Goal: Task Accomplishment & Management: Manage account settings

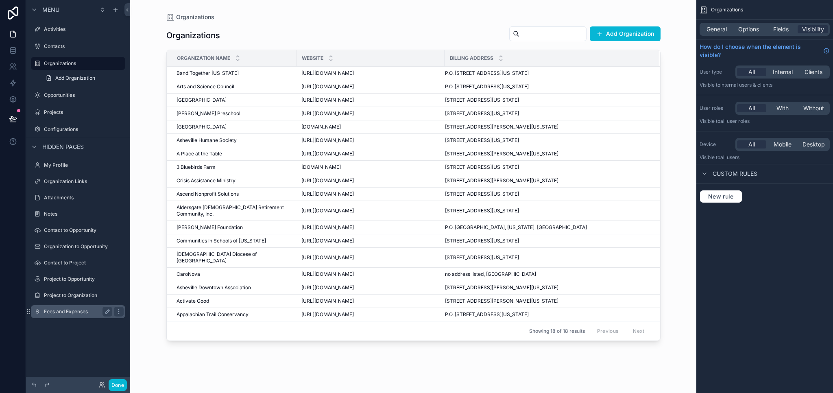
click at [66, 311] on label "Fees and Expenses" at bounding box center [76, 311] width 65 height 7
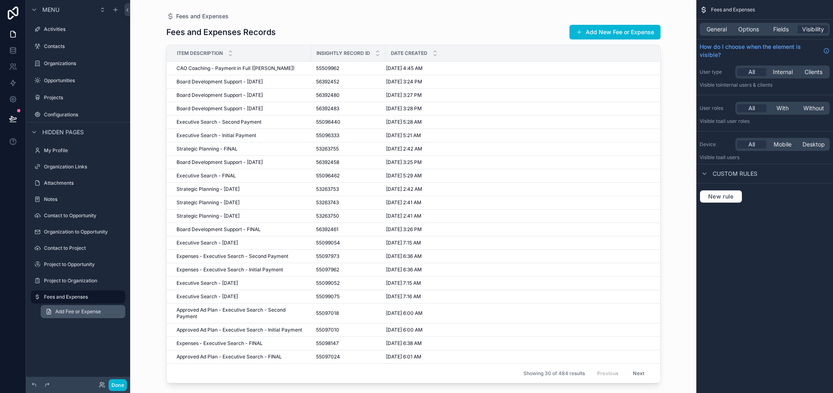
click at [84, 312] on span "Add Fee or Expense" at bounding box center [78, 311] width 46 height 7
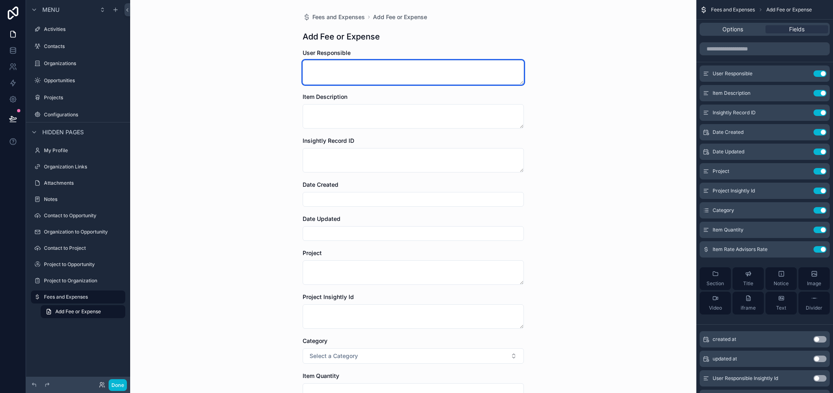
click at [452, 62] on textarea "scrollable content" at bounding box center [413, 72] width 221 height 24
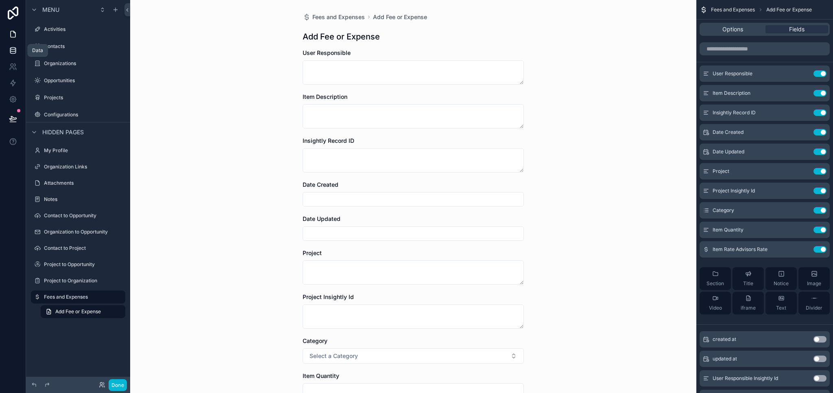
click at [11, 46] on link at bounding box center [13, 50] width 26 height 16
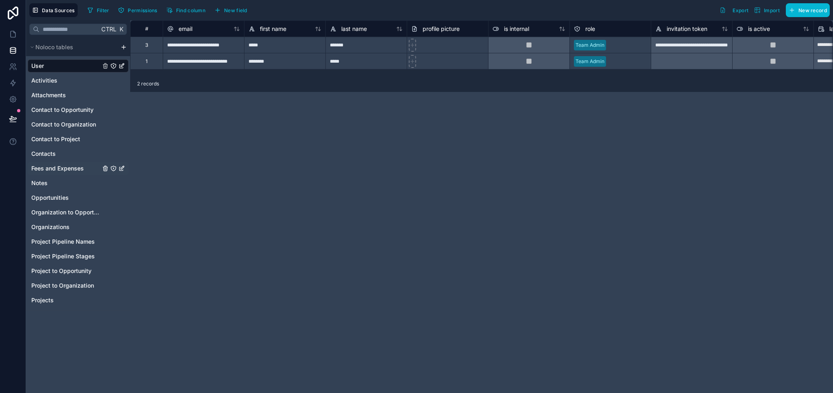
click at [66, 168] on span "Fees and Expenses" at bounding box center [57, 168] width 52 height 8
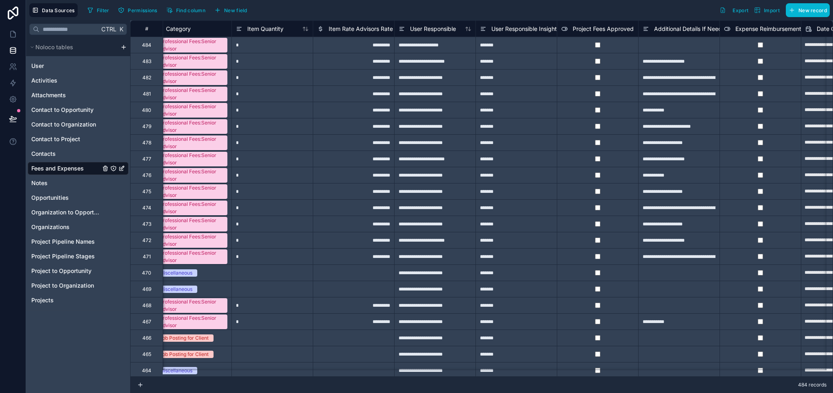
scroll to position [0, 453]
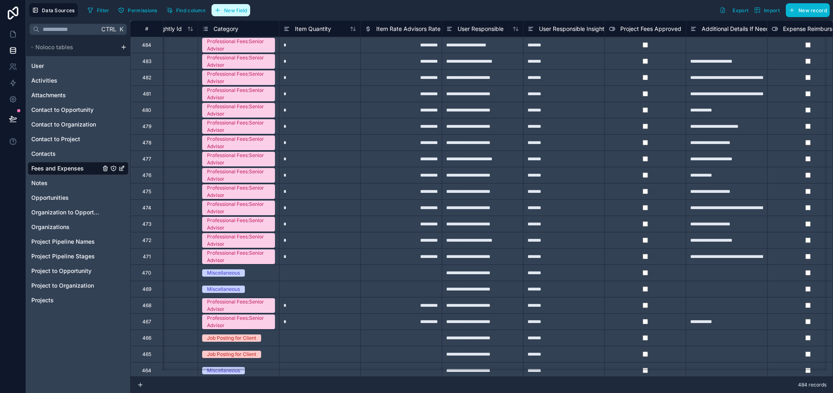
click at [240, 11] on span "New field" at bounding box center [235, 10] width 23 height 6
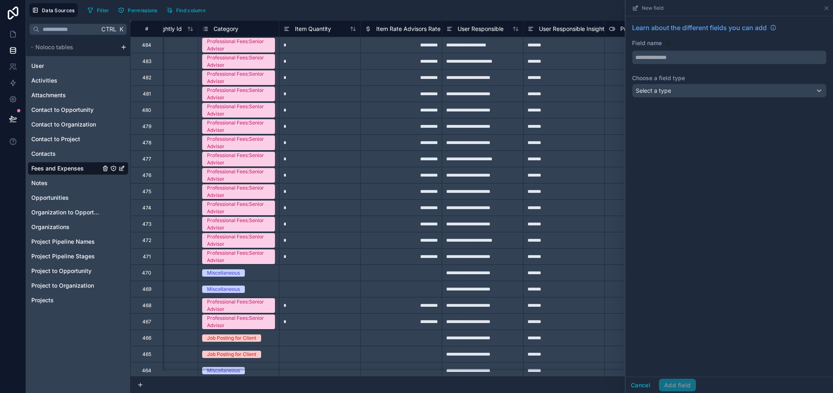
click at [655, 59] on input "text" at bounding box center [729, 57] width 194 height 13
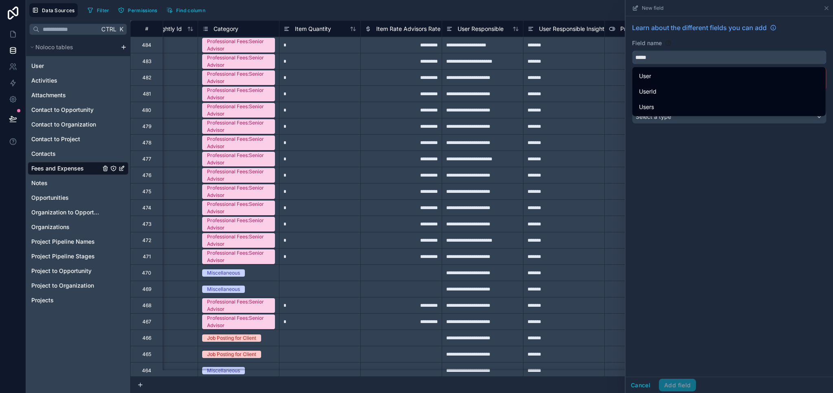
click at [632, 50] on button "****" at bounding box center [729, 57] width 194 height 14
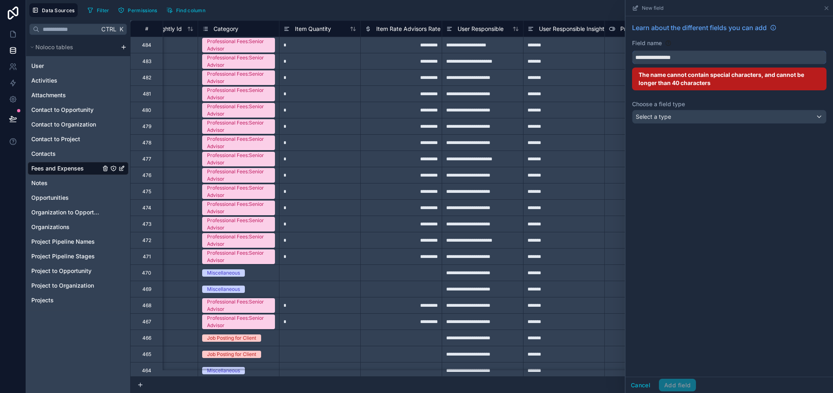
click at [632, 50] on button "**********" at bounding box center [729, 57] width 194 height 14
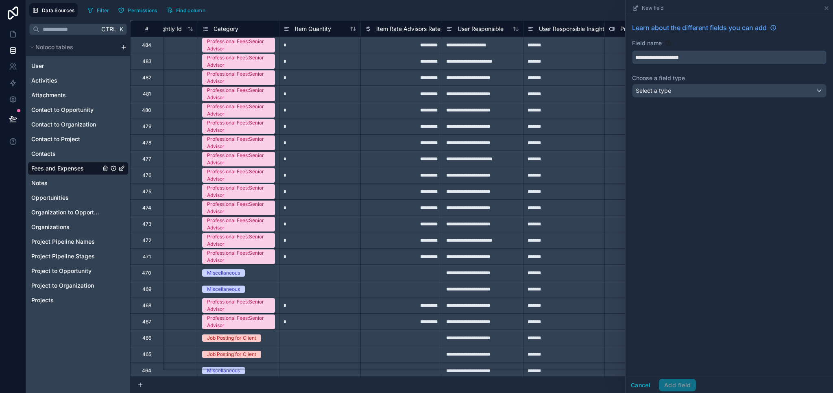
type input "**********"
click at [684, 94] on div "Select a type" at bounding box center [729, 90] width 194 height 13
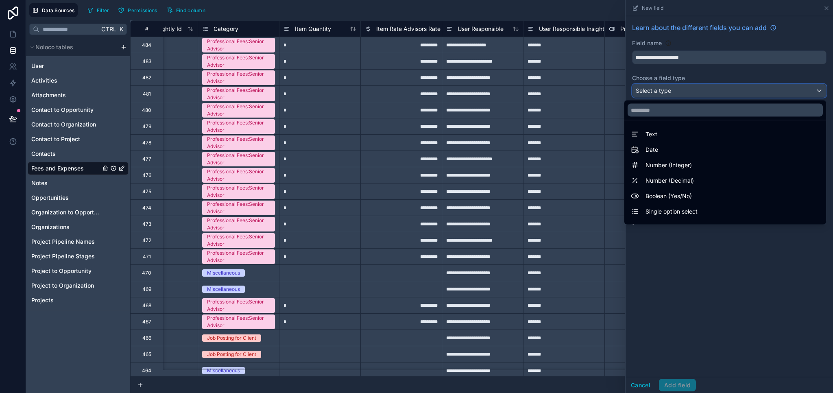
scroll to position [236, 0]
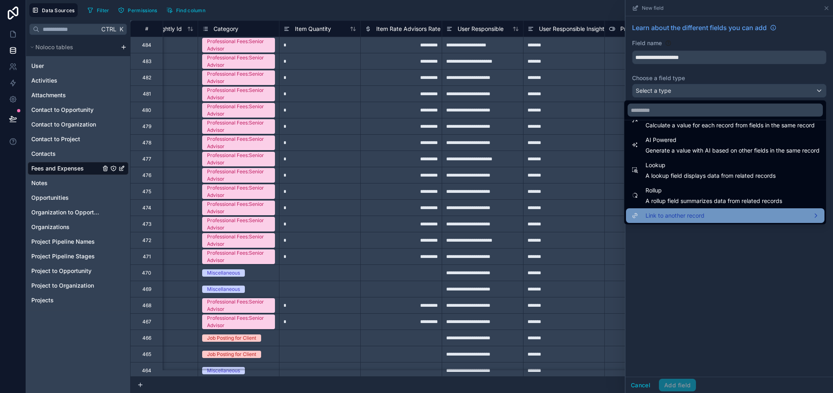
click at [669, 218] on span "Link to another record" at bounding box center [674, 216] width 59 height 10
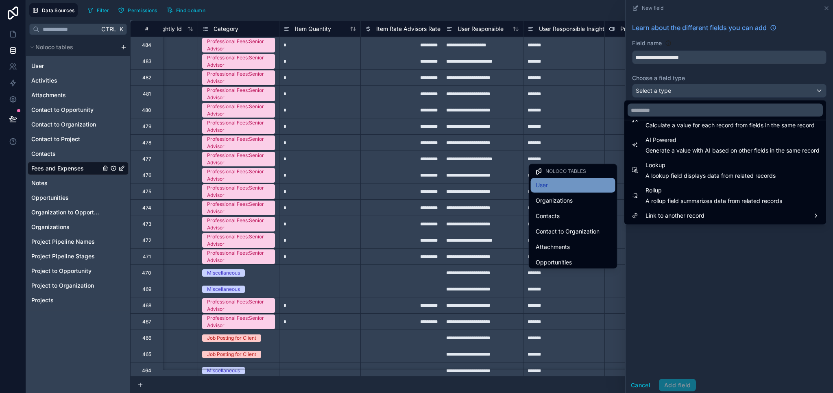
click at [563, 190] on div "User" at bounding box center [573, 185] width 75 height 10
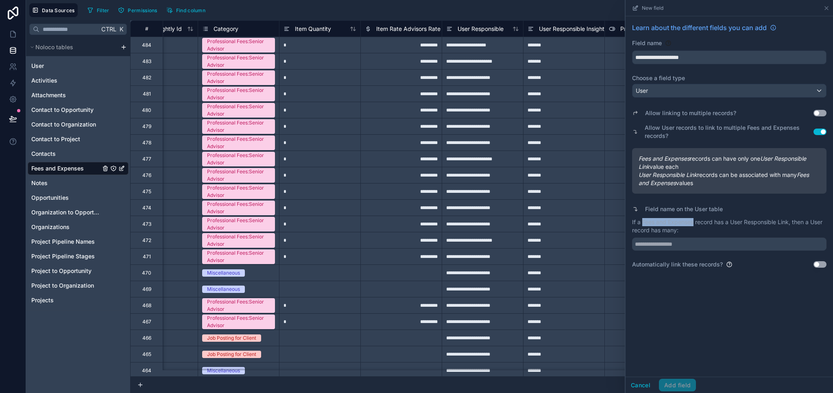
drag, startPoint x: 650, startPoint y: 221, endPoint x: 693, endPoint y: 223, distance: 43.2
click at [693, 223] on p "If a Fees and Expenses record has a User Responsible Link, then a User record h…" at bounding box center [729, 226] width 194 height 16
copy p "Fees and Expenses"
click at [696, 244] on input "text" at bounding box center [729, 244] width 194 height 13
paste input "**********"
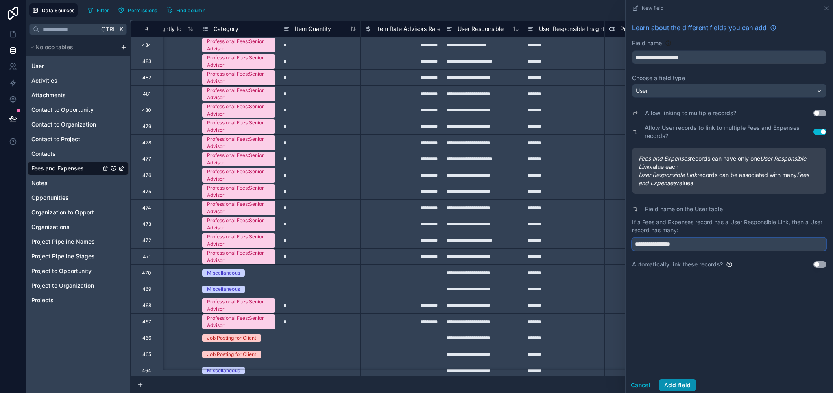
type input "**********"
click at [682, 384] on button "Add field" at bounding box center [677, 385] width 37 height 13
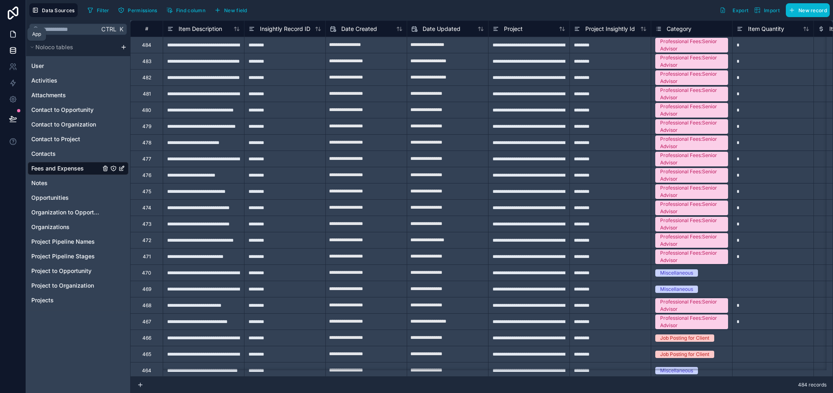
click at [17, 31] on link at bounding box center [13, 34] width 26 height 16
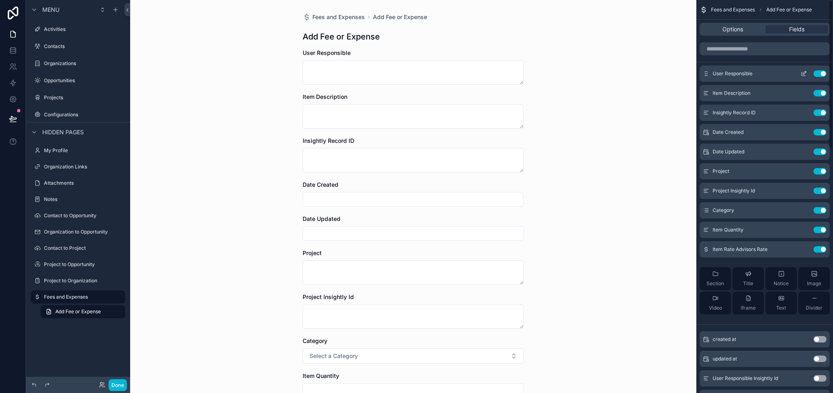
click at [823, 70] on button "Use setting" at bounding box center [819, 73] width 13 height 7
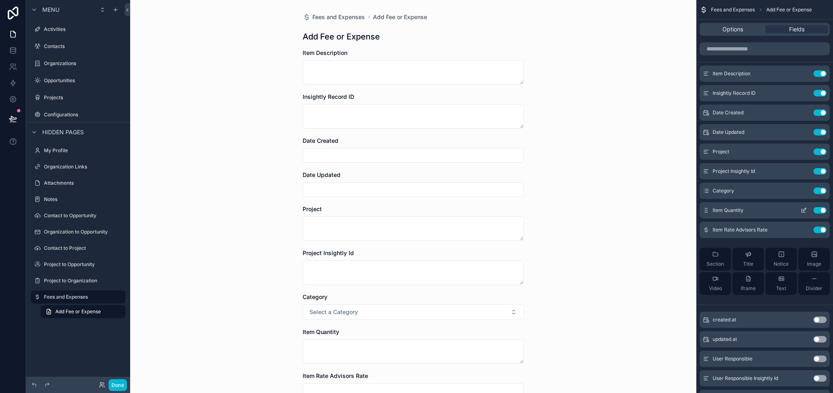
click at [821, 210] on button "Use setting" at bounding box center [819, 210] width 13 height 7
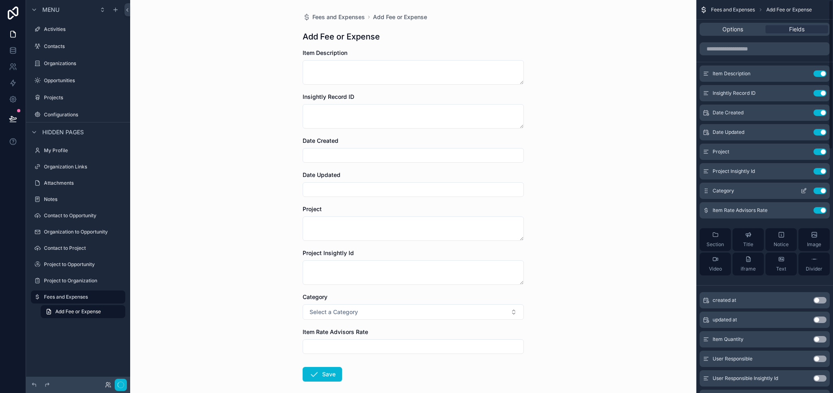
click at [823, 190] on button "Use setting" at bounding box center [819, 190] width 13 height 7
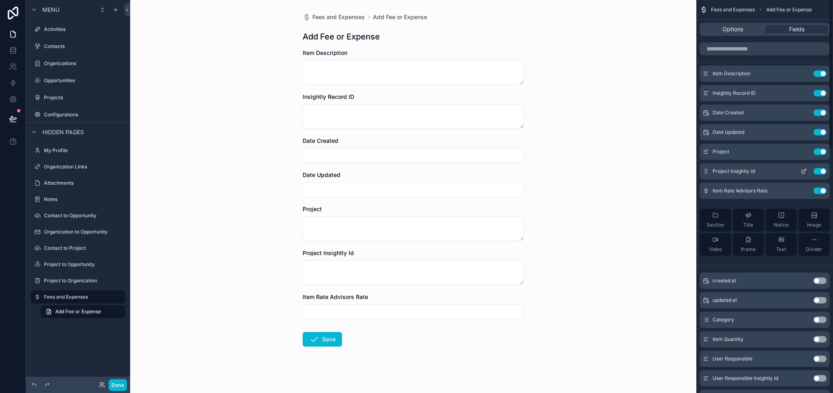
click at [819, 171] on button "Use setting" at bounding box center [819, 171] width 13 height 7
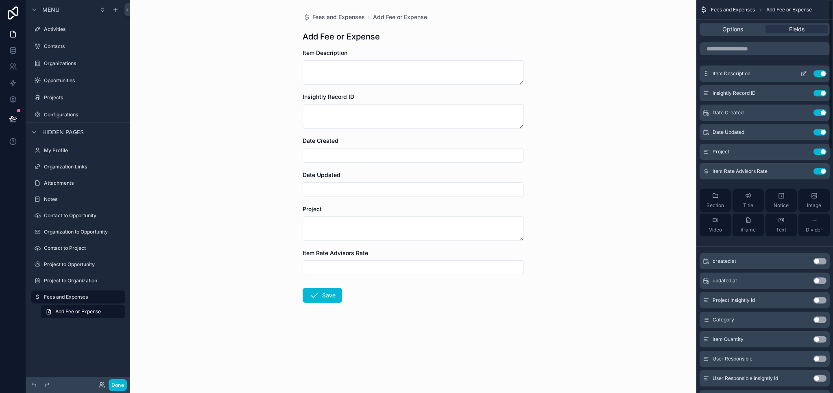
click at [820, 74] on button "Use setting" at bounding box center [819, 73] width 13 height 7
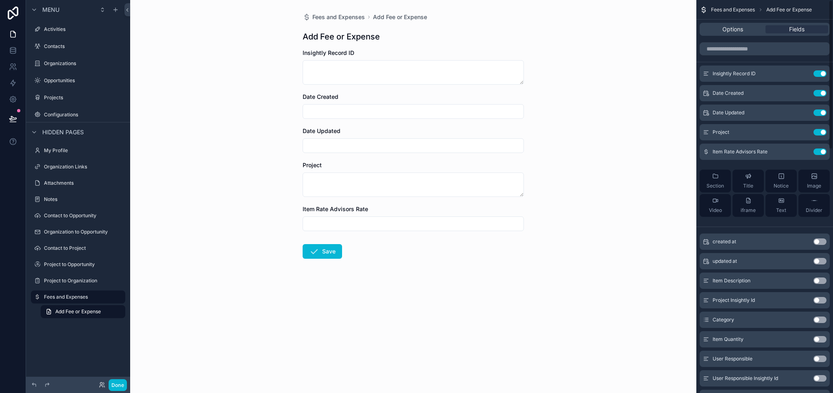
click at [820, 74] on button "Use setting" at bounding box center [819, 73] width 13 height 7
click at [820, 90] on button "Use setting" at bounding box center [819, 93] width 13 height 7
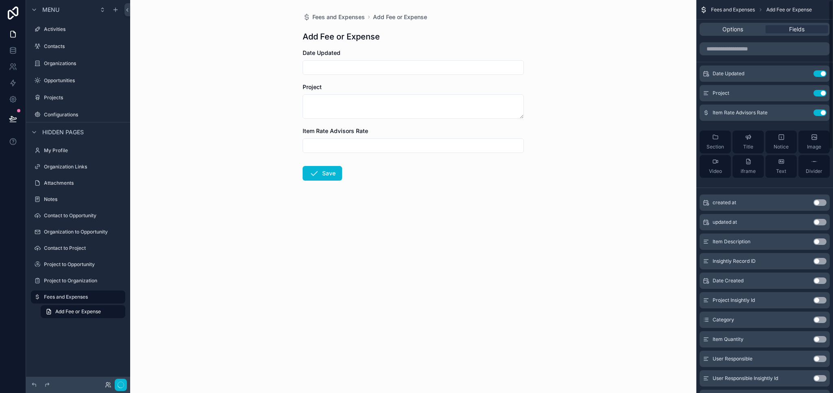
click at [820, 74] on button "Use setting" at bounding box center [819, 73] width 13 height 7
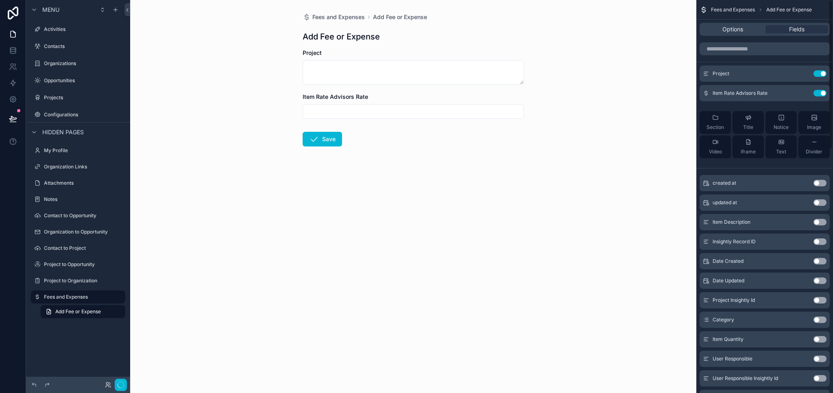
click at [820, 74] on button "Use setting" at bounding box center [819, 73] width 13 height 7
click at [820, 90] on button "Use setting" at bounding box center [819, 93] width 13 height 7
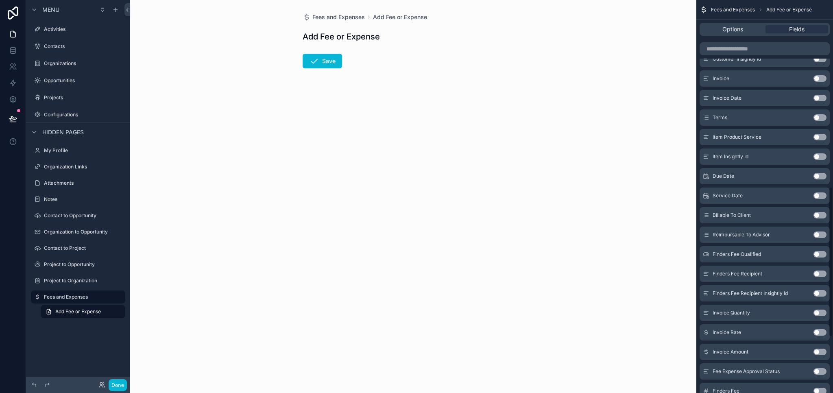
scroll to position [634, 0]
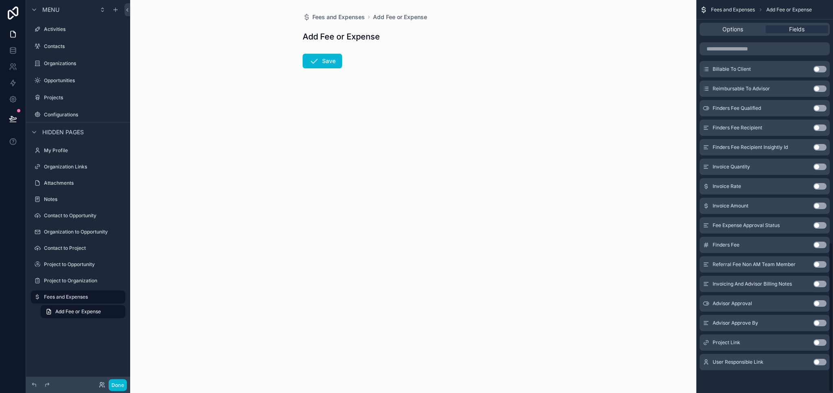
click at [822, 365] on div "User Responsible Link Use setting" at bounding box center [765, 362] width 130 height 16
click at [820, 363] on button "Use setting" at bounding box center [819, 362] width 13 height 7
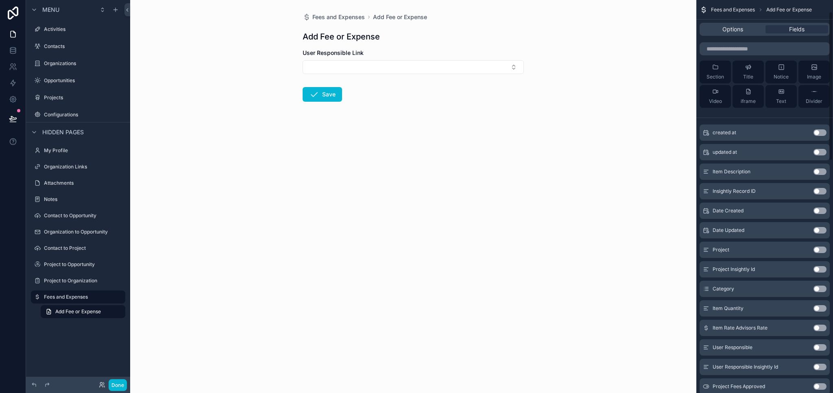
scroll to position [0, 0]
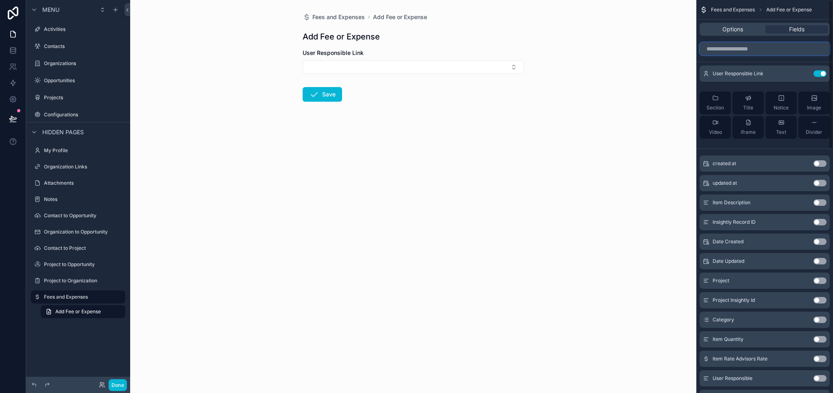
click at [739, 52] on input "scrollable content" at bounding box center [765, 48] width 130 height 13
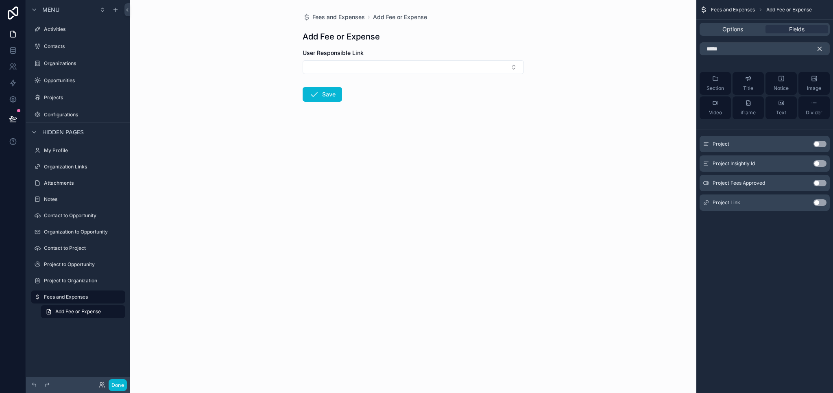
click at [821, 201] on button "Use setting" at bounding box center [819, 202] width 13 height 7
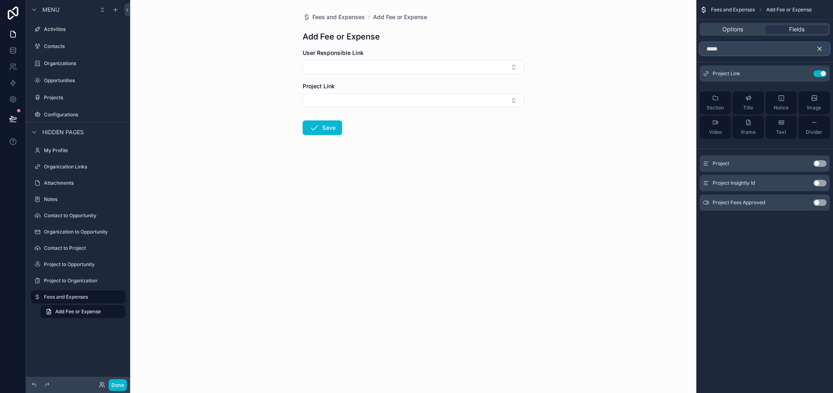
click at [737, 48] on input "*****" at bounding box center [765, 48] width 130 height 13
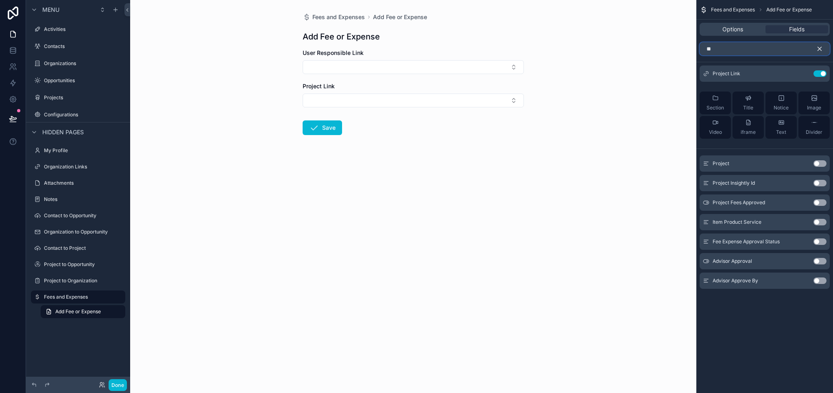
type input "*"
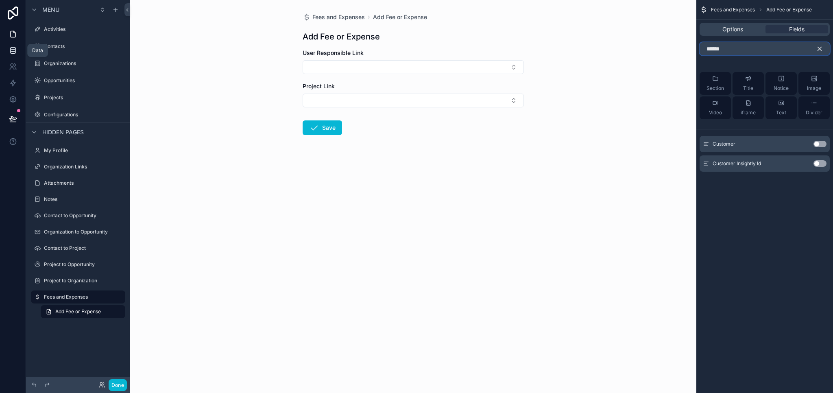
type input "******"
click at [10, 53] on icon at bounding box center [12, 51] width 5 height 3
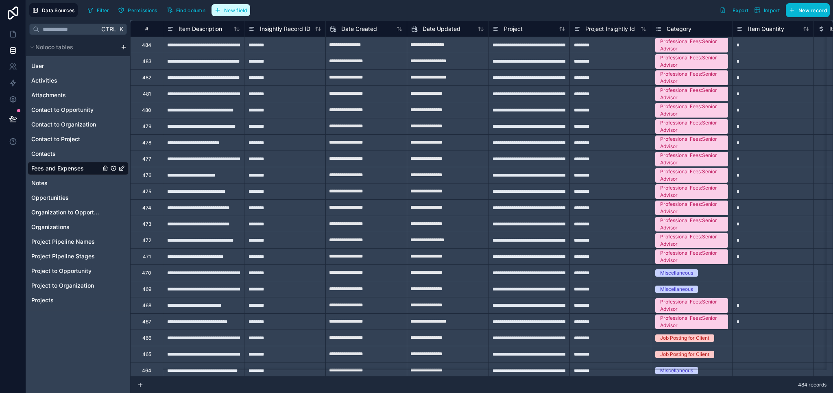
click at [239, 10] on span "New field" at bounding box center [235, 10] width 23 height 6
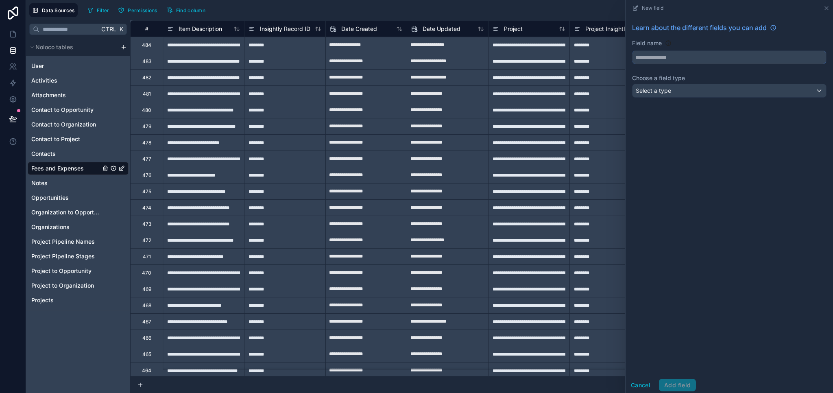
click at [654, 59] on input "text" at bounding box center [729, 57] width 194 height 13
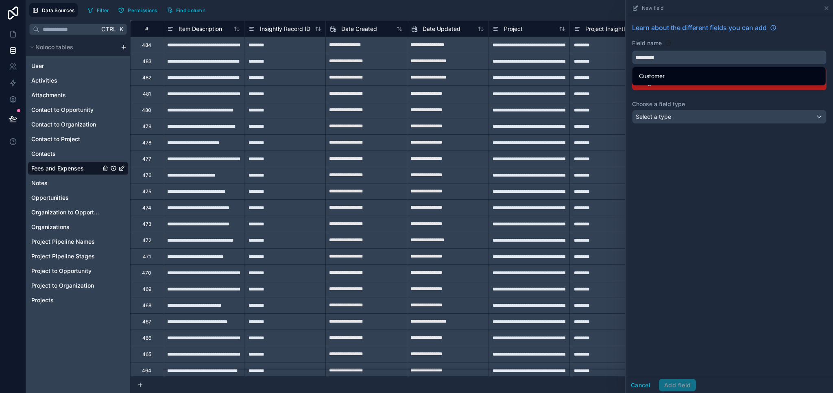
click at [632, 50] on button "********" at bounding box center [729, 57] width 194 height 14
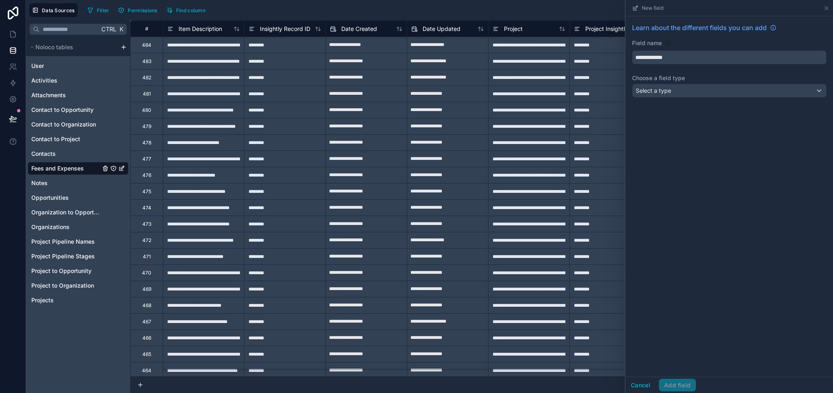
type input "**********"
click at [650, 94] on span "Select a type" at bounding box center [653, 90] width 35 height 7
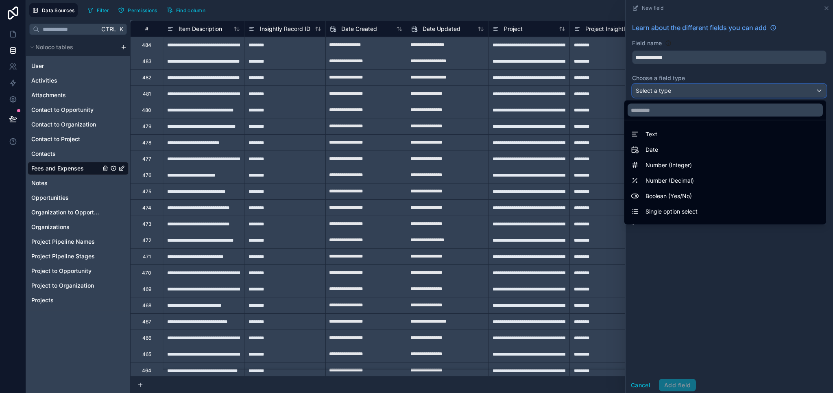
scroll to position [236, 0]
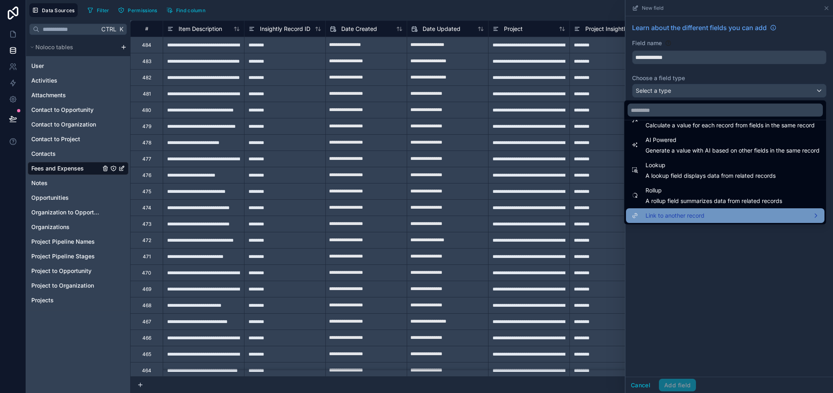
click at [691, 217] on span "Link to another record" at bounding box center [674, 216] width 59 height 10
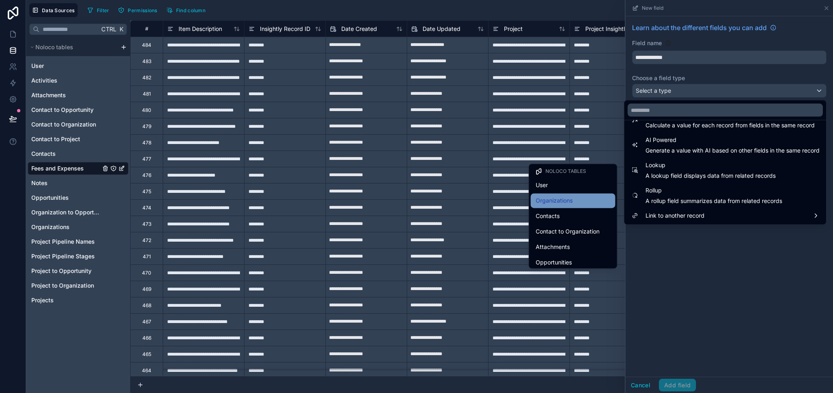
click at [552, 203] on span "Organizations" at bounding box center [554, 201] width 37 height 10
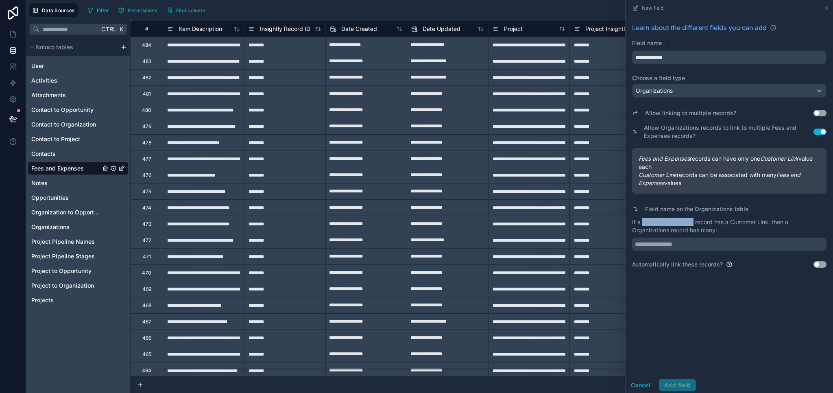
drag, startPoint x: 642, startPoint y: 221, endPoint x: 693, endPoint y: 223, distance: 50.9
click at [693, 223] on p "If a Fees and Expenses record has a Customer Link, then a Organizations record …" at bounding box center [729, 226] width 194 height 16
copy p "Fees and Expenses"
click at [704, 242] on input "text" at bounding box center [729, 244] width 194 height 13
paste input "**********"
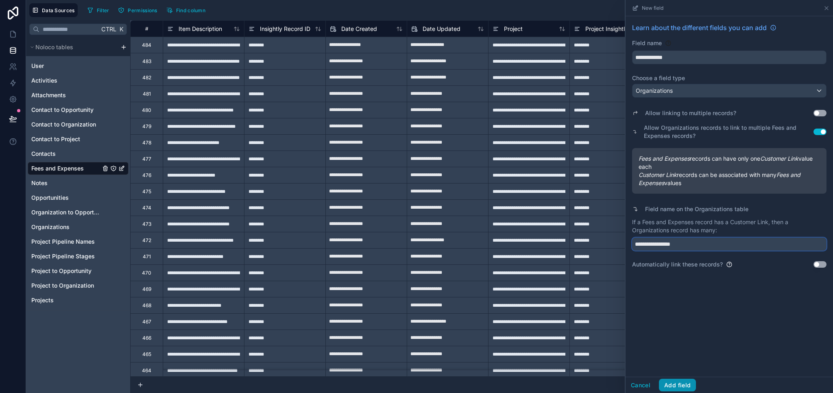
type input "**********"
click at [684, 390] on button "Add field" at bounding box center [677, 385] width 37 height 13
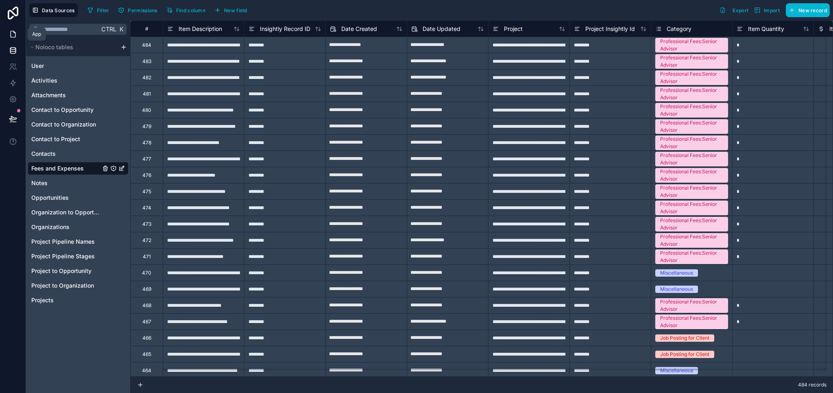
click at [11, 34] on icon at bounding box center [13, 34] width 8 height 8
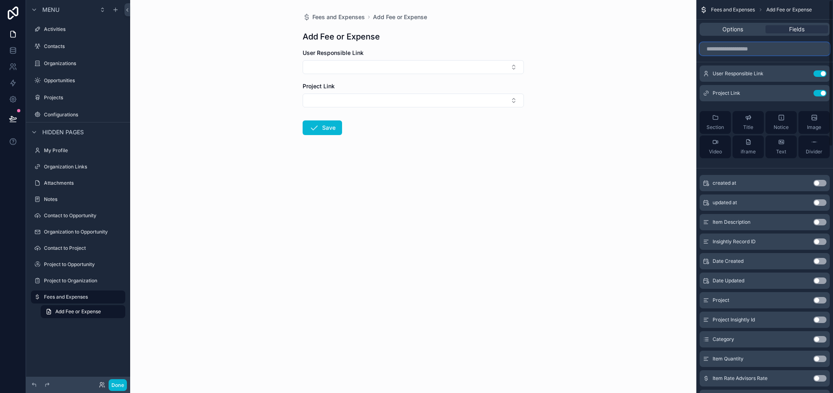
click at [739, 49] on input "scrollable content" at bounding box center [765, 48] width 130 height 13
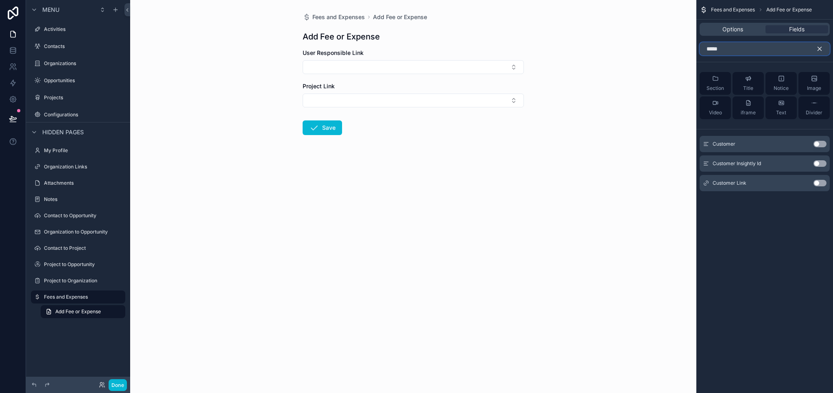
type input "*****"
click at [822, 184] on button "Use setting" at bounding box center [819, 183] width 13 height 7
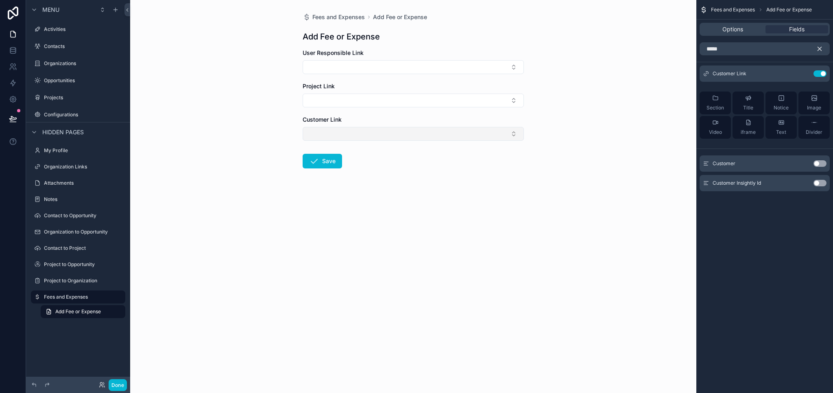
drag, startPoint x: 441, startPoint y: 124, endPoint x: 445, endPoint y: 135, distance: 11.9
click at [441, 124] on div "Customer Link" at bounding box center [413, 128] width 221 height 25
click at [446, 135] on button "Select Button" at bounding box center [413, 134] width 221 height 14
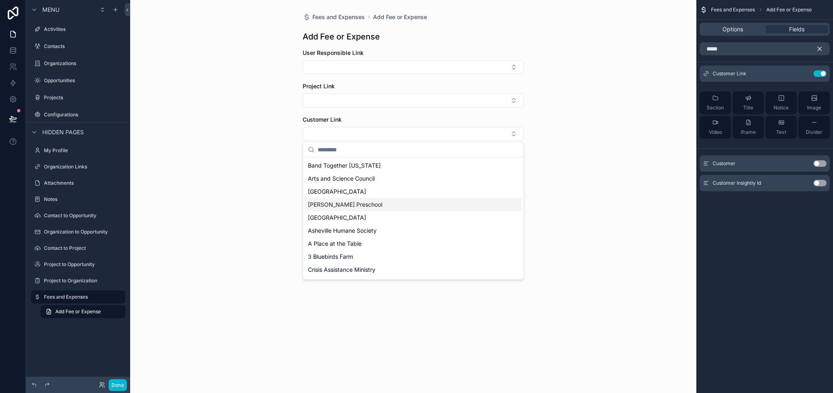
scroll to position [116, 0]
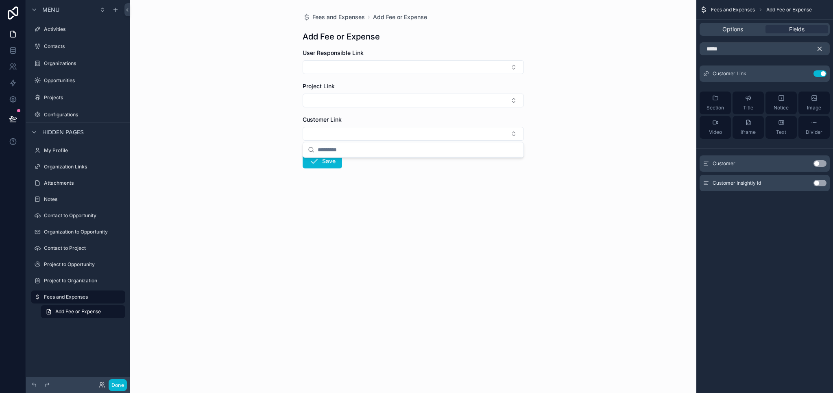
click at [631, 222] on div "Fees and Expenses Add Fee or Expense Add Fee or Expense User Responsible Link P…" at bounding box center [413, 196] width 566 height 393
click at [818, 48] on icon "scrollable content" at bounding box center [820, 49] width 4 height 4
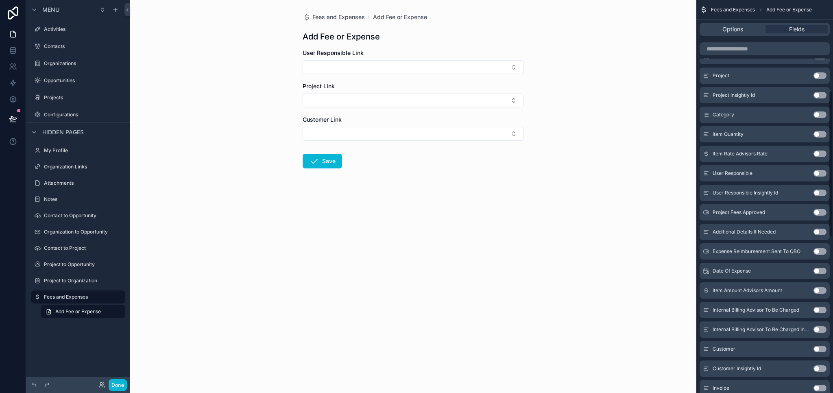
scroll to position [285, 0]
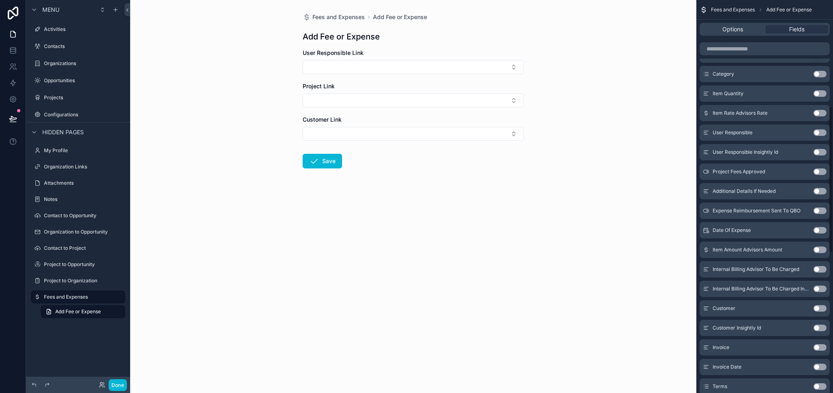
click at [820, 231] on button "Use setting" at bounding box center [819, 230] width 13 height 7
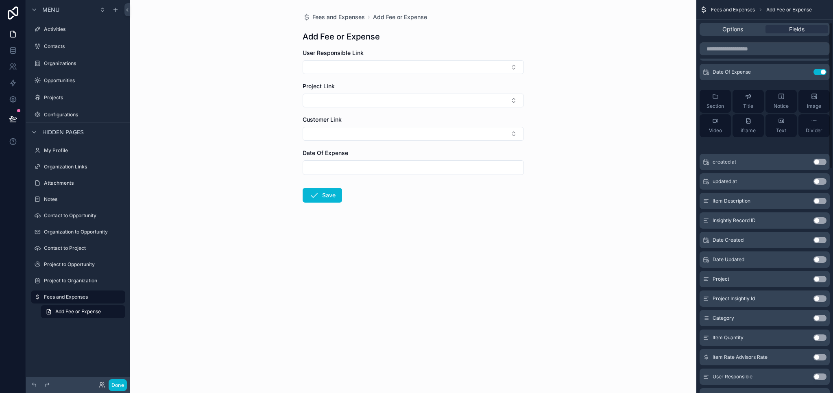
scroll to position [0, 0]
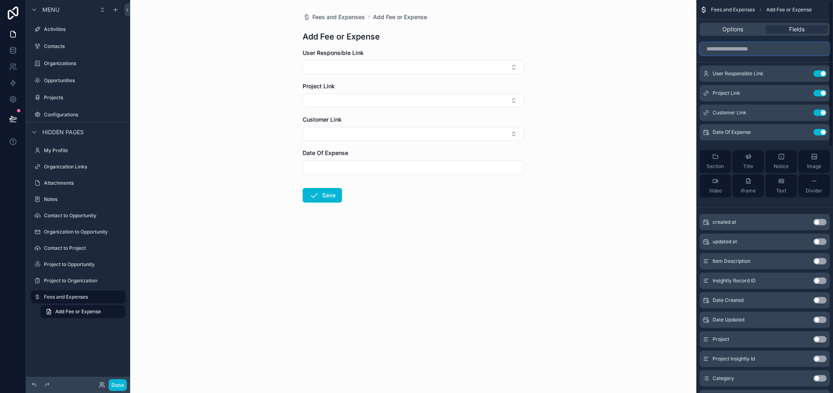
click at [734, 46] on input "scrollable content" at bounding box center [765, 48] width 130 height 13
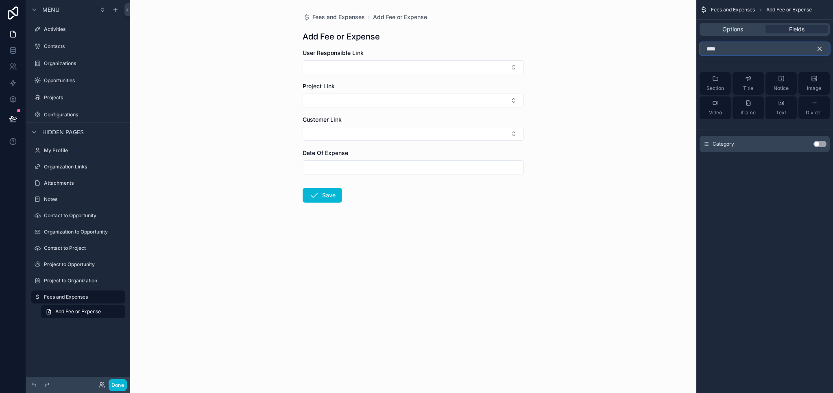
type input "****"
click at [821, 144] on button "Use setting" at bounding box center [819, 144] width 13 height 7
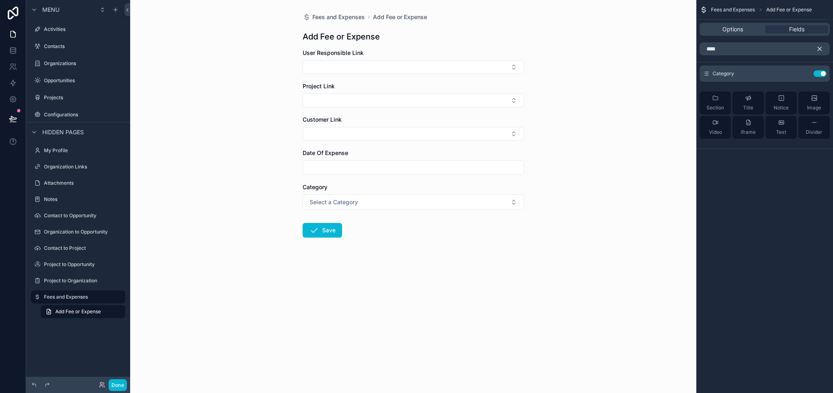
click at [820, 50] on icon "scrollable content" at bounding box center [820, 49] width 4 height 4
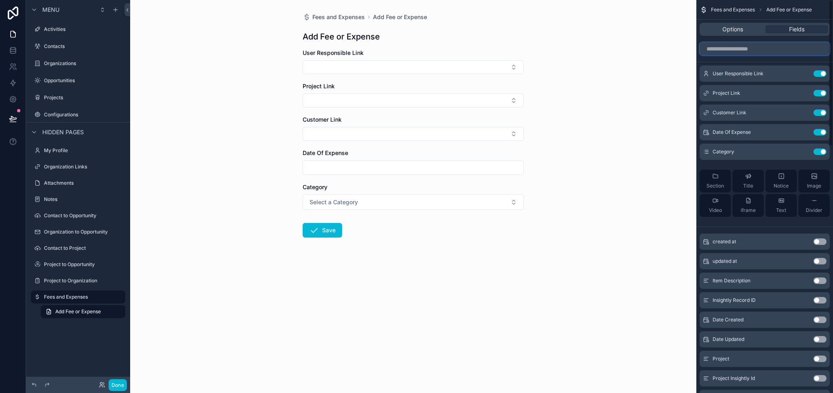
click at [779, 50] on input "scrollable content" at bounding box center [765, 48] width 130 height 13
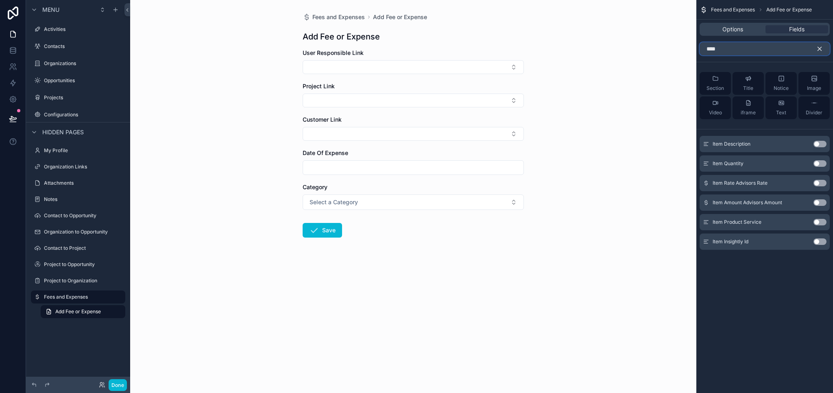
type input "****"
click at [821, 145] on button "Use setting" at bounding box center [819, 144] width 13 height 7
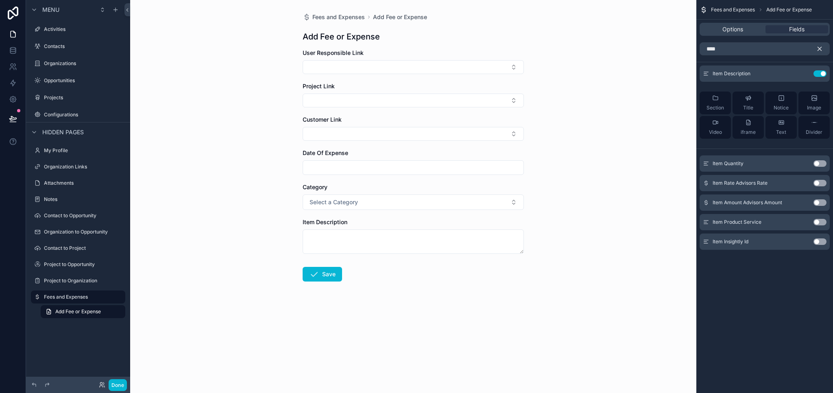
drag, startPoint x: 821, startPoint y: 51, endPoint x: 747, endPoint y: 52, distance: 74.0
click at [821, 51] on icon "scrollable content" at bounding box center [819, 48] width 7 height 7
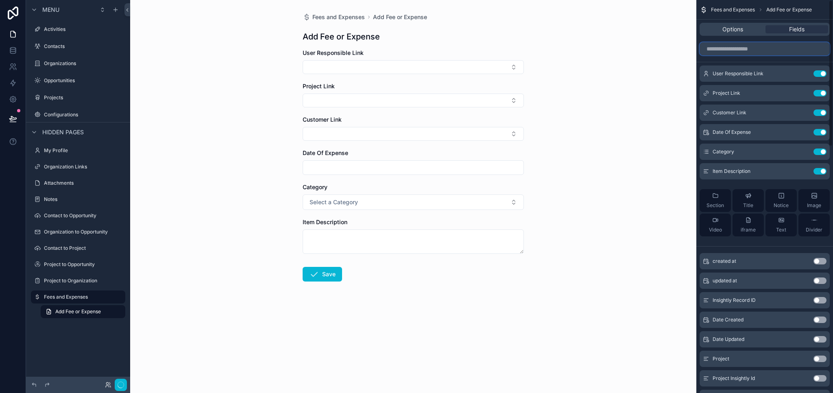
click at [745, 51] on input "scrollable content" at bounding box center [765, 48] width 130 height 13
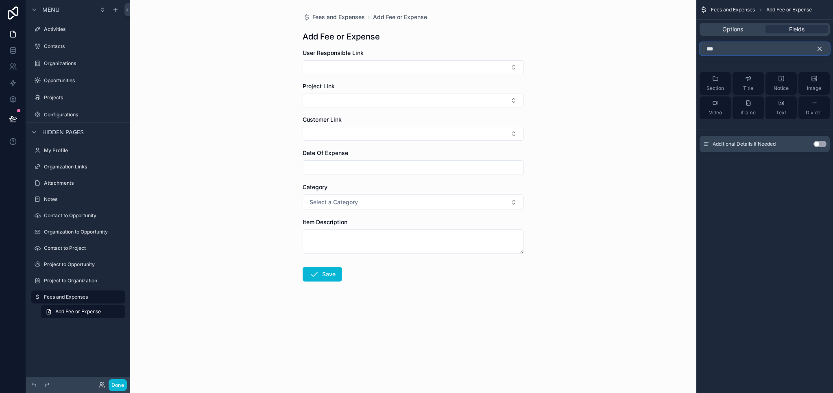
type input "***"
click at [824, 144] on button "Use setting" at bounding box center [819, 144] width 13 height 7
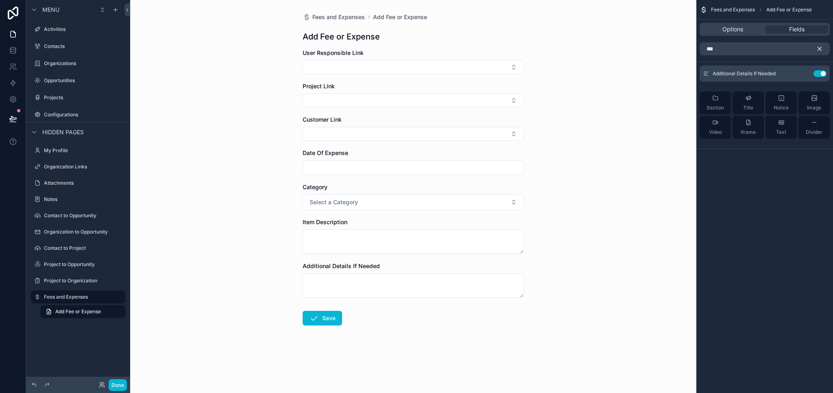
click at [825, 49] on button "scrollable content" at bounding box center [823, 48] width 14 height 13
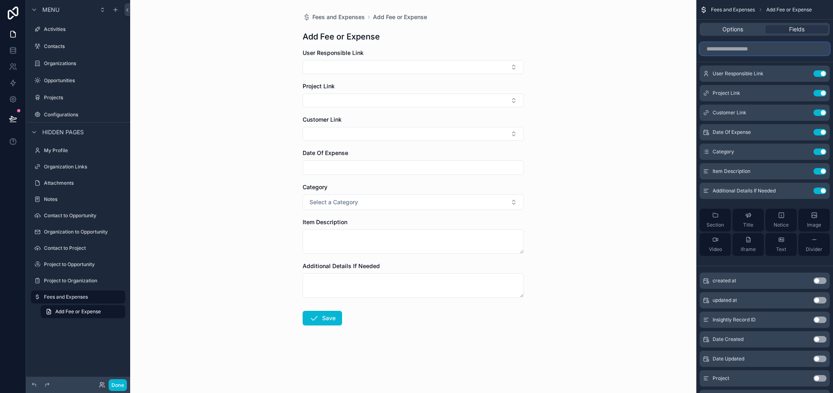
click at [803, 51] on input "scrollable content" at bounding box center [765, 48] width 130 height 13
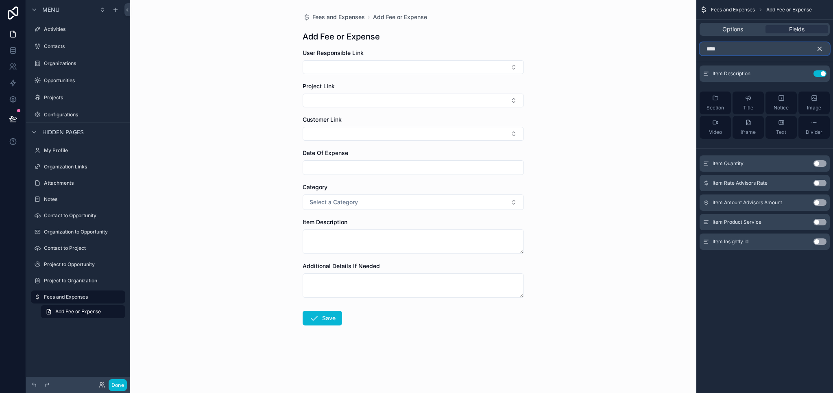
type input "****"
click at [820, 165] on button "Use setting" at bounding box center [819, 163] width 13 height 7
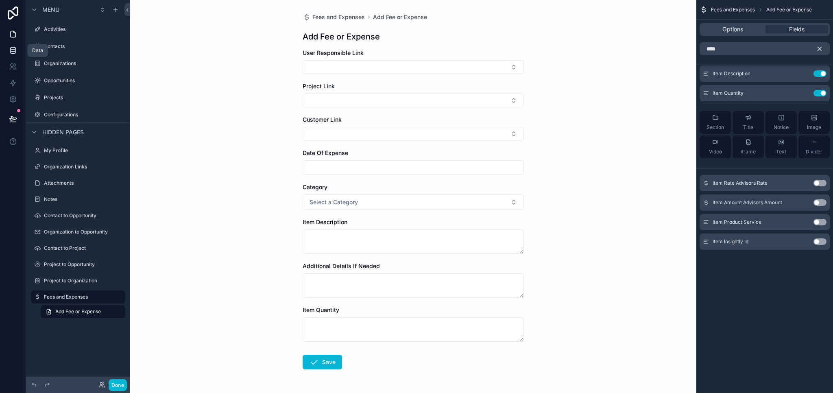
click at [16, 52] on icon at bounding box center [13, 50] width 8 height 8
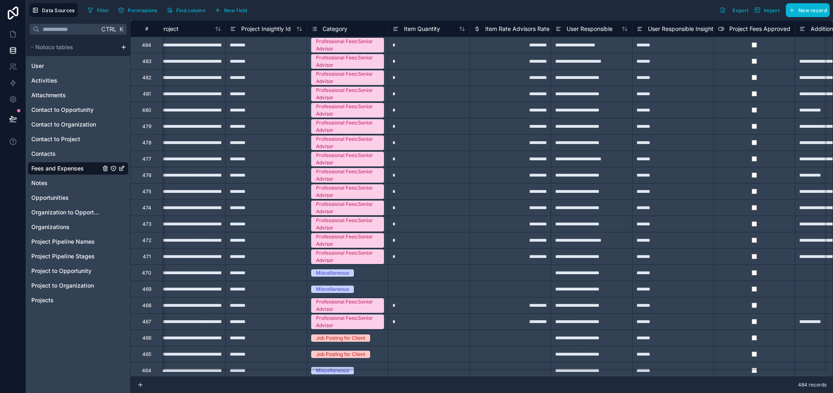
scroll to position [0, 346]
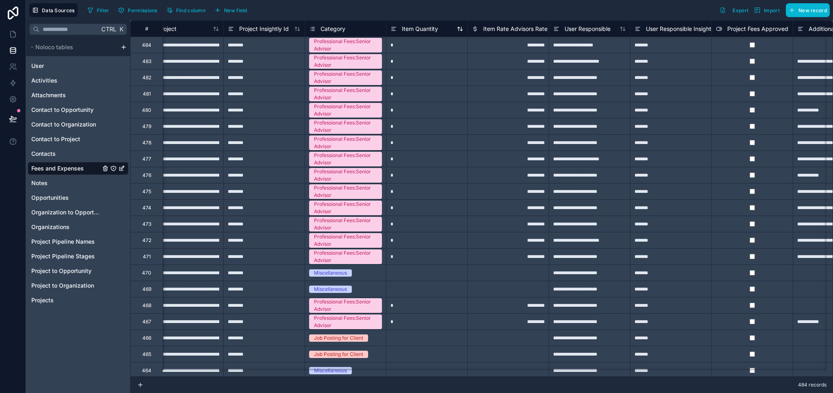
click at [421, 24] on div "Item Quantity" at bounding box center [414, 29] width 48 height 10
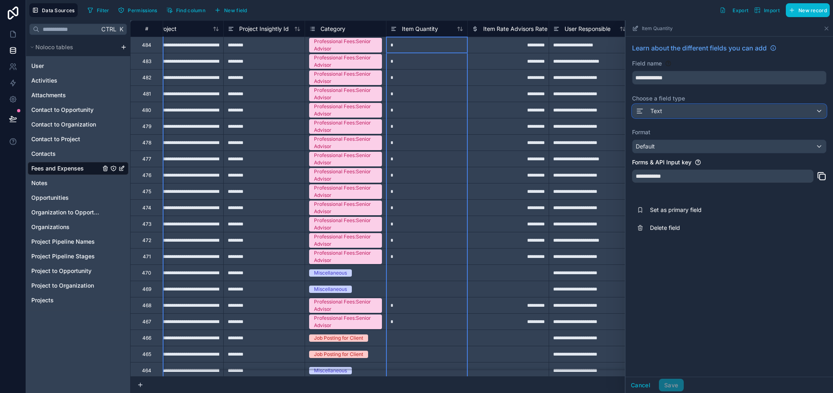
click at [658, 113] on span "Text" at bounding box center [656, 111] width 12 height 8
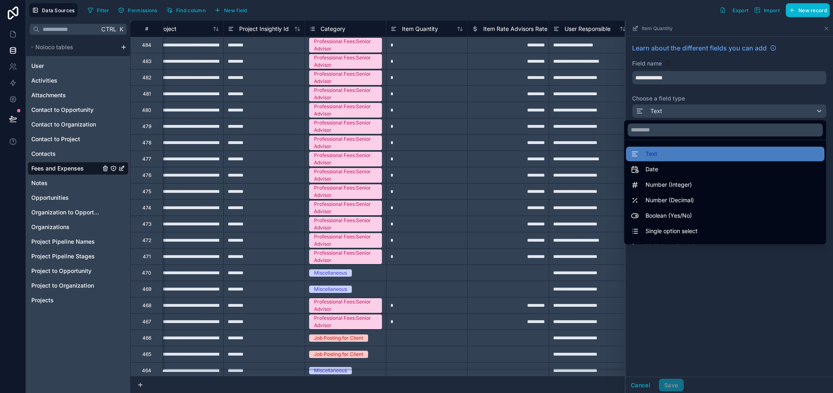
click at [665, 184] on span "Number (Integer)" at bounding box center [668, 185] width 46 height 10
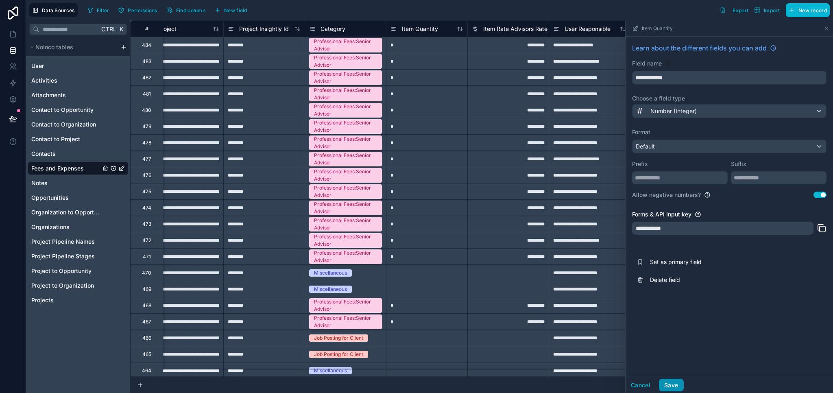
click at [672, 387] on button "Save" at bounding box center [671, 385] width 24 height 13
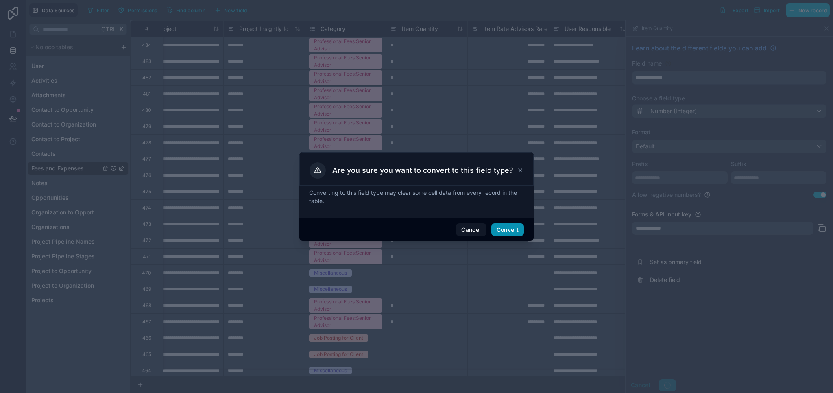
click at [504, 225] on button "Convert" at bounding box center [507, 229] width 33 height 13
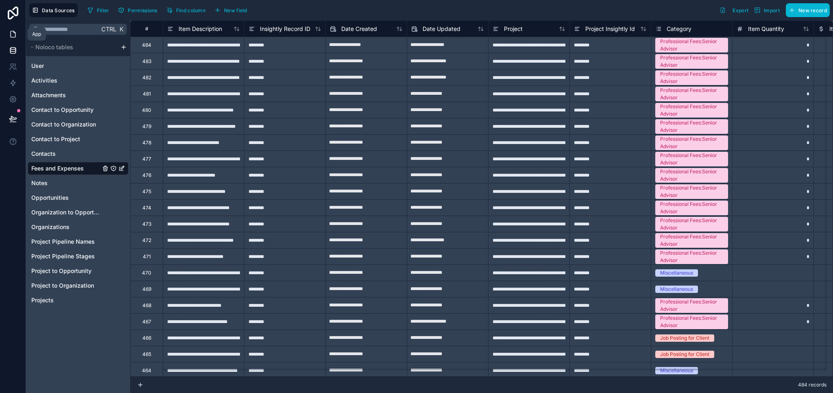
click at [17, 35] on link at bounding box center [13, 34] width 26 height 16
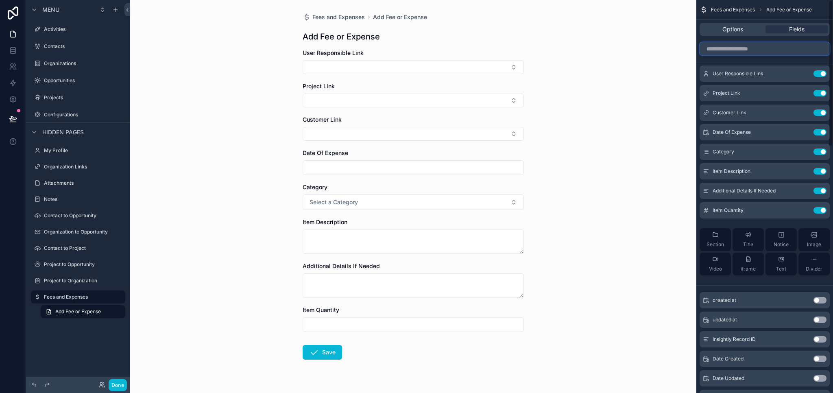
click at [742, 50] on input "scrollable content" at bounding box center [765, 48] width 130 height 13
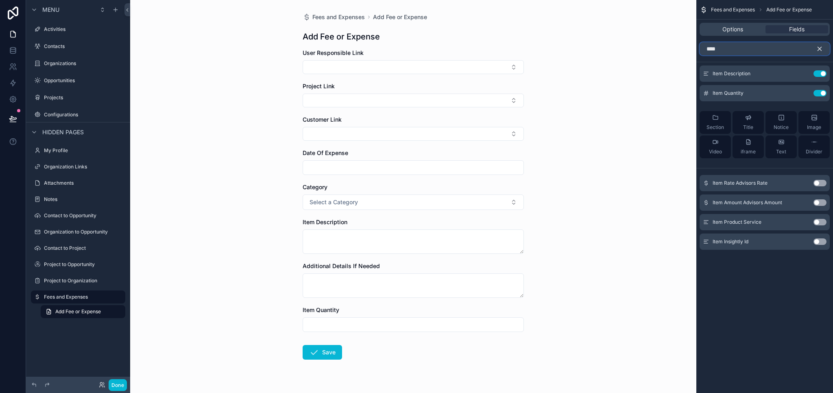
type input "****"
click at [819, 183] on button "Use setting" at bounding box center [819, 183] width 13 height 7
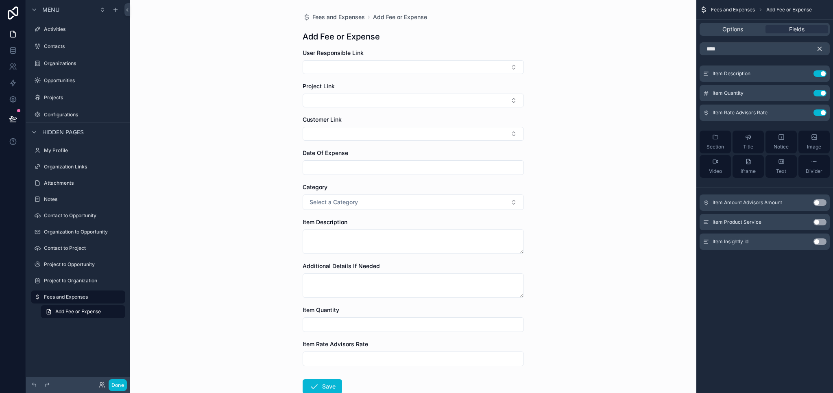
click at [823, 202] on button "Use setting" at bounding box center [819, 202] width 13 height 7
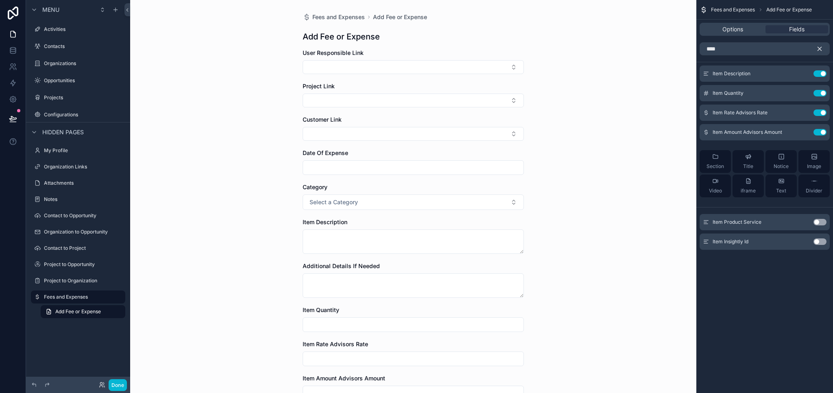
scroll to position [41, 0]
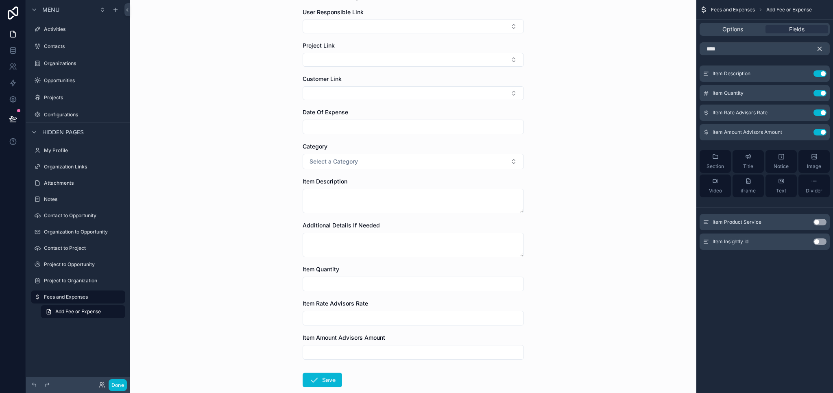
click at [821, 51] on icon "scrollable content" at bounding box center [819, 48] width 7 height 7
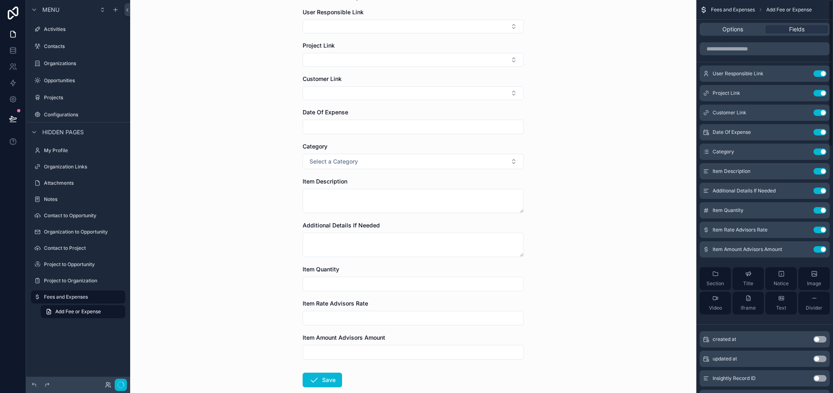
scroll to position [0, 0]
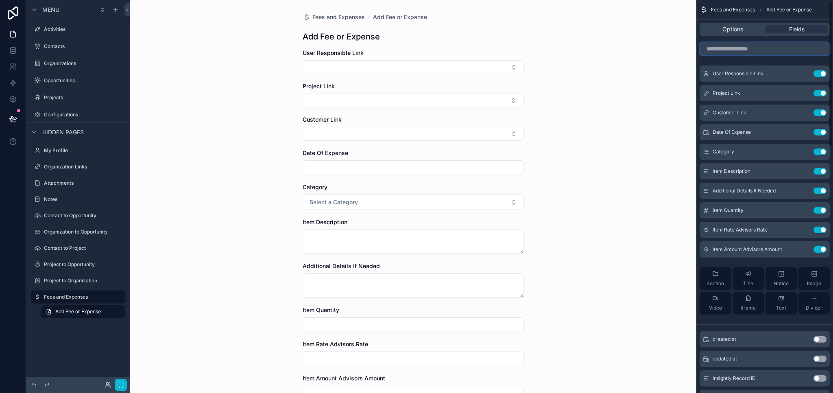
click at [775, 44] on input "scrollable content" at bounding box center [765, 48] width 130 height 13
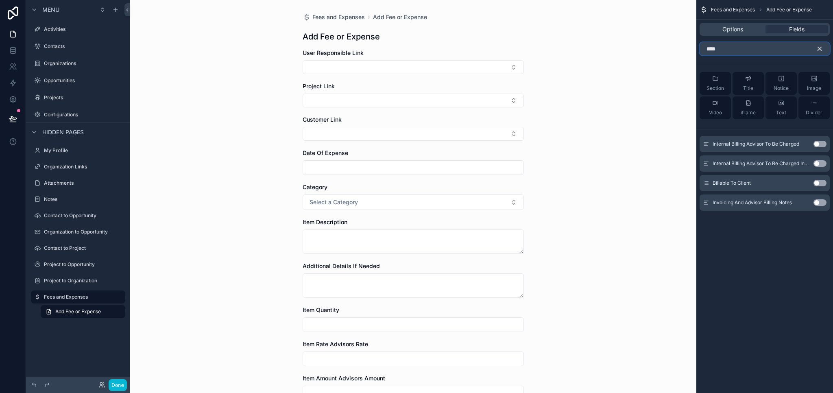
type input "****"
click at [821, 181] on button "Use setting" at bounding box center [819, 183] width 13 height 7
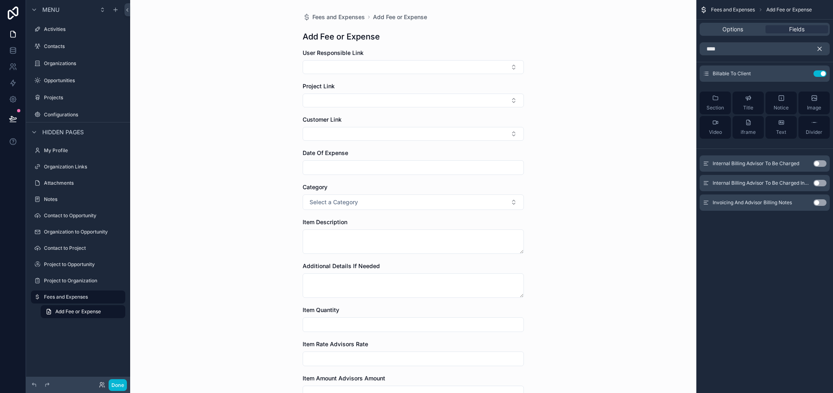
scroll to position [121, 0]
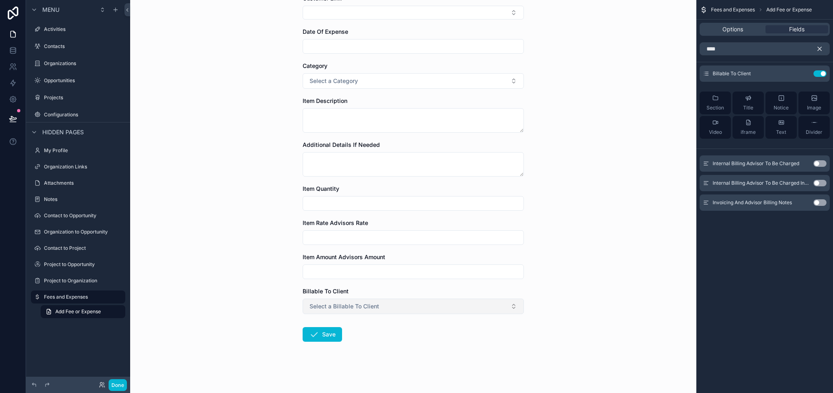
click at [421, 310] on button "Select a Billable To Client" at bounding box center [413, 306] width 221 height 15
click at [546, 287] on div "Fees and Expenses Add Fee or Expense Add Fee or Expense User Responsible Link P…" at bounding box center [413, 196] width 566 height 393
click at [820, 49] on icon "scrollable content" at bounding box center [820, 49] width 4 height 4
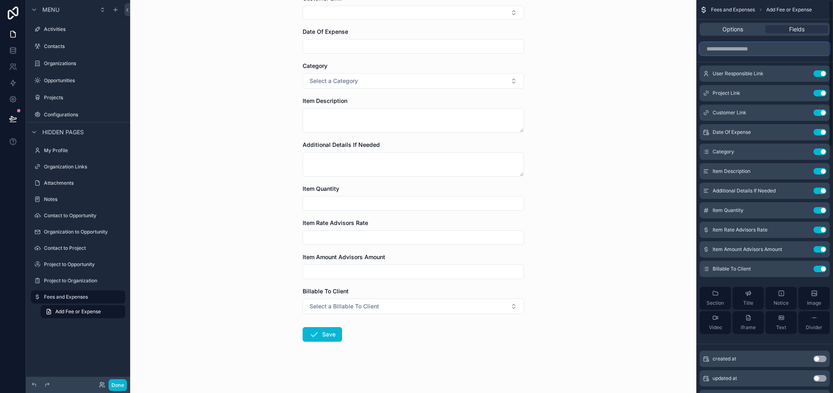
scroll to position [0, 0]
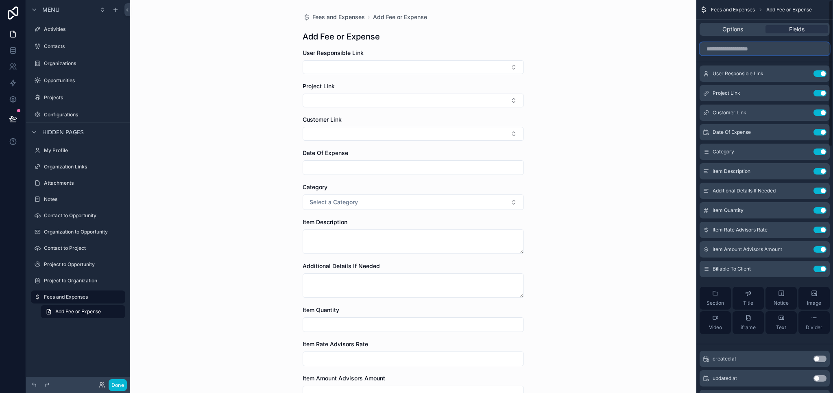
click at [783, 48] on input "scrollable content" at bounding box center [765, 48] width 130 height 13
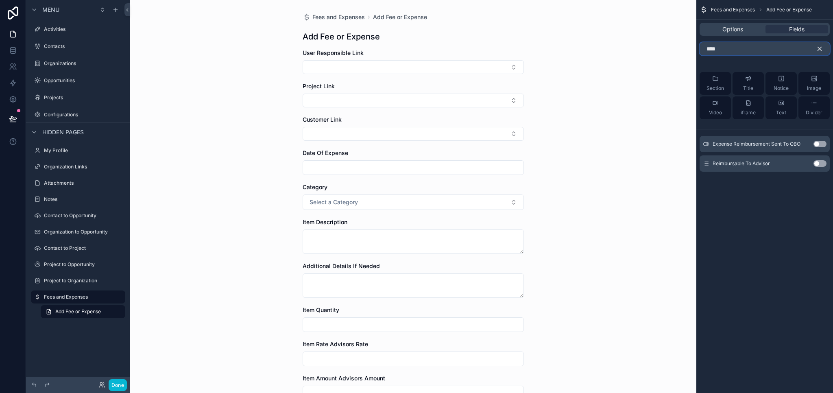
type input "****"
click at [820, 161] on button "Use setting" at bounding box center [819, 163] width 13 height 7
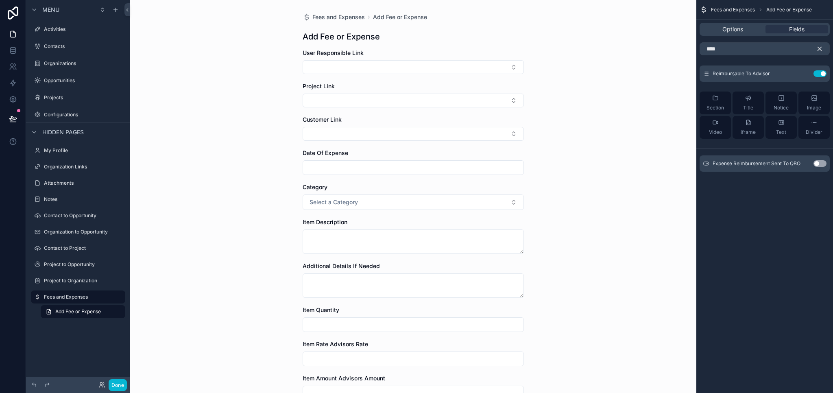
scroll to position [156, 0]
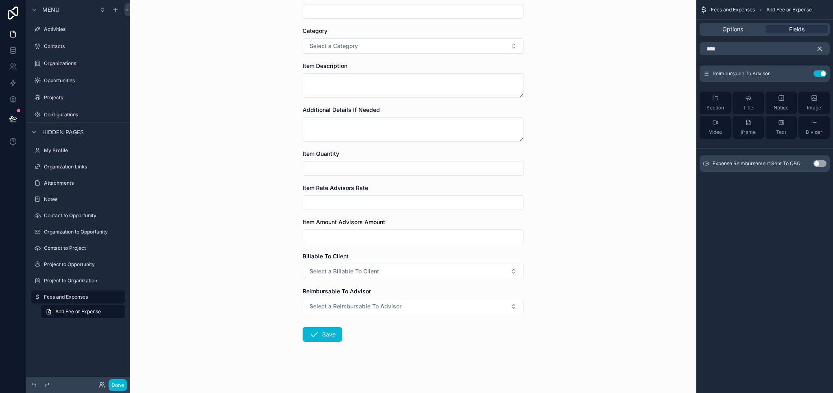
click at [820, 46] on icon "scrollable content" at bounding box center [819, 48] width 7 height 7
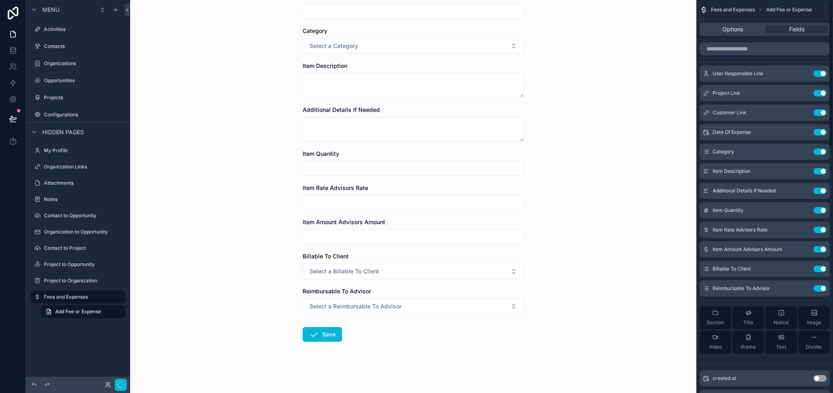
scroll to position [0, 0]
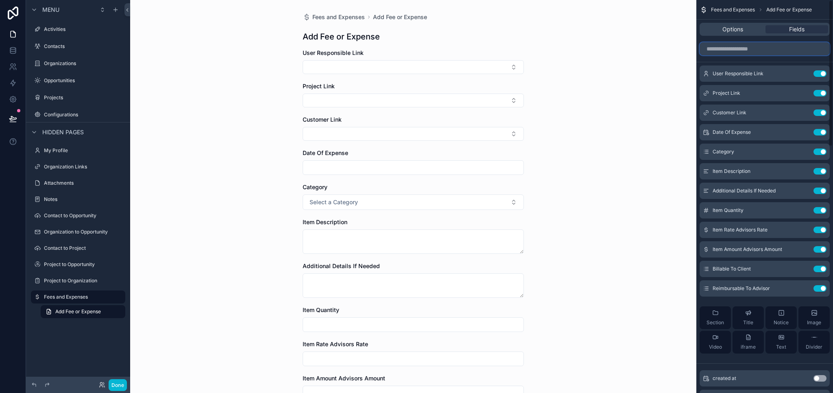
click at [781, 50] on input "scrollable content" at bounding box center [765, 48] width 130 height 13
click at [713, 317] on div "Section" at bounding box center [714, 318] width 17 height 16
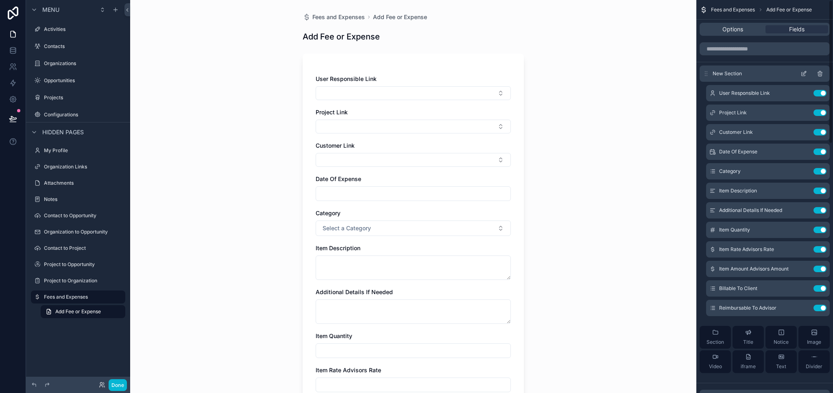
click at [731, 74] on span "New Section" at bounding box center [727, 73] width 29 height 7
click at [805, 72] on icon "scrollable content" at bounding box center [803, 73] width 7 height 7
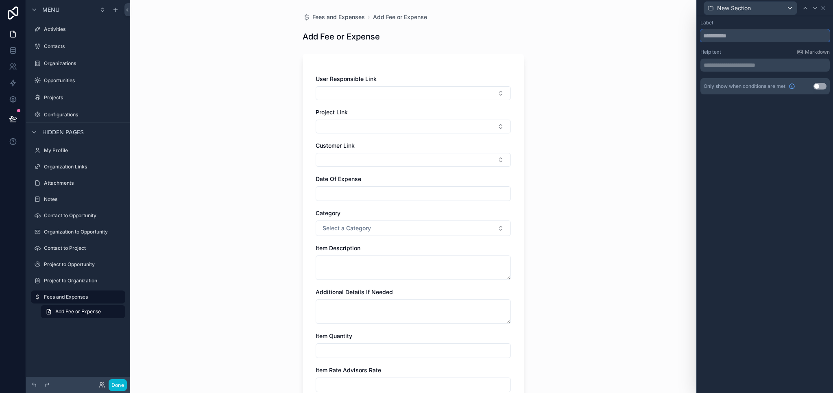
click at [725, 35] on input "text" at bounding box center [764, 35] width 129 height 13
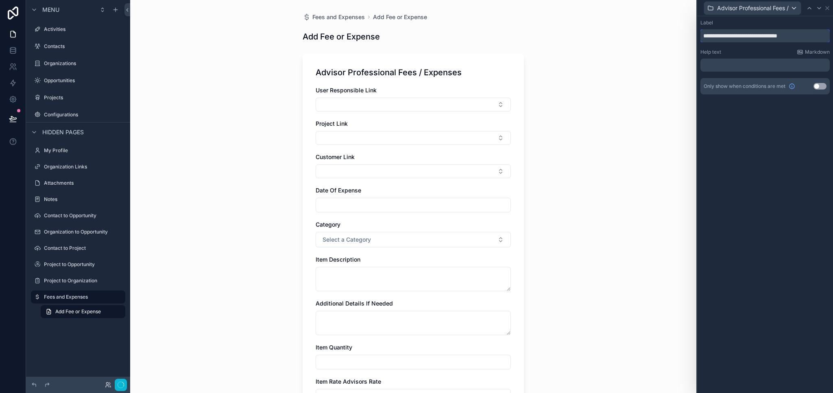
type input "**********"
click at [745, 178] on div "**********" at bounding box center [765, 204] width 136 height 377
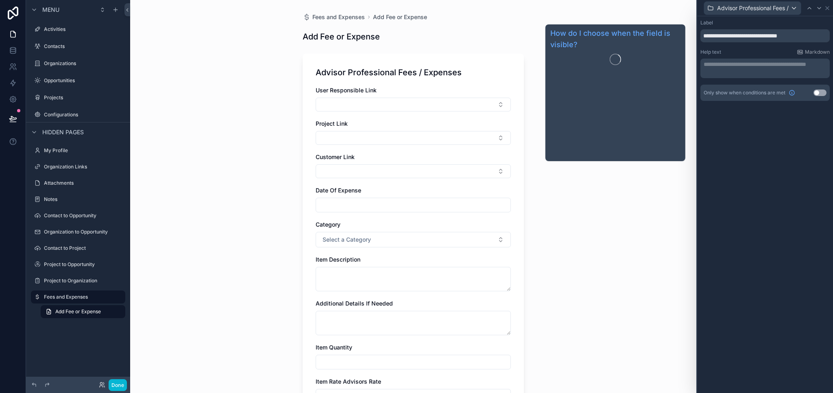
click at [789, 106] on div "**********" at bounding box center [765, 68] width 136 height 104
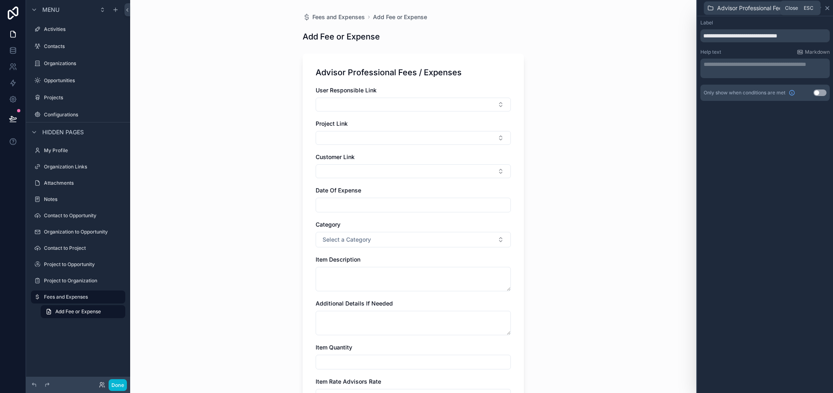
click at [829, 7] on icon at bounding box center [827, 8] width 7 height 7
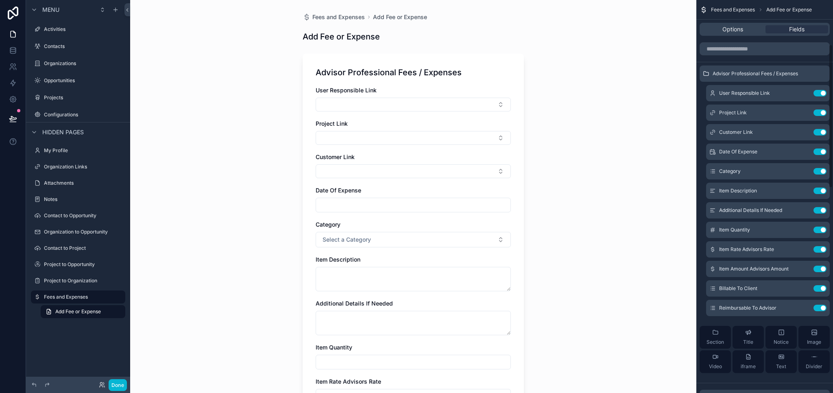
scroll to position [163, 0]
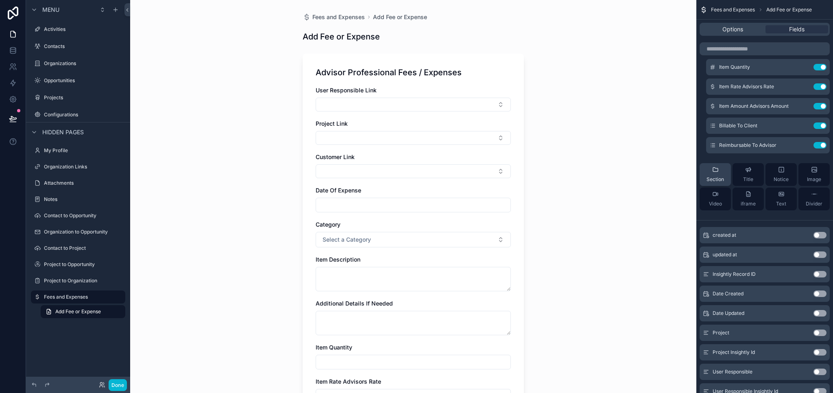
click at [713, 175] on div "Section" at bounding box center [714, 174] width 17 height 16
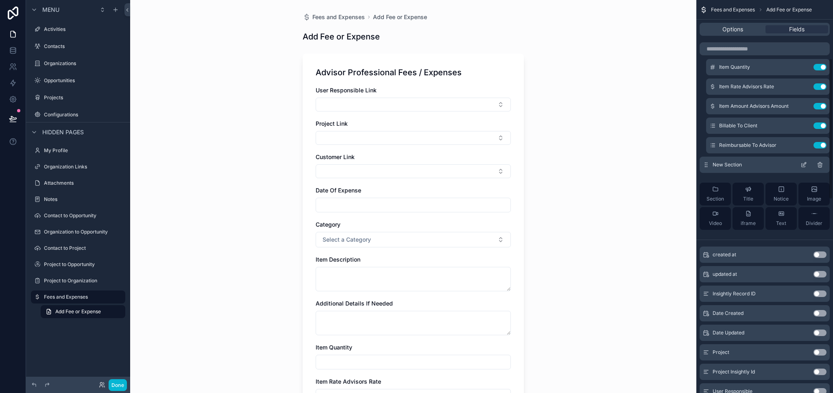
click at [802, 166] on icon "scrollable content" at bounding box center [803, 164] width 7 height 7
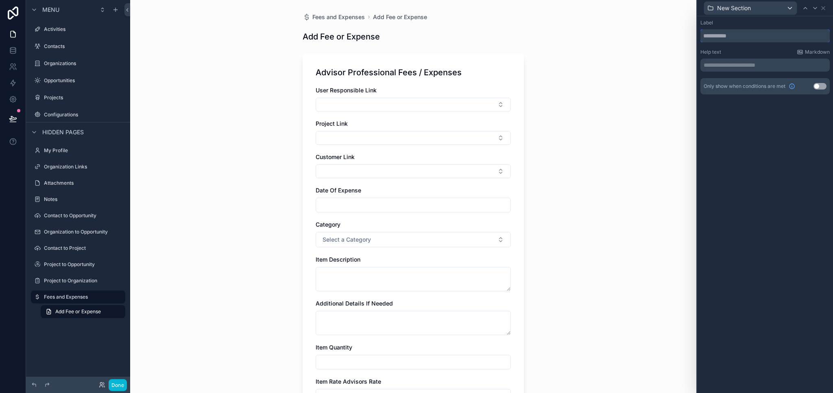
click at [732, 36] on input "text" at bounding box center [764, 35] width 129 height 13
type input "**********"
drag, startPoint x: 764, startPoint y: 194, endPoint x: 752, endPoint y: 142, distance: 53.9
click at [765, 194] on div "**********" at bounding box center [765, 204] width 136 height 377
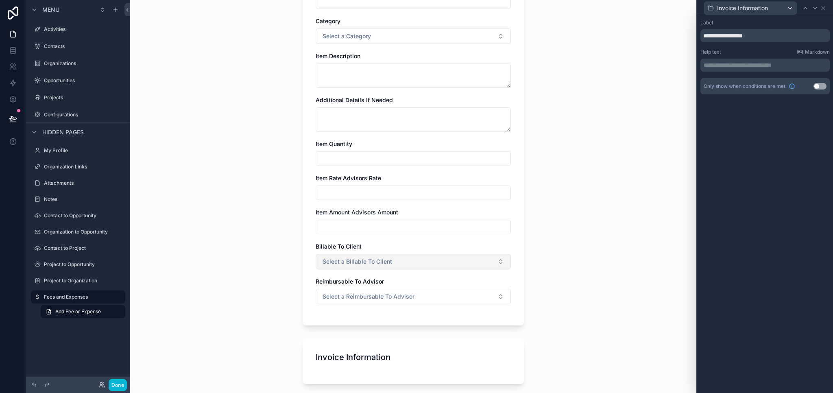
scroll to position [273, 0]
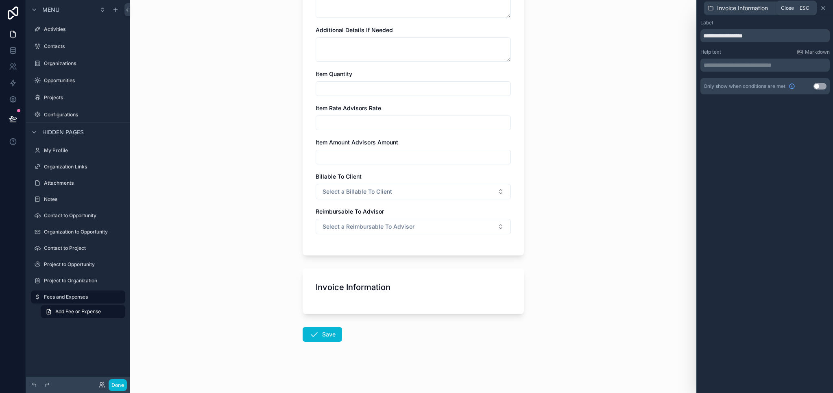
click at [823, 7] on icon at bounding box center [823, 8] width 7 height 7
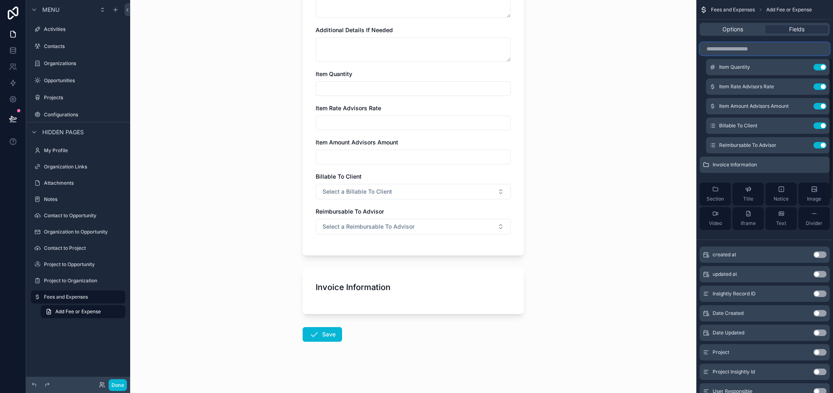
click at [735, 49] on input "scrollable content" at bounding box center [765, 48] width 130 height 13
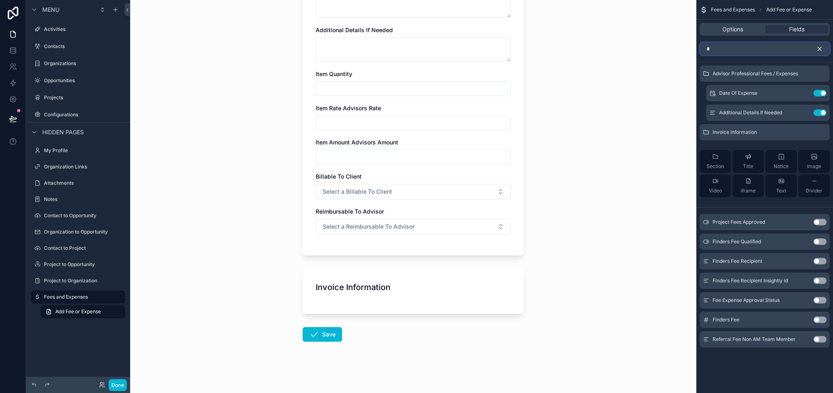
scroll to position [0, 0]
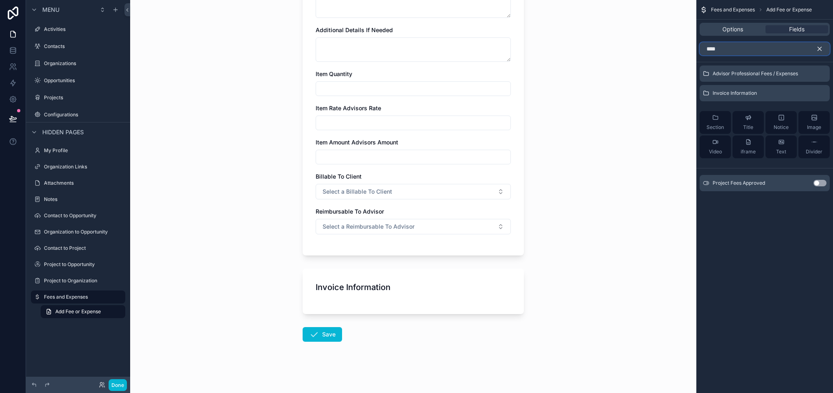
type input "****"
click at [821, 183] on button "Use setting" at bounding box center [819, 183] width 13 height 7
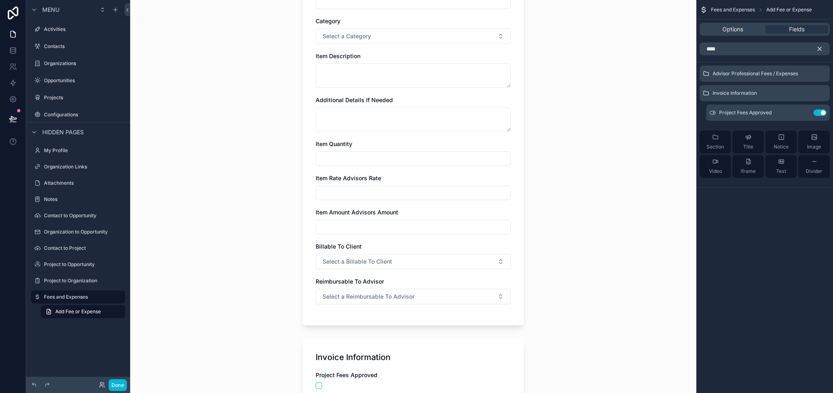
scroll to position [299, 0]
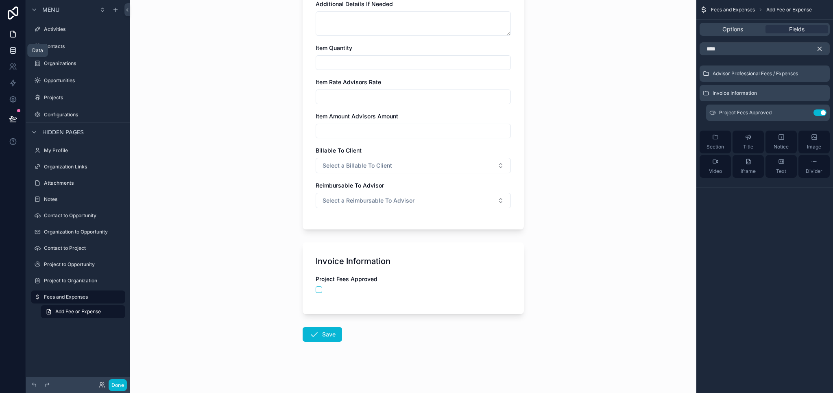
drag, startPoint x: 20, startPoint y: 52, endPoint x: 23, endPoint y: 57, distance: 5.5
click at [19, 52] on link at bounding box center [13, 50] width 26 height 16
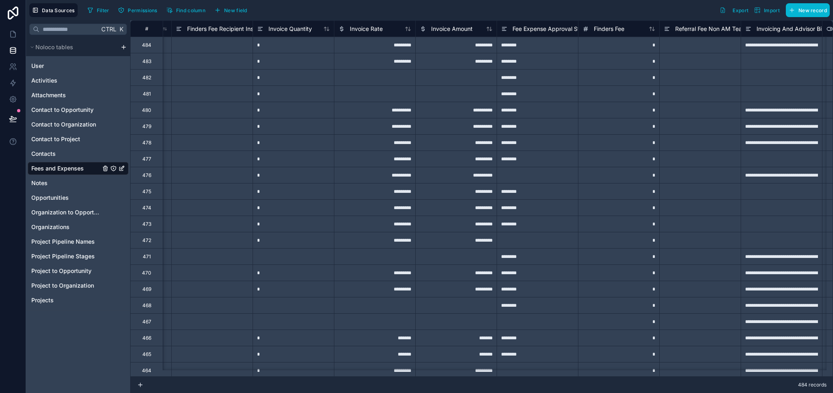
scroll to position [0, 2509]
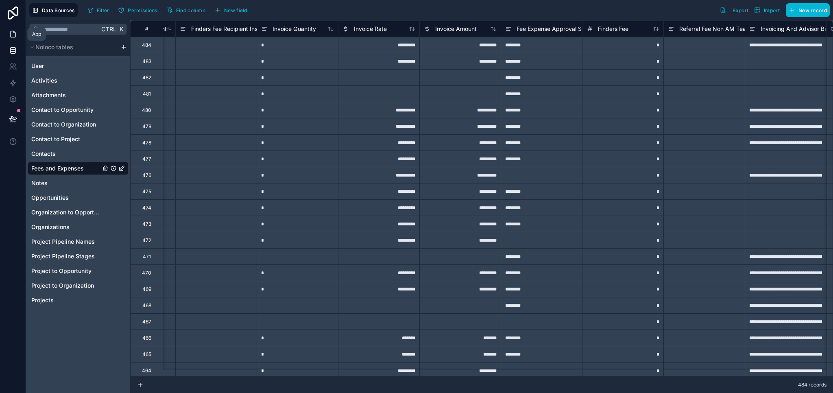
click at [13, 37] on icon at bounding box center [13, 34] width 8 height 8
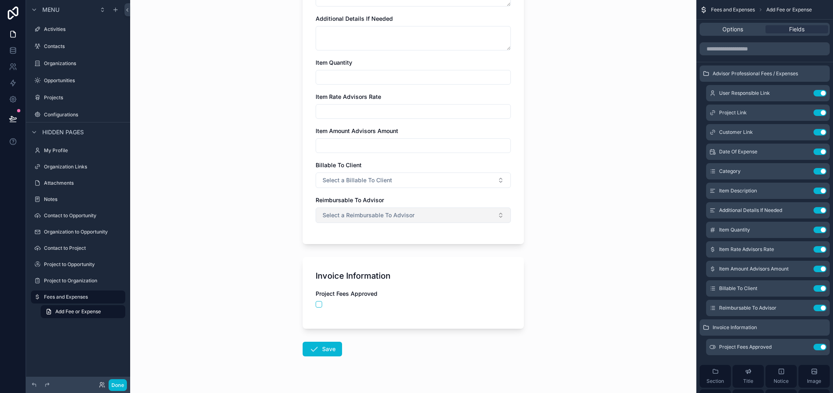
scroll to position [299, 0]
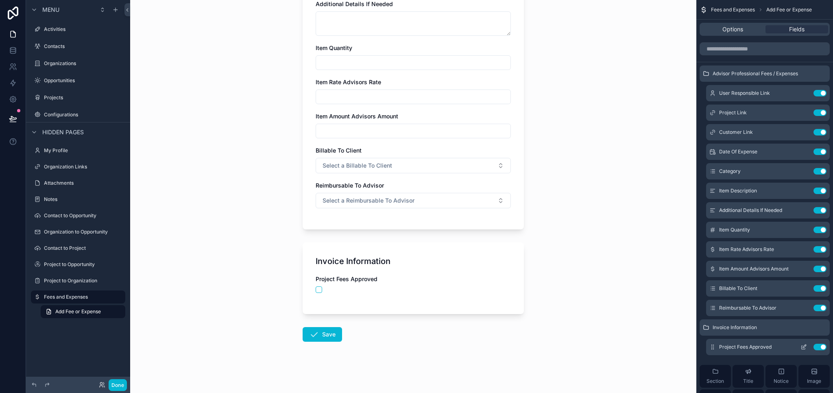
click at [817, 345] on button "Use setting" at bounding box center [819, 347] width 13 height 7
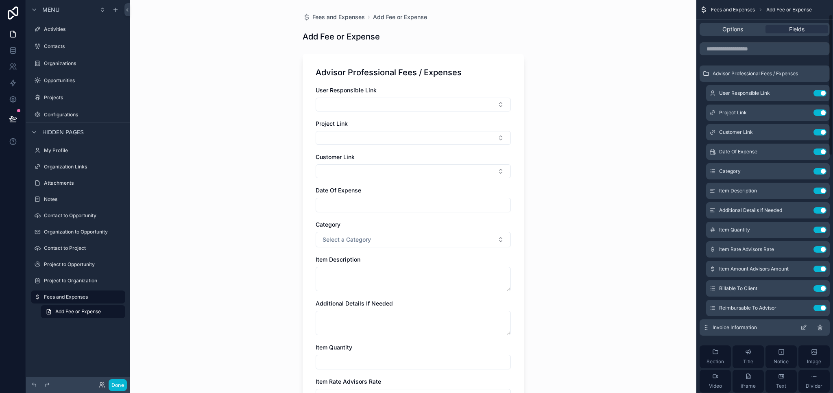
scroll to position [122, 0]
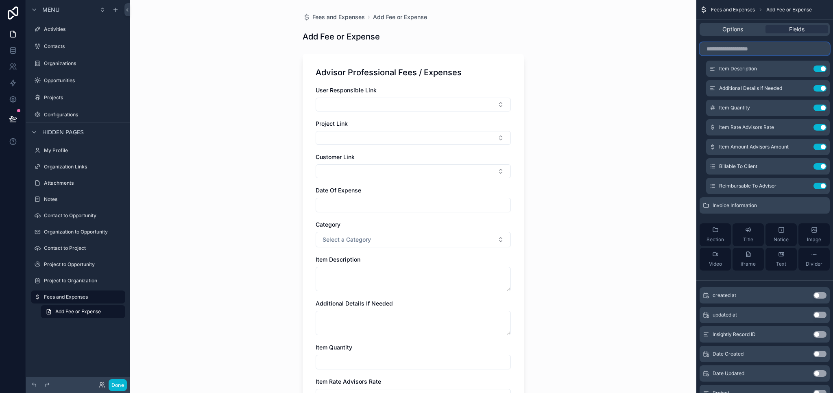
click at [749, 51] on input "scrollable content" at bounding box center [765, 48] width 130 height 13
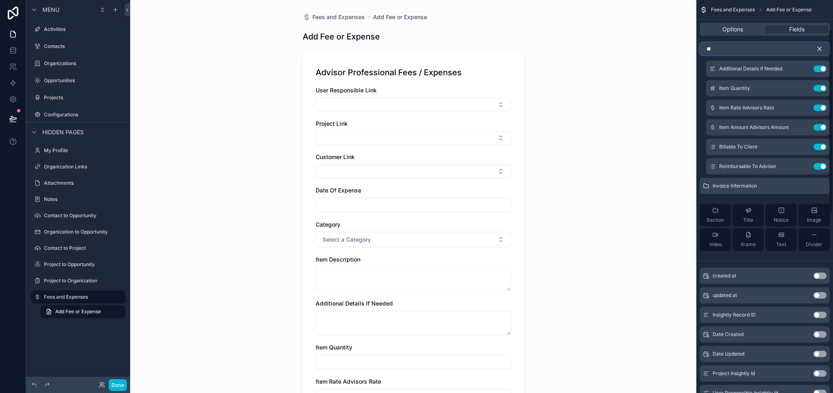
scroll to position [0, 0]
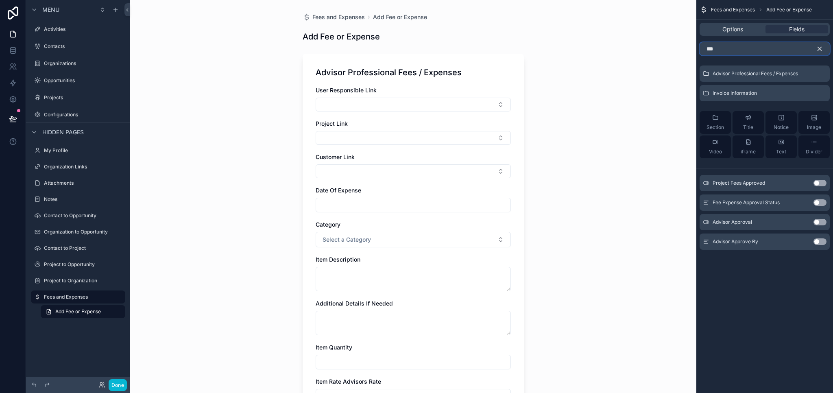
type input "***"
click at [822, 202] on button "Use setting" at bounding box center [819, 202] width 13 height 7
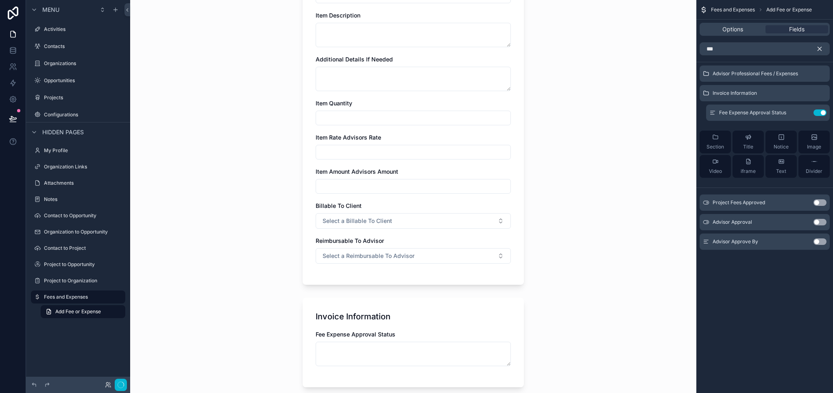
scroll to position [317, 0]
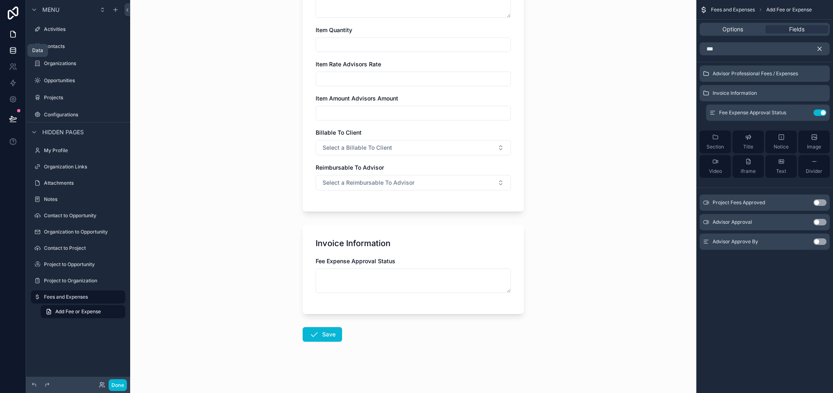
click at [9, 50] on icon at bounding box center [13, 50] width 8 height 8
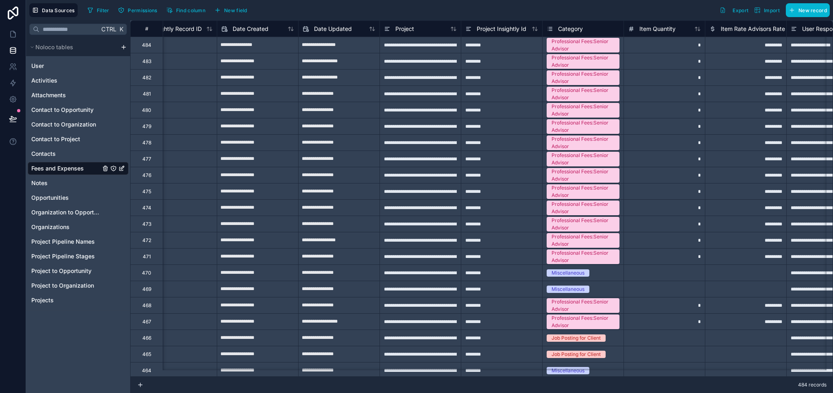
scroll to position [0, 111]
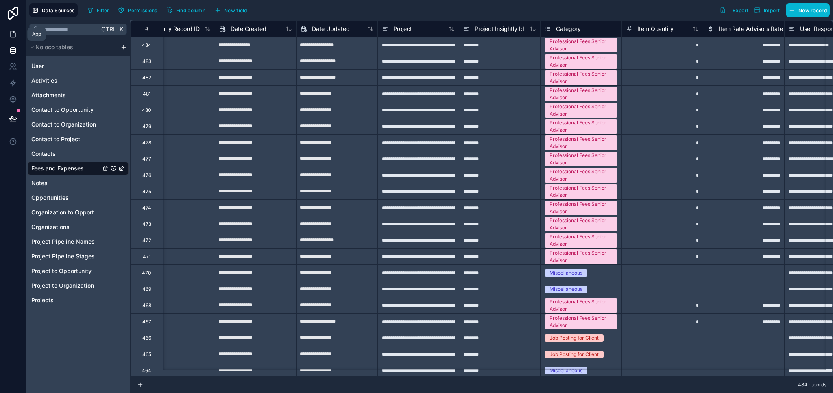
click at [11, 37] on icon at bounding box center [13, 34] width 5 height 6
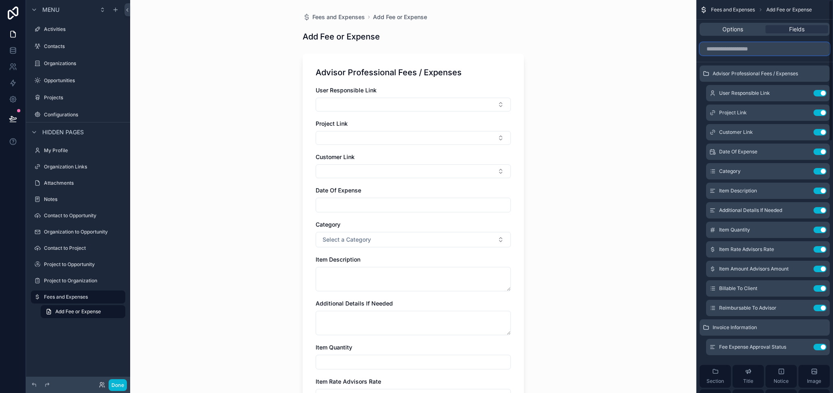
click at [761, 51] on input "scrollable content" at bounding box center [765, 48] width 130 height 13
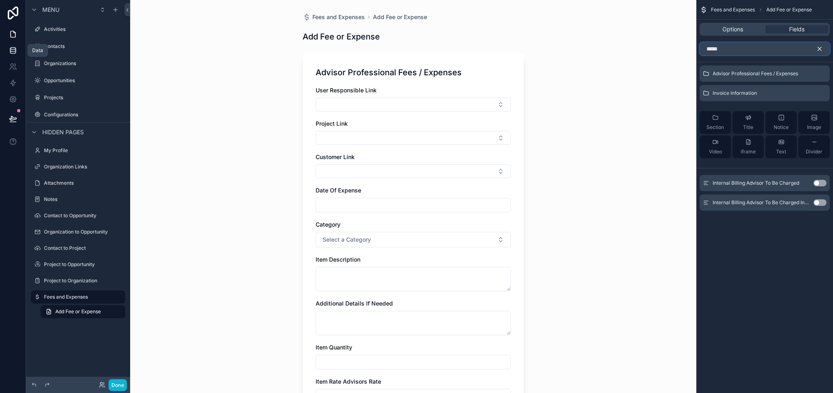
type input "*****"
click at [12, 48] on icon at bounding box center [13, 50] width 8 height 8
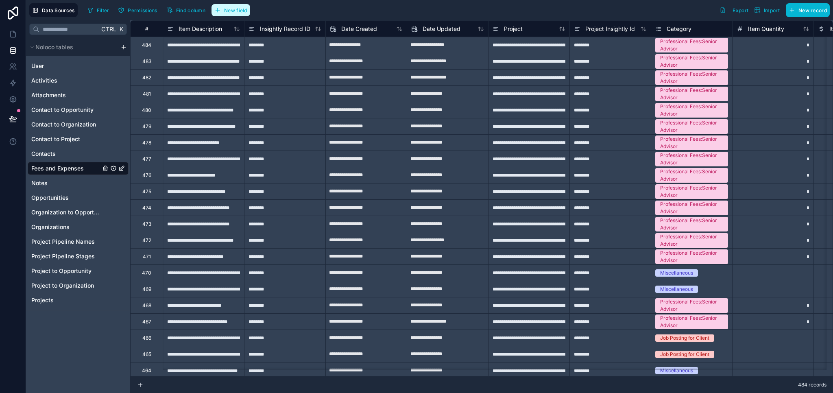
click at [236, 10] on span "New field" at bounding box center [235, 10] width 23 height 6
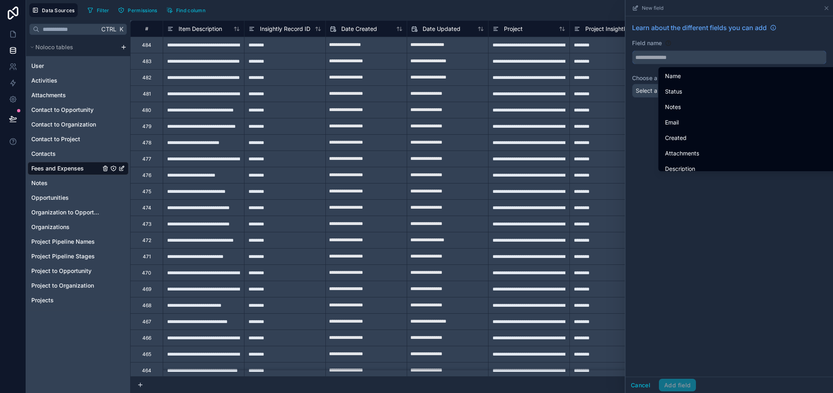
click at [677, 58] on input "text" at bounding box center [729, 57] width 194 height 13
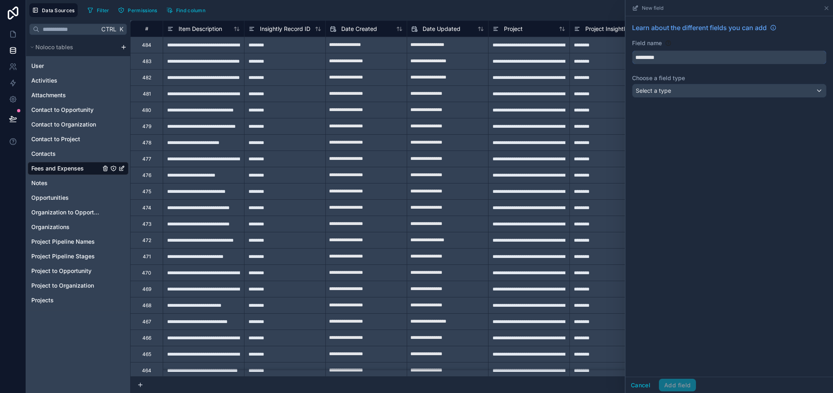
click at [632, 50] on button "********" at bounding box center [729, 57] width 194 height 14
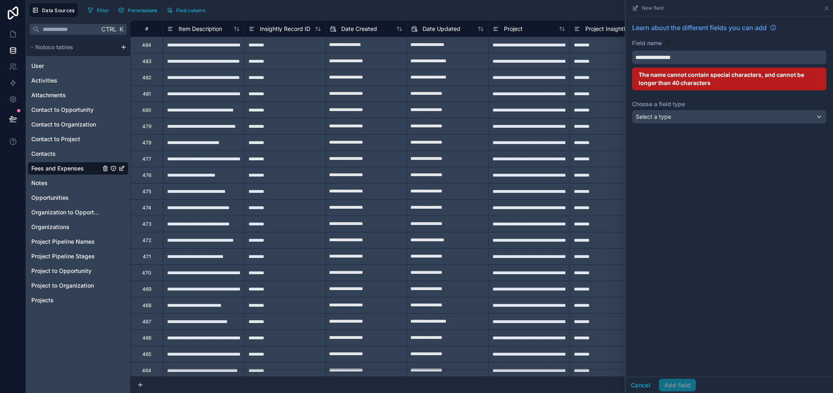
click at [632, 50] on button "**********" at bounding box center [729, 57] width 194 height 14
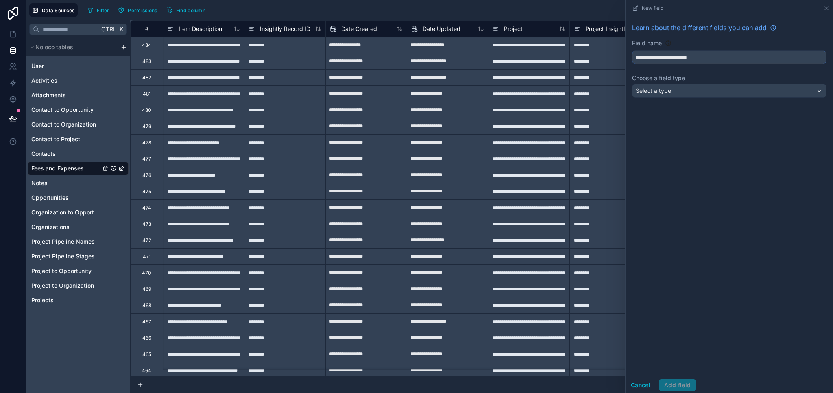
click at [632, 50] on button "**********" at bounding box center [729, 57] width 194 height 14
type input "**********"
click at [665, 87] on span "Select a type" at bounding box center [653, 91] width 35 height 8
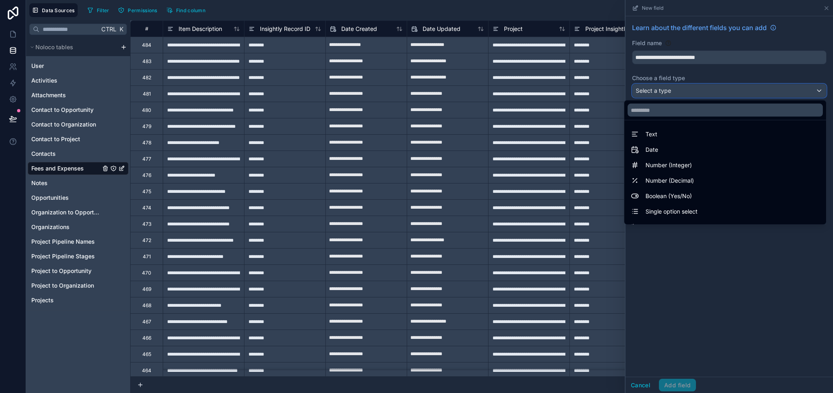
scroll to position [236, 0]
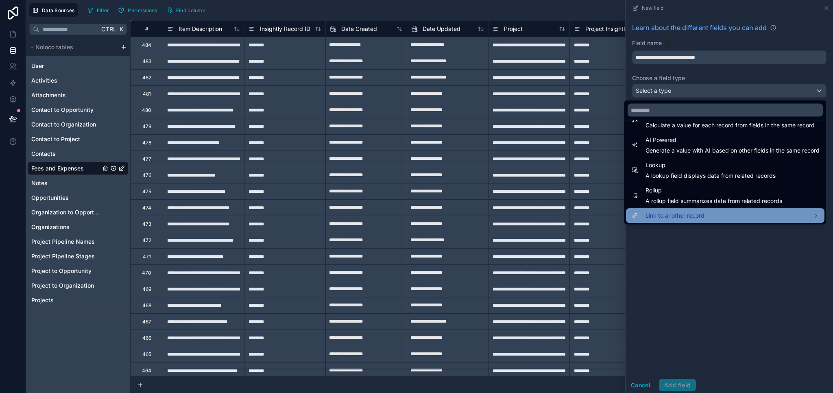
click at [655, 218] on span "Link to another record" at bounding box center [674, 216] width 59 height 10
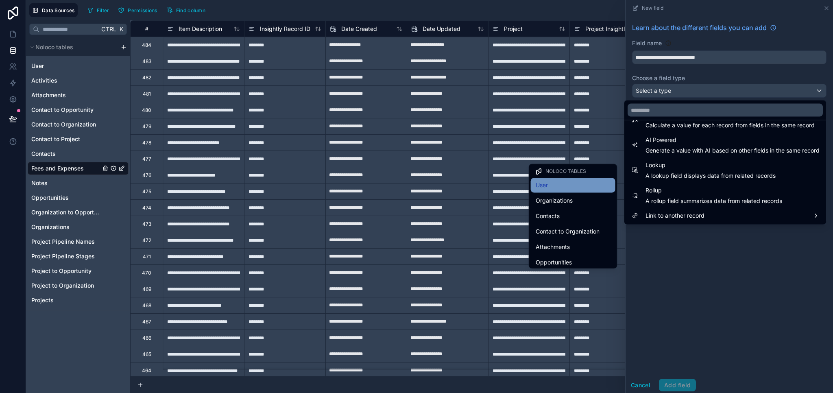
click at [548, 188] on div "User" at bounding box center [573, 185] width 75 height 10
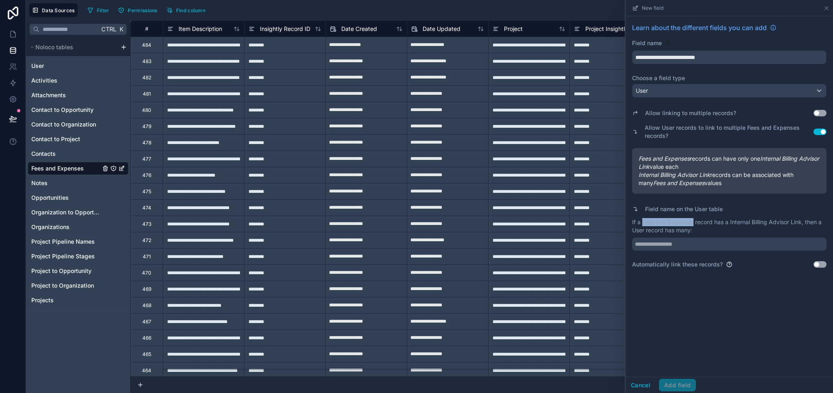
drag, startPoint x: 641, startPoint y: 223, endPoint x: 694, endPoint y: 224, distance: 52.9
click at [694, 224] on p "If a Fees and Expenses record has a Internal Billing Advisor Link, then a User …" at bounding box center [729, 226] width 194 height 16
copy p "Fees and Expenses"
click at [681, 241] on input "text" at bounding box center [729, 244] width 194 height 13
paste input "**********"
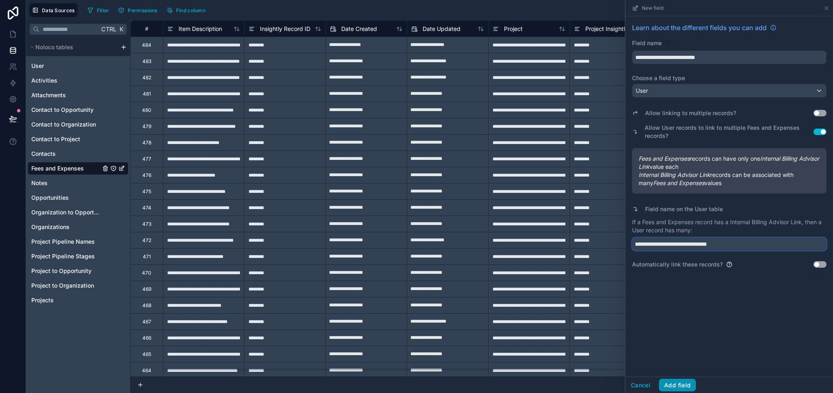
type input "**********"
click at [669, 386] on button "Add field" at bounding box center [677, 385] width 37 height 13
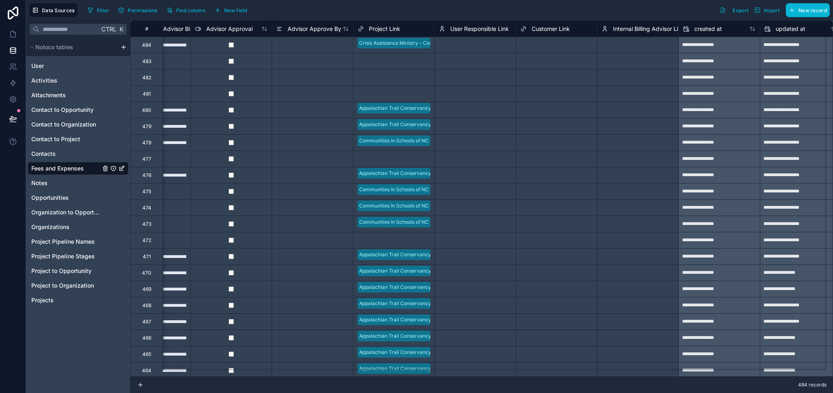
scroll to position [0, 3214]
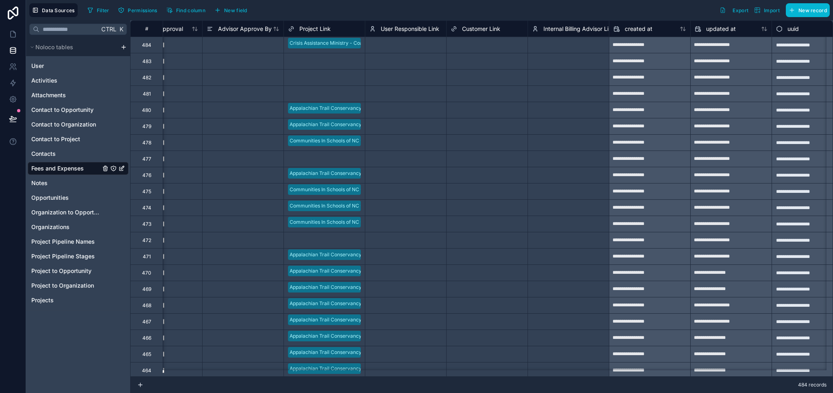
click at [418, 28] on span "User Responsible Link" at bounding box center [410, 29] width 59 height 8
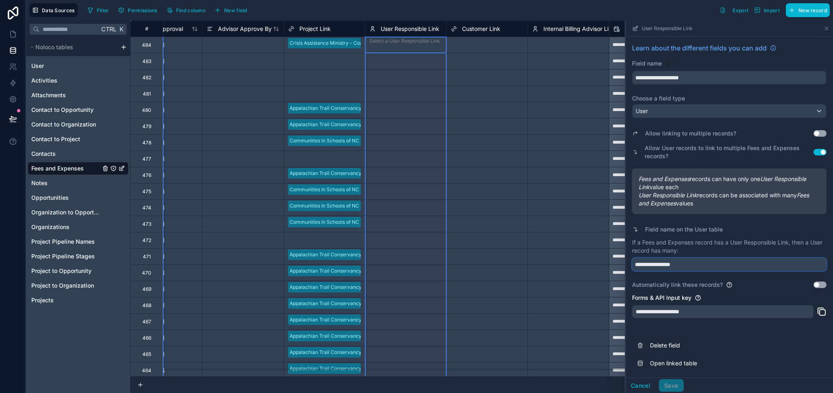
click at [695, 263] on input "**********" at bounding box center [729, 264] width 194 height 13
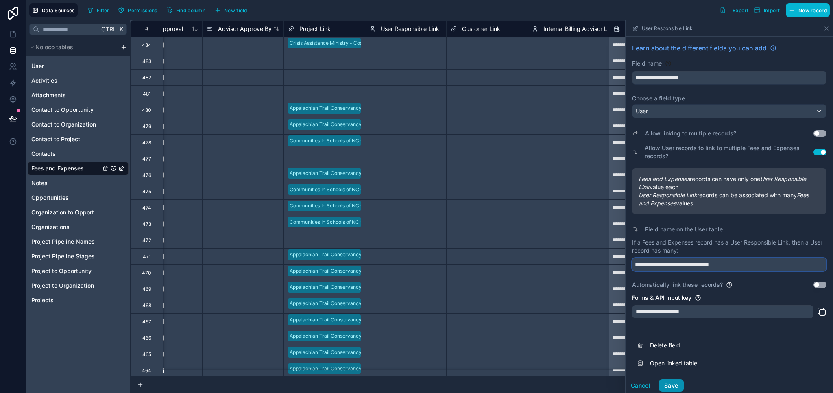
type input "**********"
click at [675, 384] on button "Save" at bounding box center [671, 385] width 24 height 13
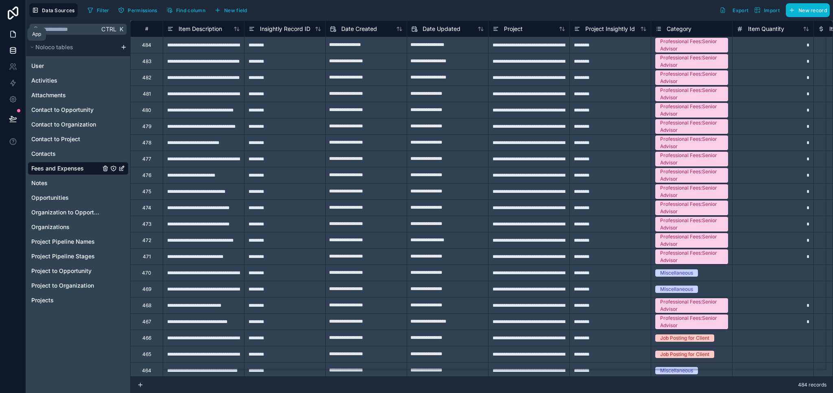
click at [15, 32] on icon at bounding box center [13, 34] width 5 height 6
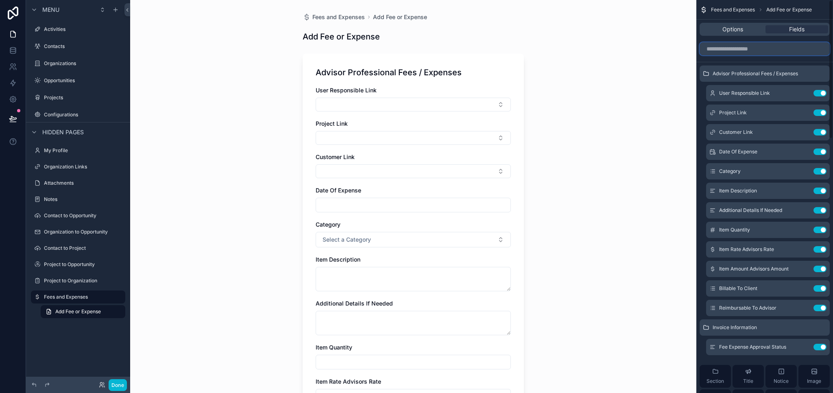
click at [730, 50] on input "scrollable content" at bounding box center [765, 48] width 130 height 13
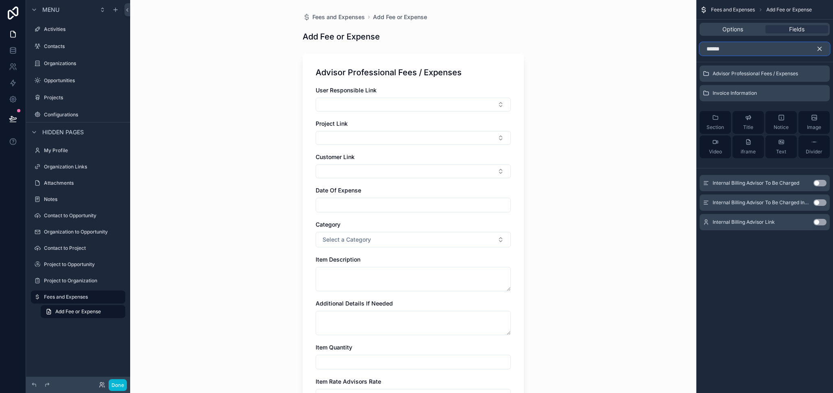
type input "******"
click at [821, 222] on button "Use setting" at bounding box center [819, 222] width 13 height 7
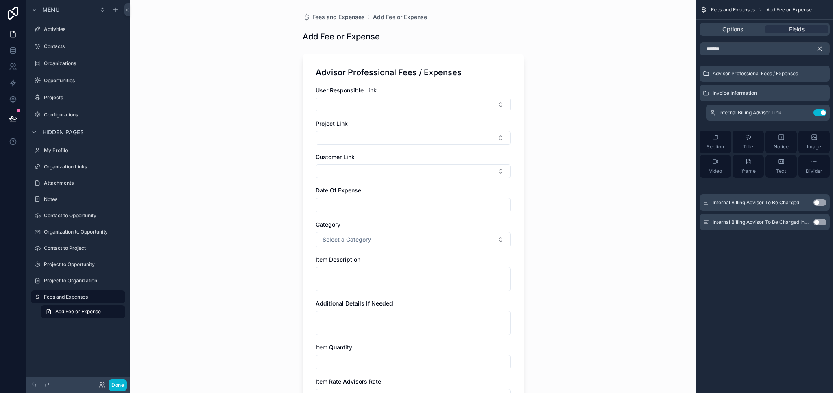
click at [818, 49] on icon "scrollable content" at bounding box center [819, 48] width 7 height 7
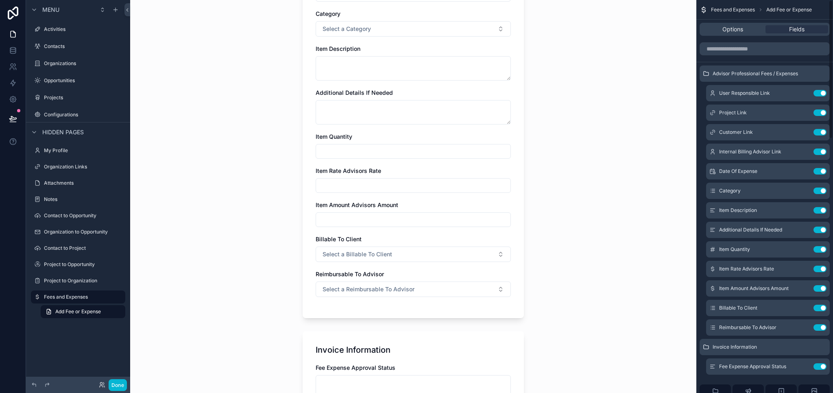
scroll to position [122, 0]
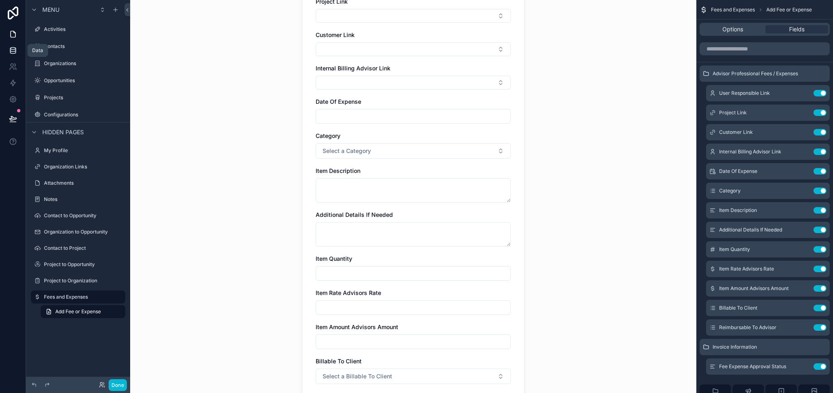
click at [16, 51] on icon at bounding box center [13, 50] width 8 height 8
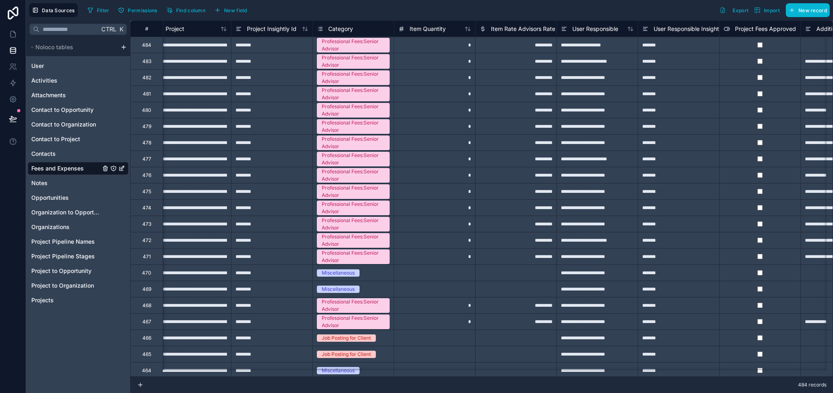
scroll to position [0, 340]
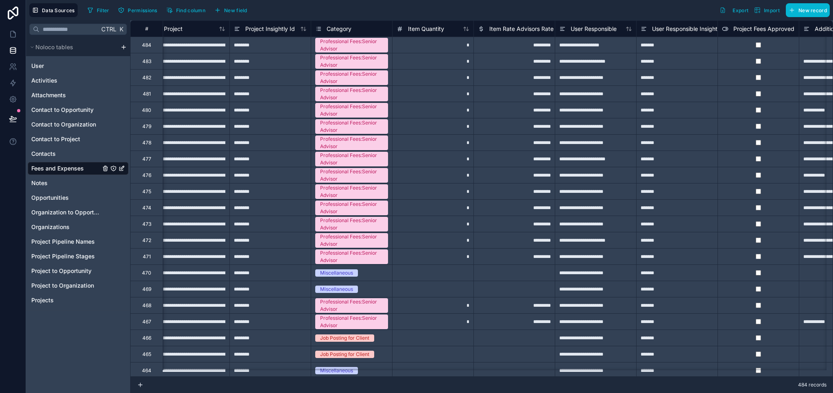
click at [342, 30] on span "Category" at bounding box center [339, 29] width 25 height 8
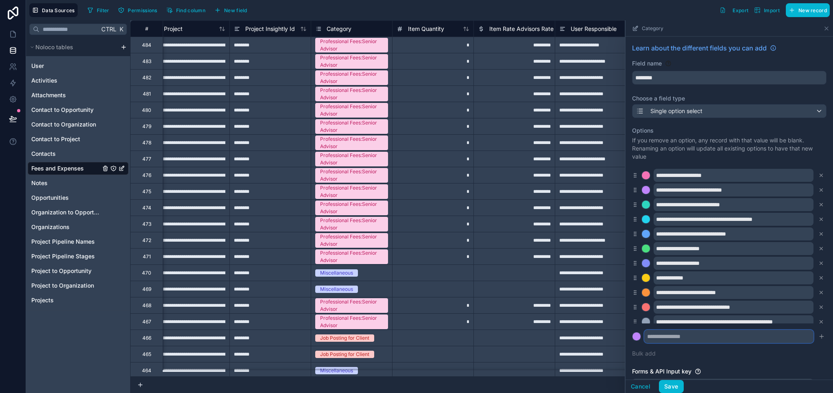
click at [666, 340] on input "text" at bounding box center [728, 336] width 169 height 13
click at [683, 339] on input "text" at bounding box center [728, 336] width 169 height 13
paste input "**********"
type input "**********"
drag, startPoint x: 676, startPoint y: 386, endPoint x: 675, endPoint y: 379, distance: 6.6
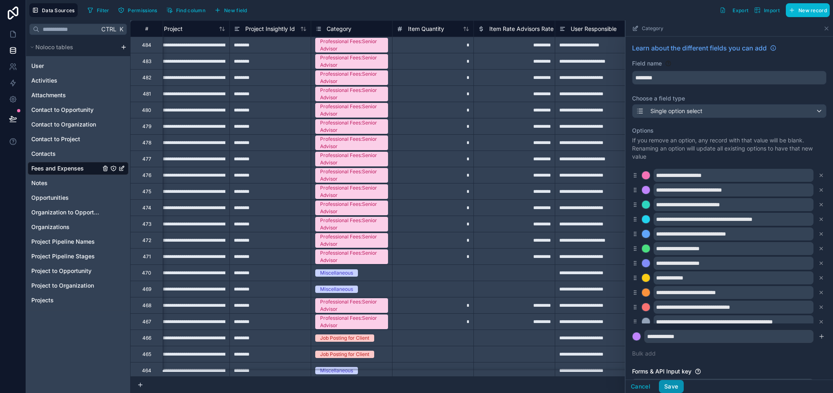
click at [676, 386] on button "Save" at bounding box center [671, 386] width 24 height 13
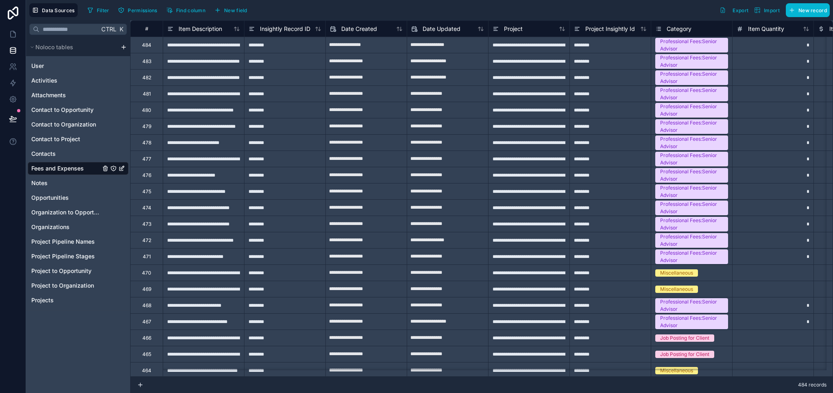
click at [675, 31] on span "Category" at bounding box center [679, 29] width 25 height 8
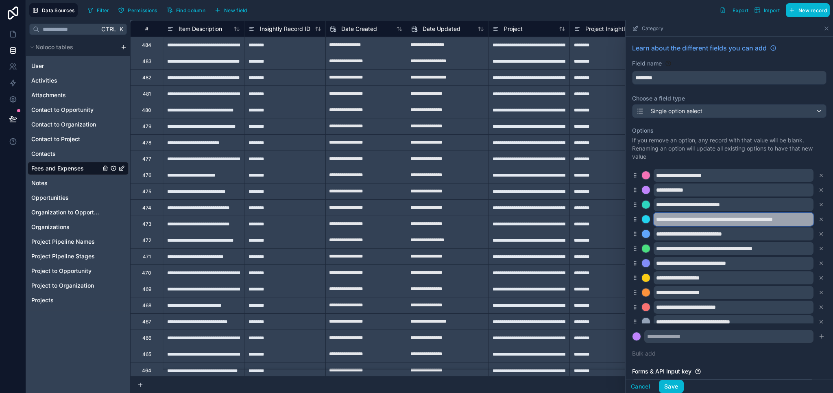
click at [715, 223] on input "**********" at bounding box center [734, 219] width 160 height 13
click at [706, 220] on input "**********" at bounding box center [734, 219] width 160 height 13
type input "**********"
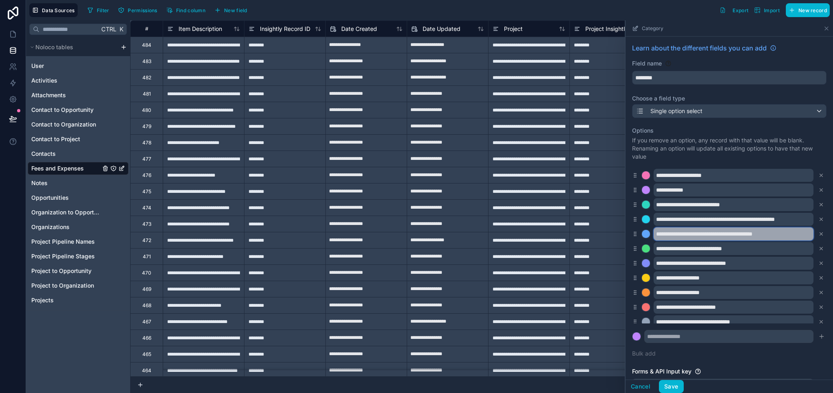
click at [705, 235] on input "**********" at bounding box center [734, 233] width 160 height 13
type input "**********"
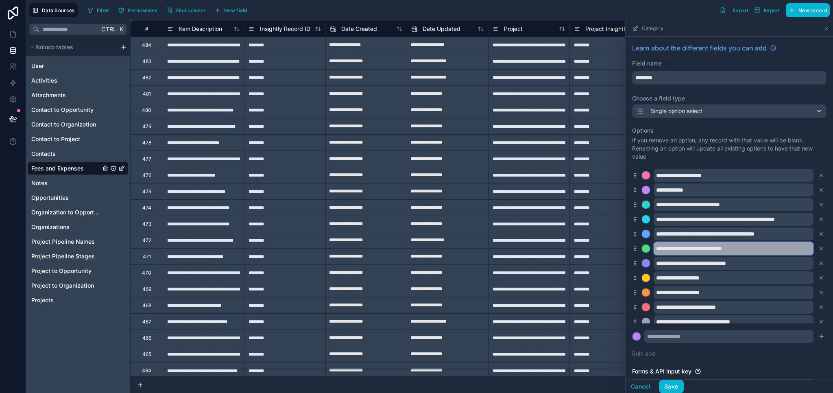
click at [704, 249] on input "**********" at bounding box center [734, 248] width 160 height 13
type input "**********"
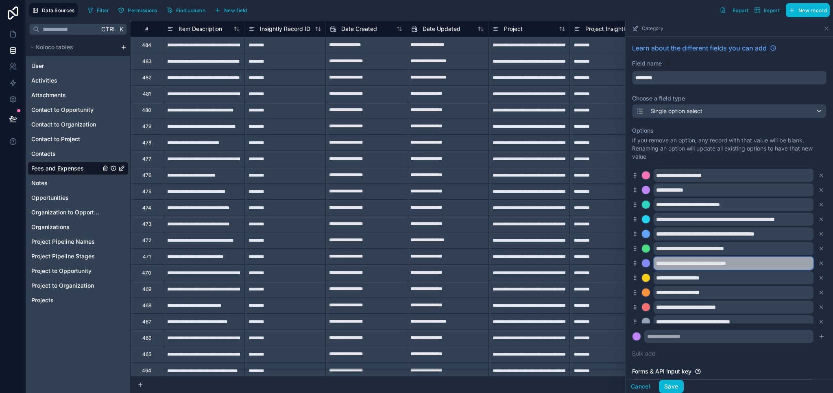
click at [700, 262] on input "**********" at bounding box center [734, 263] width 160 height 13
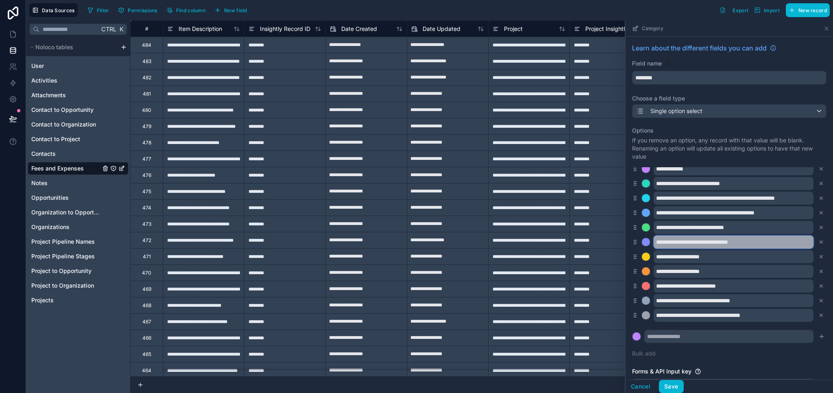
type input "**********"
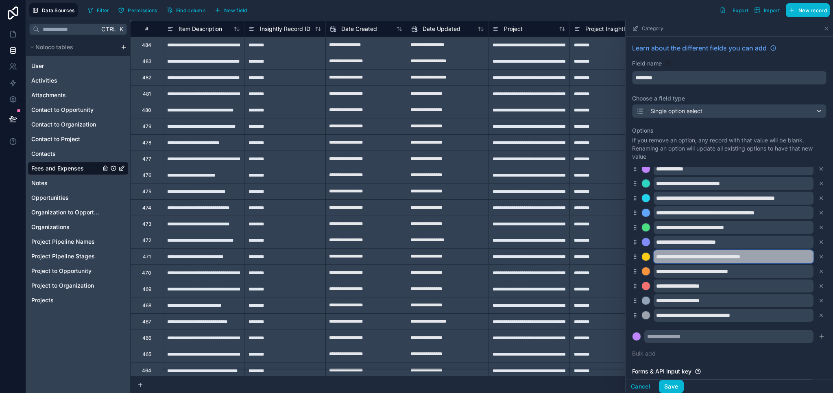
click at [700, 256] on input "**********" at bounding box center [734, 256] width 160 height 13
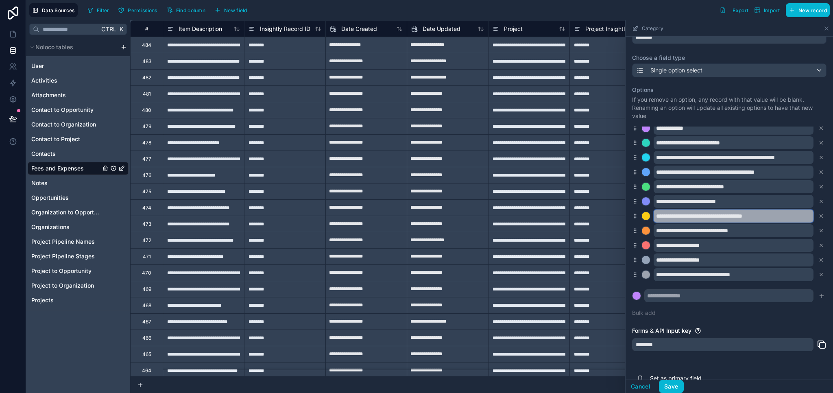
type input "**********"
click at [707, 301] on input "text" at bounding box center [728, 295] width 169 height 13
paste input "**********"
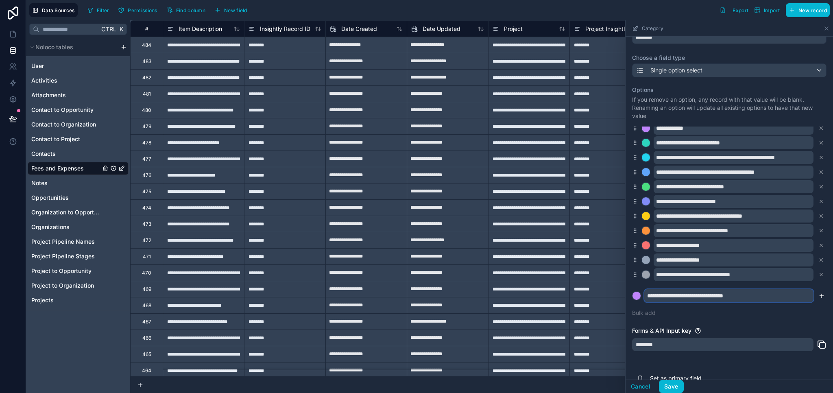
type input "**********"
click at [818, 295] on icon "submit" at bounding box center [821, 295] width 7 height 7
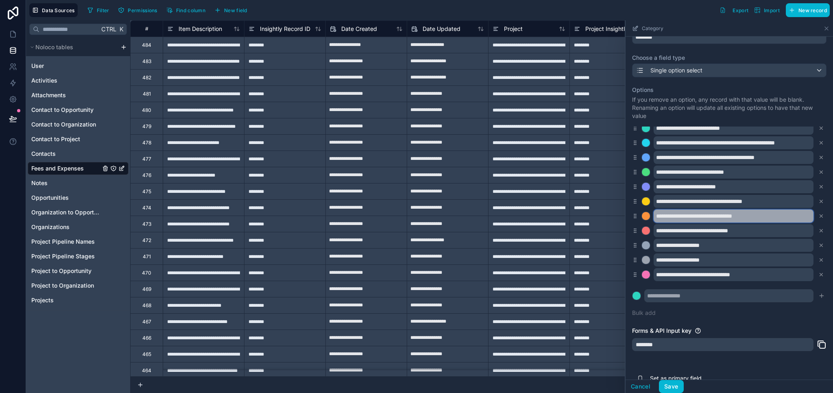
click at [700, 216] on input "**********" at bounding box center [734, 215] width 160 height 13
type input "**********"
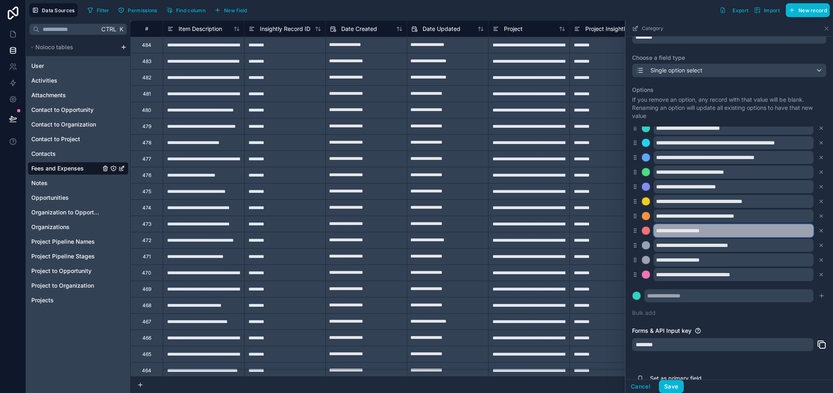
click at [700, 231] on input "**********" at bounding box center [734, 230] width 160 height 13
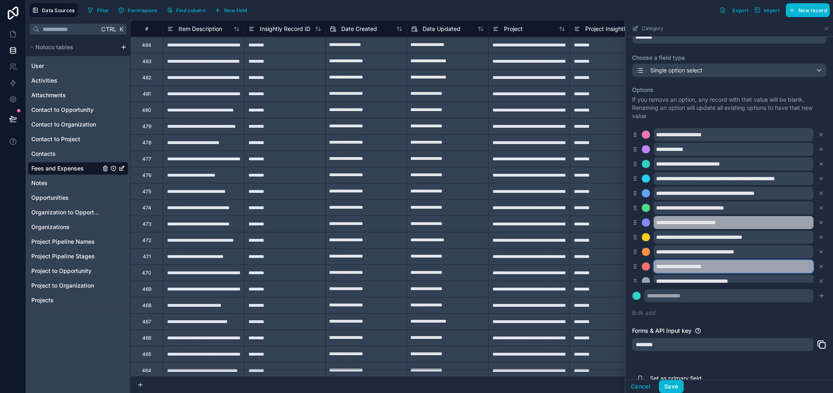
type input "**********"
click at [705, 224] on input "**********" at bounding box center [734, 222] width 160 height 13
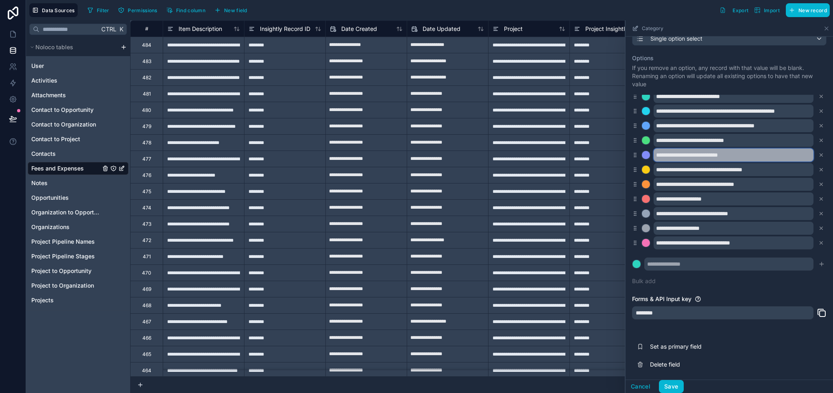
type input "**********"
click at [666, 269] on input "text" at bounding box center [728, 263] width 169 height 13
paste input "**********"
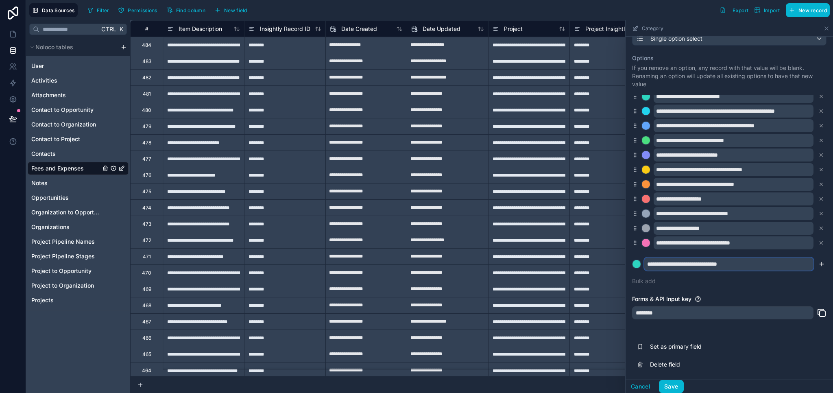
type input "**********"
click at [818, 264] on icon "submit" at bounding box center [821, 264] width 7 height 7
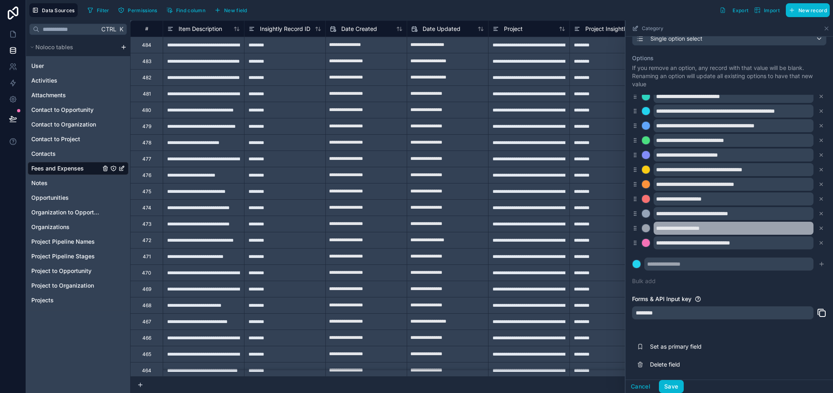
scroll to position [50, 0]
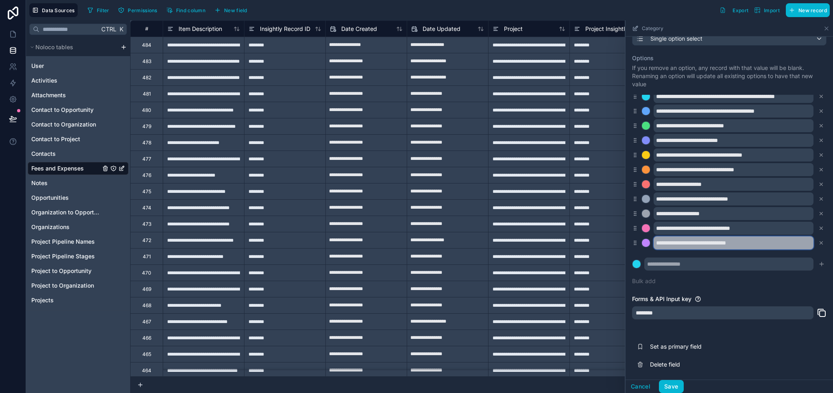
click at [698, 243] on input "**********" at bounding box center [734, 242] width 160 height 13
type input "**********"
click at [818, 199] on icon at bounding box center [821, 199] width 6 height 6
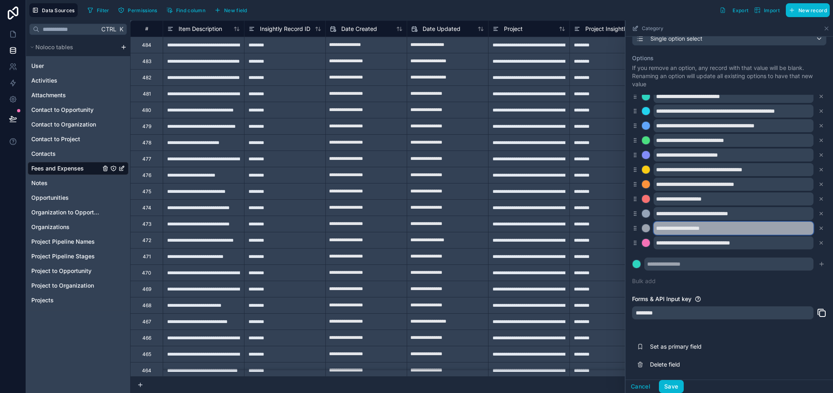
click at [699, 229] on input "**********" at bounding box center [734, 228] width 160 height 13
type input "**********"
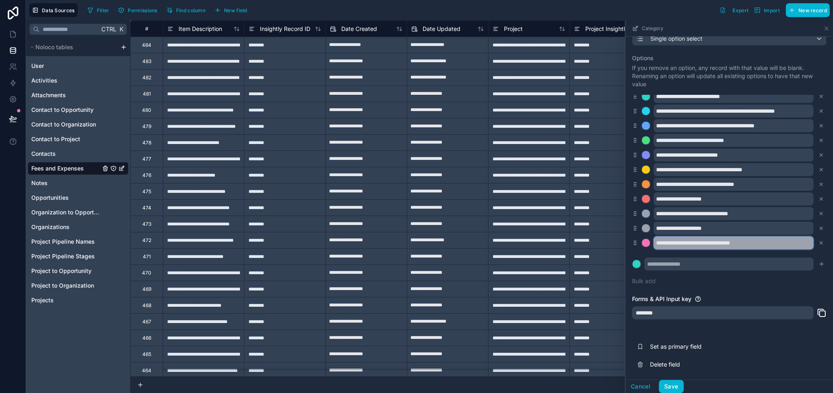
click at [716, 243] on input "**********" at bounding box center [734, 242] width 160 height 13
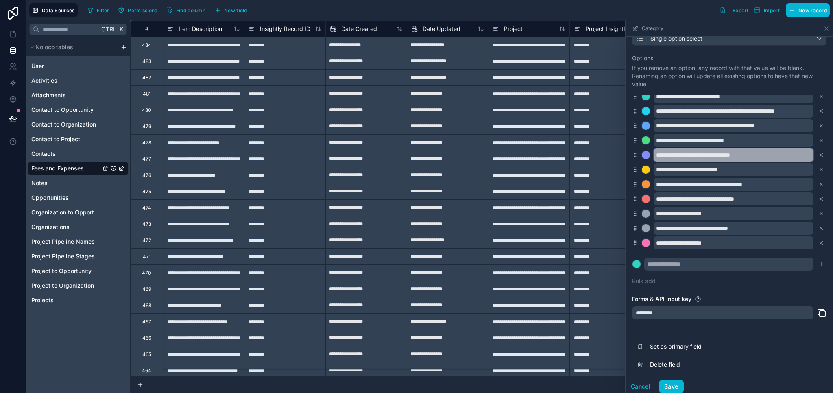
click at [706, 156] on input "**********" at bounding box center [734, 154] width 160 height 13
type input "**********"
click at [707, 264] on input "text" at bounding box center [728, 263] width 169 height 13
paste input "**********"
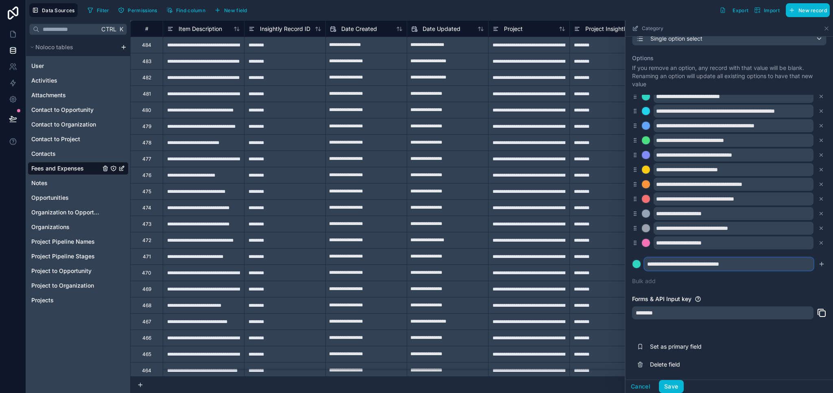
click at [692, 265] on input "**********" at bounding box center [728, 263] width 169 height 13
type input "**********"
click at [818, 263] on icon "submit" at bounding box center [821, 264] width 7 height 7
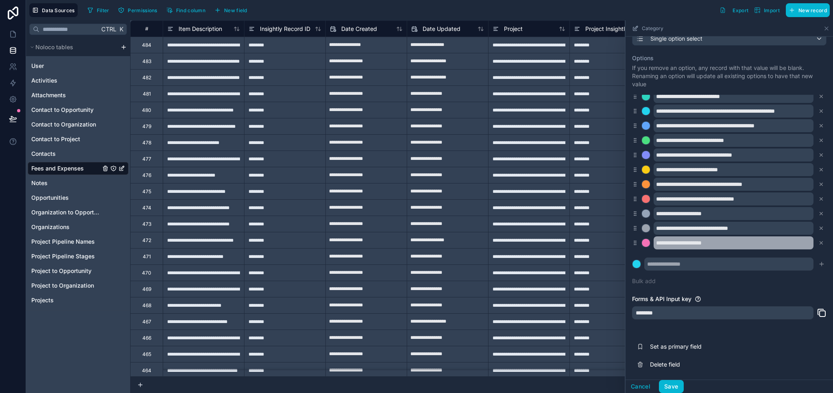
scroll to position [50, 0]
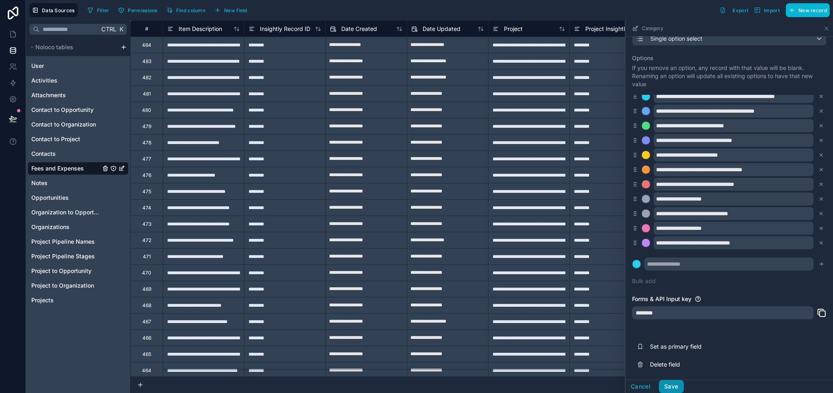
click at [671, 389] on button "Save" at bounding box center [671, 386] width 24 height 13
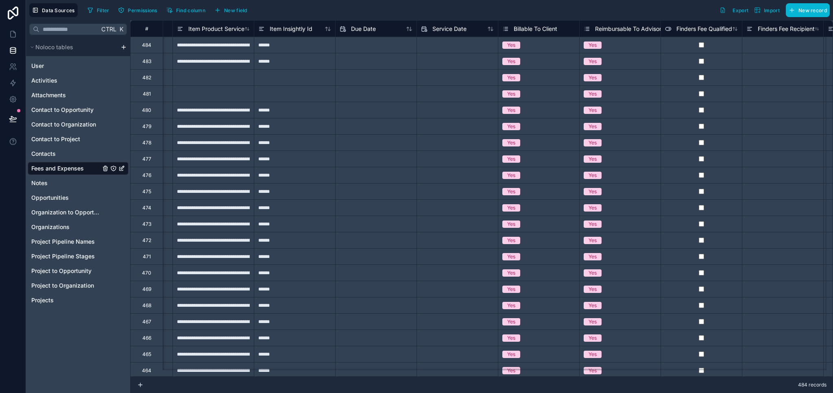
scroll to position [0, 1955]
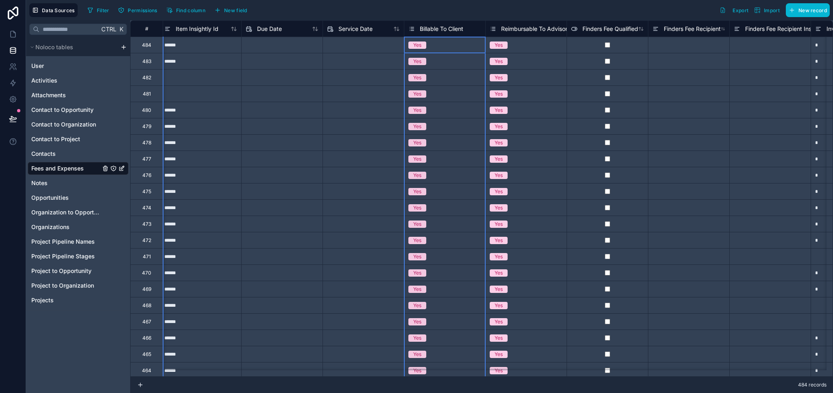
click at [446, 31] on span "Billable To Client" at bounding box center [442, 29] width 44 height 8
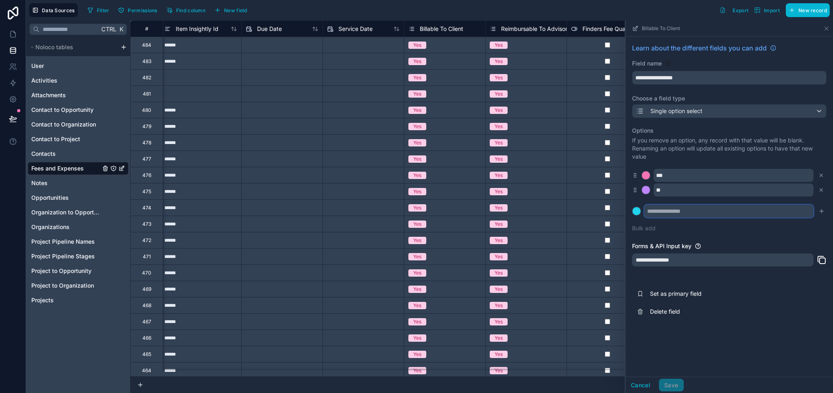
click at [680, 213] on input "text" at bounding box center [728, 211] width 169 height 13
type input "********"
click at [820, 211] on icon "submit" at bounding box center [821, 211] width 7 height 7
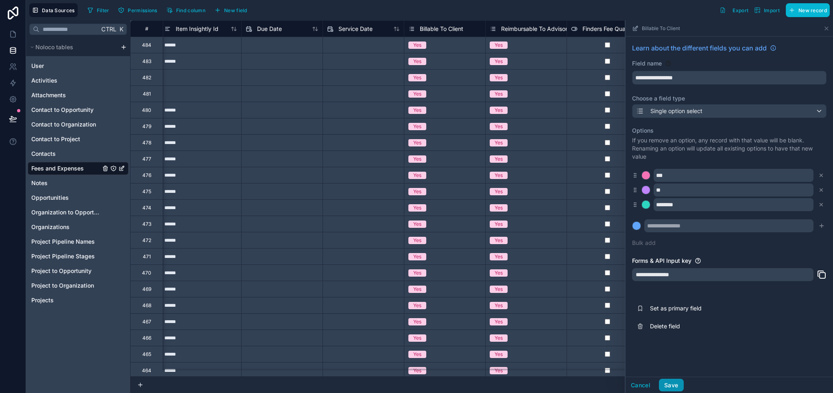
click at [674, 382] on button "Save" at bounding box center [671, 385] width 24 height 13
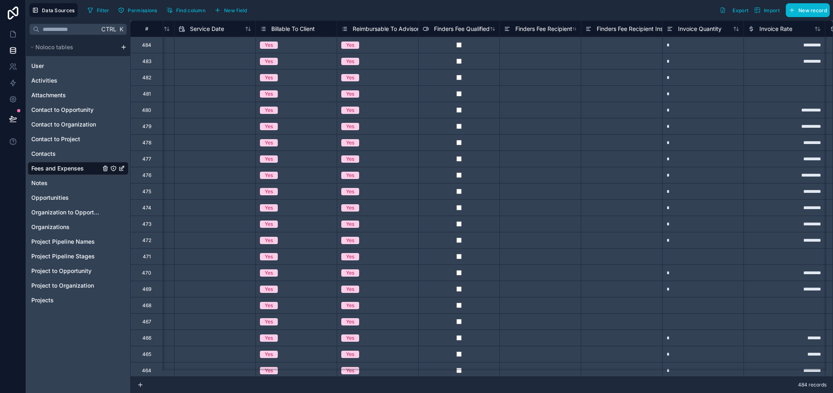
scroll to position [0, 2101]
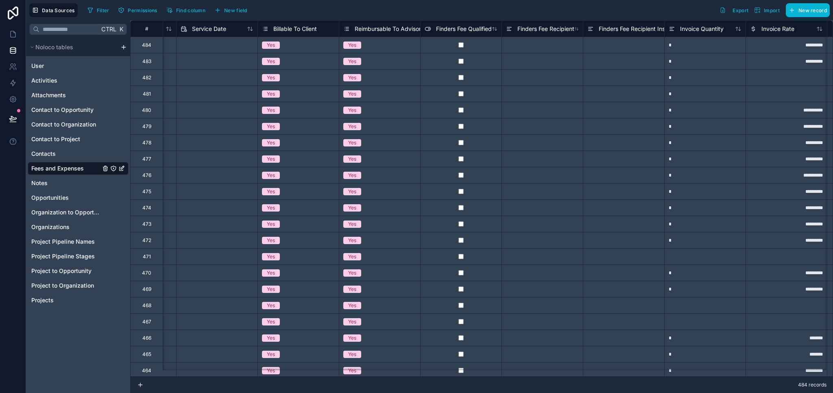
click at [369, 33] on div "Reimbursable To Advisor" at bounding box center [382, 29] width 78 height 10
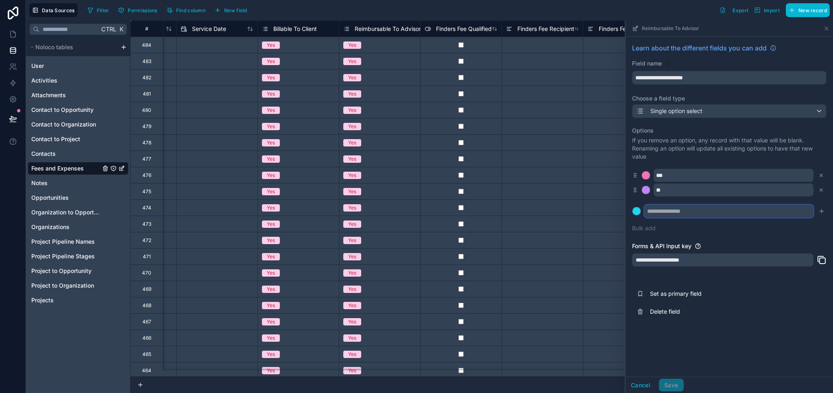
click at [665, 206] on input "text" at bounding box center [728, 211] width 169 height 13
type input "********"
click at [820, 209] on icon "submit" at bounding box center [821, 211] width 7 height 7
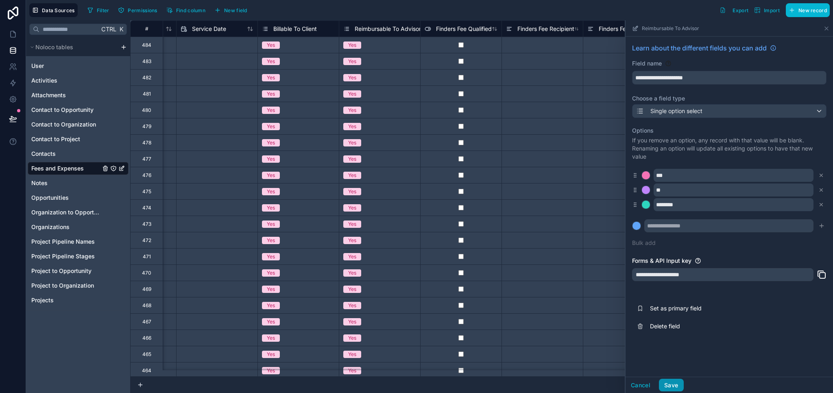
click at [679, 382] on button "Save" at bounding box center [671, 385] width 24 height 13
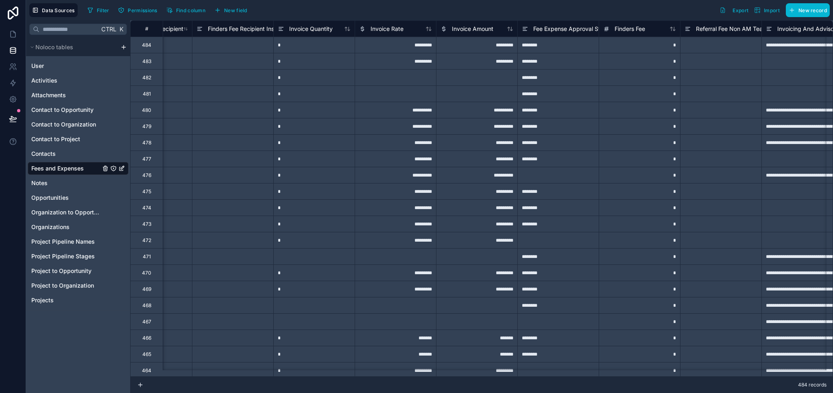
scroll to position [0, 2494]
click at [541, 26] on span "Fee Expense Approval Status" at bounding box center [571, 29] width 78 height 8
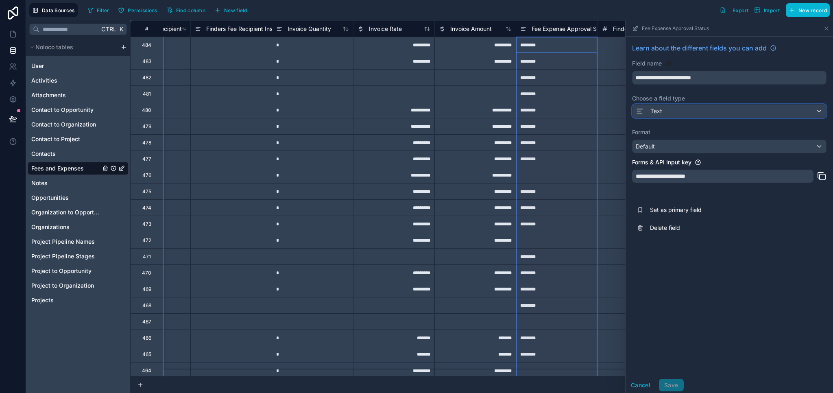
click at [668, 112] on div "Text" at bounding box center [729, 111] width 194 height 13
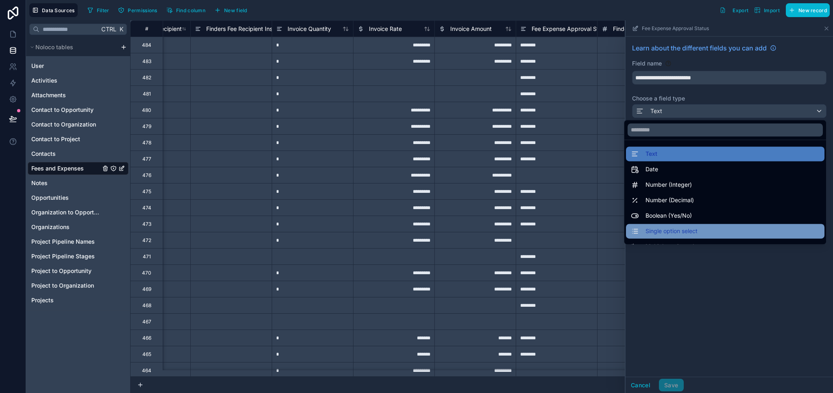
click at [682, 224] on div "Single option select" at bounding box center [725, 231] width 198 height 15
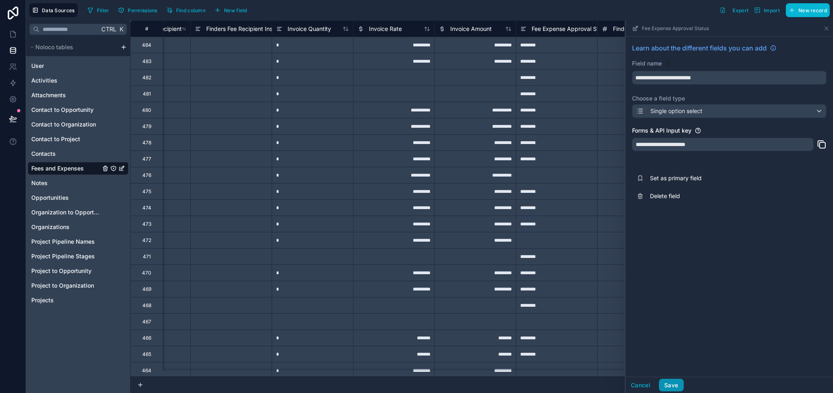
click at [677, 384] on button "Save" at bounding box center [671, 385] width 24 height 13
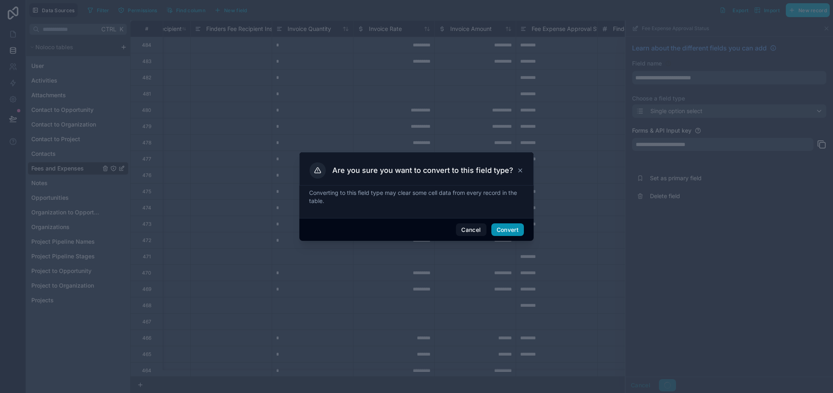
click at [514, 228] on button "Convert" at bounding box center [507, 229] width 33 height 13
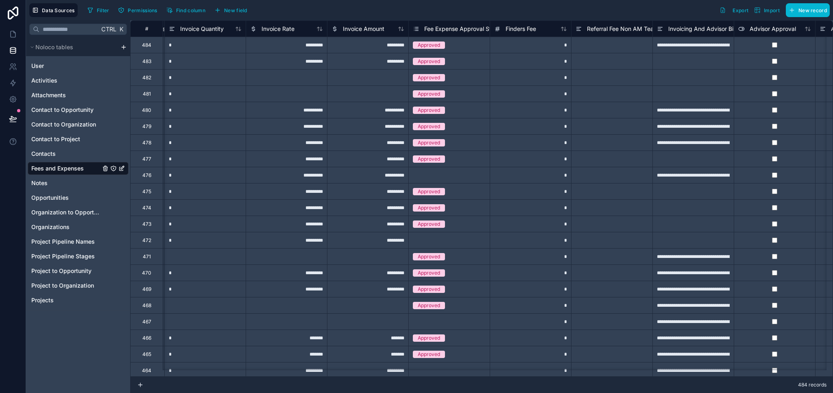
scroll to position [0, 2428]
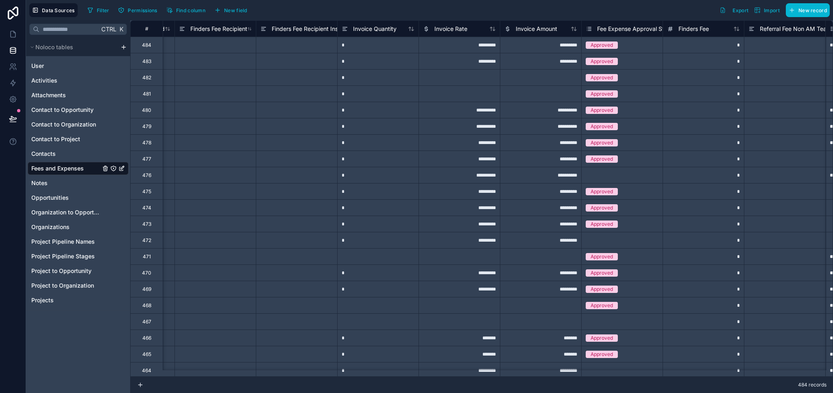
click at [624, 29] on span "Fee Expense Approval Status" at bounding box center [636, 29] width 78 height 8
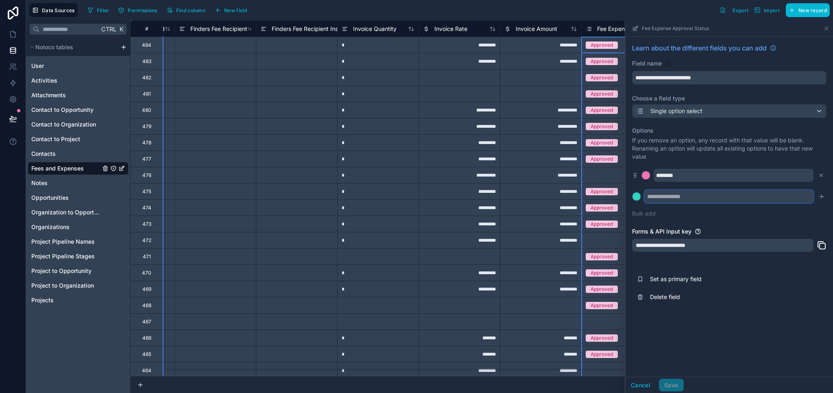
click at [678, 198] on input "text" at bounding box center [728, 196] width 169 height 13
type input "**********"
click at [822, 196] on icon "submit" at bounding box center [822, 196] width 4 height 0
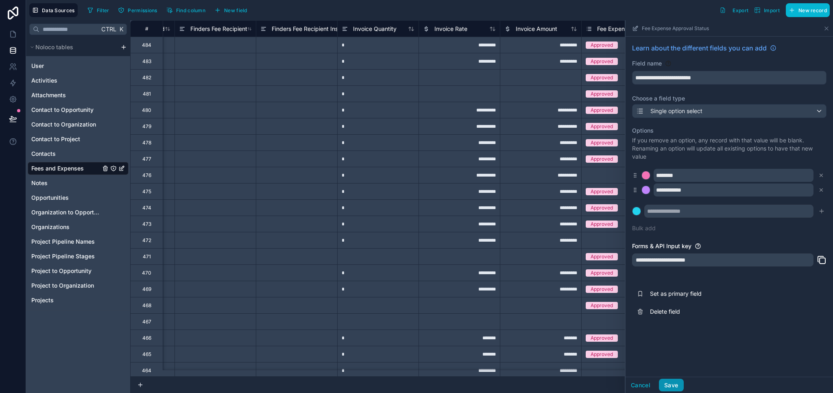
click at [667, 385] on button "Save" at bounding box center [671, 385] width 24 height 13
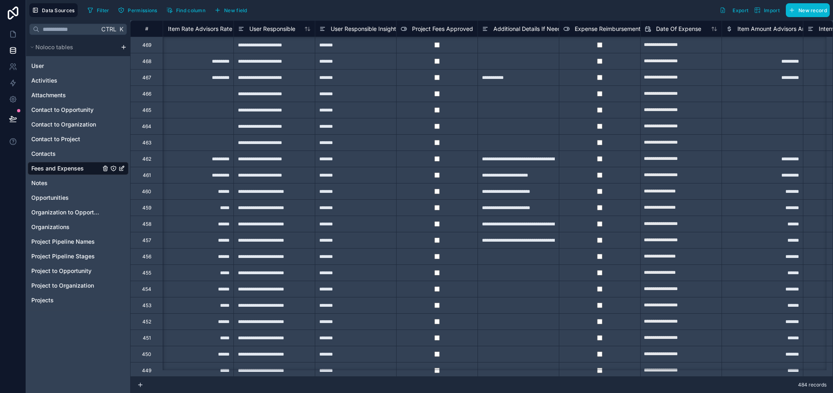
scroll to position [244, 658]
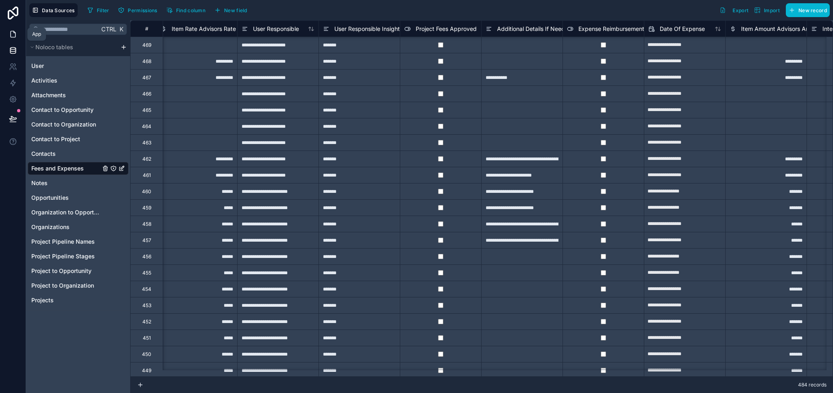
click at [14, 31] on icon at bounding box center [13, 34] width 5 height 6
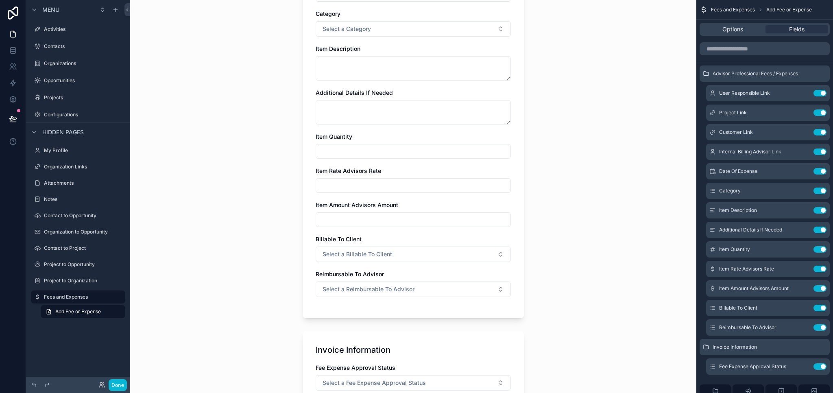
scroll to position [341, 0]
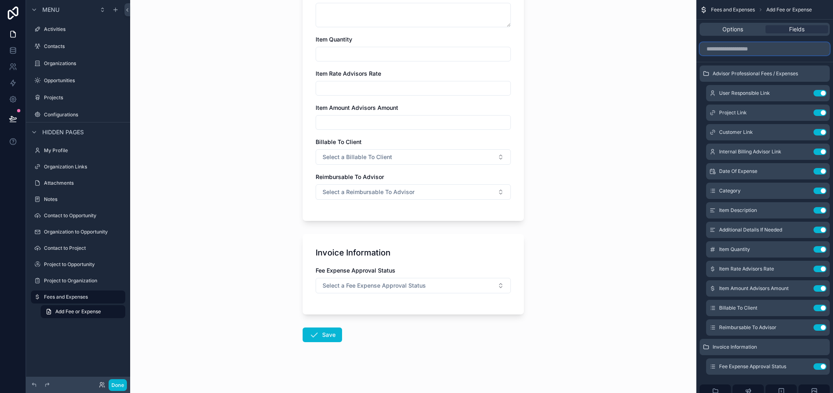
click at [746, 46] on input "scrollable content" at bounding box center [765, 48] width 130 height 13
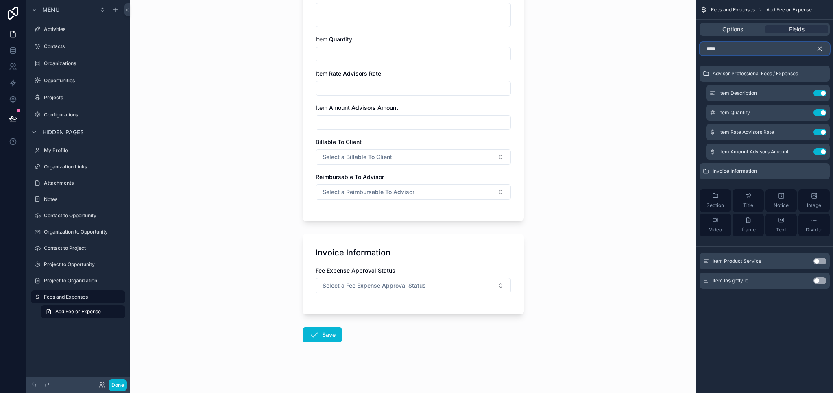
type input "****"
click at [820, 262] on button "Use setting" at bounding box center [819, 261] width 13 height 7
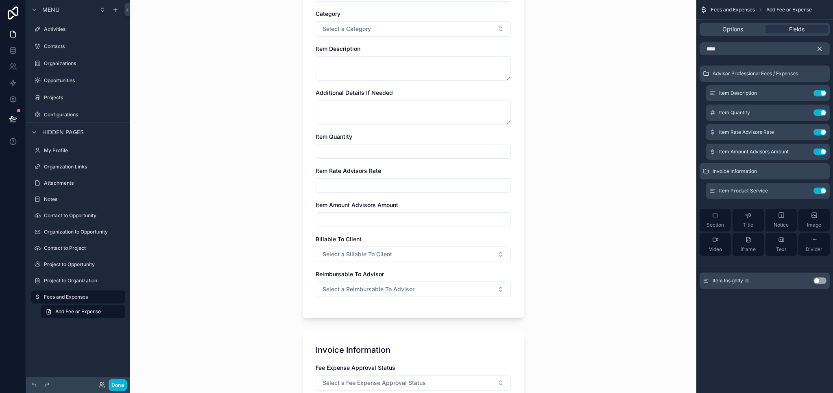
scroll to position [385, 0]
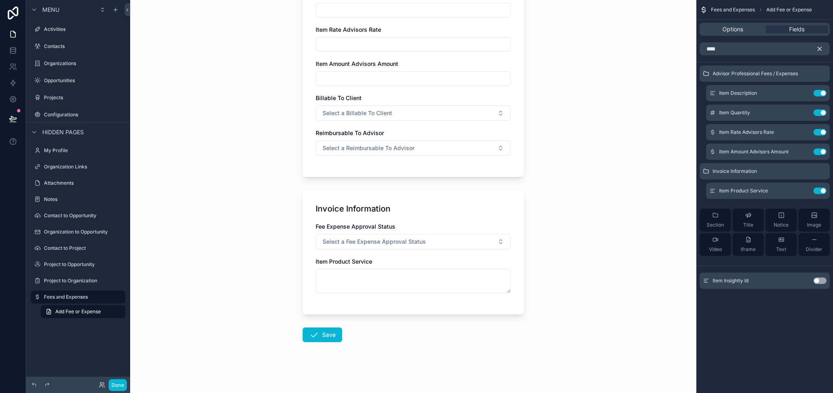
click at [818, 50] on icon "scrollable content" at bounding box center [819, 48] width 7 height 7
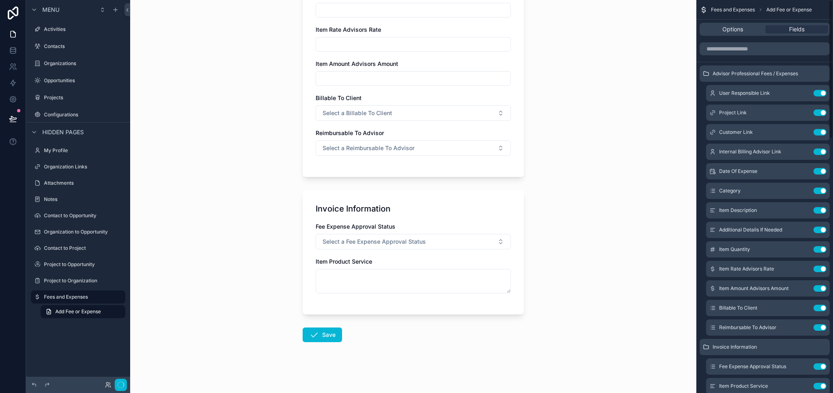
scroll to position [0, 0]
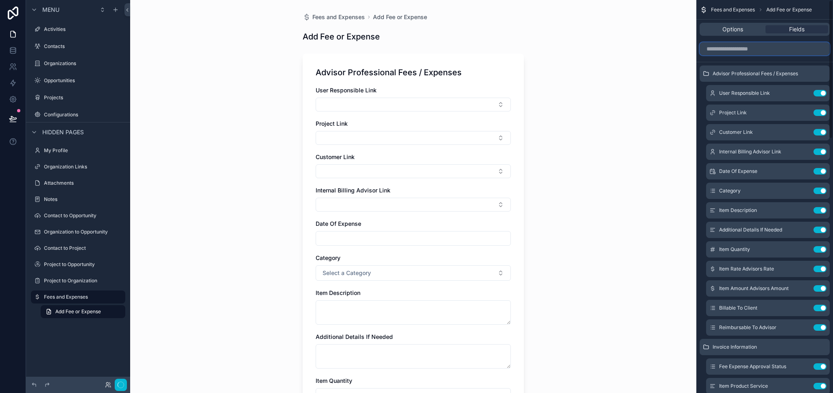
click at [767, 52] on input "scrollable content" at bounding box center [765, 48] width 130 height 13
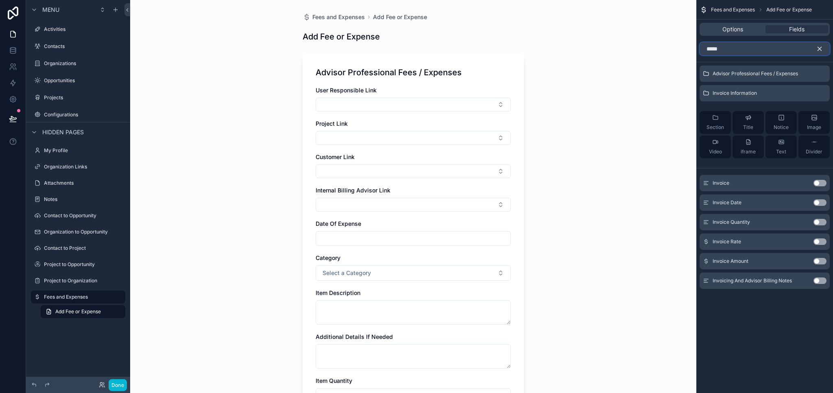
type input "*****"
click at [820, 222] on button "Use setting" at bounding box center [819, 222] width 13 height 7
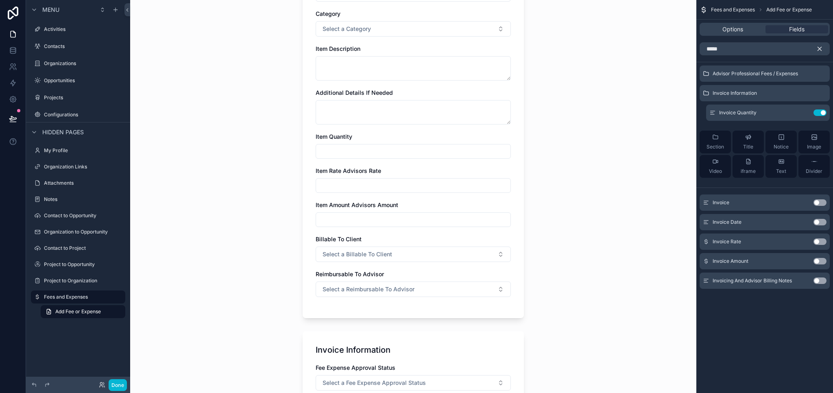
scroll to position [429, 0]
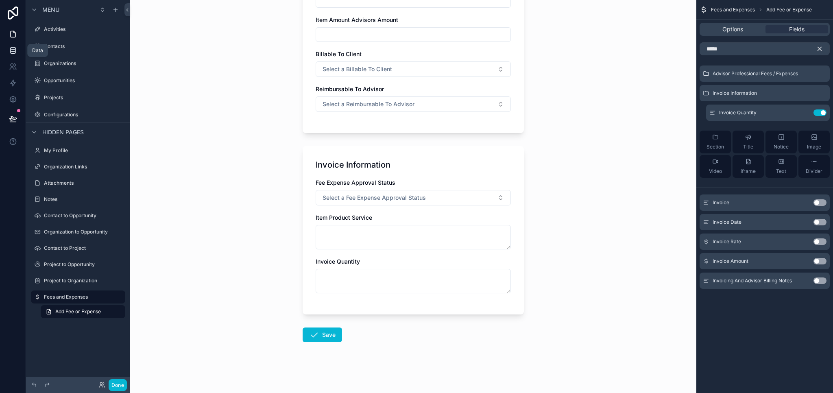
click at [11, 54] on icon at bounding box center [13, 50] width 8 height 8
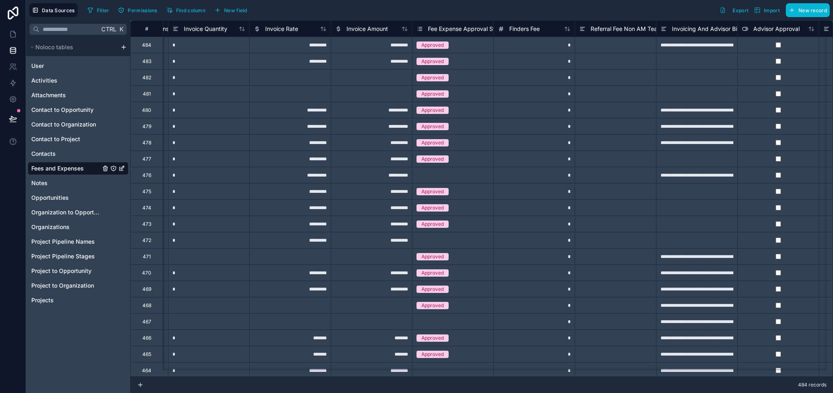
scroll to position [0, 2419]
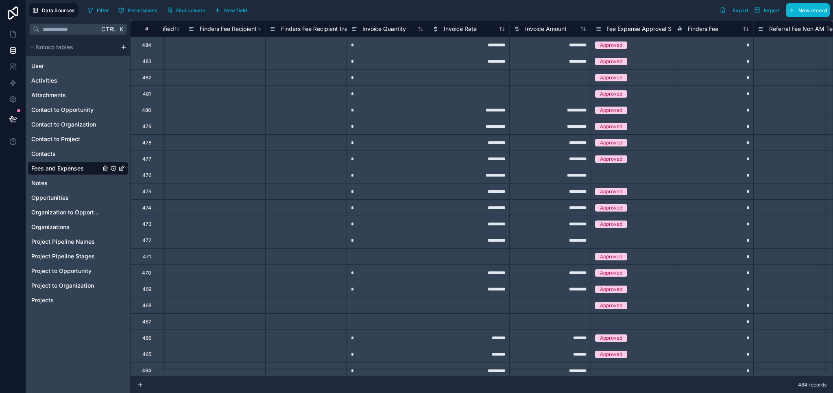
click at [385, 33] on div "Invoice Quantity" at bounding box center [387, 28] width 81 height 16
click at [384, 31] on span "Invoice Quantity" at bounding box center [384, 29] width 44 height 8
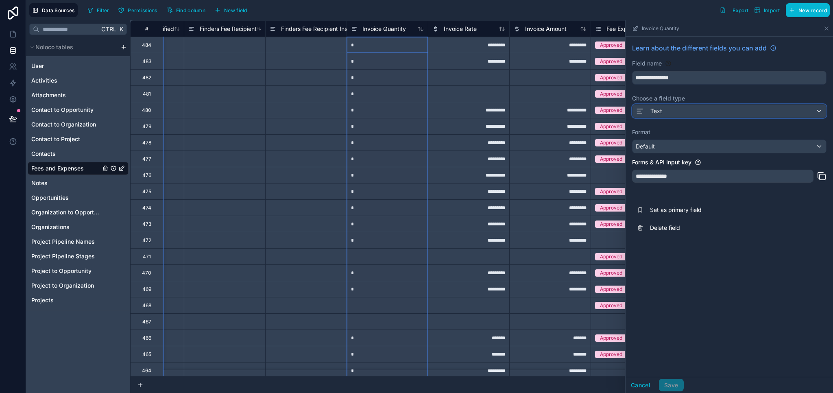
click at [650, 111] on div "Text" at bounding box center [649, 111] width 26 height 10
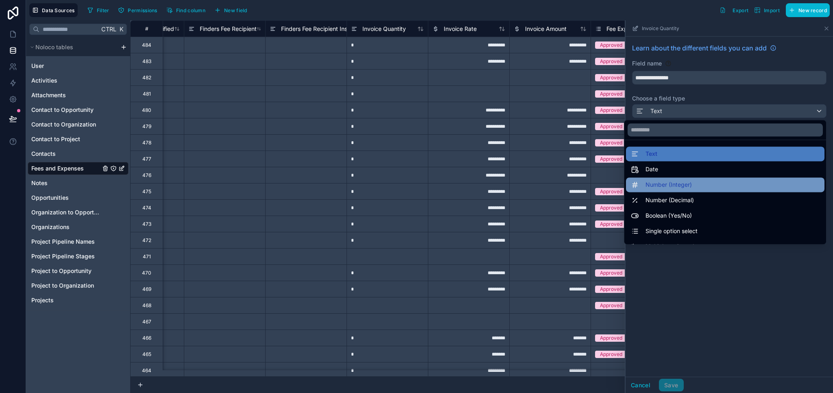
click at [662, 182] on span "Number (Integer)" at bounding box center [668, 185] width 46 height 10
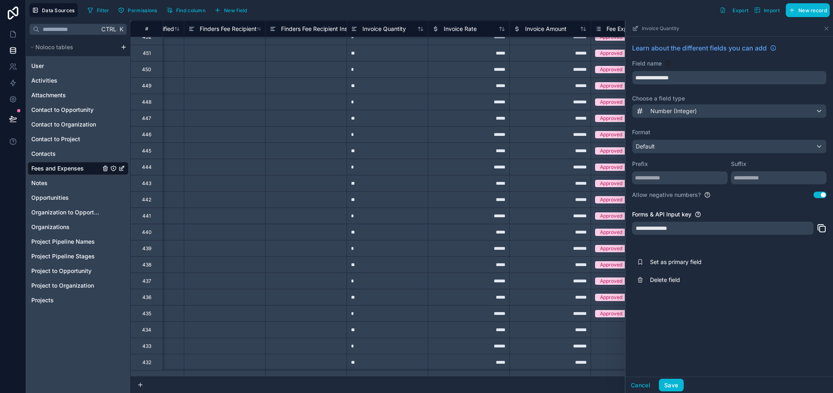
scroll to position [285, 2419]
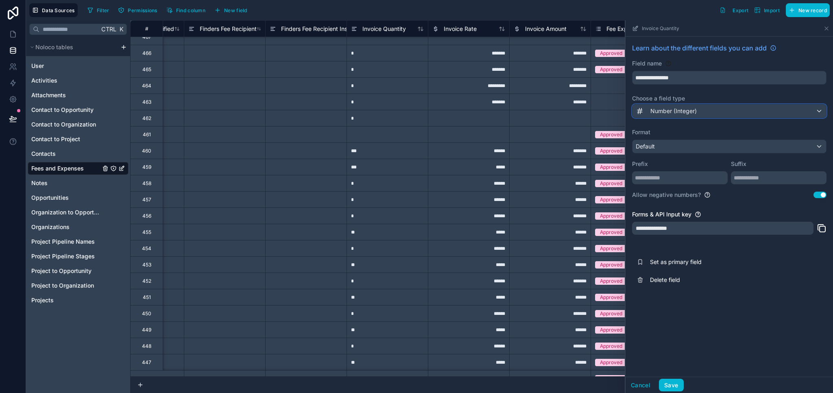
click at [664, 105] on div "Number (Integer)" at bounding box center [729, 111] width 194 height 13
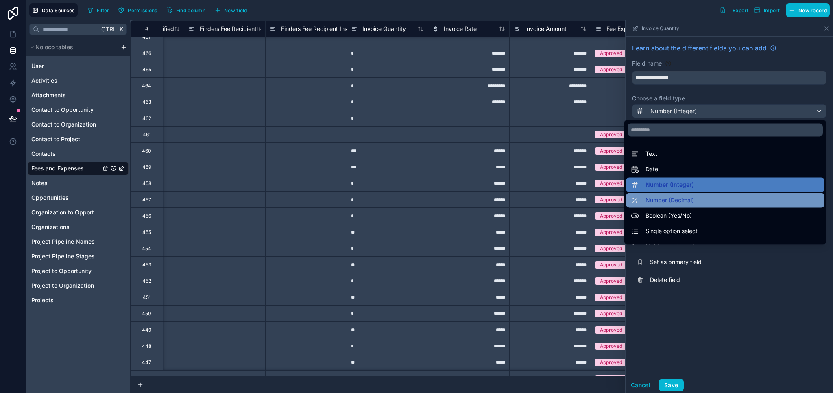
click at [659, 197] on span "Number (Decimal)" at bounding box center [669, 200] width 48 height 10
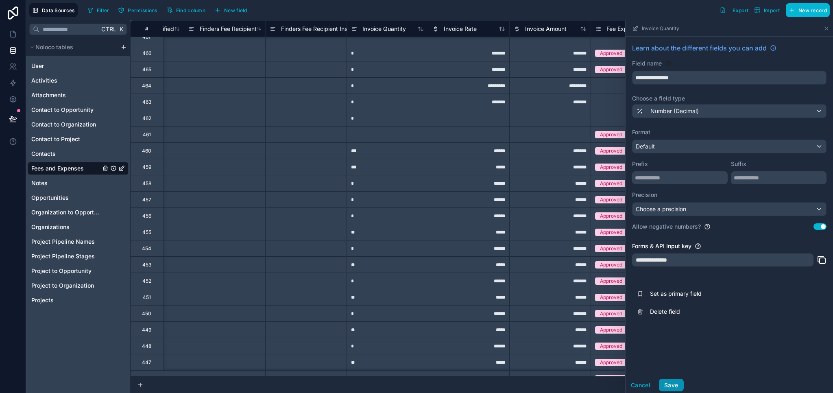
click at [677, 387] on button "Save" at bounding box center [671, 385] width 24 height 13
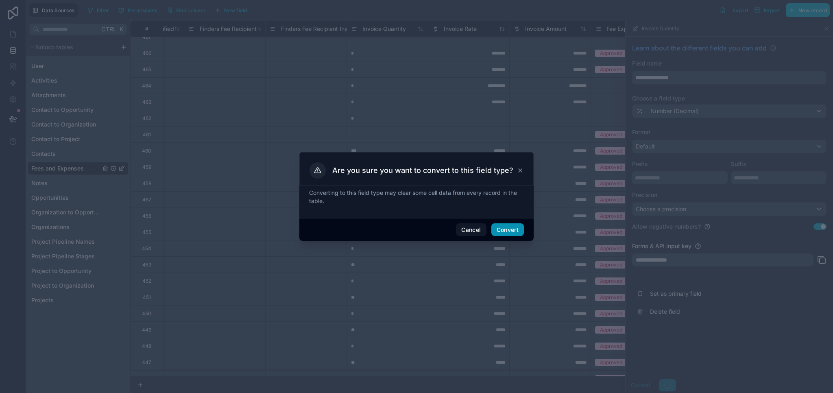
click at [504, 225] on button "Convert" at bounding box center [507, 229] width 33 height 13
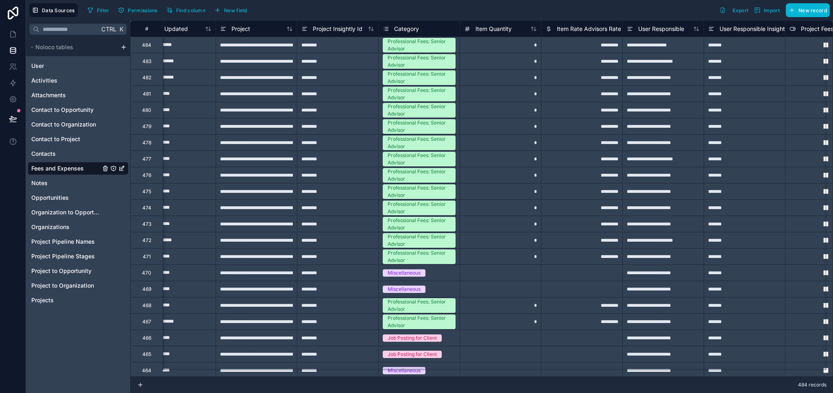
scroll to position [0, 277]
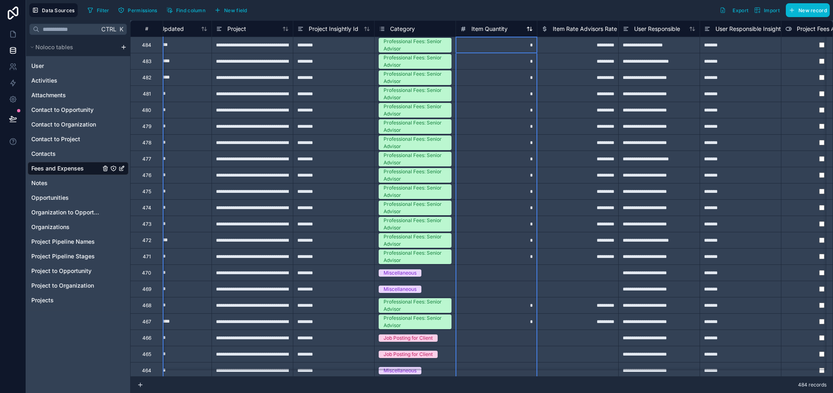
click at [484, 28] on span "Item Quantity" at bounding box center [489, 29] width 36 height 8
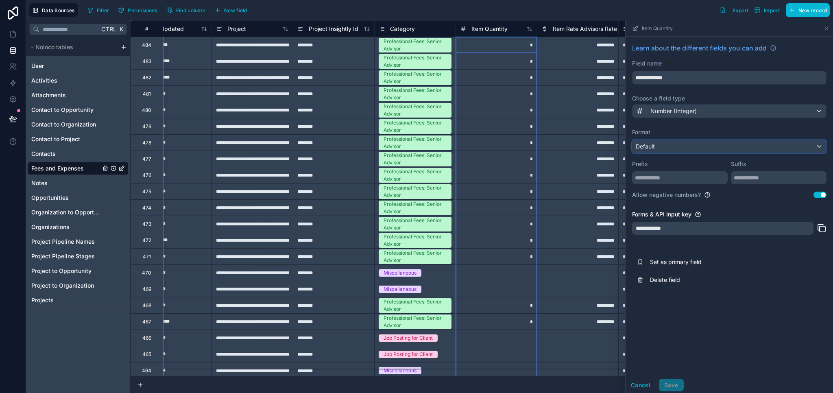
click at [651, 144] on span "Default" at bounding box center [645, 146] width 19 height 7
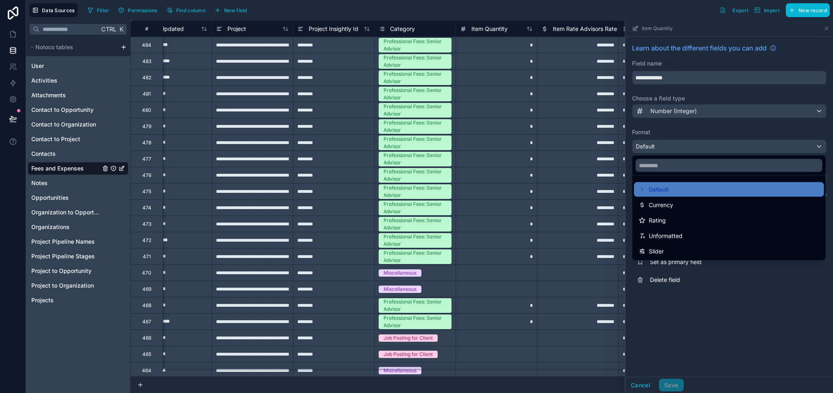
click at [656, 112] on div at bounding box center [729, 206] width 207 height 373
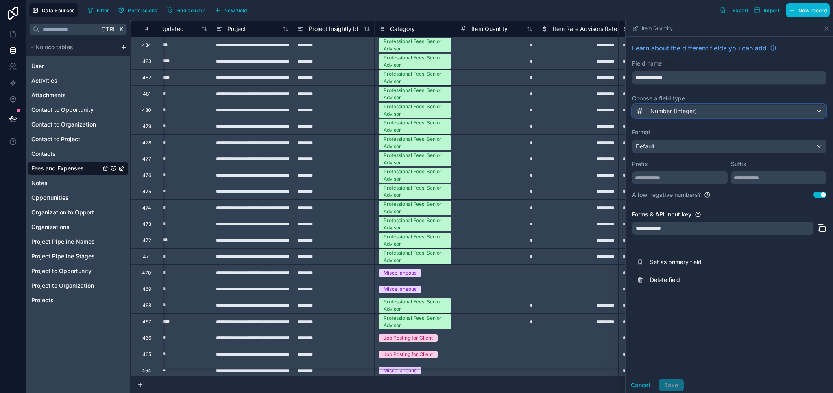
click at [658, 105] on div "Number (Integer)" at bounding box center [729, 111] width 194 height 13
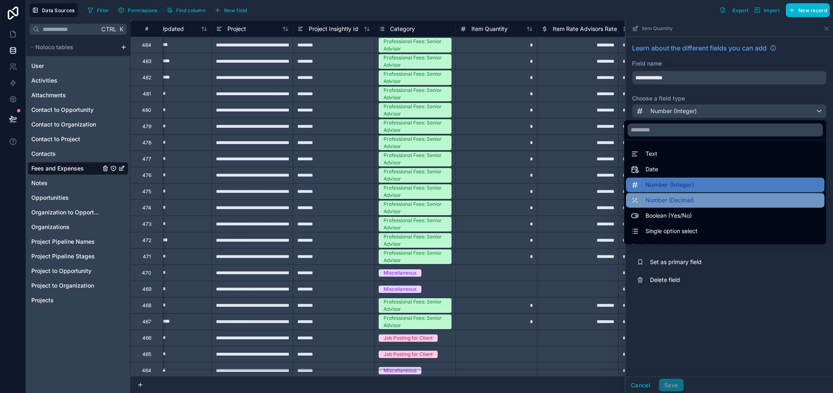
click at [652, 201] on span "Number (Decimal)" at bounding box center [669, 200] width 48 height 10
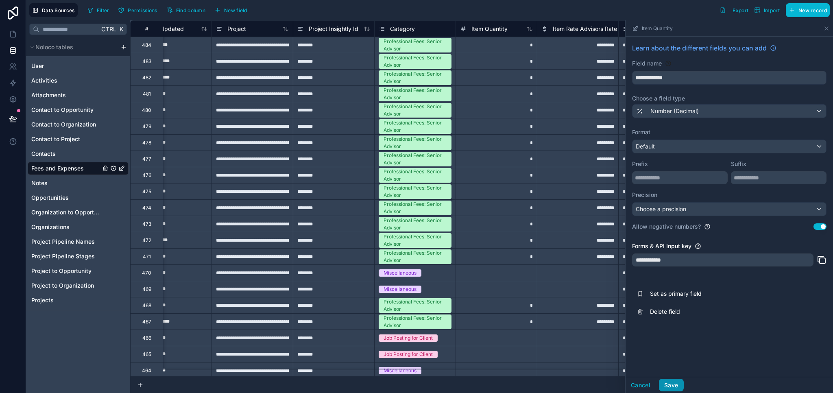
click at [672, 386] on button "Save" at bounding box center [671, 385] width 24 height 13
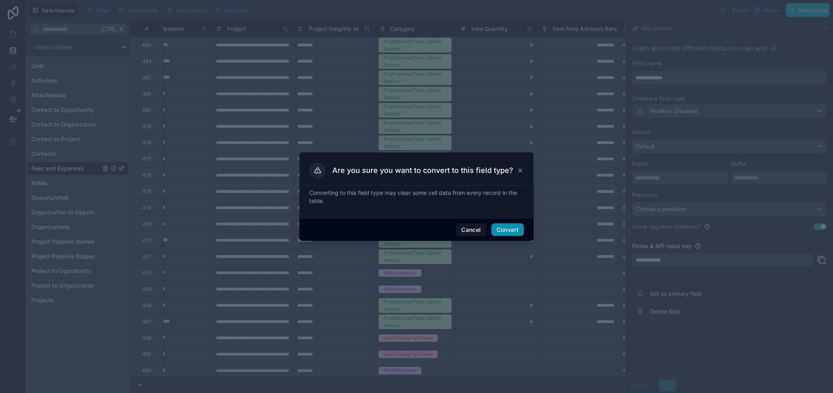
click at [512, 234] on button "Convert" at bounding box center [507, 229] width 33 height 13
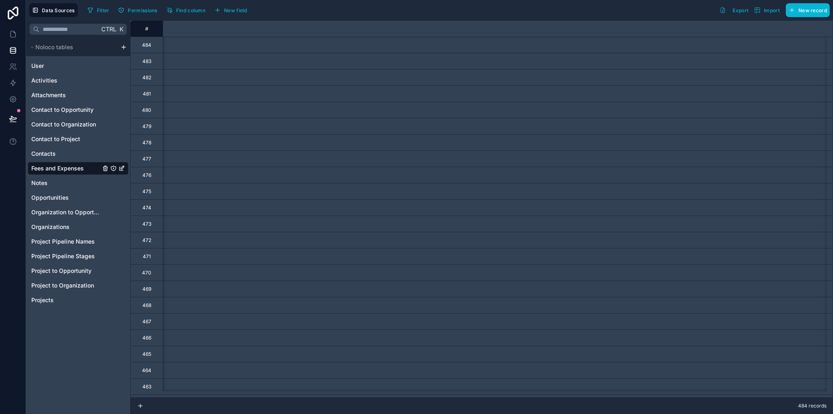
scroll to position [0, 951]
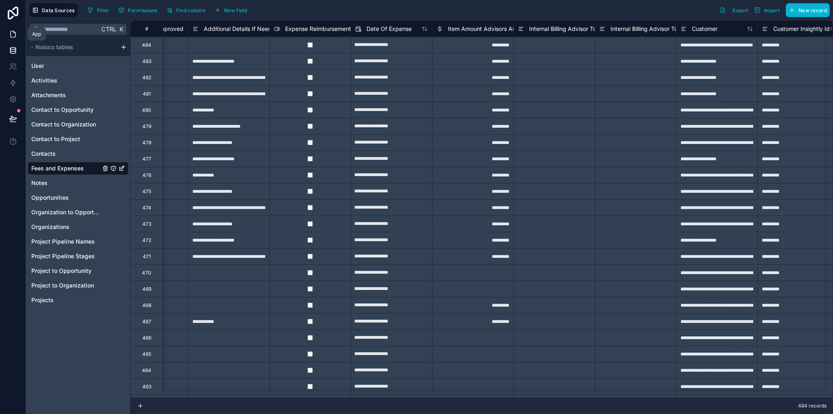
click at [12, 33] on icon at bounding box center [13, 34] width 8 height 8
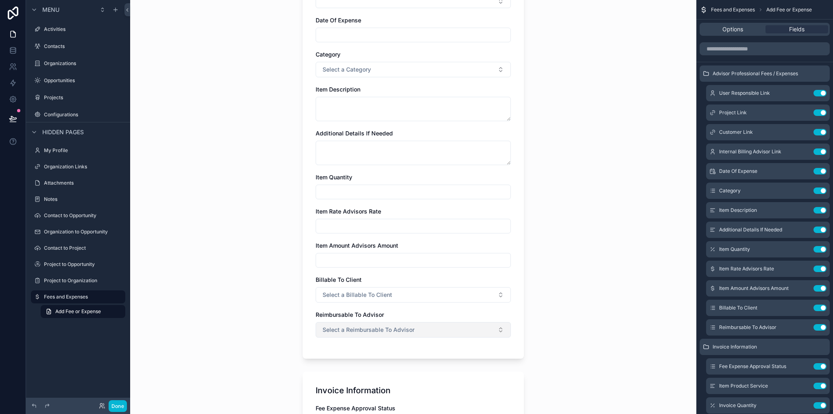
scroll to position [398, 0]
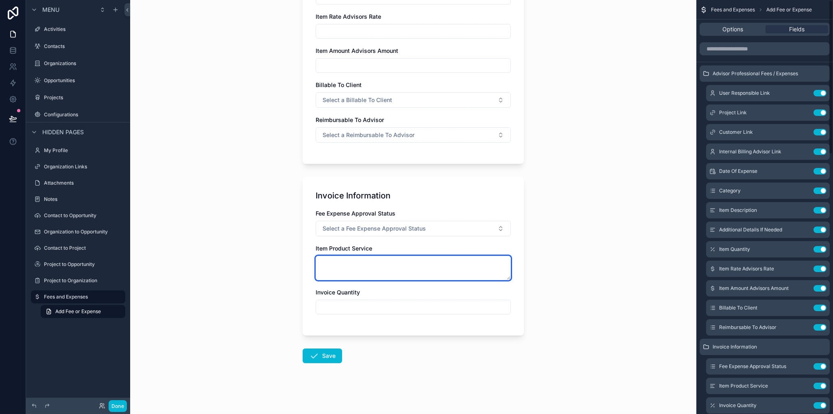
click at [430, 267] on textarea "scrollable content" at bounding box center [413, 268] width 195 height 24
click at [396, 310] on input "scrollable content" at bounding box center [413, 306] width 194 height 11
click at [383, 267] on textarea "scrollable content" at bounding box center [413, 268] width 195 height 24
click at [741, 52] on input "scrollable content" at bounding box center [765, 48] width 130 height 13
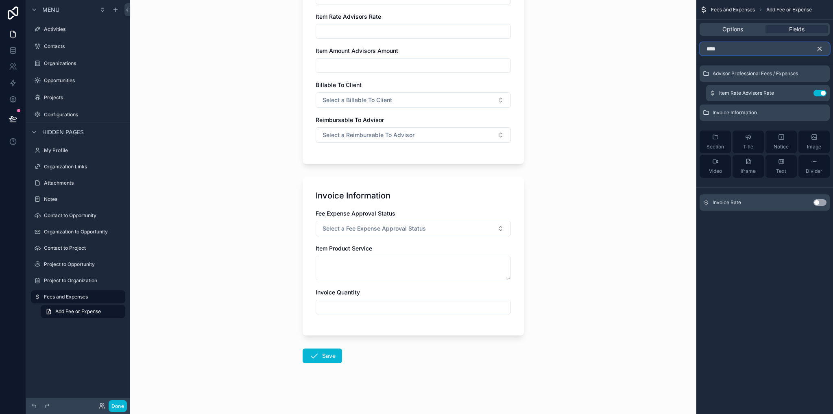
type input "****"
click at [821, 203] on button "Use setting" at bounding box center [819, 202] width 13 height 7
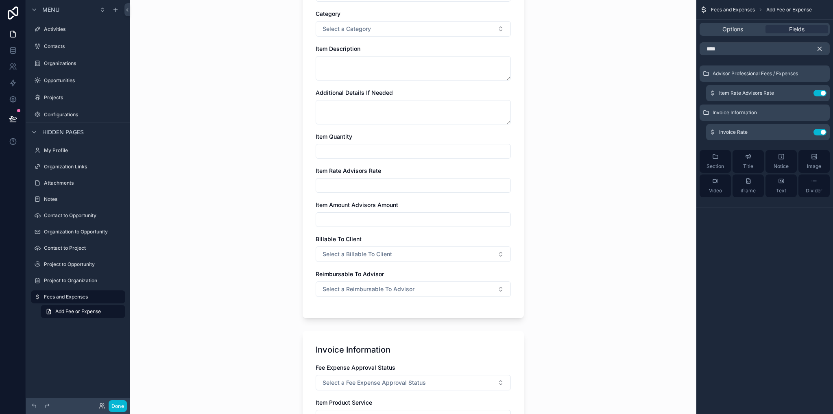
scroll to position [432, 0]
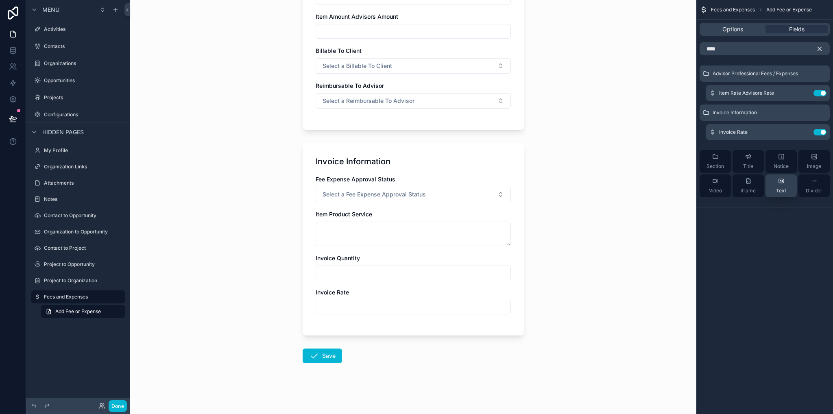
click at [784, 190] on span "Text" at bounding box center [781, 190] width 10 height 7
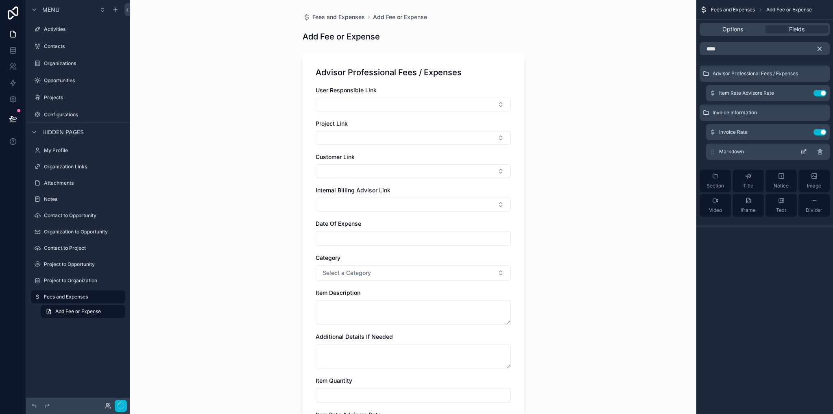
click at [748, 155] on div "Markdown" at bounding box center [768, 152] width 124 height 16
click at [804, 152] on icon "scrollable content" at bounding box center [804, 150] width 3 height 3
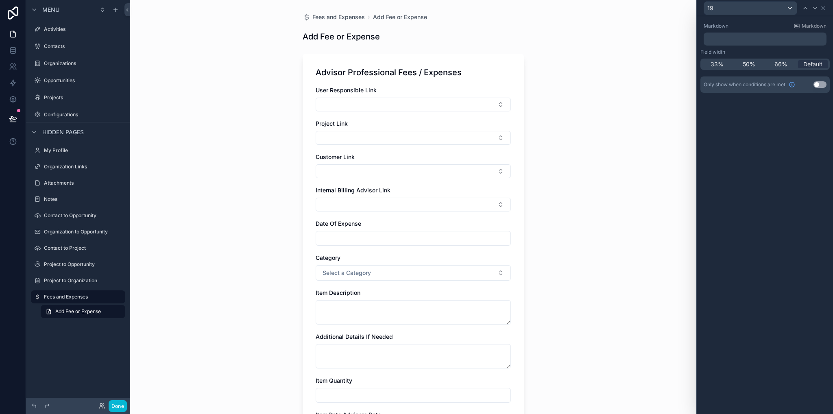
click at [743, 38] on p "﻿" at bounding box center [766, 39] width 118 height 8
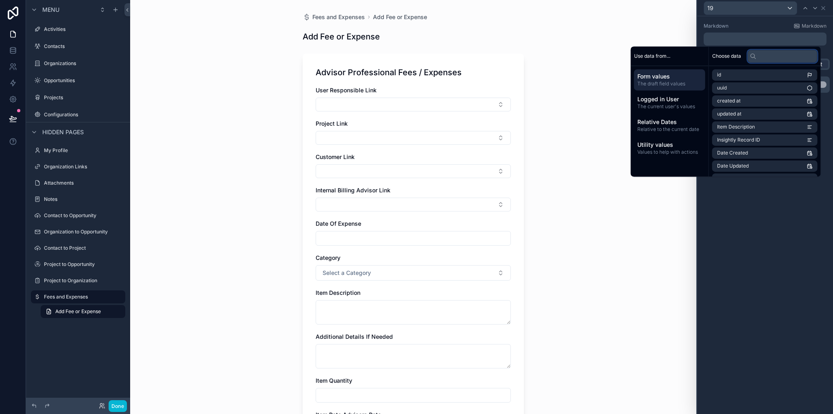
click at [763, 56] on input "text" at bounding box center [783, 56] width 70 height 13
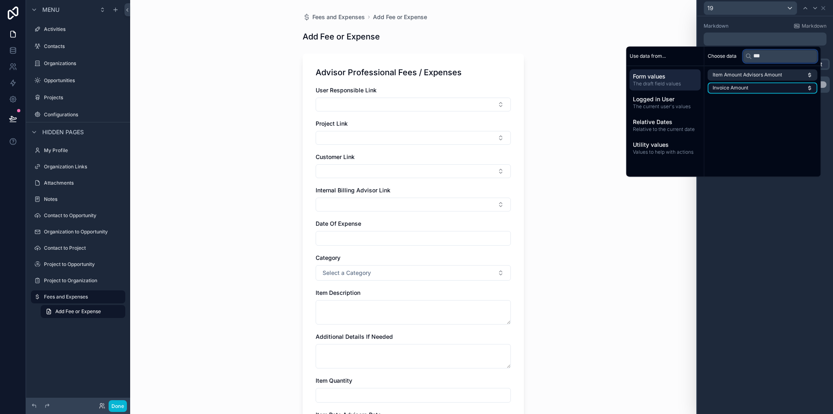
type input "***"
click at [765, 85] on li "Invoice Amount" at bounding box center [763, 87] width 110 height 11
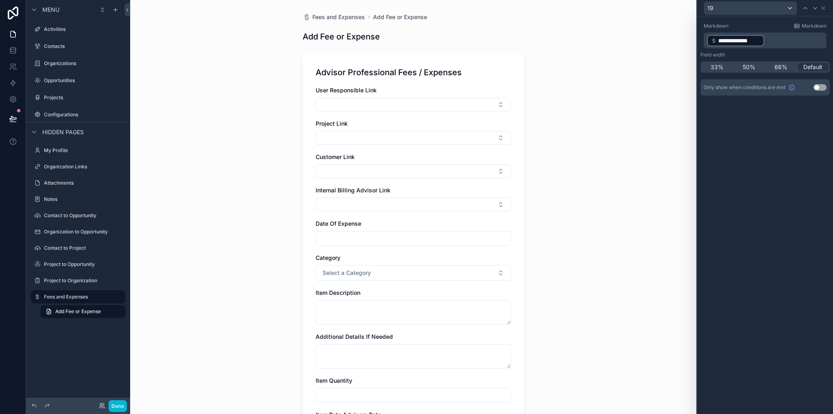
click at [770, 239] on div "**********" at bounding box center [765, 215] width 136 height 398
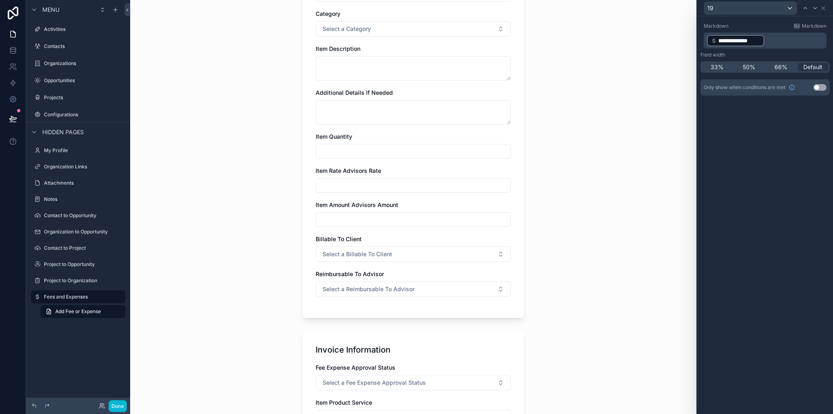
scroll to position [439, 0]
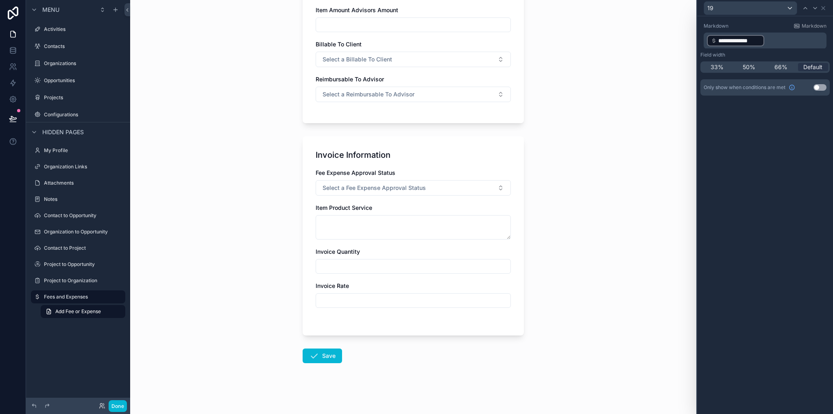
click at [367, 300] on input "scrollable content" at bounding box center [413, 300] width 194 height 11
click at [372, 287] on div "Invoice Rate" at bounding box center [413, 286] width 195 height 8
click at [824, 9] on icon at bounding box center [823, 8] width 3 height 3
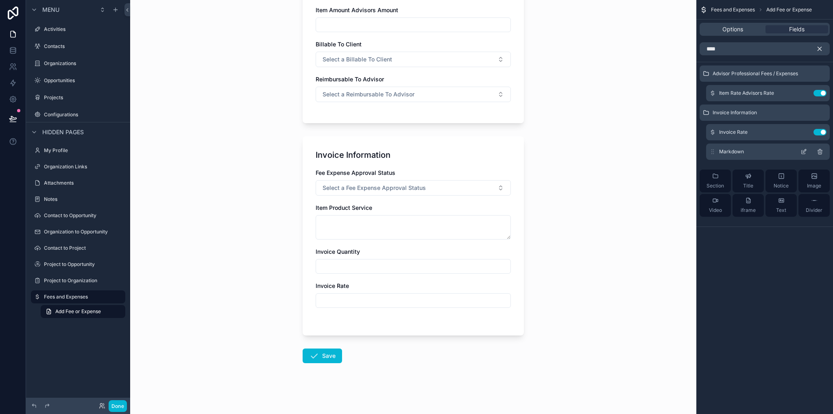
click at [802, 153] on icon "scrollable content" at bounding box center [803, 151] width 7 height 7
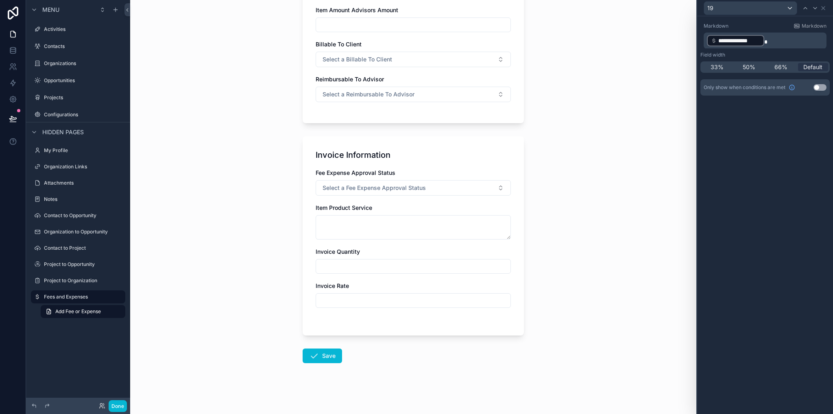
click at [803, 44] on p "**********" at bounding box center [766, 40] width 118 height 13
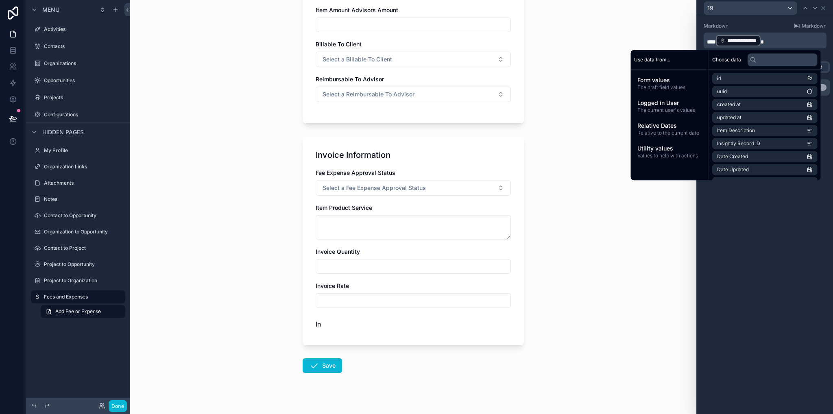
scroll to position [0, 0]
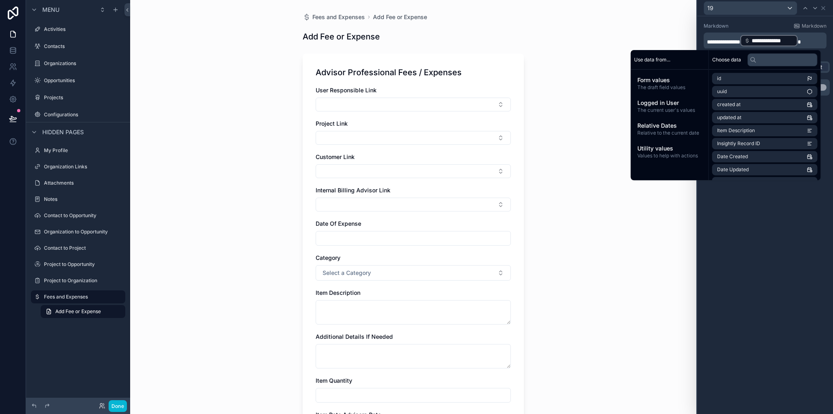
click at [651, 254] on div "Fees and Expenses Add Fee or Expense Add Fee or Expense Advisor Professional Fe…" at bounding box center [413, 207] width 566 height 414
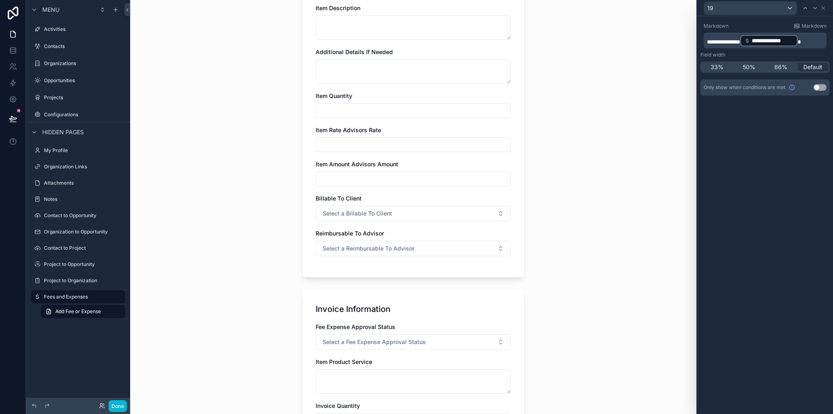
scroll to position [449, 0]
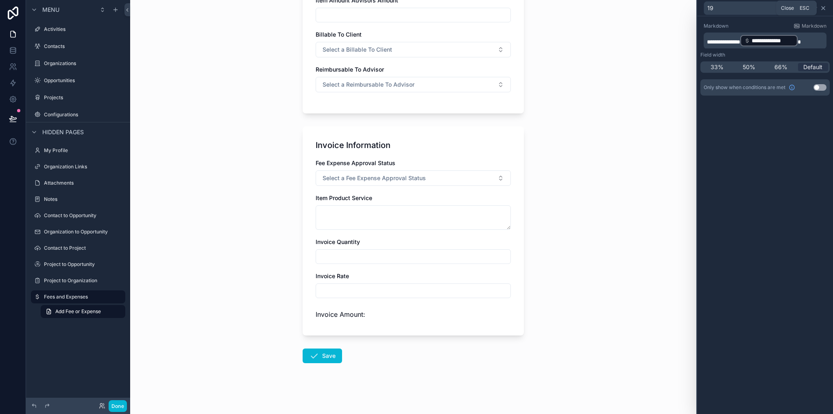
click at [824, 7] on icon at bounding box center [823, 8] width 7 height 7
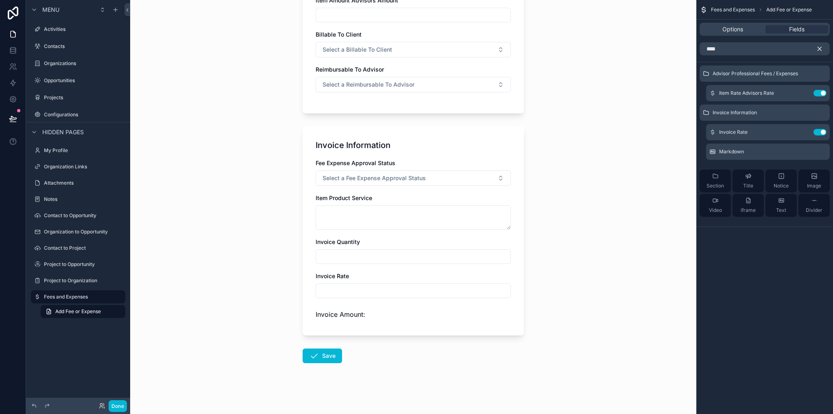
click at [818, 51] on icon "scrollable content" at bounding box center [819, 48] width 7 height 7
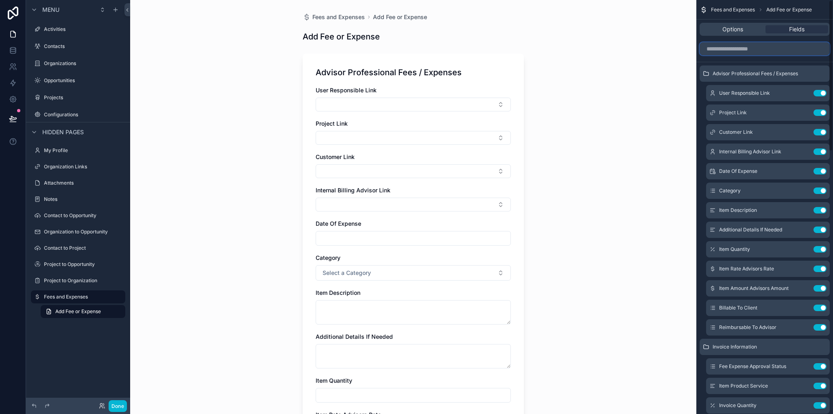
click at [787, 51] on input "scrollable content" at bounding box center [765, 48] width 130 height 13
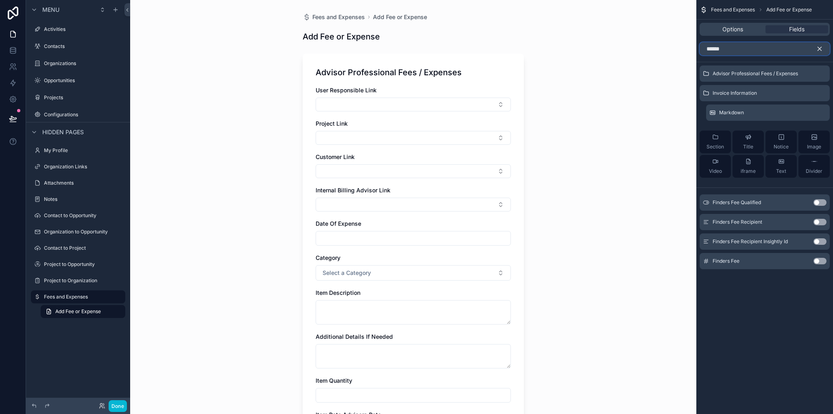
type input "******"
click at [822, 200] on button "Use setting" at bounding box center [819, 202] width 13 height 7
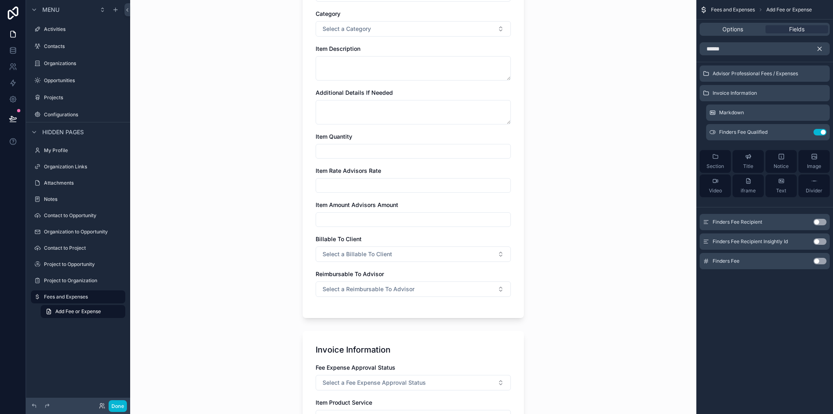
scroll to position [475, 0]
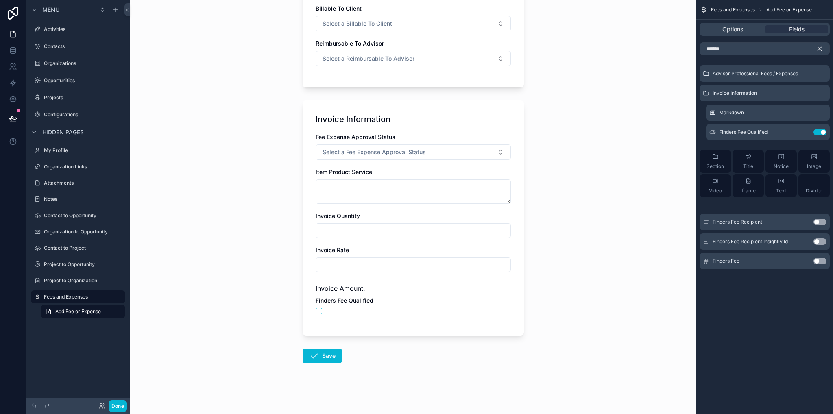
drag, startPoint x: 822, startPoint y: 48, endPoint x: 770, endPoint y: 51, distance: 52.1
click at [821, 48] on icon "scrollable content" at bounding box center [819, 48] width 7 height 7
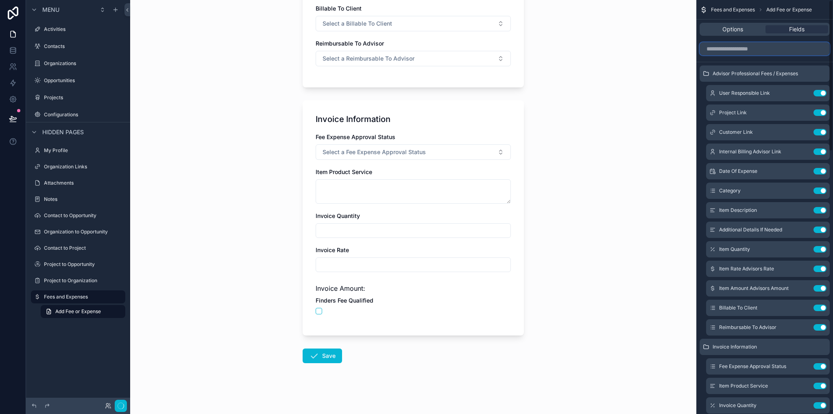
scroll to position [0, 0]
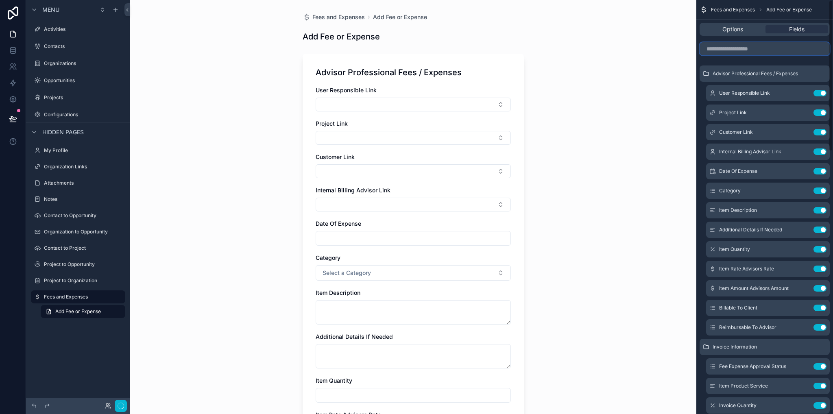
click at [769, 51] on input "scrollable content" at bounding box center [765, 48] width 130 height 13
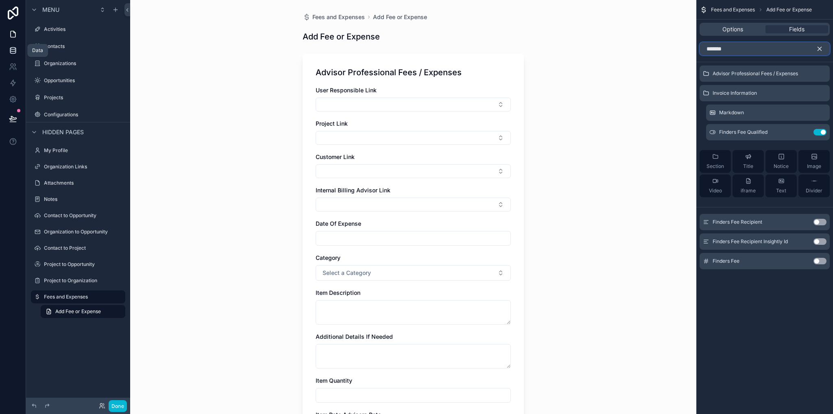
type input "*******"
click at [11, 52] on icon at bounding box center [13, 50] width 8 height 8
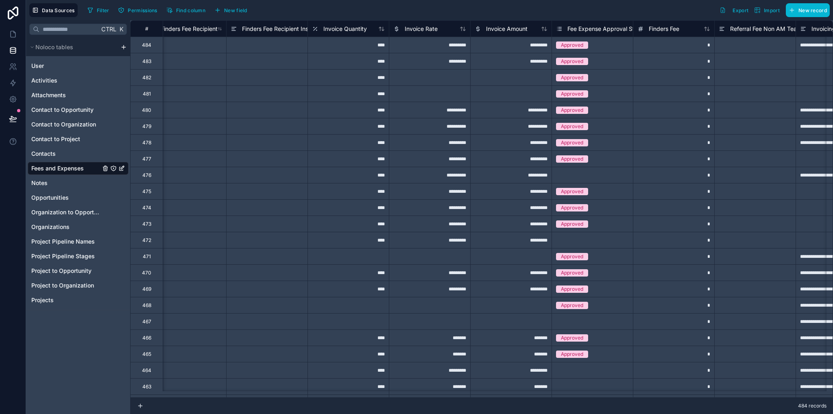
scroll to position [0, 2335]
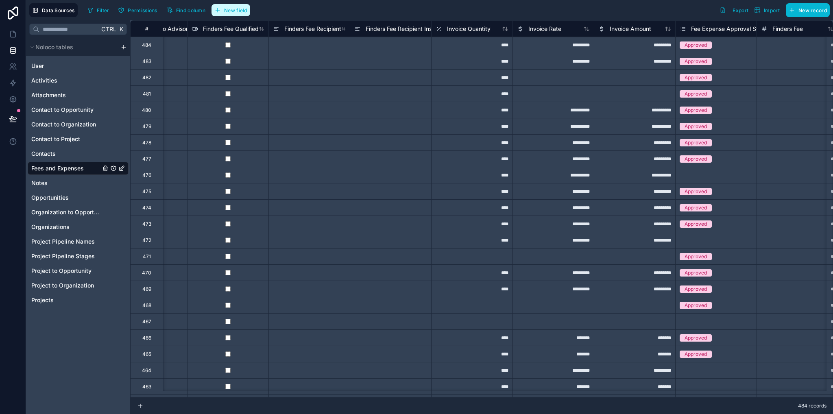
click at [235, 14] on button "New field" at bounding box center [230, 10] width 39 height 12
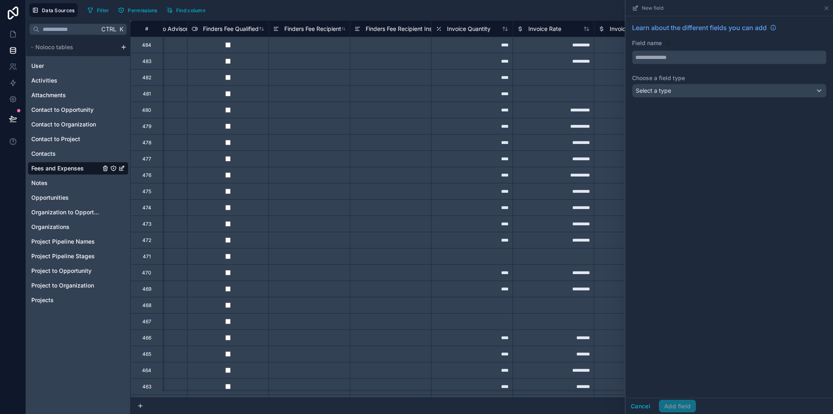
click at [647, 57] on input "text" at bounding box center [729, 57] width 194 height 13
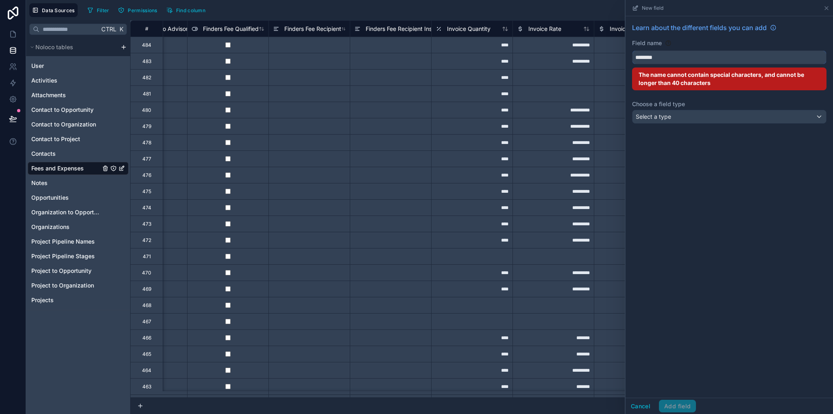
click at [632, 50] on button "*********" at bounding box center [729, 57] width 194 height 14
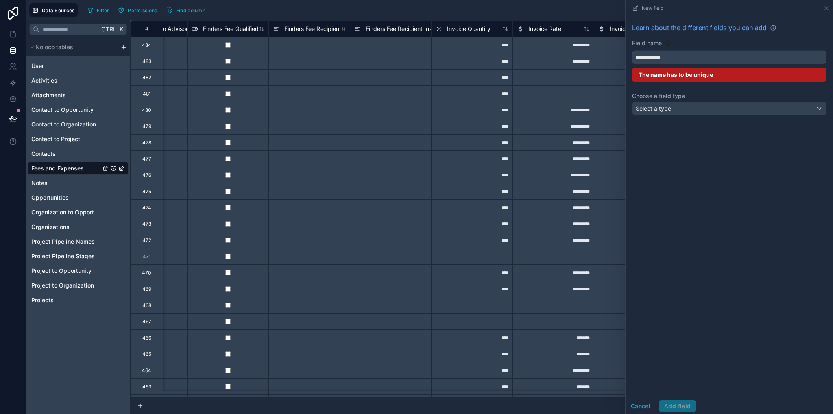
click at [632, 50] on button "**********" at bounding box center [729, 57] width 194 height 14
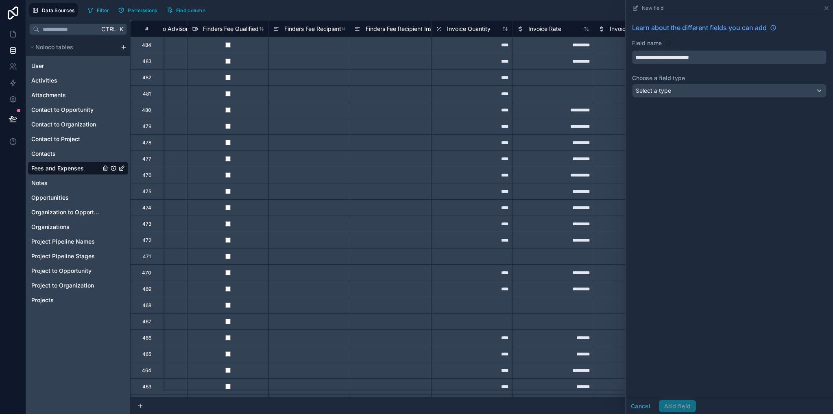
type input "**********"
click at [661, 91] on span "Select a type" at bounding box center [653, 90] width 35 height 7
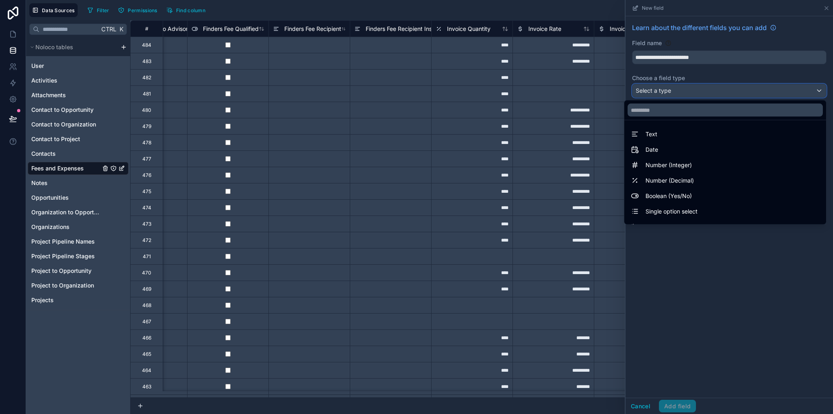
scroll to position [236, 0]
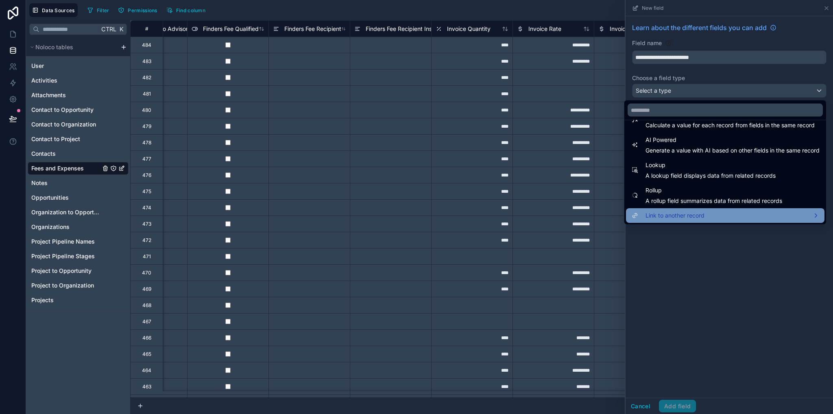
click at [647, 215] on span "Link to another record" at bounding box center [674, 216] width 59 height 10
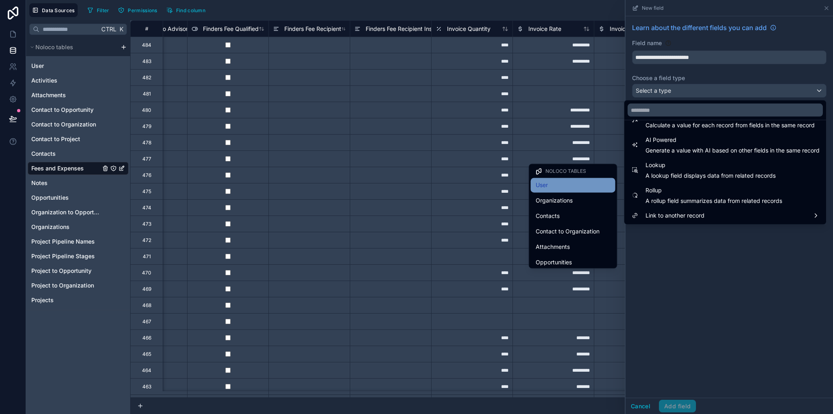
click at [541, 187] on span "User" at bounding box center [542, 185] width 12 height 10
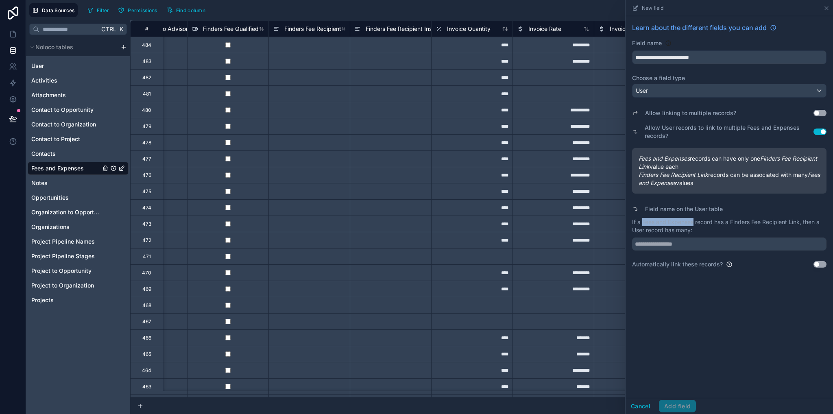
drag, startPoint x: 643, startPoint y: 222, endPoint x: 691, endPoint y: 233, distance: 49.3
click at [694, 224] on p "If a Fees and Expenses record has a Finders Fee Recipient Link, then a User rec…" at bounding box center [729, 226] width 194 height 16
copy p "Fees and Expenses"
click at [689, 239] on input "text" at bounding box center [729, 244] width 194 height 13
paste input "**********"
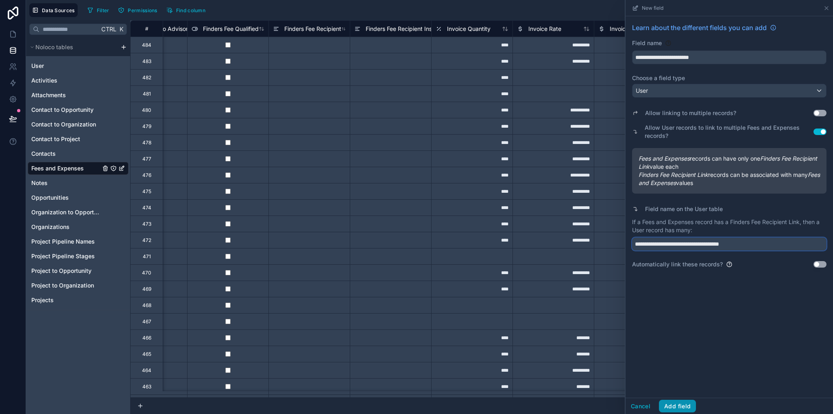
type input "**********"
click at [674, 392] on button "Add field" at bounding box center [677, 406] width 37 height 13
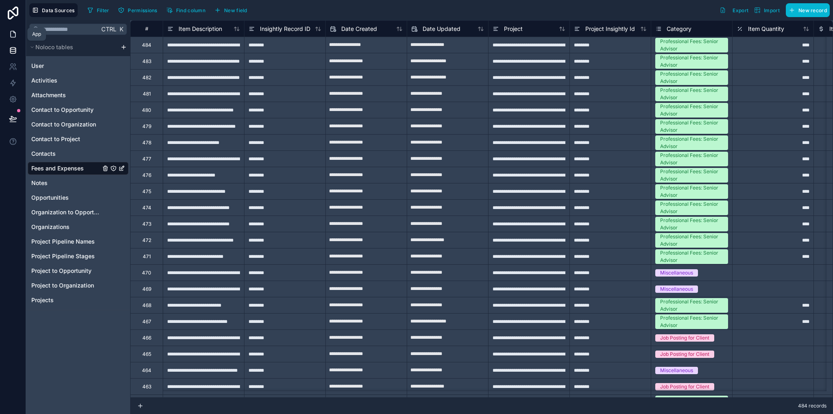
click at [14, 38] on icon at bounding box center [13, 34] width 8 height 8
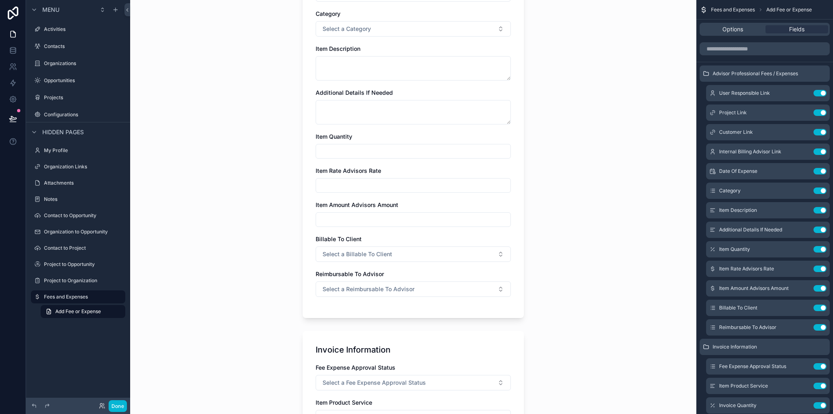
scroll to position [475, 0]
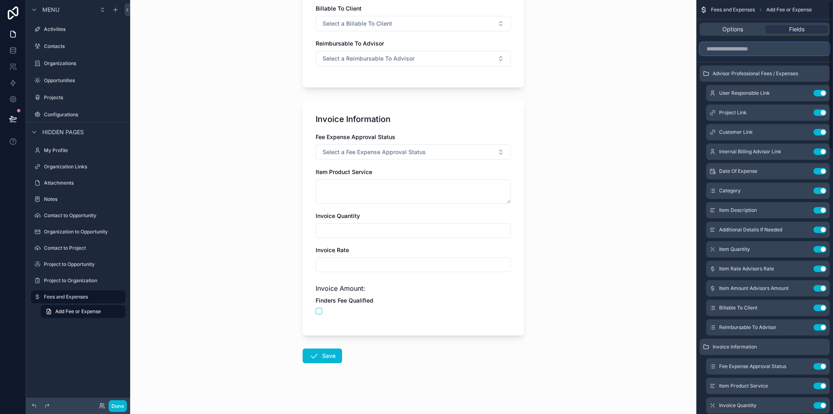
click at [719, 48] on input "scrollable content" at bounding box center [765, 48] width 130 height 13
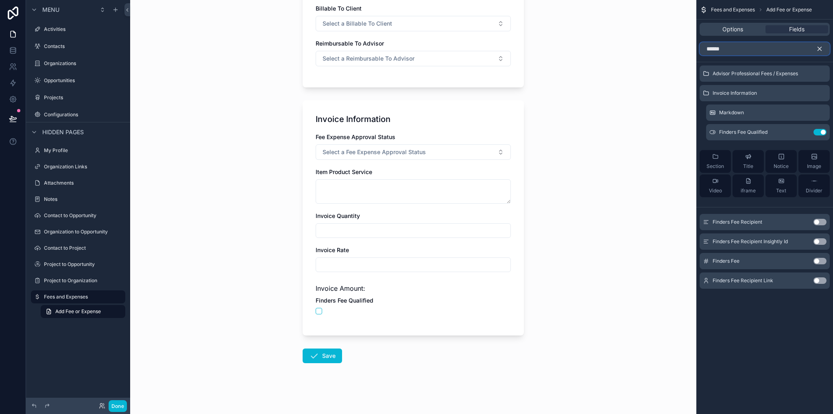
type input "******"
click at [825, 279] on button "Use setting" at bounding box center [819, 280] width 13 height 7
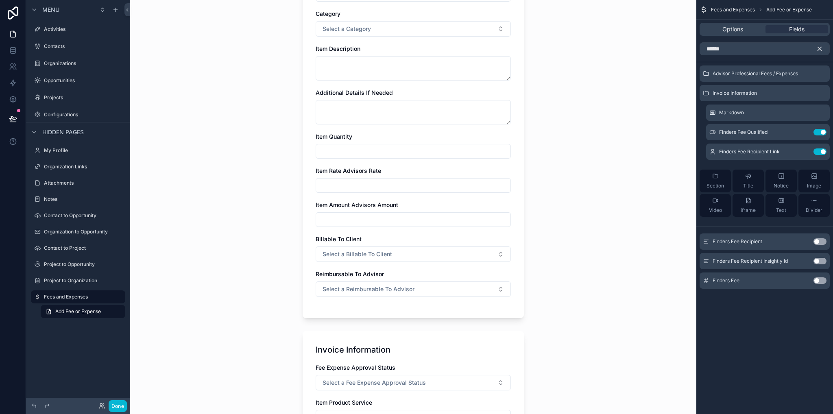
scroll to position [508, 0]
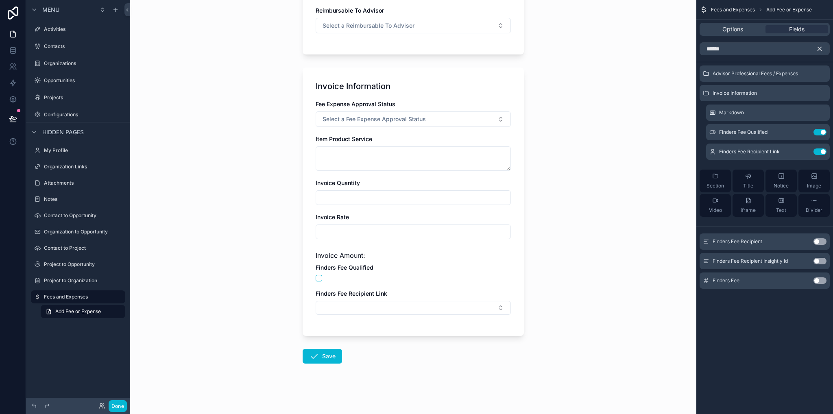
click at [819, 51] on icon "scrollable content" at bounding box center [819, 48] width 7 height 7
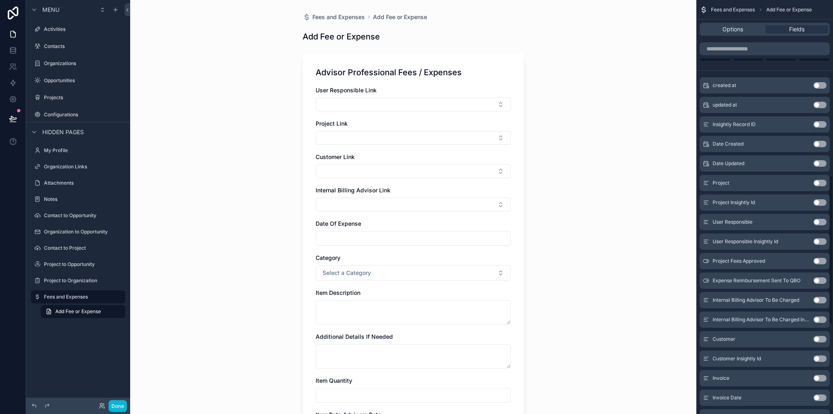
scroll to position [407, 0]
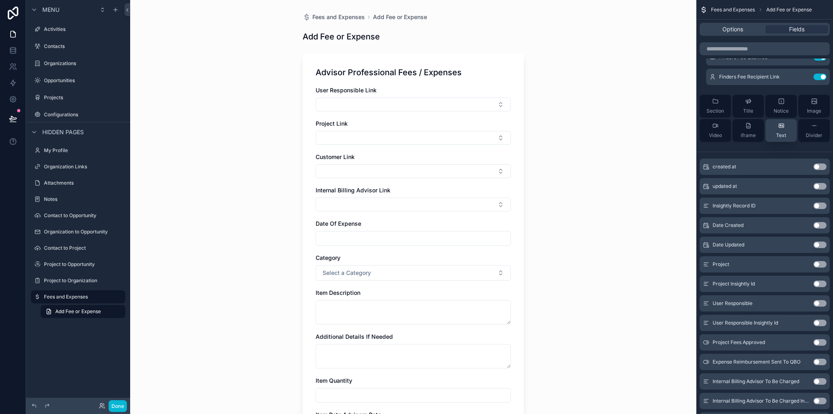
click at [784, 137] on span "Text" at bounding box center [781, 135] width 10 height 7
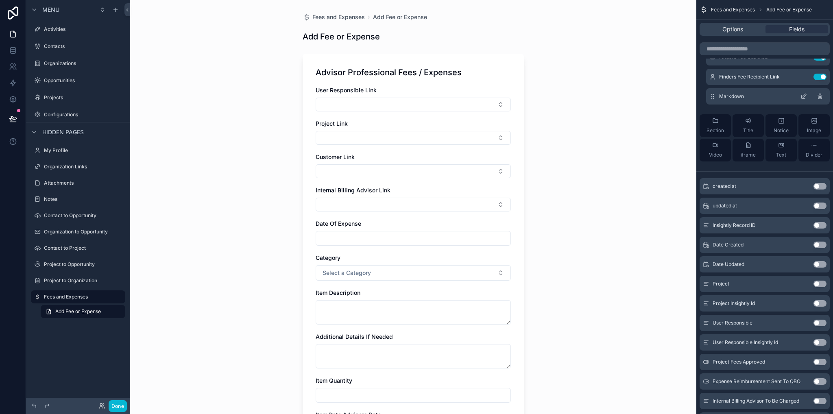
click at [804, 96] on icon "scrollable content" at bounding box center [803, 96] width 7 height 7
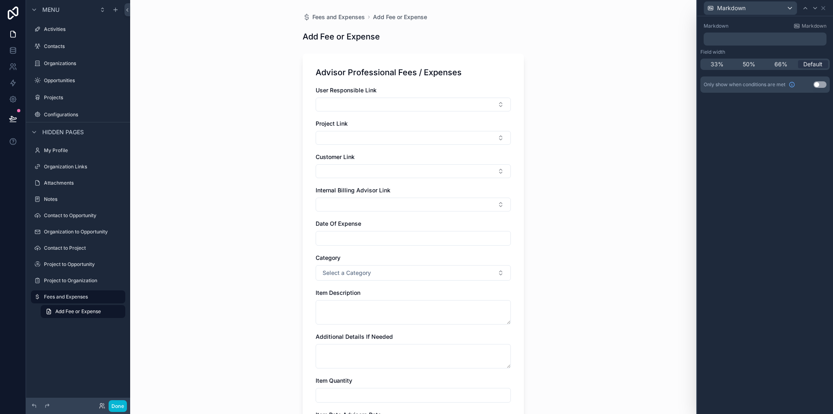
click at [727, 38] on p "﻿" at bounding box center [766, 39] width 118 height 8
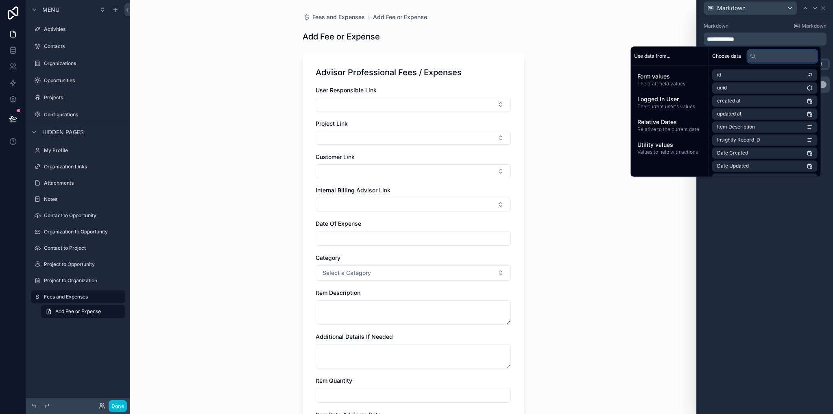
click at [759, 58] on input "text" at bounding box center [783, 56] width 70 height 13
type input "******"
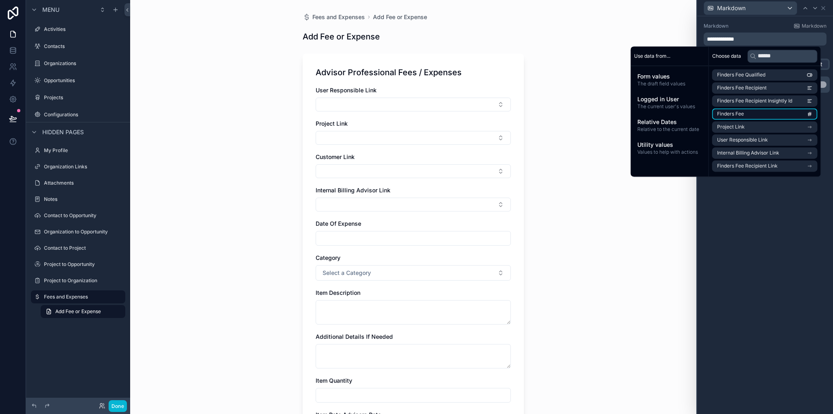
click at [763, 112] on li "Finders Fee" at bounding box center [764, 113] width 105 height 11
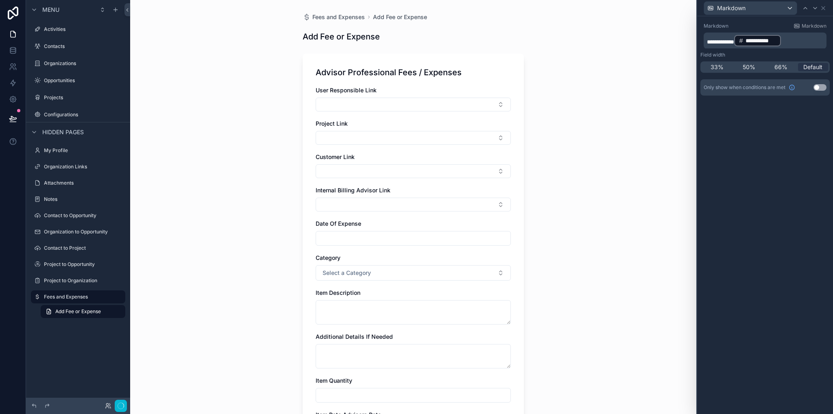
click at [763, 228] on div "**********" at bounding box center [765, 215] width 136 height 398
click at [824, 9] on icon at bounding box center [823, 8] width 7 height 7
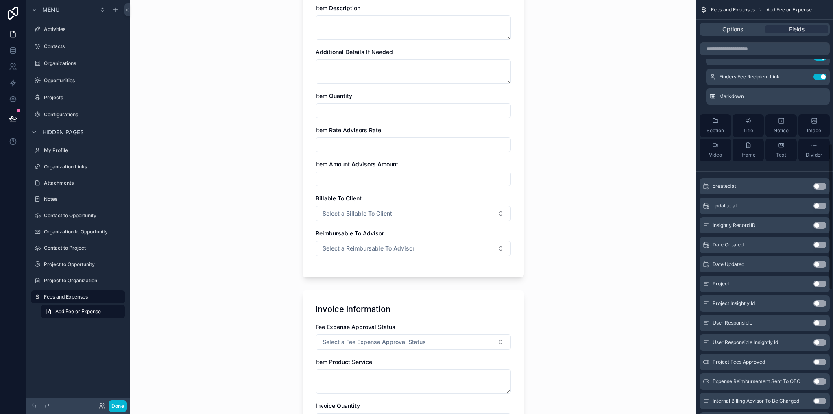
scroll to position [524, 0]
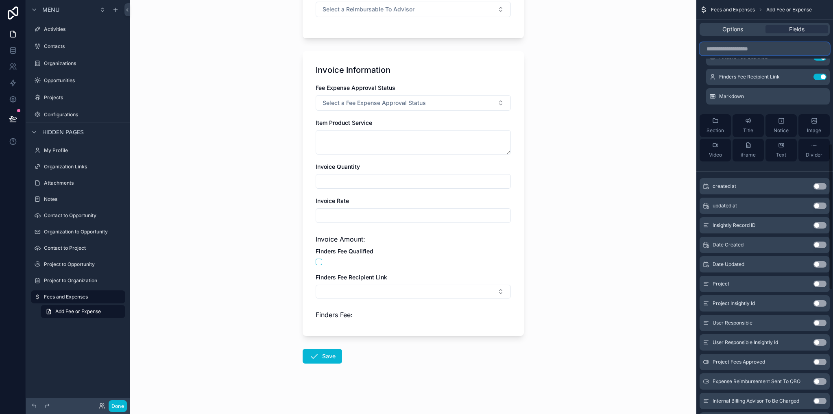
click at [781, 54] on input "scrollable content" at bounding box center [765, 48] width 130 height 13
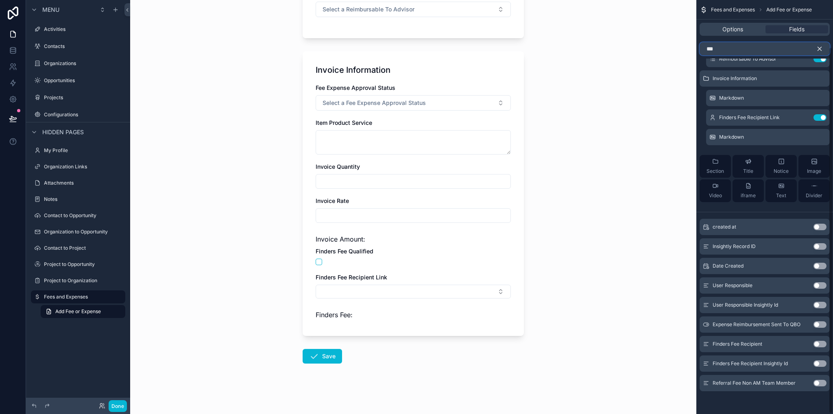
scroll to position [0, 0]
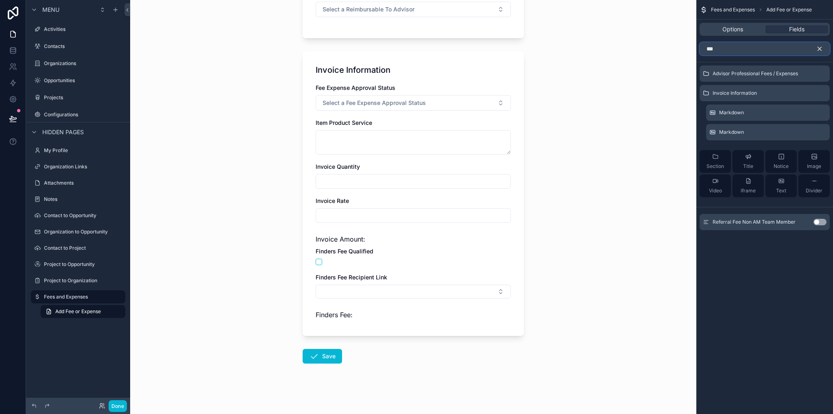
type input "***"
click at [820, 222] on button "Use setting" at bounding box center [819, 222] width 13 height 7
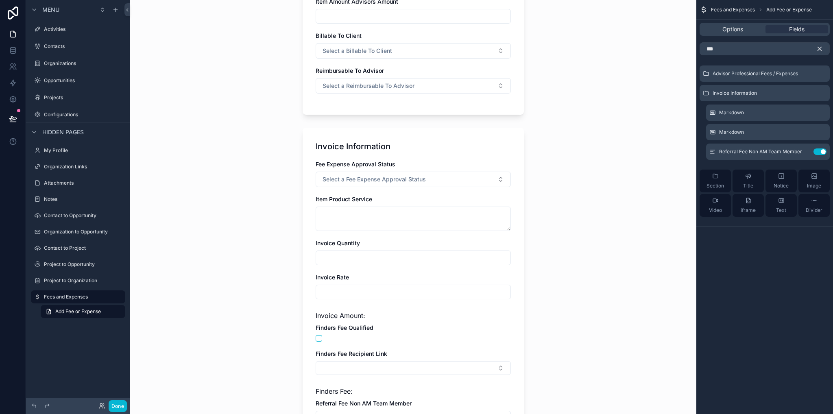
scroll to position [568, 0]
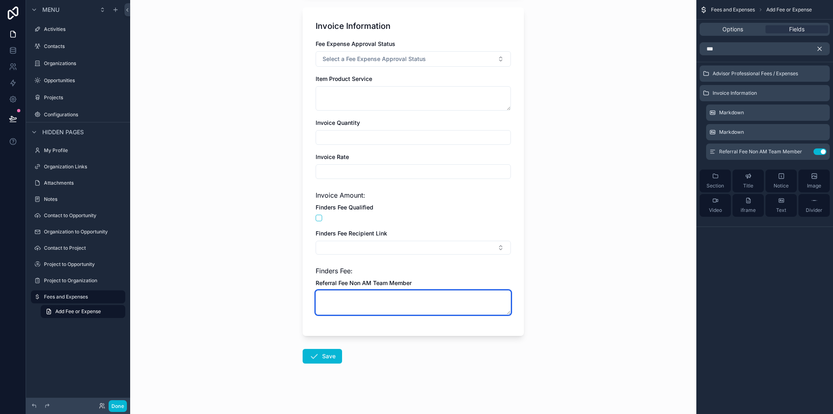
click at [335, 304] on textarea "scrollable content" at bounding box center [413, 302] width 195 height 24
click at [803, 152] on icon "scrollable content" at bounding box center [804, 150] width 3 height 3
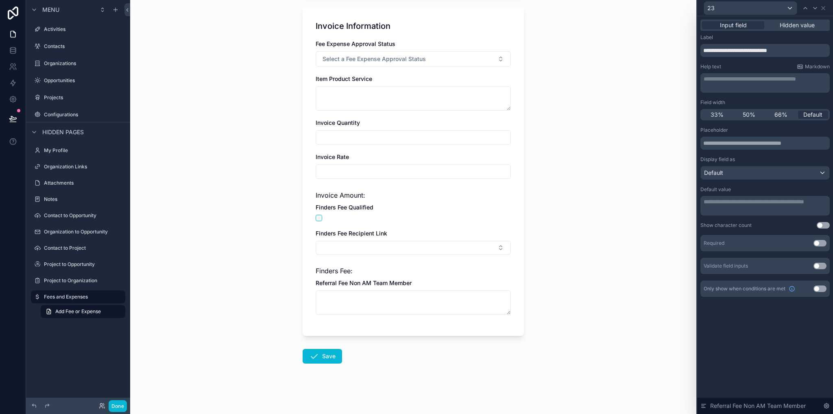
click at [729, 82] on p "**********" at bounding box center [766, 79] width 124 height 8
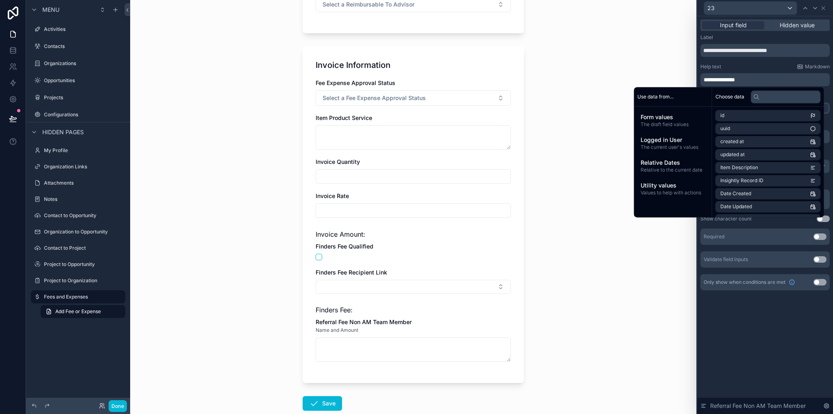
scroll to position [576, 0]
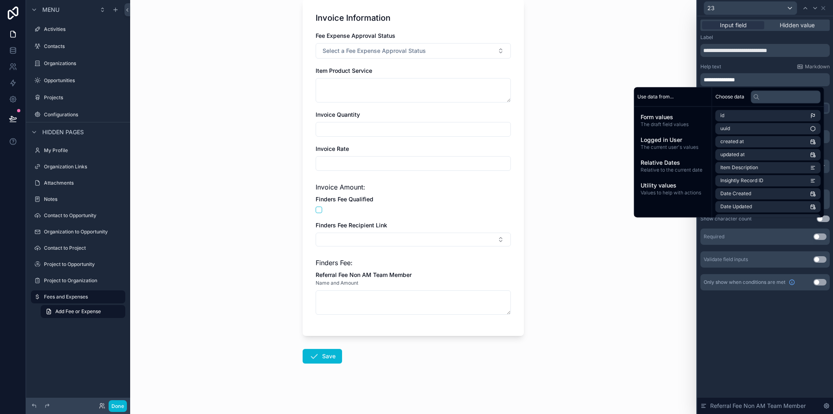
click at [594, 291] on div "Fees and Expenses Add Fee or Expense Add Fee or Expense Advisor Professional Fe…" at bounding box center [413, 207] width 566 height 414
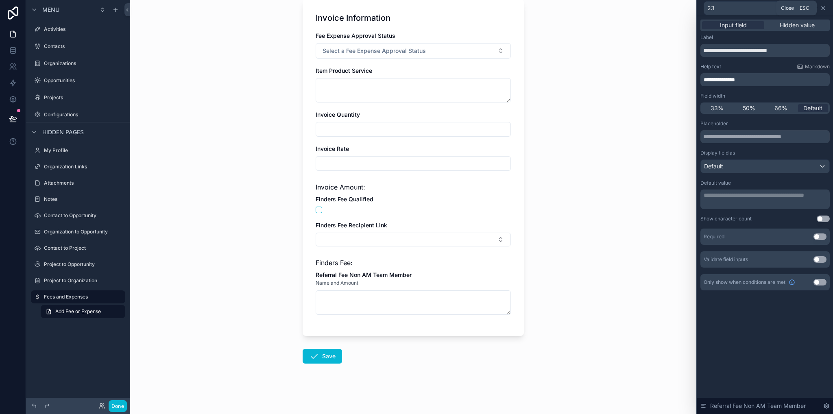
click at [822, 9] on icon at bounding box center [823, 8] width 7 height 7
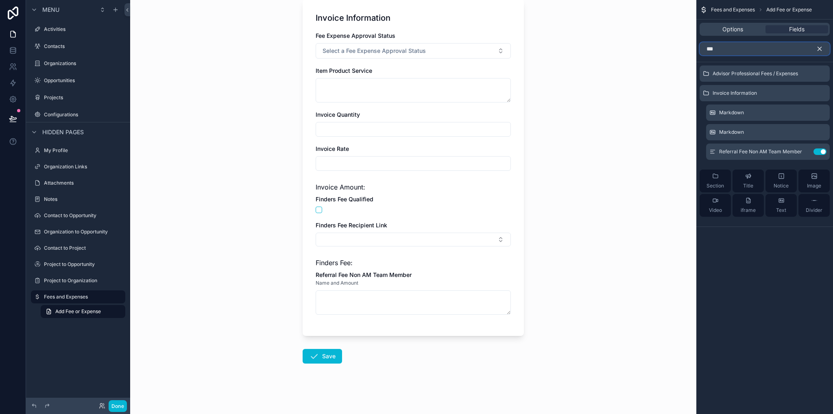
click at [744, 49] on input "***" at bounding box center [765, 48] width 130 height 13
click at [823, 50] on icon "scrollable content" at bounding box center [819, 48] width 7 height 7
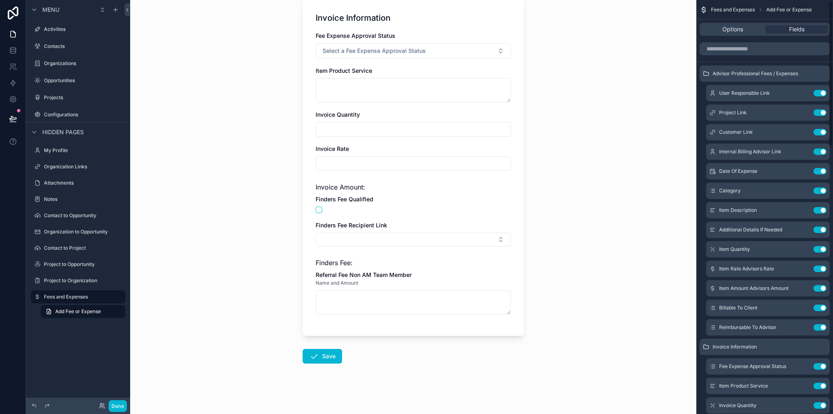
scroll to position [0, 0]
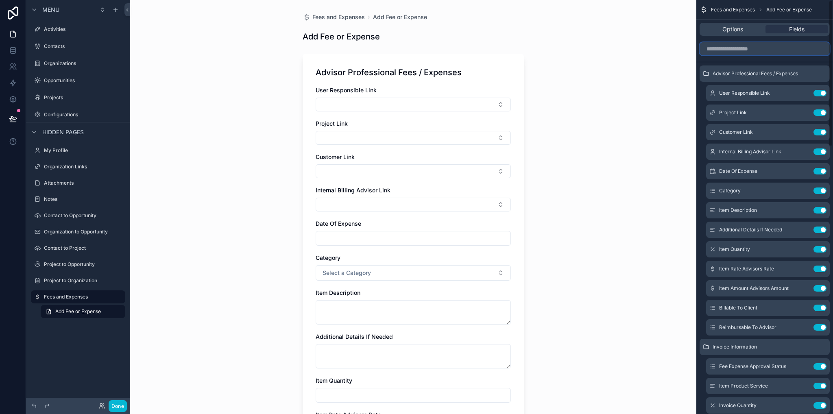
click at [782, 48] on input "scrollable content" at bounding box center [765, 48] width 130 height 13
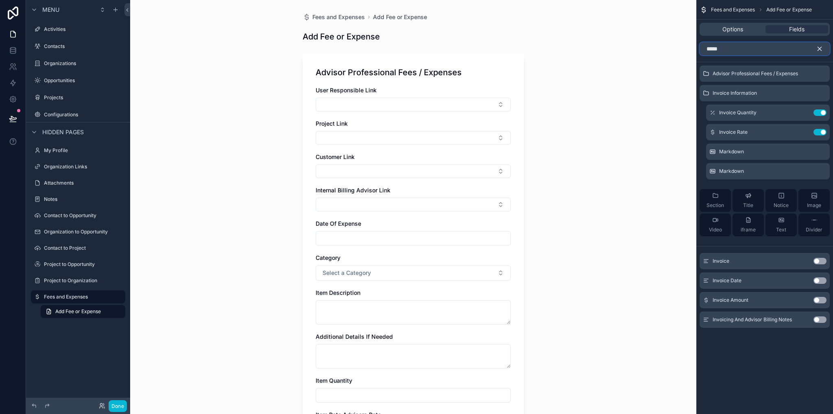
type input "*****"
click at [821, 319] on button "Use setting" at bounding box center [819, 319] width 13 height 7
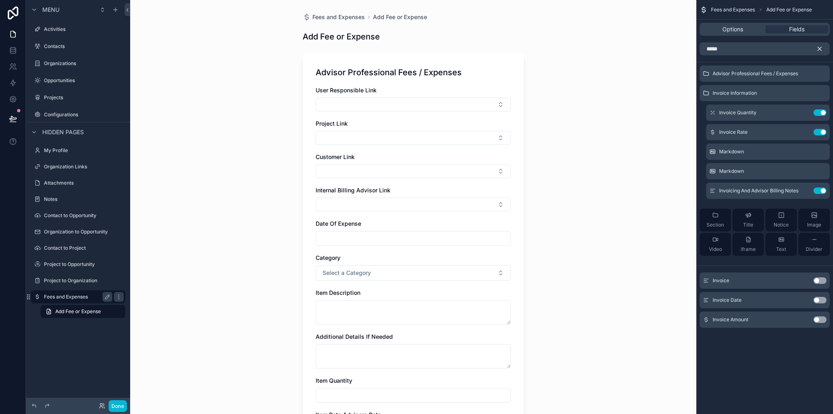
click at [68, 296] on label "Fees and Expenses" at bounding box center [76, 297] width 65 height 7
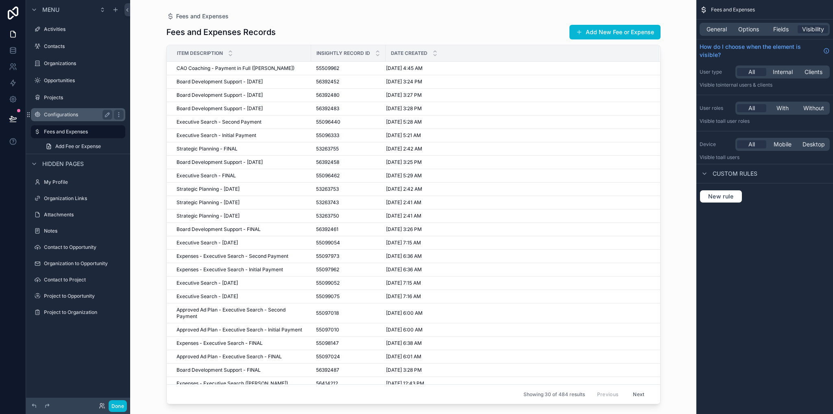
click at [49, 114] on label "Configurations" at bounding box center [76, 114] width 65 height 7
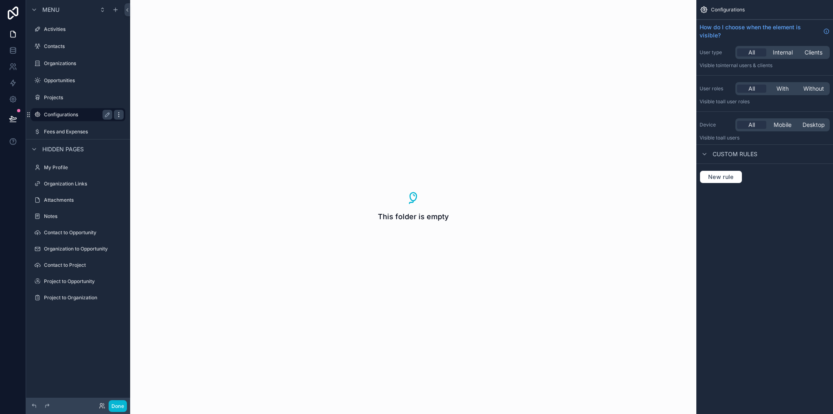
click at [118, 115] on icon "scrollable content" at bounding box center [118, 114] width 0 height 0
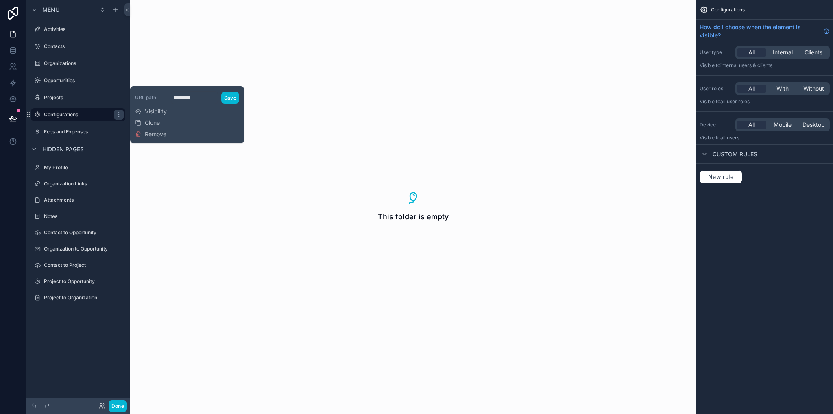
click at [153, 134] on span "Remove" at bounding box center [156, 134] width 22 height 8
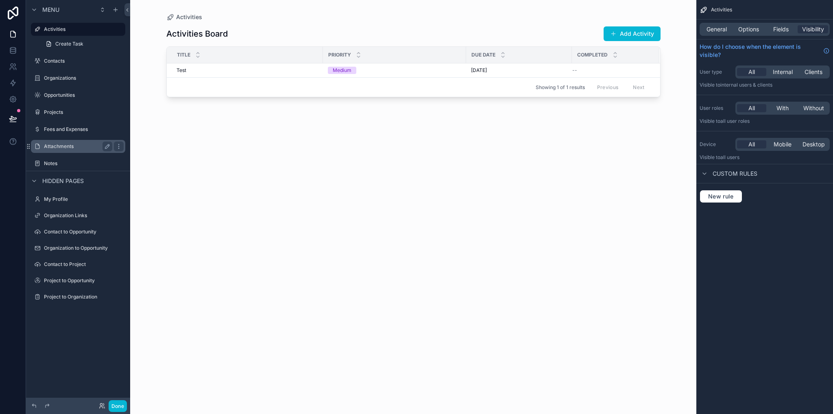
click at [55, 146] on label "Attachments" at bounding box center [76, 146] width 65 height 7
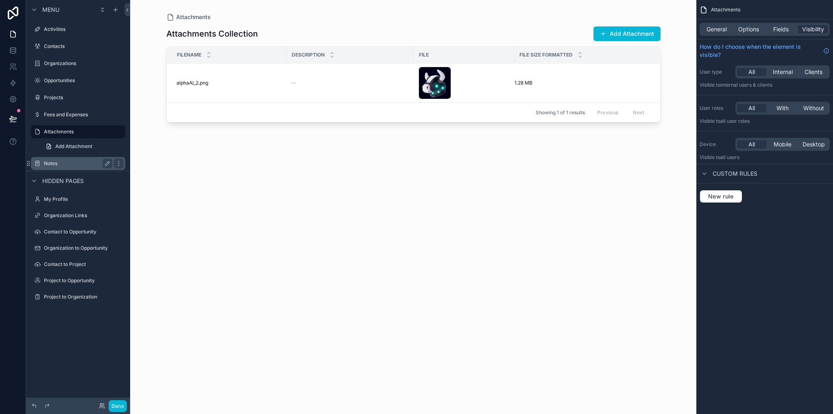
click at [59, 162] on label "Notes" at bounding box center [76, 163] width 65 height 7
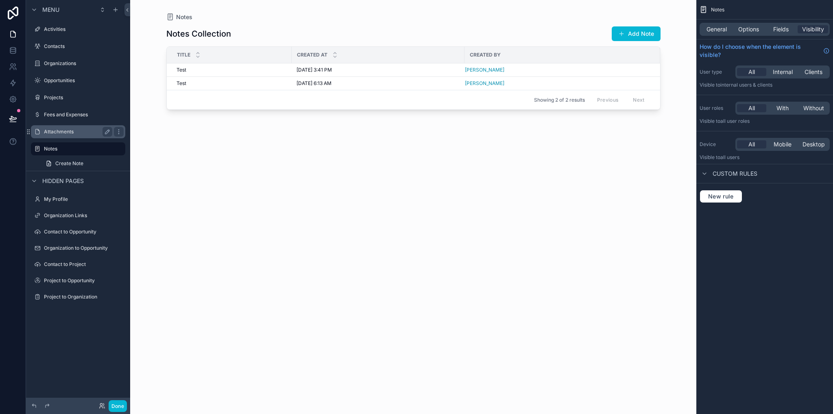
click at [57, 131] on label "Attachments" at bounding box center [76, 132] width 65 height 7
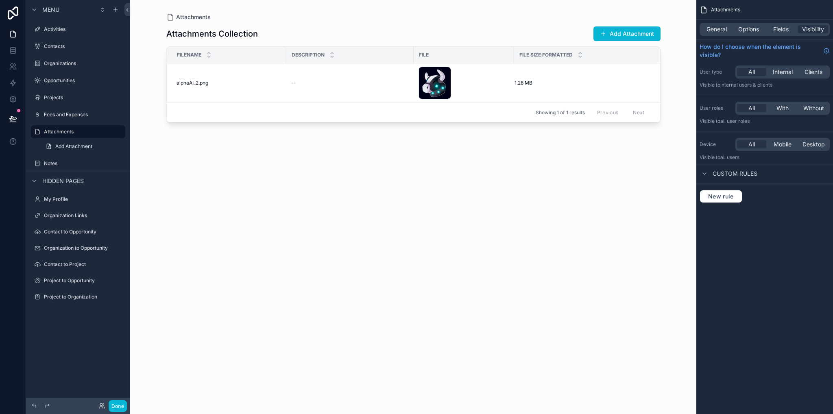
click at [231, 176] on div "scrollable content" at bounding box center [413, 202] width 520 height 404
click at [303, 232] on div "Attachments Collection Add Attachment Filename Description File File Size Forma…" at bounding box center [413, 212] width 494 height 383
click at [49, 163] on label "Notes" at bounding box center [76, 163] width 65 height 7
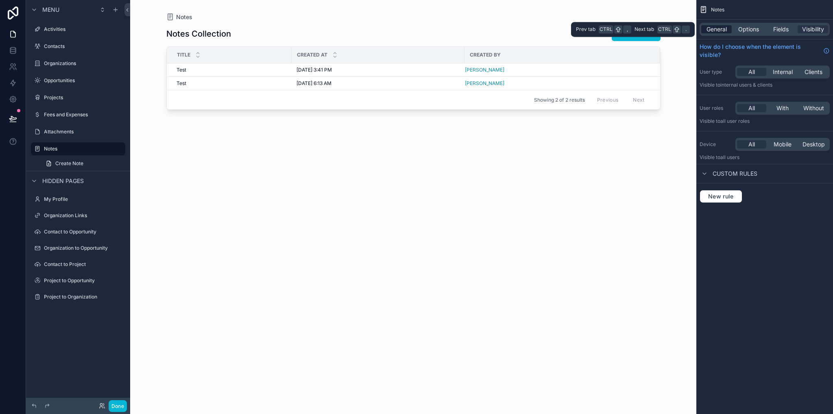
click at [720, 27] on span "General" at bounding box center [716, 29] width 20 height 8
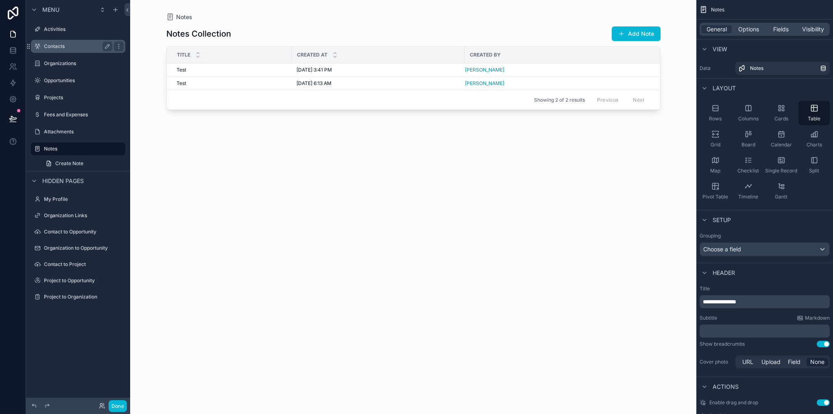
click at [52, 51] on div "Contacts" at bounding box center [78, 46] width 91 height 13
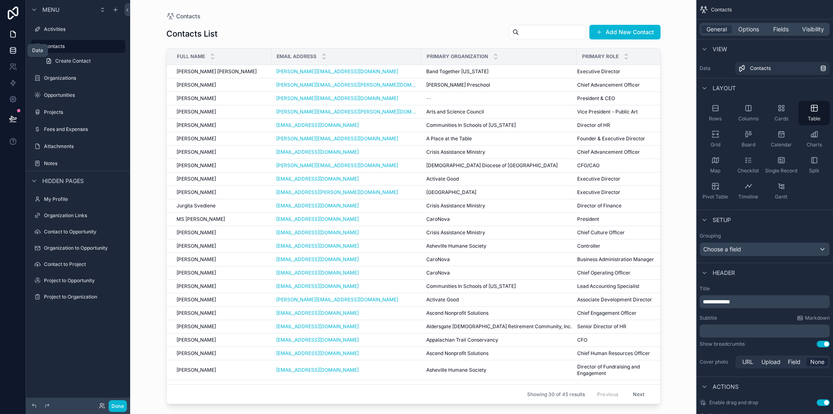
click at [12, 52] on icon at bounding box center [13, 50] width 8 height 8
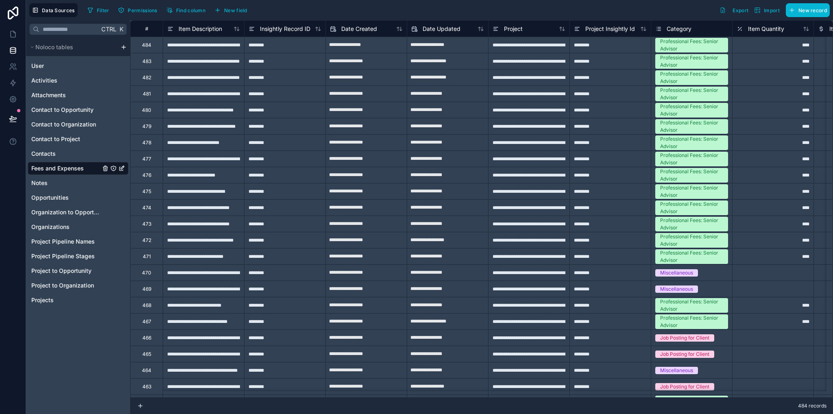
click at [54, 338] on div "Ctrl K Noloco tables User Activities Attachments Contact to Opportunity Contact…" at bounding box center [78, 217] width 104 height 394
click at [13, 38] on icon at bounding box center [13, 34] width 8 height 8
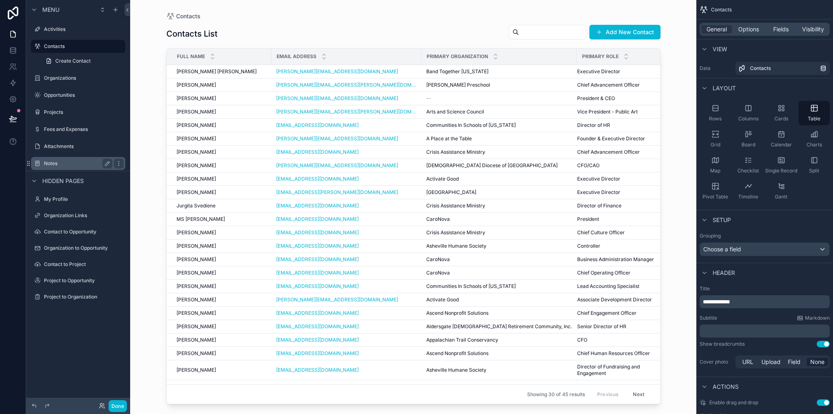
click at [60, 161] on label "Notes" at bounding box center [76, 163] width 65 height 7
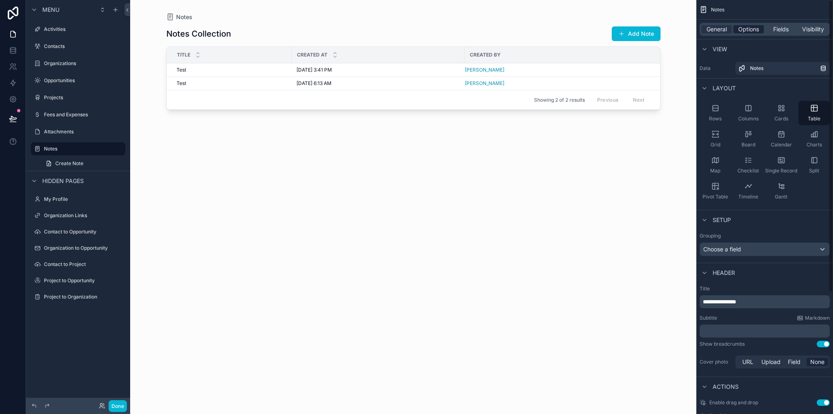
click at [745, 26] on span "Options" at bounding box center [748, 29] width 21 height 8
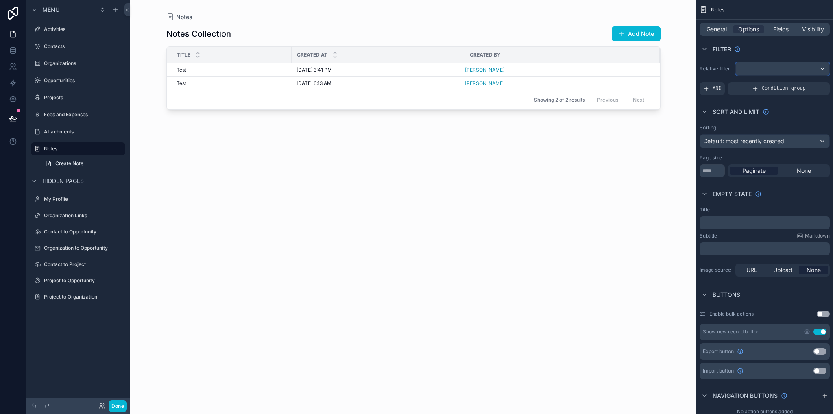
click at [746, 68] on div "scrollable content" at bounding box center [783, 68] width 94 height 13
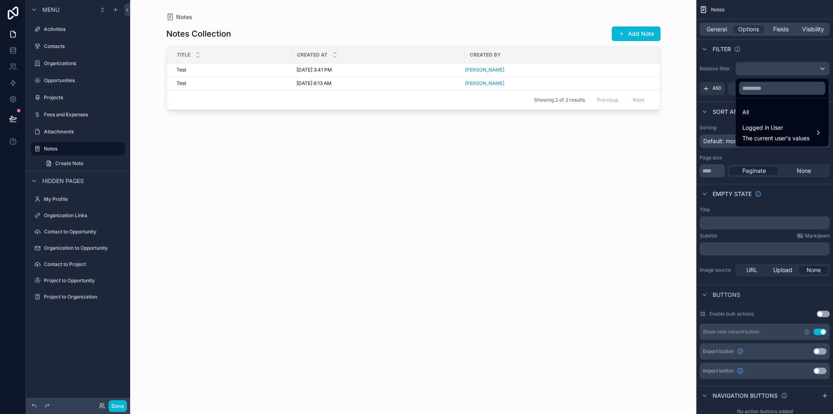
click at [717, 100] on div "scrollable content" at bounding box center [416, 207] width 833 height 414
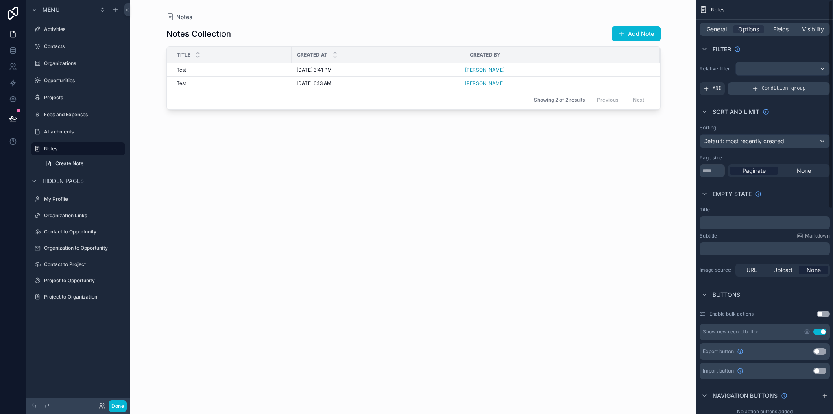
click at [757, 92] on icon "scrollable content" at bounding box center [755, 88] width 7 height 7
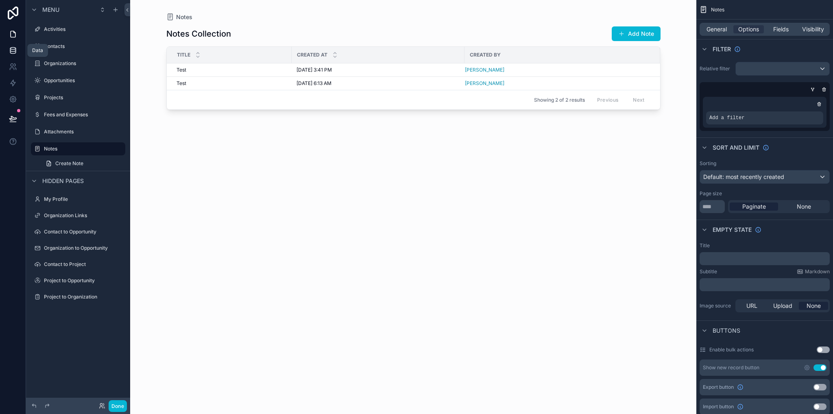
click at [4, 51] on link at bounding box center [13, 50] width 26 height 16
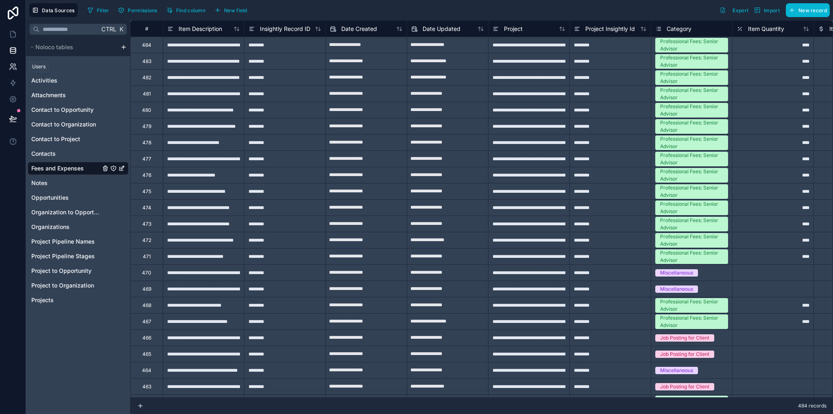
click at [14, 67] on icon at bounding box center [13, 67] width 8 height 8
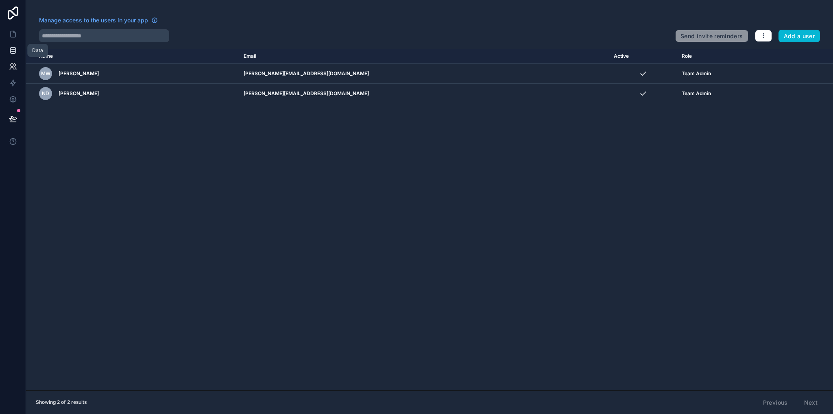
click at [9, 52] on icon at bounding box center [13, 50] width 8 height 8
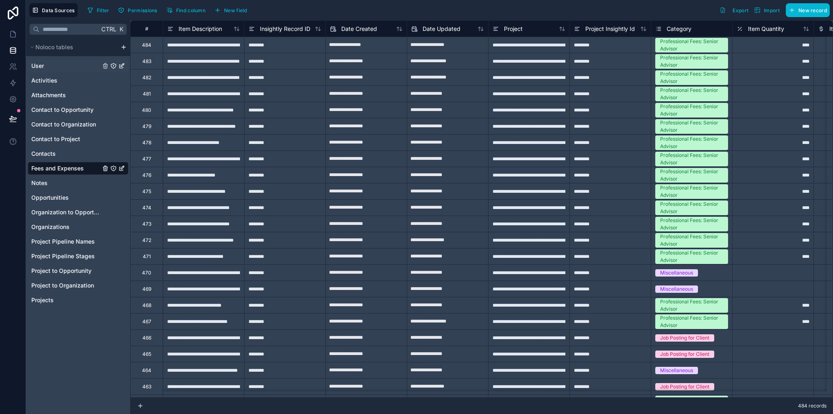
click at [41, 65] on span "User" at bounding box center [37, 66] width 13 height 8
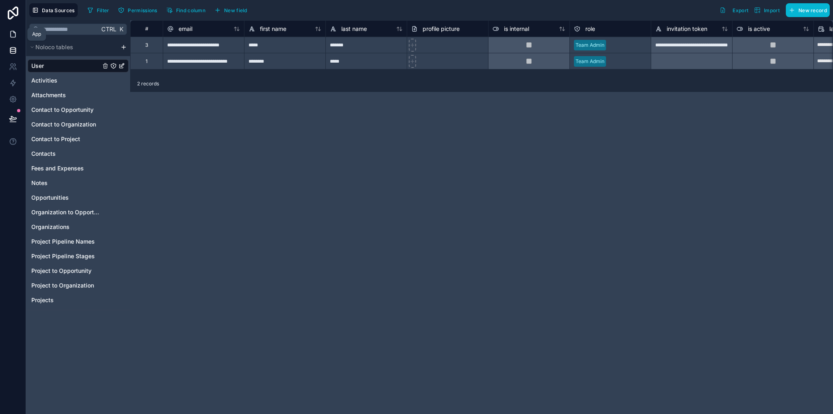
click at [13, 35] on icon at bounding box center [13, 34] width 8 height 8
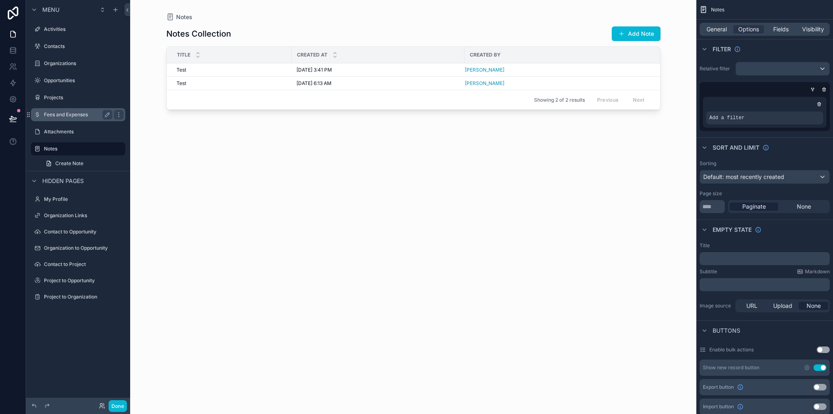
click at [63, 117] on label "Fees and Expenses" at bounding box center [76, 114] width 65 height 7
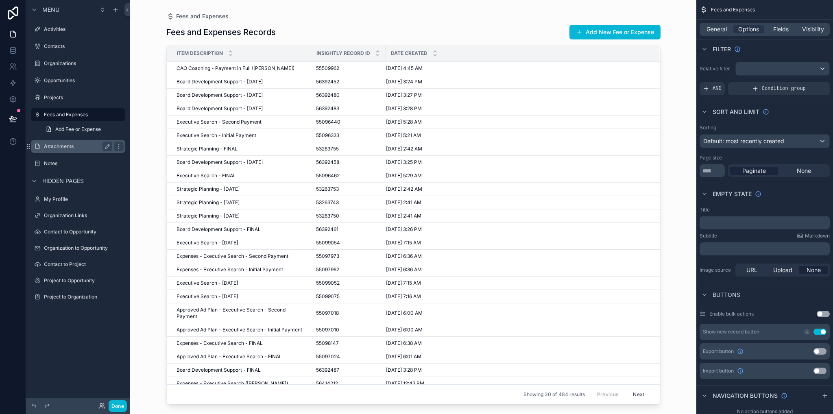
click at [59, 145] on label "Attachments" at bounding box center [76, 146] width 65 height 7
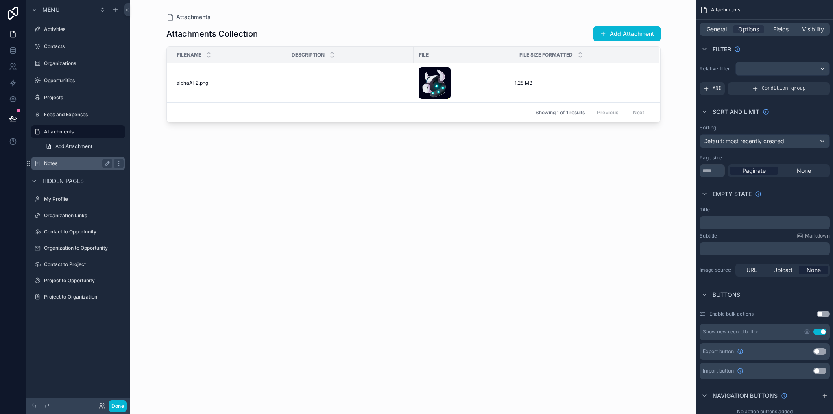
click at [57, 163] on label "Notes" at bounding box center [76, 163] width 65 height 7
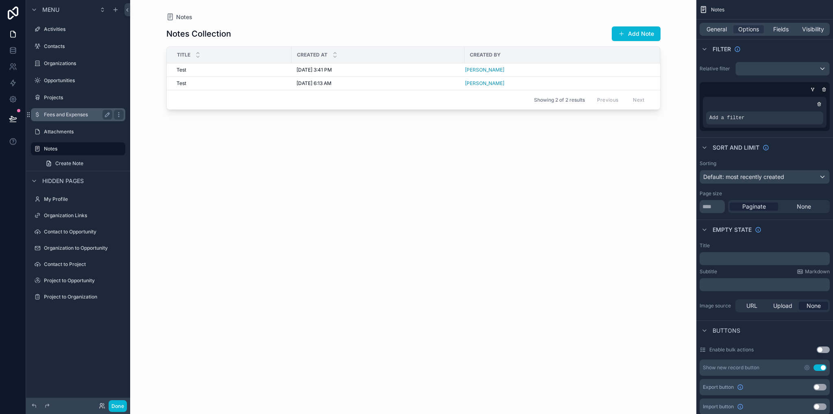
click at [55, 116] on label "Fees and Expenses" at bounding box center [76, 114] width 65 height 7
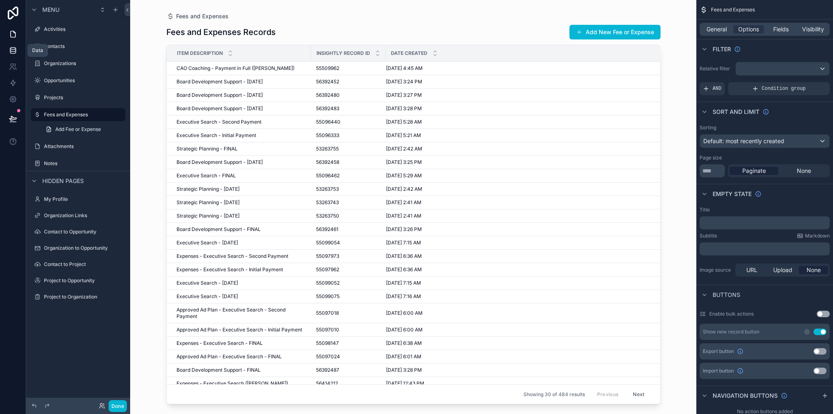
click at [13, 50] on icon at bounding box center [13, 50] width 8 height 8
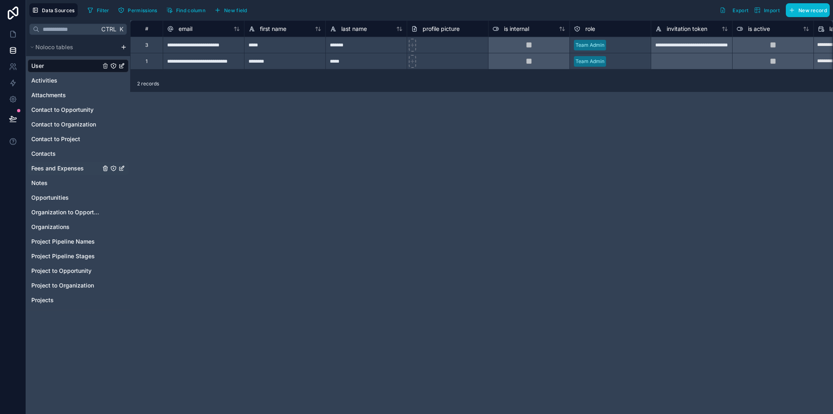
click at [50, 168] on span "Fees and Expenses" at bounding box center [57, 168] width 52 height 8
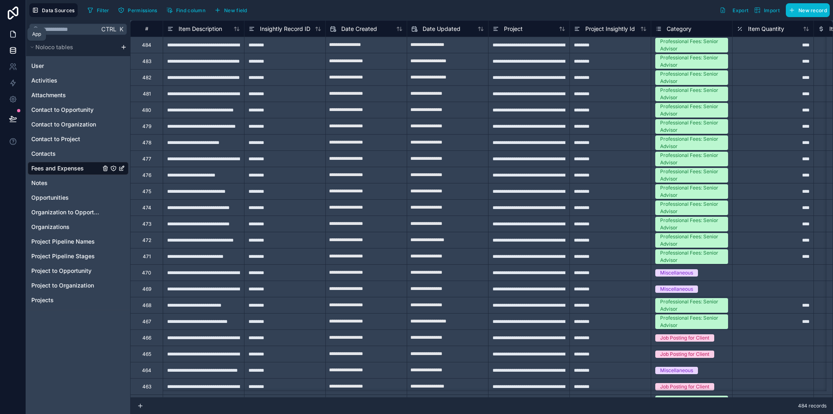
click at [13, 38] on link at bounding box center [13, 34] width 26 height 16
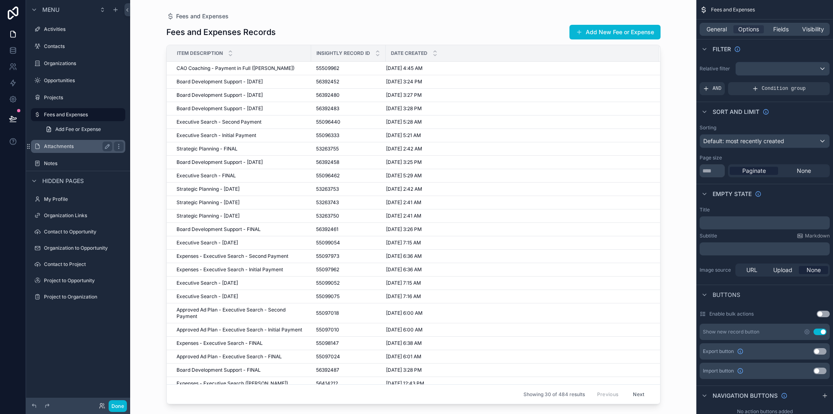
click at [54, 150] on div "Attachments" at bounding box center [78, 147] width 68 height 10
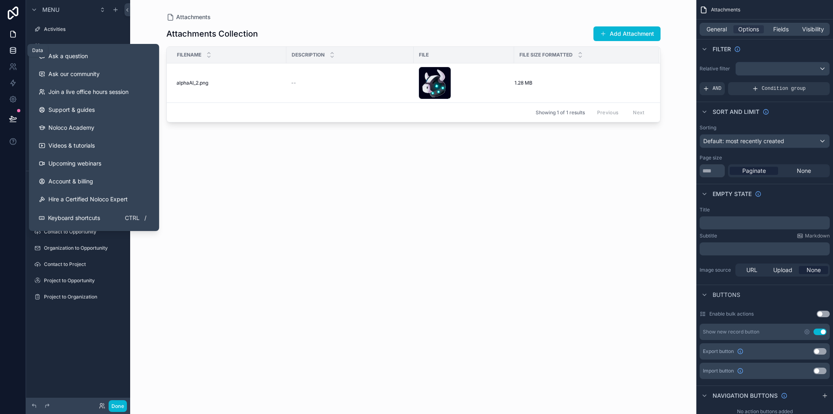
click at [16, 51] on icon at bounding box center [13, 50] width 8 height 8
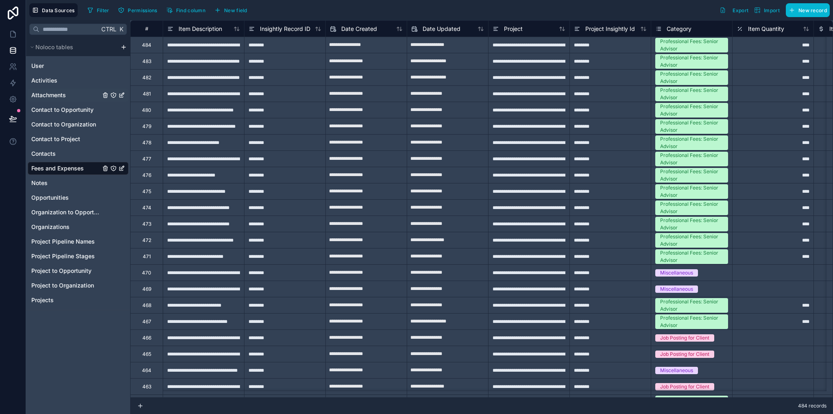
click at [53, 96] on span "Attachments" at bounding box center [48, 95] width 35 height 8
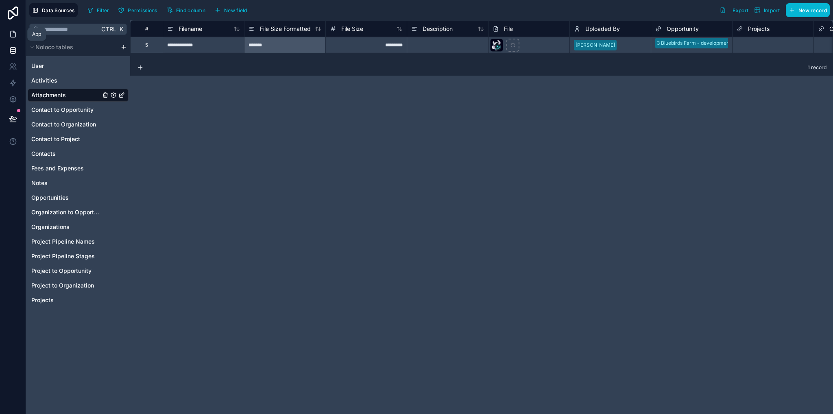
click at [9, 38] on icon at bounding box center [13, 34] width 8 height 8
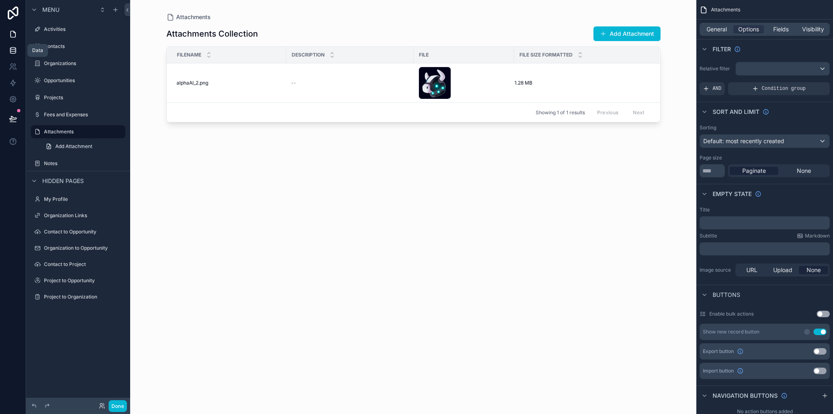
click at [10, 51] on icon at bounding box center [12, 51] width 5 height 3
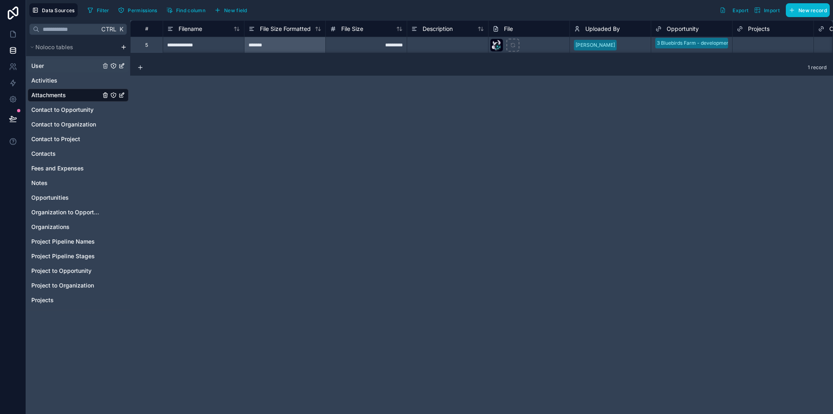
click at [56, 68] on link "User" at bounding box center [65, 66] width 69 height 8
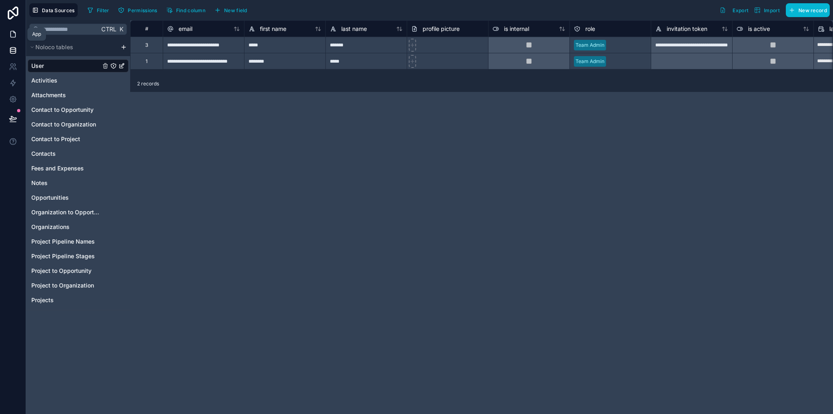
click at [15, 35] on icon at bounding box center [13, 34] width 8 height 8
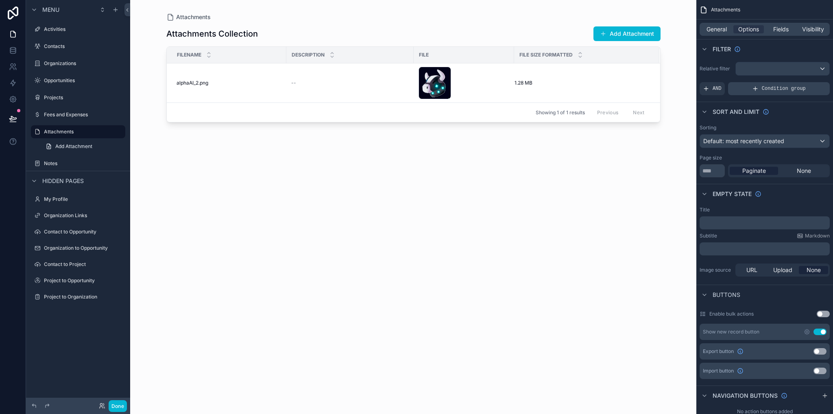
click at [783, 91] on span "Condition group" at bounding box center [784, 88] width 44 height 7
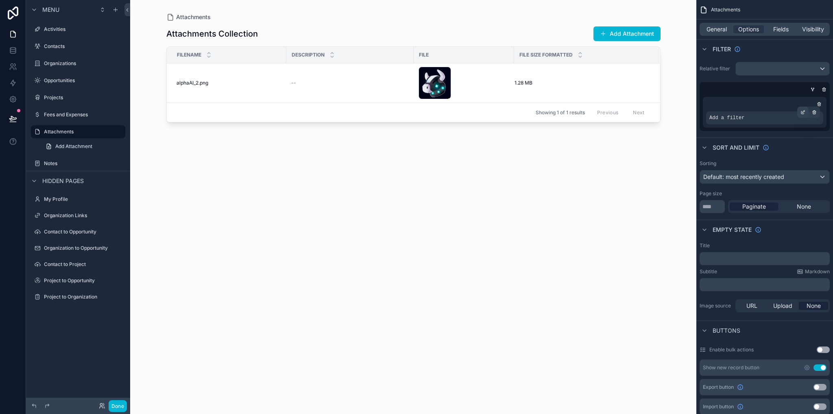
click at [801, 113] on icon "scrollable content" at bounding box center [802, 112] width 3 height 3
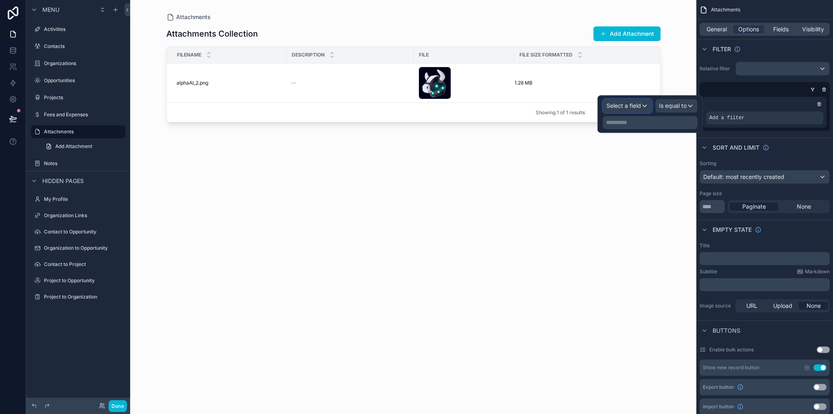
click at [632, 105] on span "Select a field" at bounding box center [623, 105] width 35 height 7
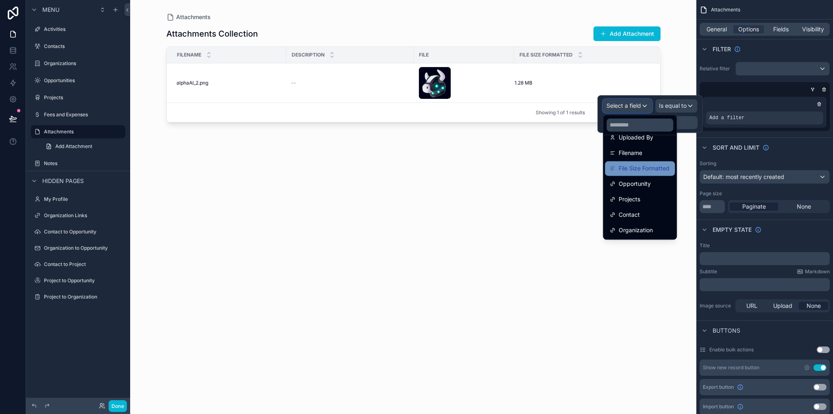
scroll to position [79, 0]
click at [640, 179] on span "Uploaded By" at bounding box center [636, 178] width 35 height 10
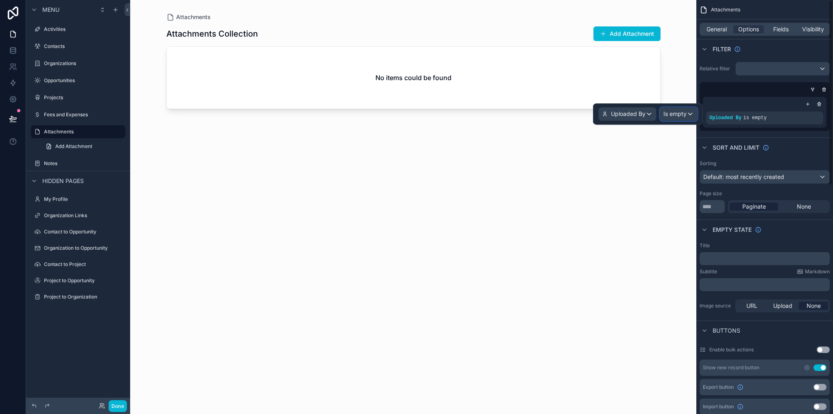
click at [675, 114] on span "Is empty" at bounding box center [674, 114] width 23 height 8
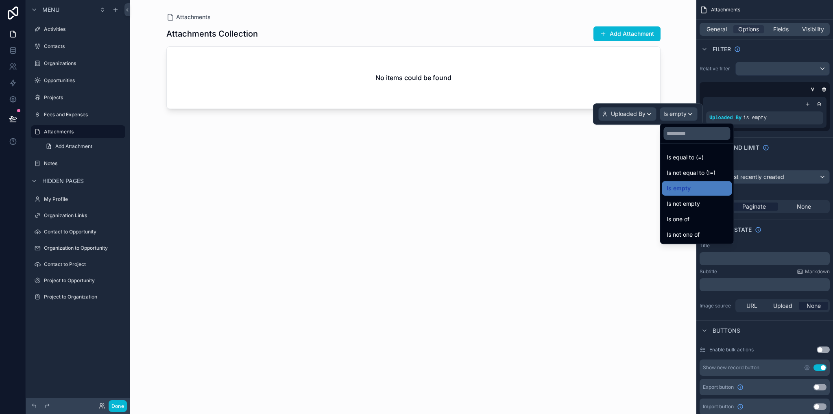
click at [682, 157] on span "Is equal to (=)" at bounding box center [685, 158] width 37 height 10
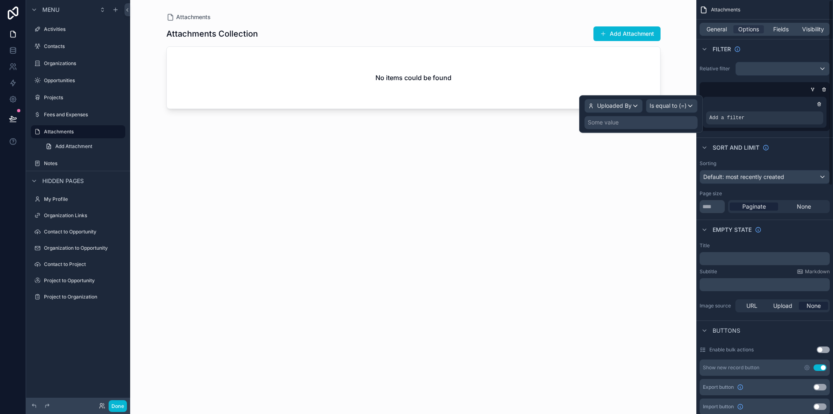
click at [632, 120] on div "Some value" at bounding box center [640, 122] width 113 height 13
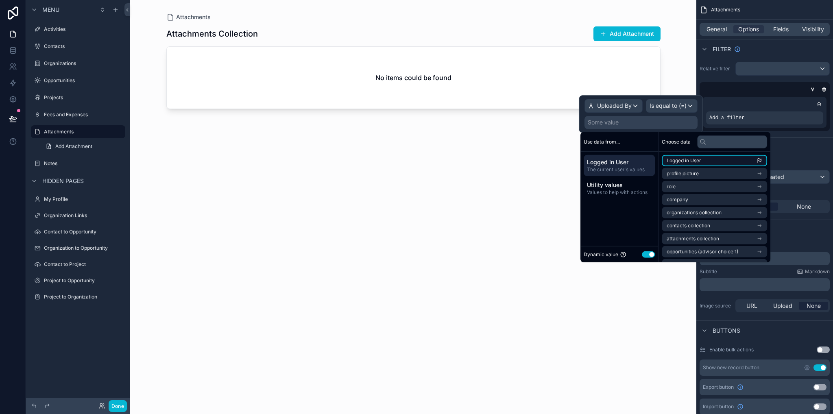
click at [682, 162] on span "Logged in User" at bounding box center [684, 160] width 35 height 7
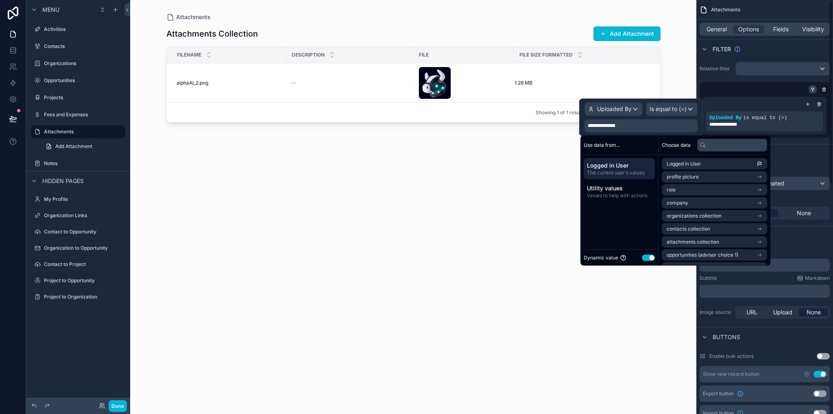
click at [813, 89] on icon "scrollable content" at bounding box center [812, 89] width 5 height 5
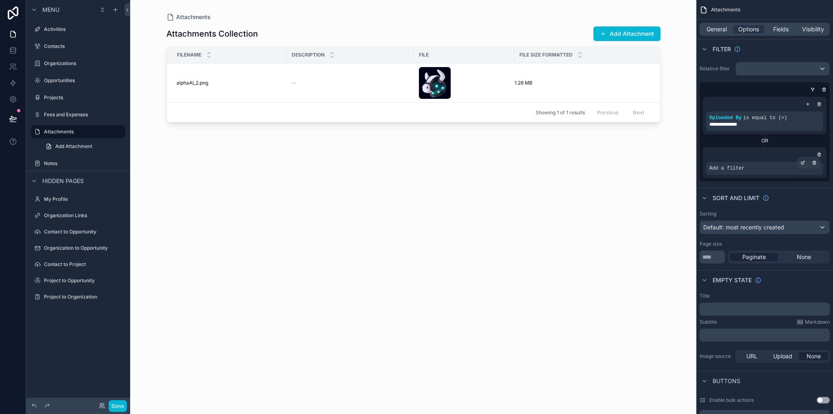
click at [734, 171] on div "Add a filter" at bounding box center [764, 168] width 117 height 13
click at [806, 162] on div "scrollable content" at bounding box center [802, 162] width 11 height 11
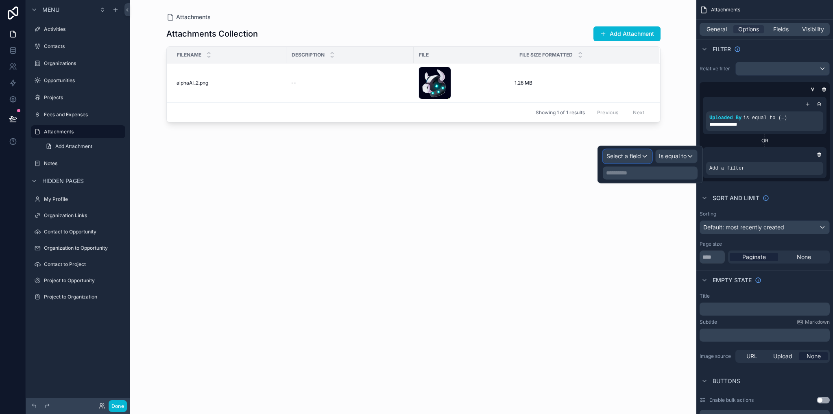
click at [635, 157] on span "Select a field" at bounding box center [623, 156] width 35 height 7
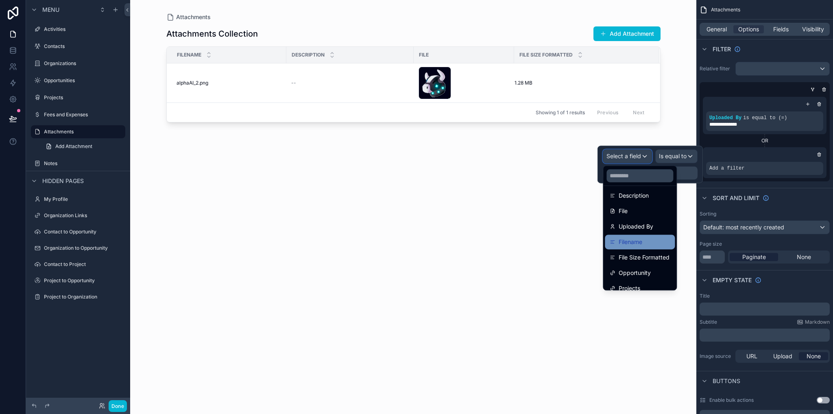
scroll to position [120, 0]
drag, startPoint x: 630, startPoint y: 331, endPoint x: 708, endPoint y: 182, distance: 168.8
click at [630, 329] on div "Attachments Collection Add Attachment Filename Description File File Size Forma…" at bounding box center [413, 212] width 494 height 383
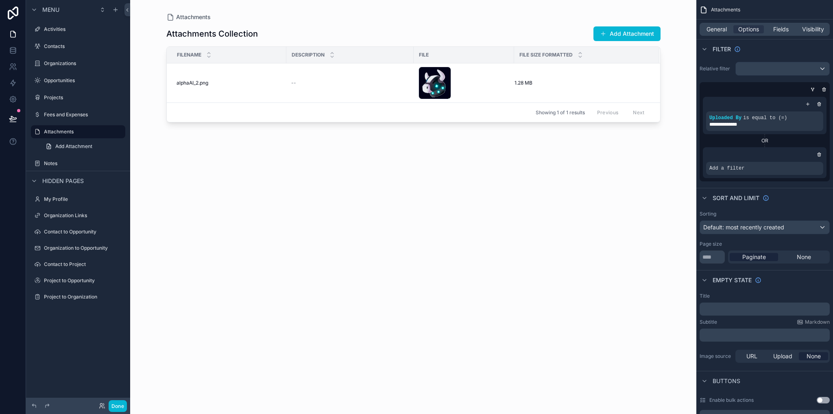
click at [822, 157] on div "scrollable content" at bounding box center [819, 154] width 8 height 8
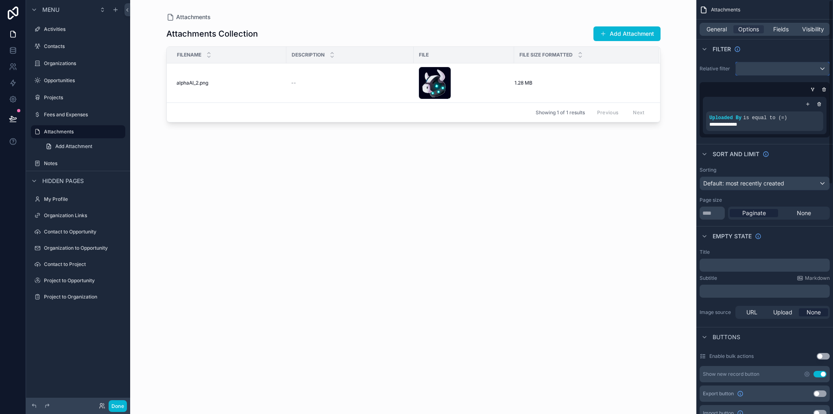
click at [774, 69] on div "scrollable content" at bounding box center [783, 68] width 94 height 13
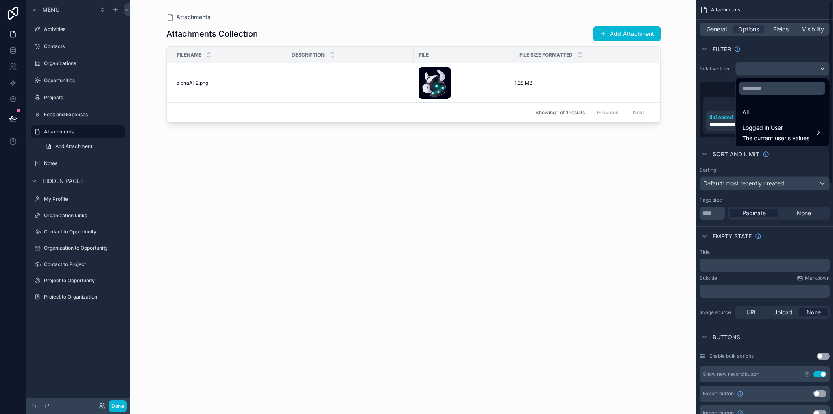
click at [682, 160] on div "Attachments Attachments Collection Add Attachment Filename Description File Fil…" at bounding box center [413, 207] width 566 height 414
click at [765, 129] on span "Logged in User" at bounding box center [775, 128] width 67 height 10
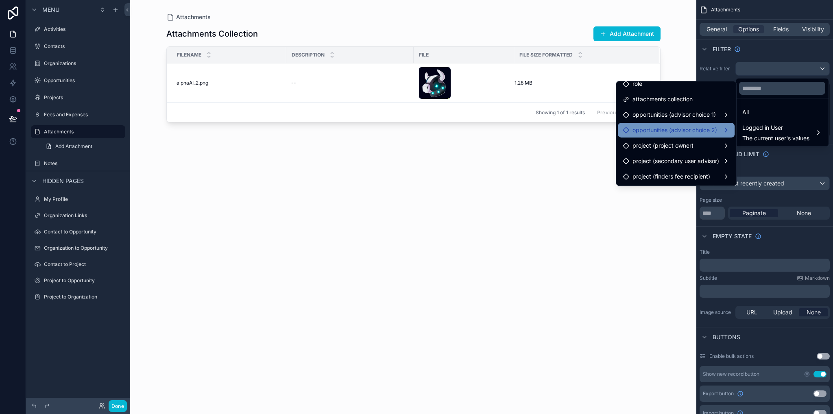
scroll to position [0, 0]
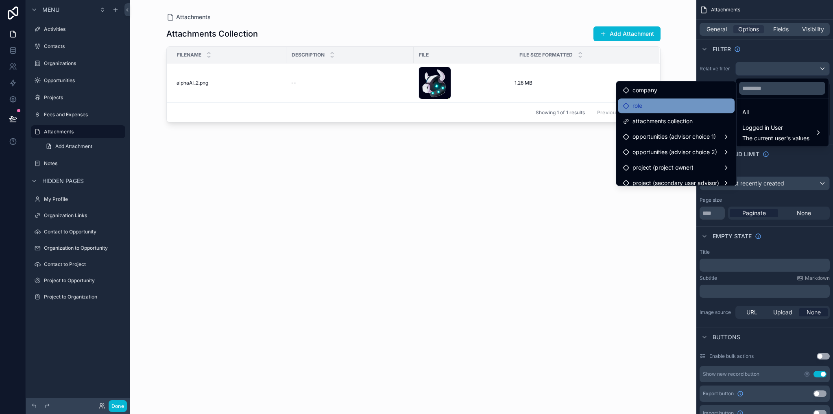
click at [648, 107] on div "role" at bounding box center [676, 106] width 107 height 10
click at [643, 110] on div "role" at bounding box center [676, 106] width 107 height 10
click at [623, 107] on icon at bounding box center [626, 105] width 7 height 7
click at [632, 105] on span "role" at bounding box center [637, 106] width 10 height 10
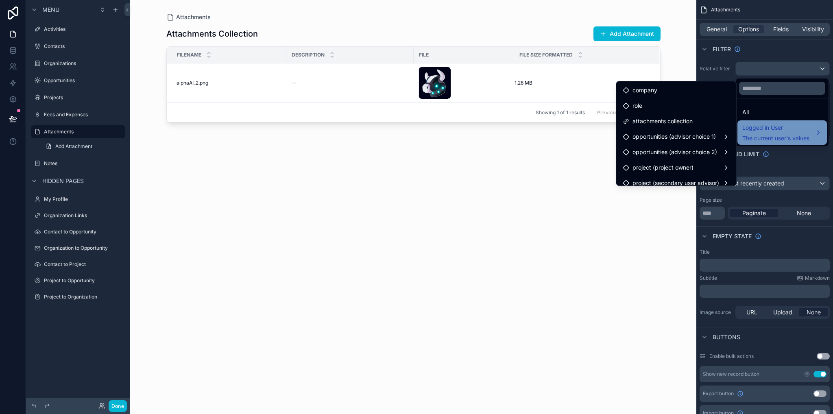
click at [770, 130] on span "Logged in User" at bounding box center [775, 128] width 67 height 10
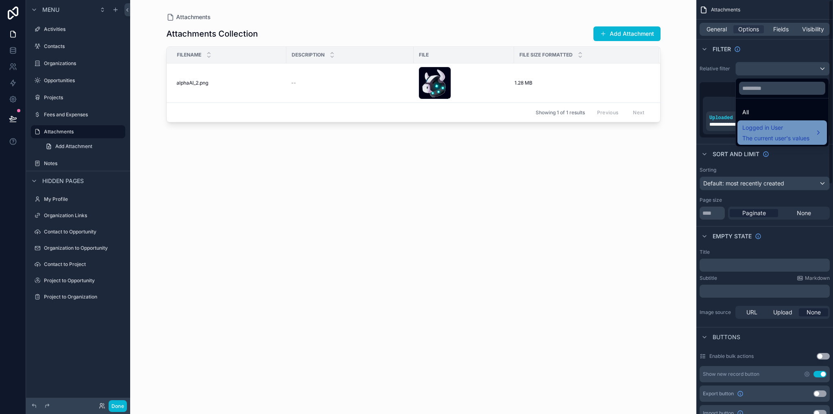
click at [809, 132] on span "Logged in User" at bounding box center [775, 128] width 67 height 10
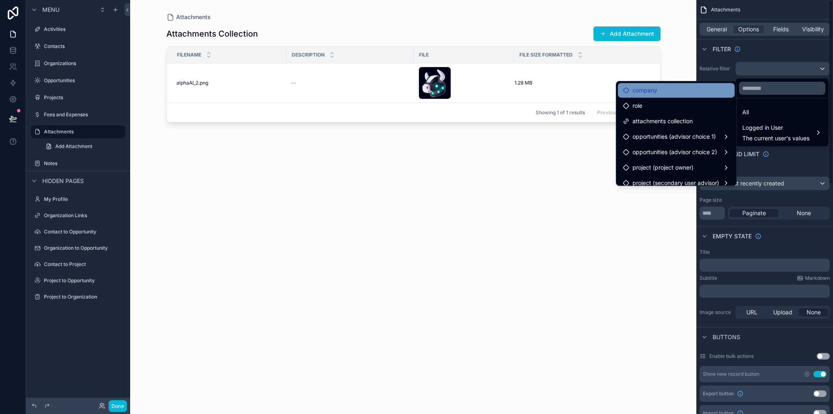
click at [658, 95] on div "company" at bounding box center [676, 90] width 117 height 15
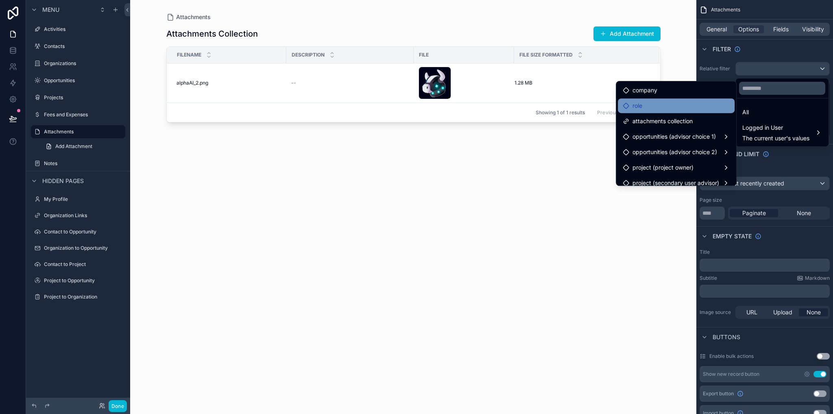
click at [639, 102] on div "role" at bounding box center [676, 106] width 107 height 10
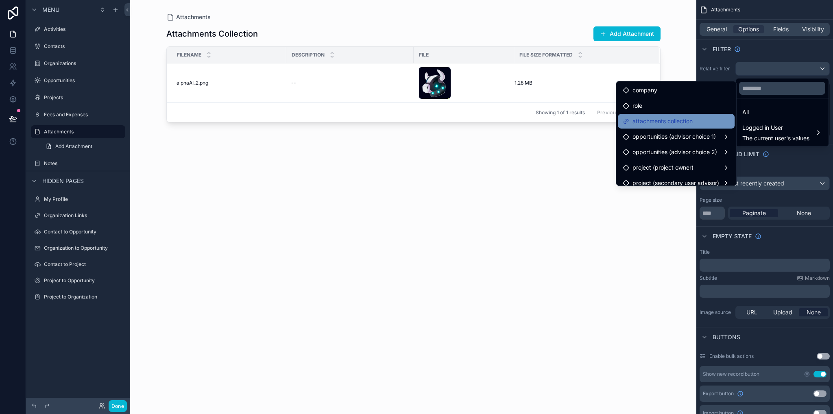
click at [643, 121] on span "attachments collection" at bounding box center [662, 121] width 60 height 10
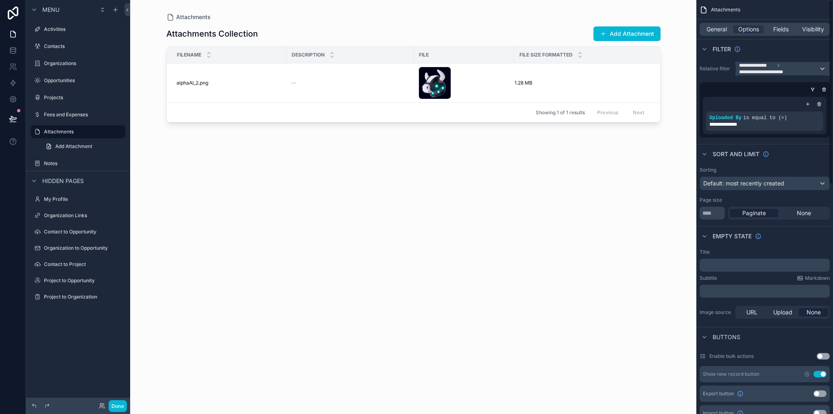
click at [774, 72] on span "**********" at bounding box center [765, 72] width 52 height 7
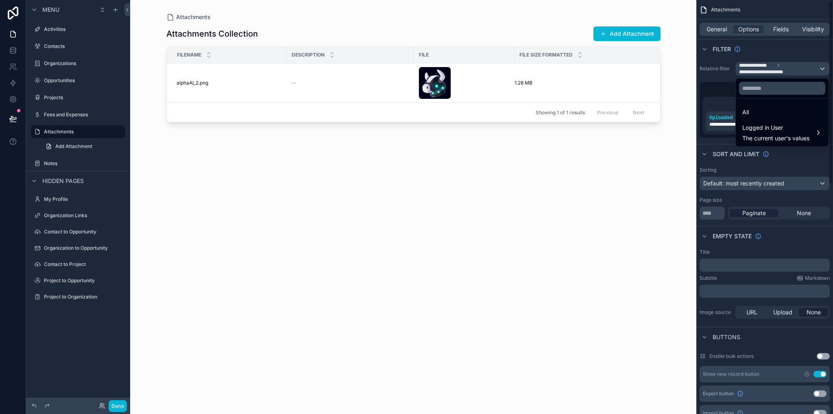
click at [753, 108] on div "All" at bounding box center [782, 112] width 80 height 10
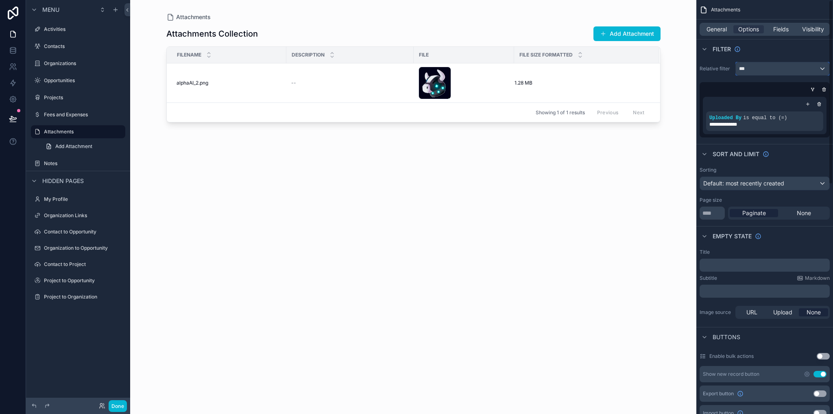
click at [750, 67] on div "***" at bounding box center [783, 68] width 94 height 13
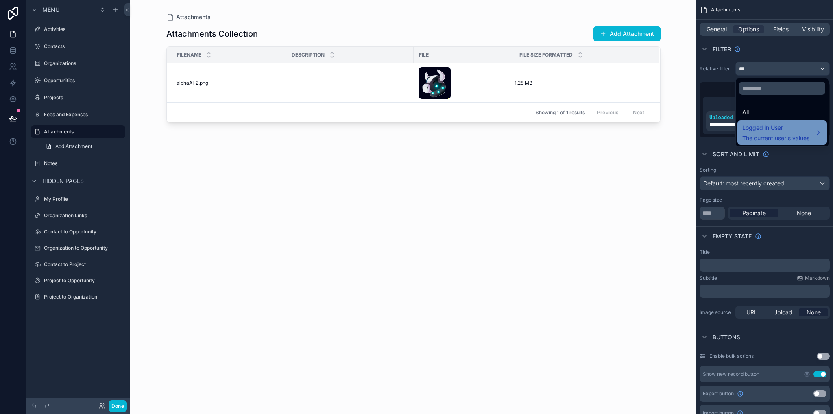
click at [763, 131] on span "Logged in User" at bounding box center [775, 128] width 67 height 10
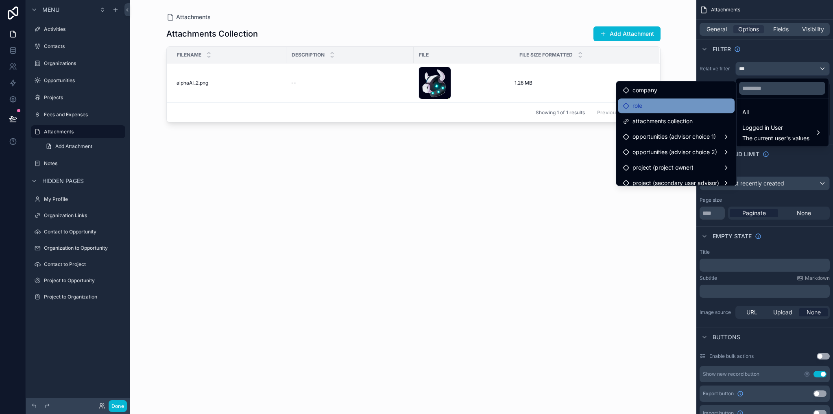
click at [652, 108] on div "role" at bounding box center [676, 106] width 107 height 10
click at [528, 162] on div "Attachments Collection Add Attachment Filename Description File File Size Forma…" at bounding box center [413, 212] width 494 height 383
click at [796, 157] on div "scrollable content" at bounding box center [416, 207] width 833 height 414
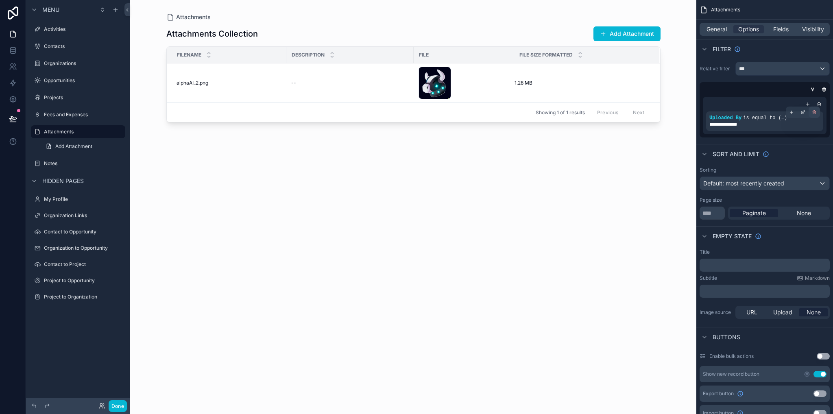
click at [814, 113] on icon "scrollable content" at bounding box center [814, 112] width 5 height 5
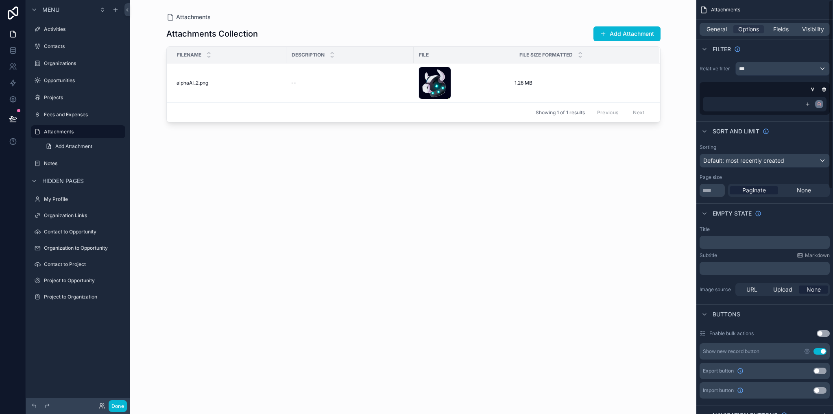
click at [820, 103] on icon "scrollable content" at bounding box center [819, 104] width 5 height 5
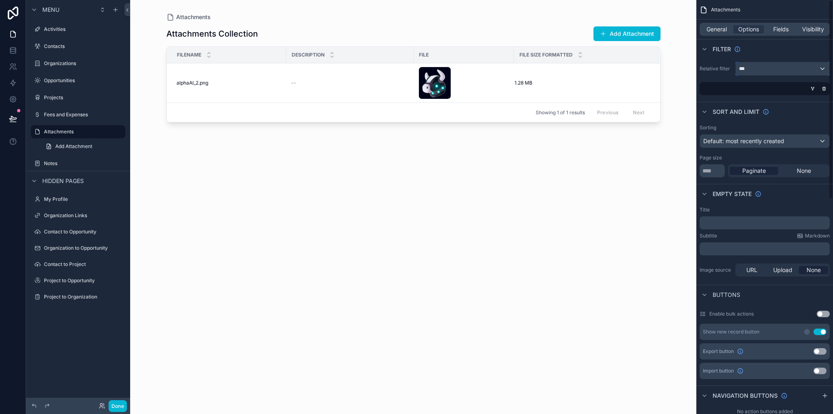
click at [819, 67] on div "***" at bounding box center [783, 68] width 94 height 13
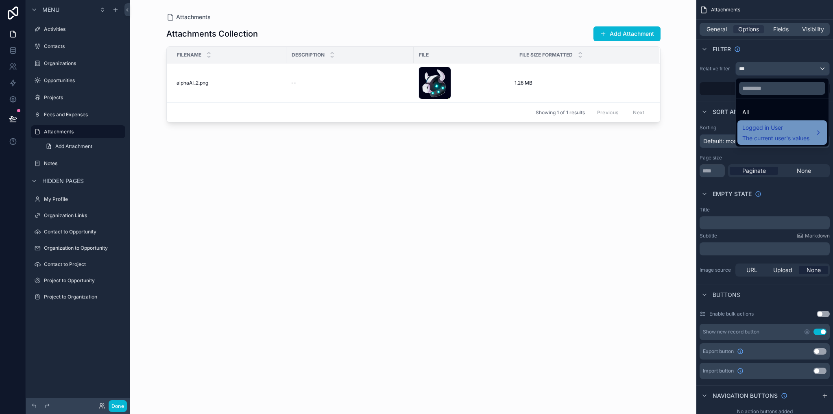
click at [766, 135] on span "The current user's values" at bounding box center [775, 138] width 67 height 8
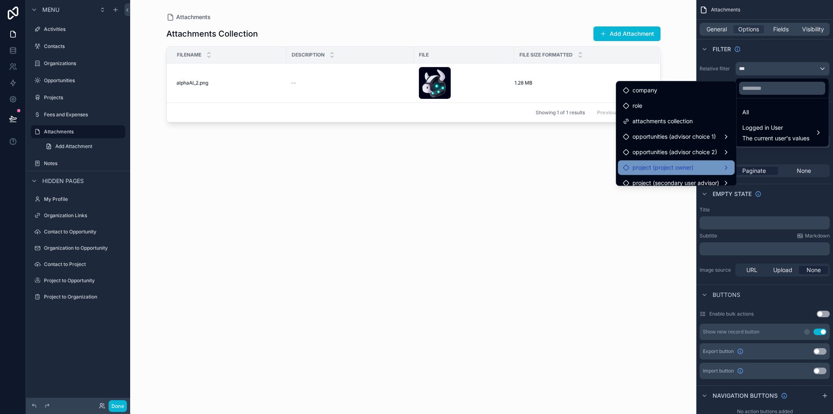
scroll to position [22, 0]
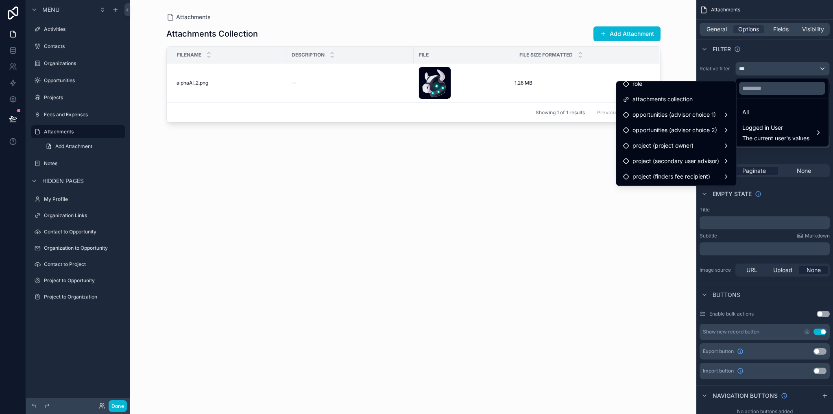
click at [524, 155] on div "Attachments Collection Add Attachment Filename Description File File Size Forma…" at bounding box center [413, 212] width 494 height 383
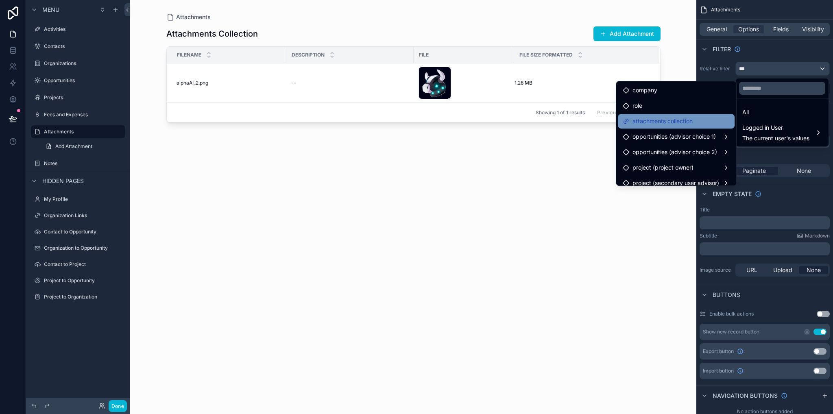
click at [672, 121] on span "attachments collection" at bounding box center [662, 121] width 60 height 10
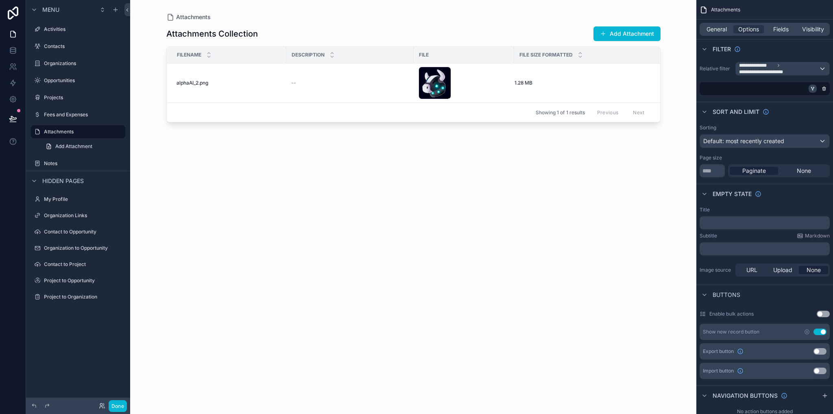
click at [813, 89] on icon "scrollable content" at bounding box center [813, 89] width 0 height 1
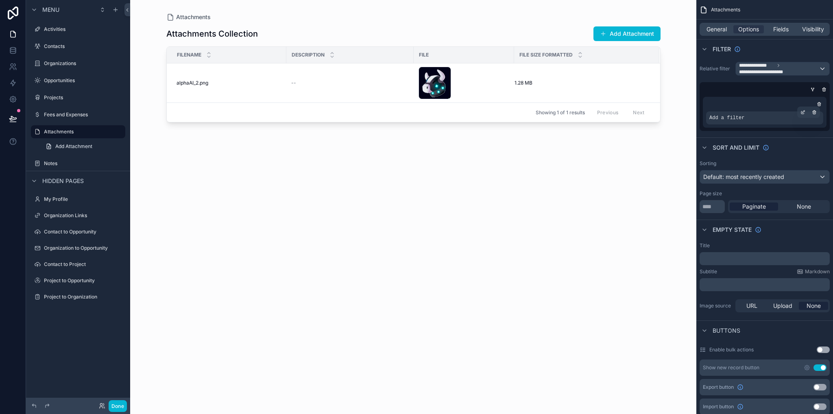
click at [730, 119] on span "Add a filter" at bounding box center [726, 118] width 35 height 7
click at [802, 114] on icon "scrollable content" at bounding box center [802, 112] width 5 height 5
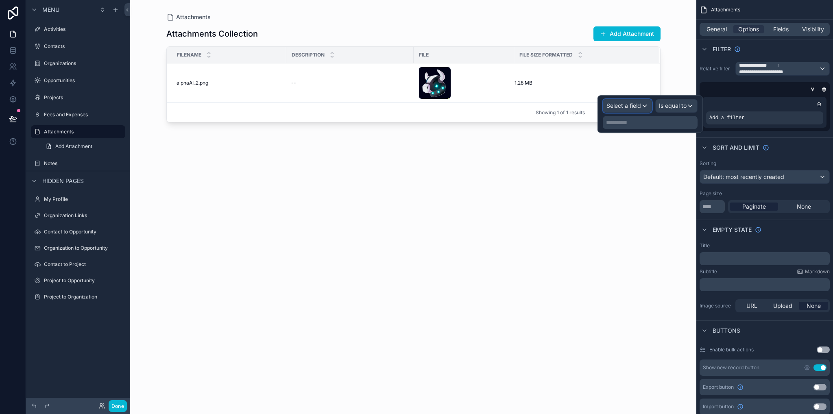
click at [630, 105] on span "Select a field" at bounding box center [623, 105] width 35 height 7
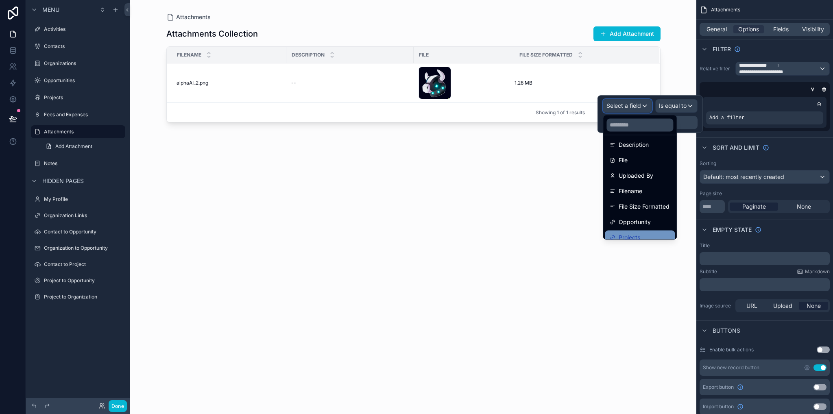
scroll to position [120, 0]
click at [565, 189] on div "Attachments Collection Add Attachment Filename Description File File Size Forma…" at bounding box center [413, 212] width 494 height 383
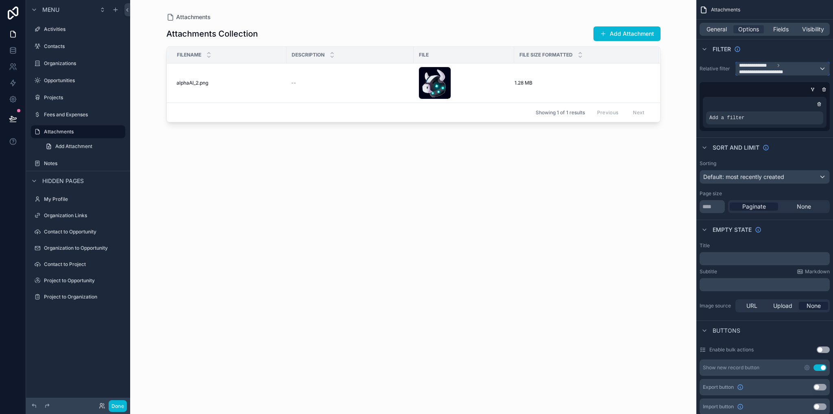
click at [821, 68] on div "**********" at bounding box center [783, 68] width 94 height 13
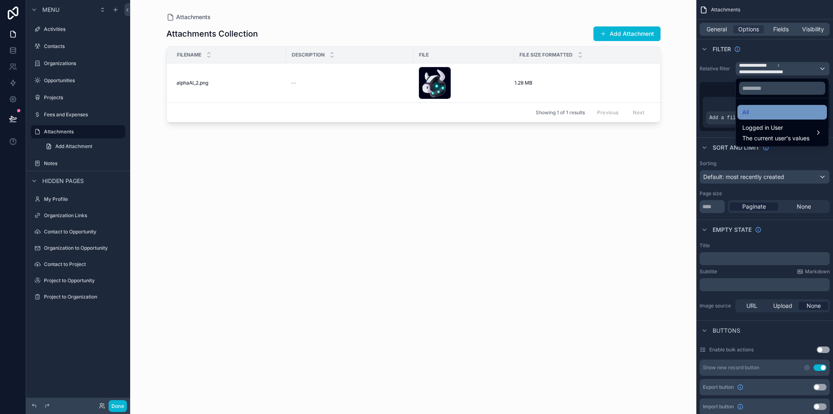
click at [761, 109] on div "All" at bounding box center [782, 112] width 80 height 10
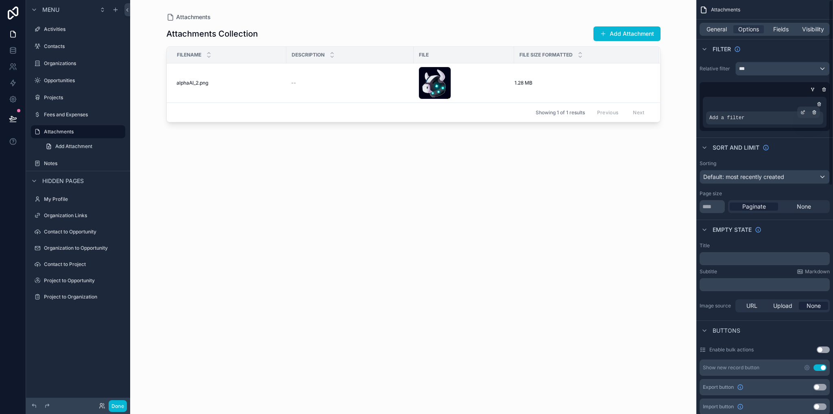
click at [776, 115] on div "Add a filter" at bounding box center [764, 117] width 117 height 13
click at [802, 110] on icon "scrollable content" at bounding box center [802, 112] width 5 height 5
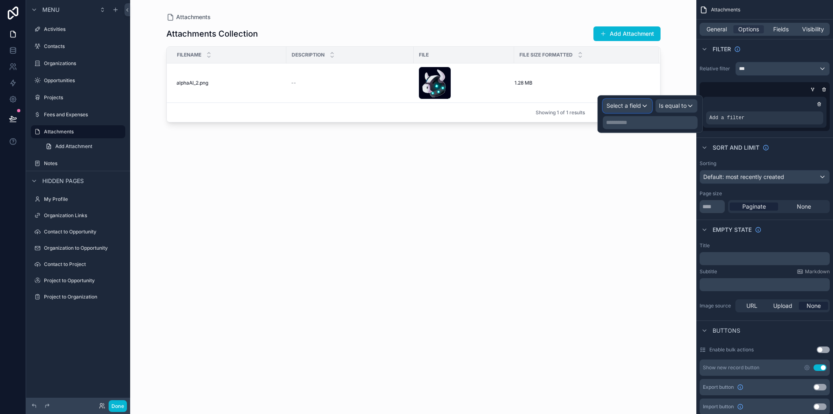
click at [628, 102] on span "Select a field" at bounding box center [623, 106] width 35 height 8
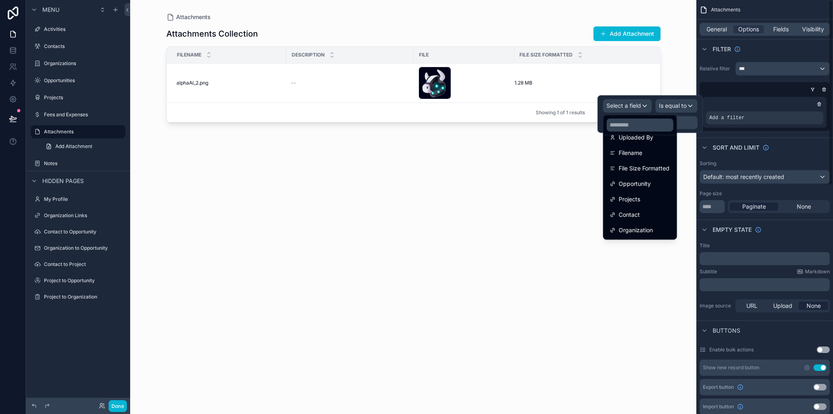
click at [565, 176] on div "Attachments Collection Add Attachment Filename Description File File Size Forma…" at bounding box center [413, 212] width 494 height 383
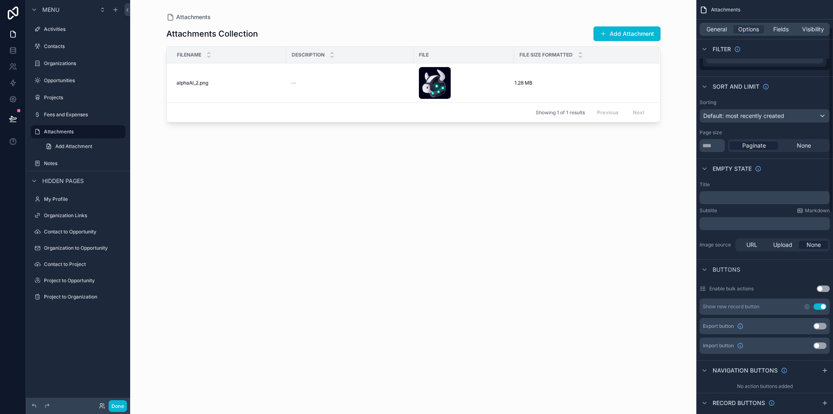
scroll to position [0, 0]
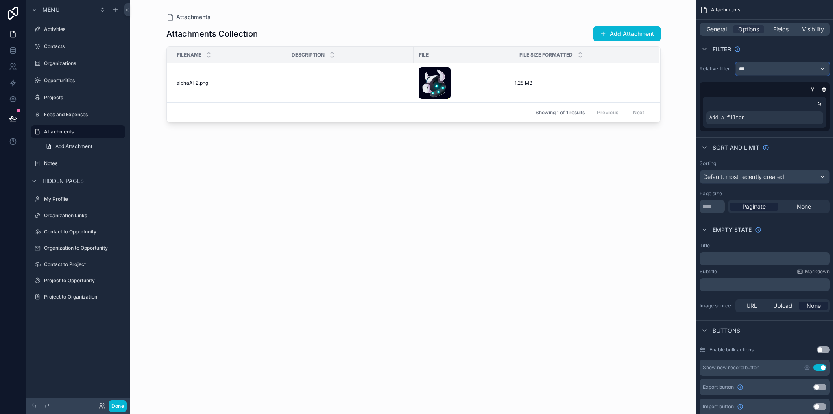
click at [746, 72] on div "***" at bounding box center [783, 68] width 94 height 13
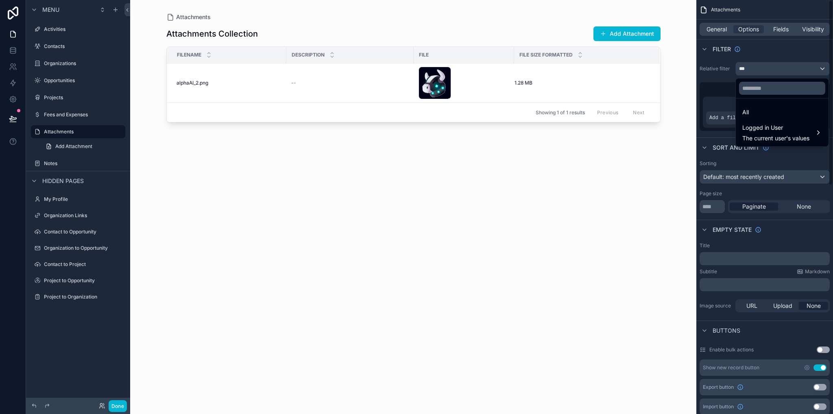
click at [654, 175] on div "Attachments Collection Add Attachment Filename Description File File Size Forma…" at bounding box center [413, 212] width 494 height 383
click at [765, 49] on div "scrollable content" at bounding box center [416, 207] width 833 height 414
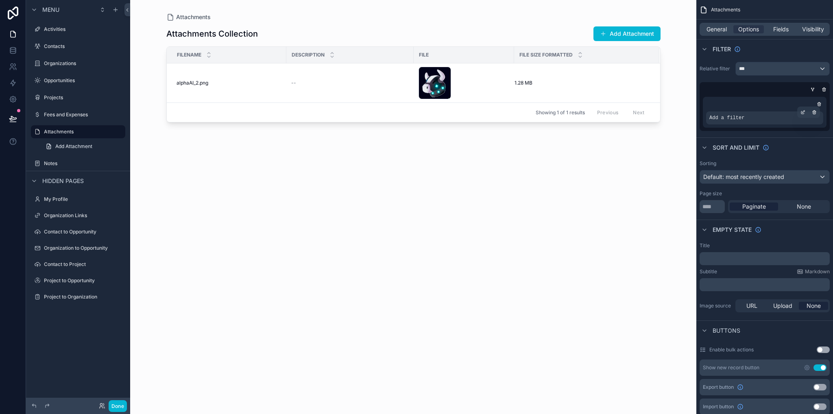
click at [758, 118] on div "Add a filter" at bounding box center [764, 117] width 117 height 13
click at [804, 113] on icon "scrollable content" at bounding box center [802, 112] width 5 height 5
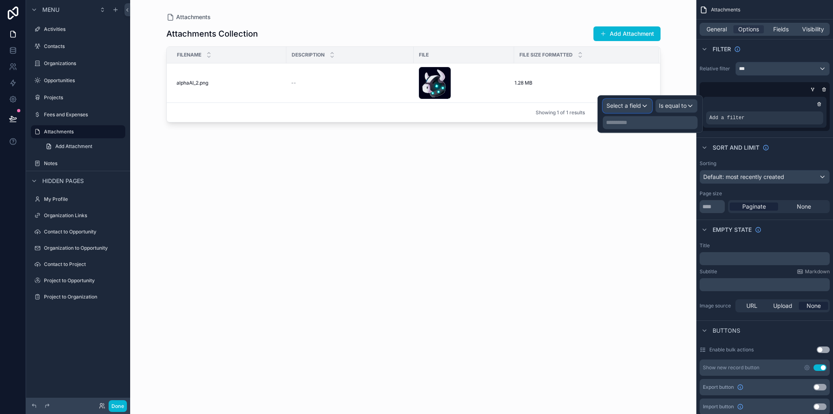
click at [615, 107] on span "Select a field" at bounding box center [623, 105] width 35 height 7
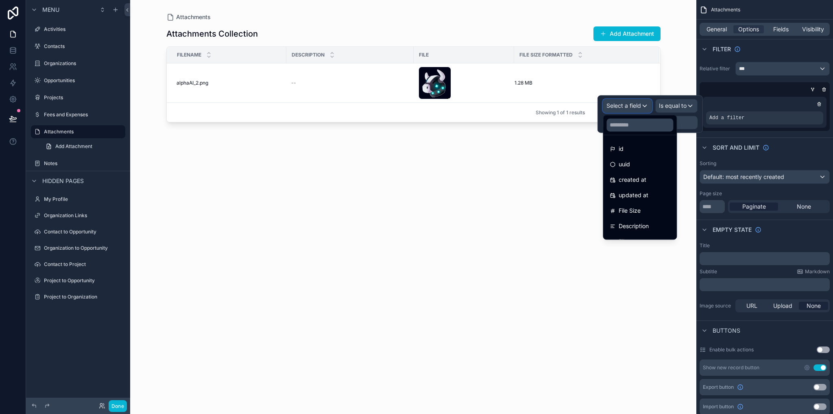
scroll to position [120, 0]
click at [630, 105] on div at bounding box center [649, 113] width 105 height 37
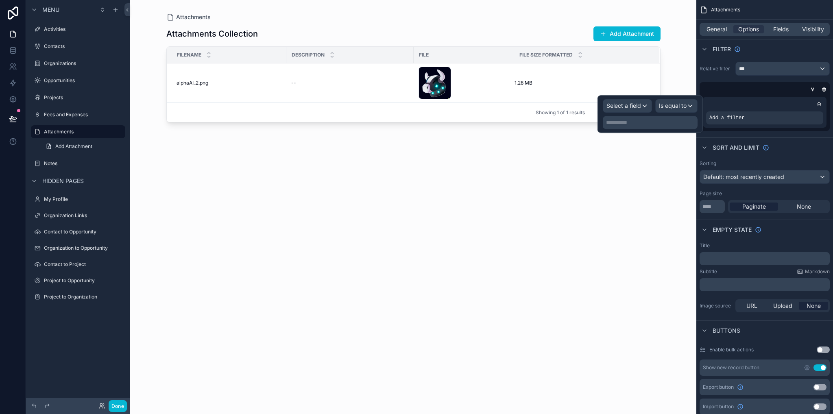
click at [641, 123] on p "**********" at bounding box center [651, 122] width 90 height 8
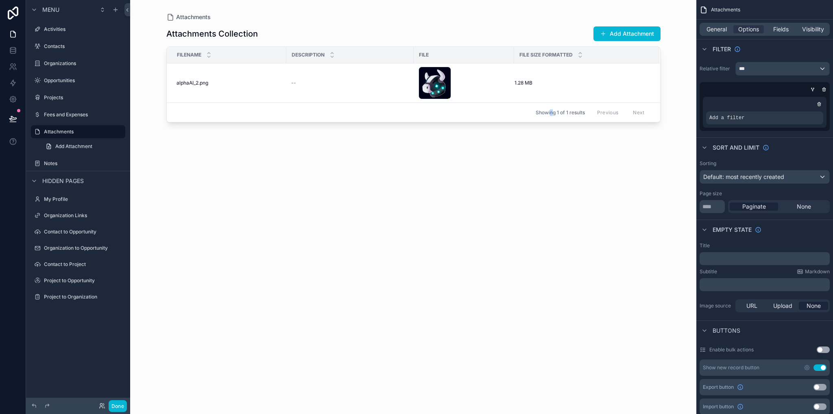
click at [550, 166] on div "Attachments Collection Add Attachment Filename Description File File Size Forma…" at bounding box center [413, 212] width 494 height 383
click at [751, 122] on div "Add a filter" at bounding box center [764, 117] width 117 height 13
click at [800, 113] on icon "scrollable content" at bounding box center [802, 112] width 5 height 5
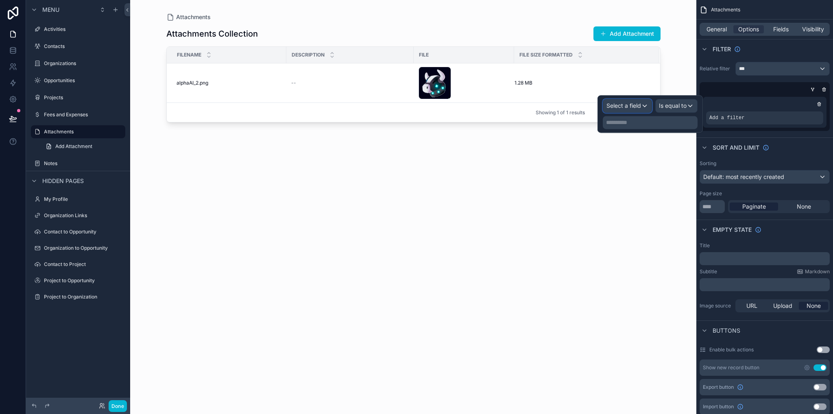
click at [628, 108] on span "Select a field" at bounding box center [623, 105] width 35 height 7
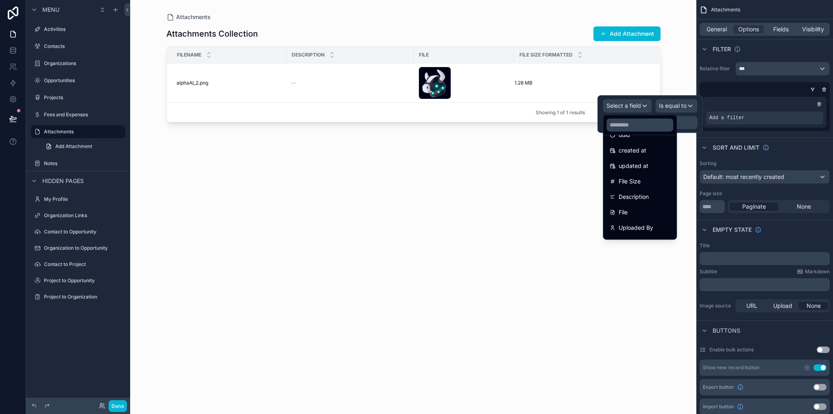
scroll to position [0, 0]
click at [546, 147] on div "Attachments Collection Add Attachment Filename Description File File Size Forma…" at bounding box center [413, 212] width 494 height 383
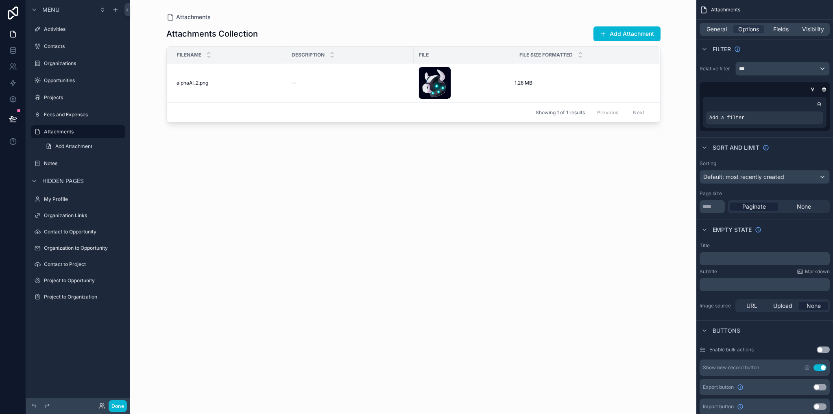
click at [624, 179] on div "Attachments Collection Add Attachment Filename Description File File Size Forma…" at bounding box center [413, 212] width 494 height 383
click at [819, 102] on icon "scrollable content" at bounding box center [819, 102] width 1 height 1
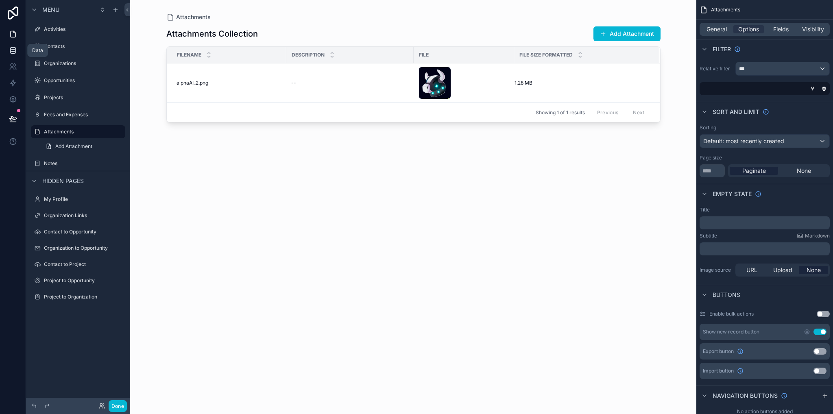
click at [13, 50] on icon at bounding box center [13, 50] width 8 height 8
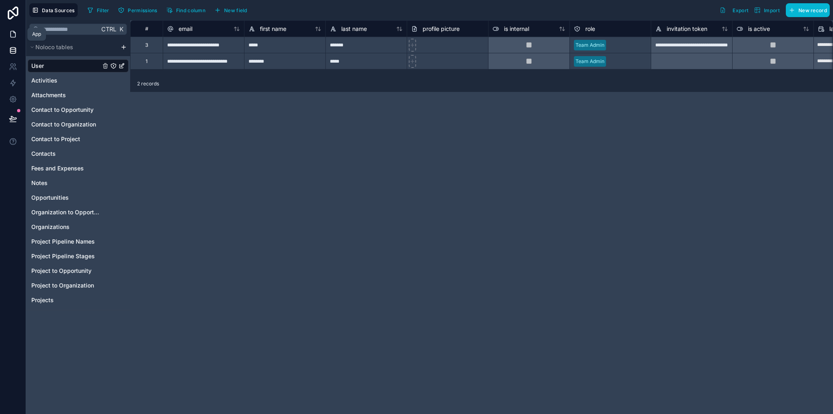
click at [13, 38] on icon at bounding box center [13, 34] width 8 height 8
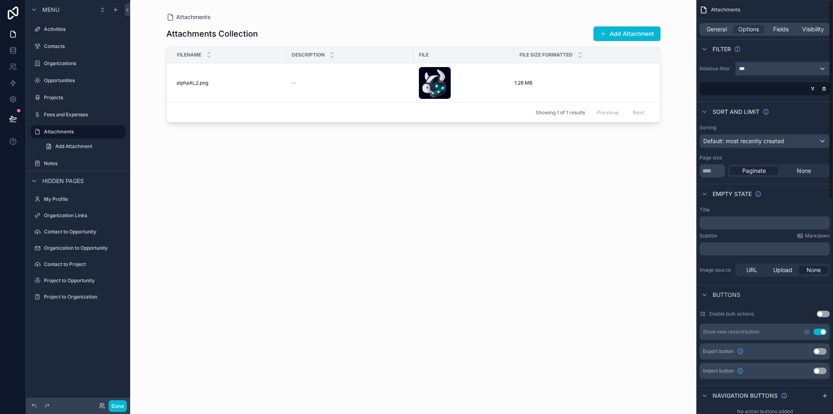
click at [771, 68] on div "***" at bounding box center [783, 68] width 94 height 13
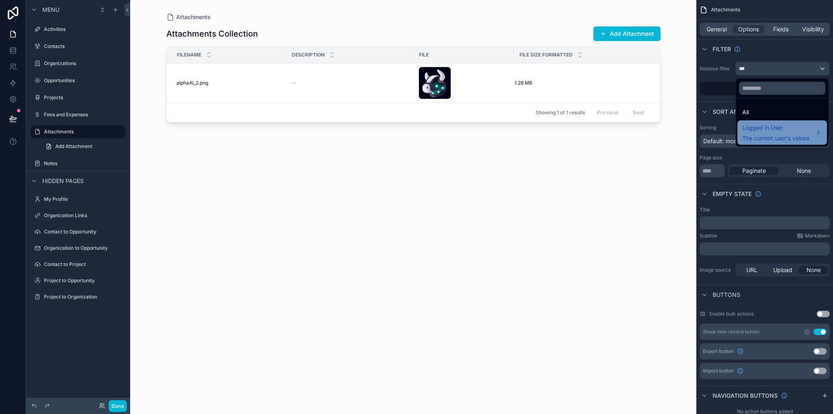
click at [758, 130] on span "Logged in User" at bounding box center [775, 128] width 67 height 10
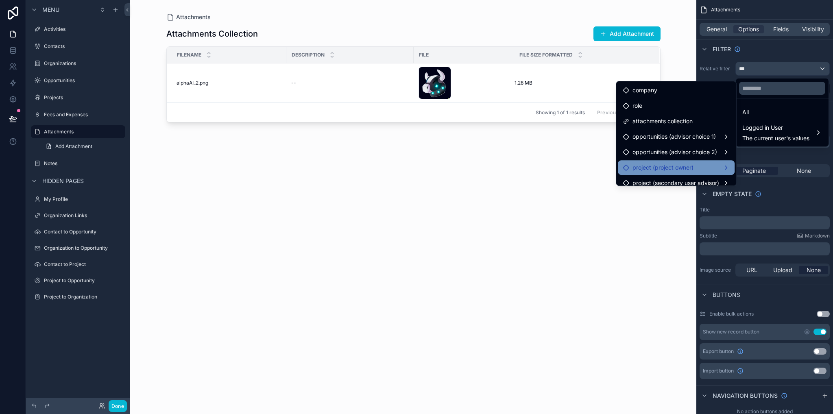
scroll to position [22, 0]
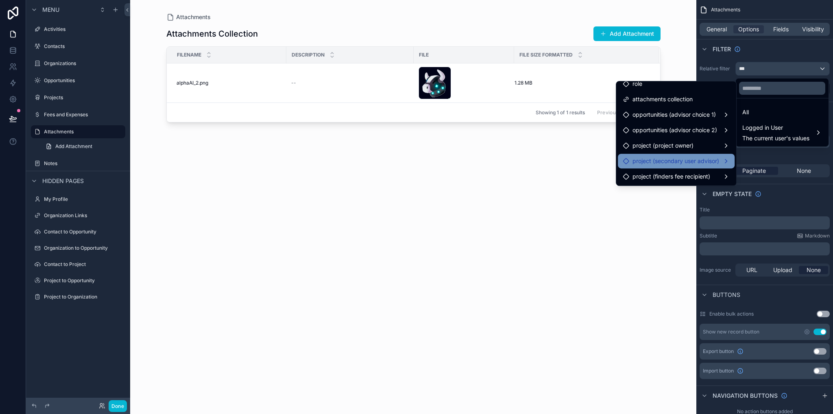
click at [701, 163] on span "project (secondary user advisor)" at bounding box center [675, 161] width 87 height 10
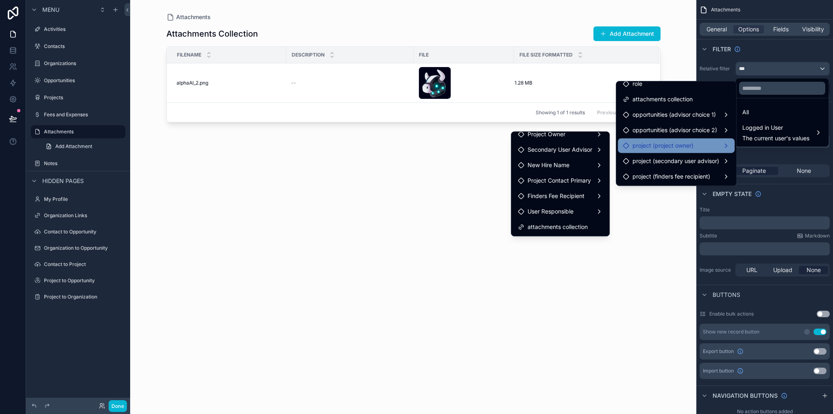
scroll to position [0, 0]
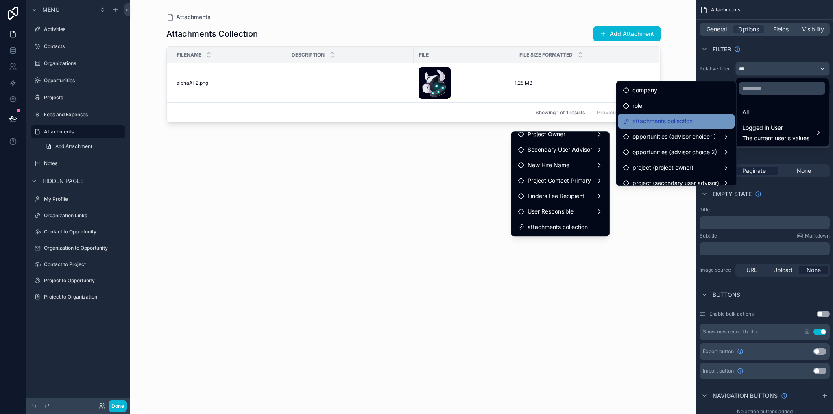
click at [660, 122] on span "attachments collection" at bounding box center [662, 121] width 60 height 10
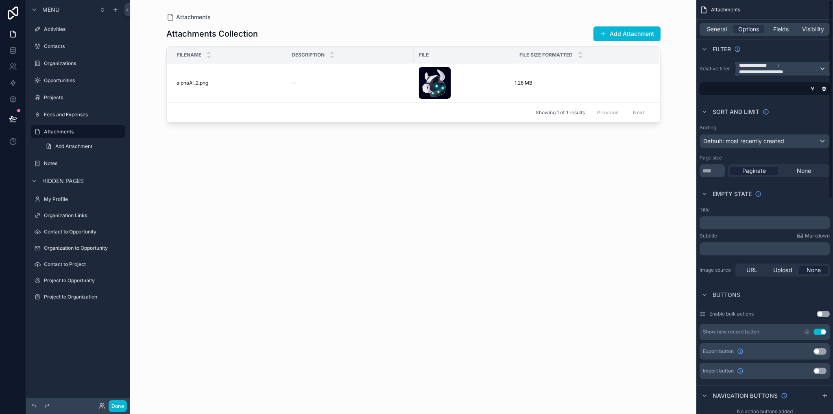
click at [753, 66] on span "**********" at bounding box center [756, 65] width 35 height 7
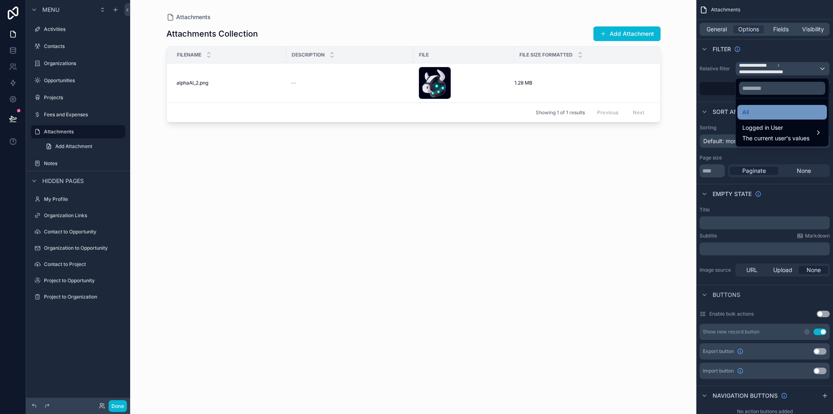
click at [750, 113] on div "All" at bounding box center [782, 112] width 80 height 10
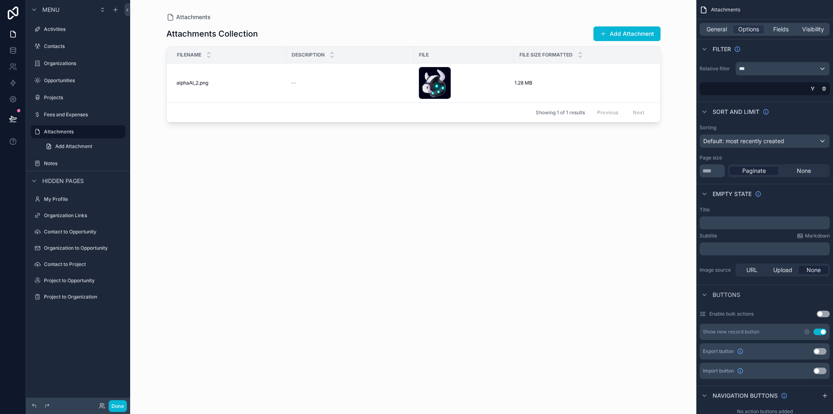
click at [679, 206] on div "Attachments Attachments Collection Add Attachment Filename Description File Fil…" at bounding box center [413, 207] width 566 height 414
click at [471, 214] on div "Attachments Collection Add Attachment Filename Description File File Size Forma…" at bounding box center [413, 212] width 494 height 383
click at [15, 52] on icon at bounding box center [13, 50] width 8 height 8
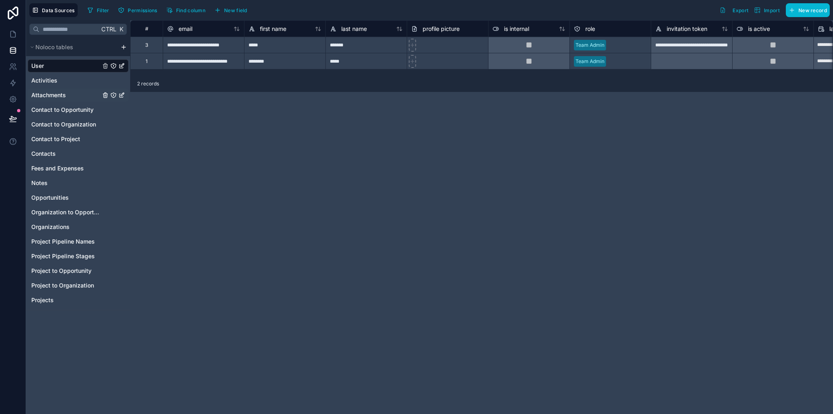
click at [46, 96] on span "Attachments" at bounding box center [48, 95] width 35 height 8
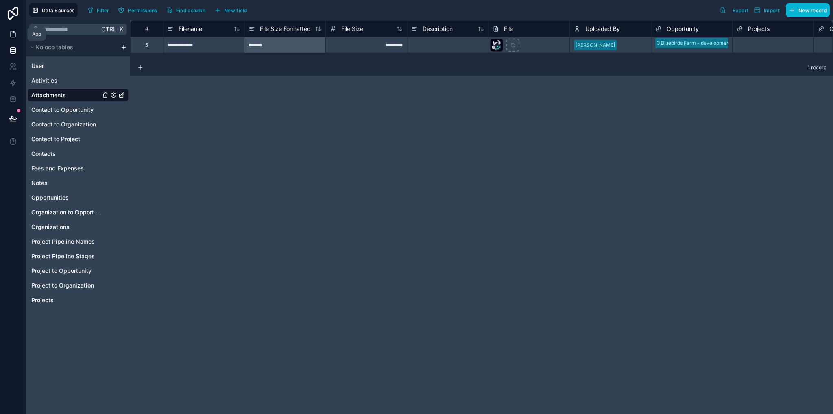
click at [15, 38] on link at bounding box center [13, 34] width 26 height 16
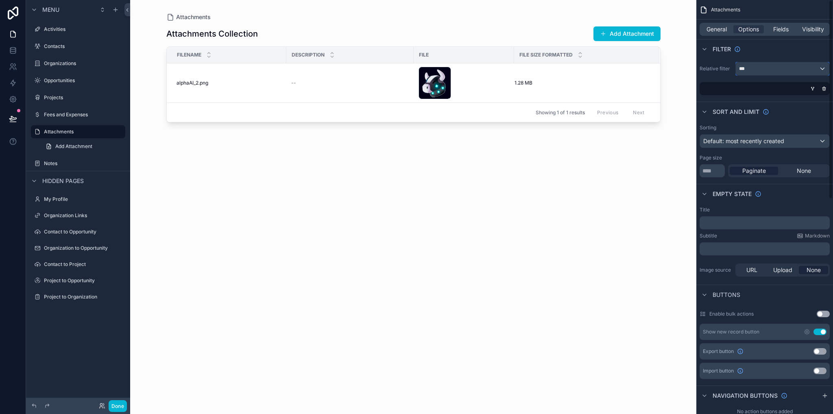
click at [765, 69] on div "***" at bounding box center [783, 68] width 94 height 13
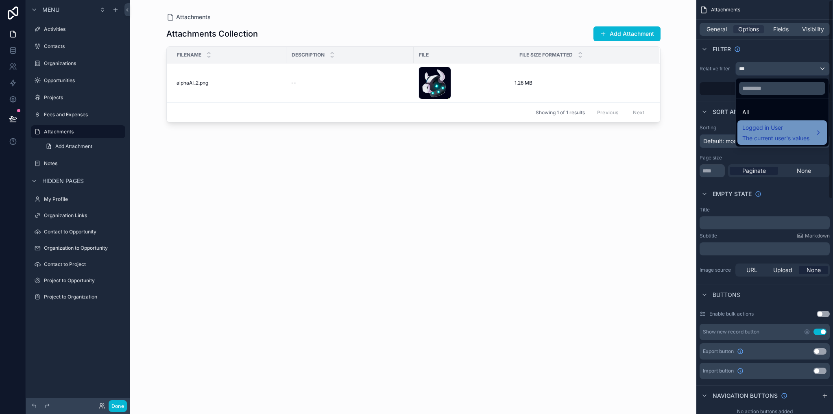
click at [772, 132] on span "Logged in User" at bounding box center [775, 128] width 67 height 10
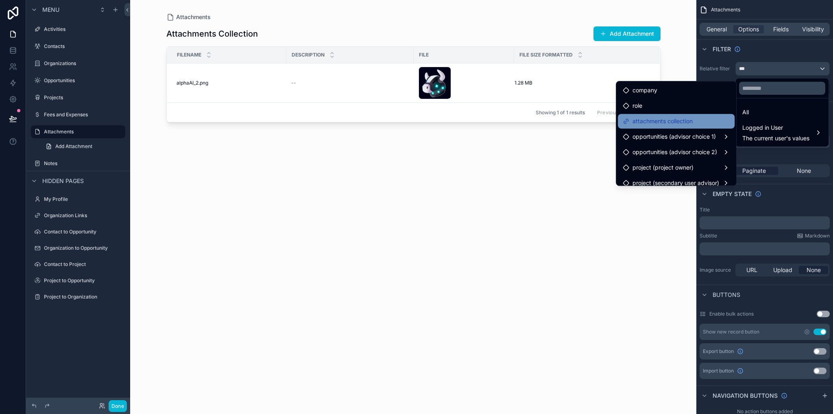
click at [667, 122] on span "attachments collection" at bounding box center [662, 121] width 60 height 10
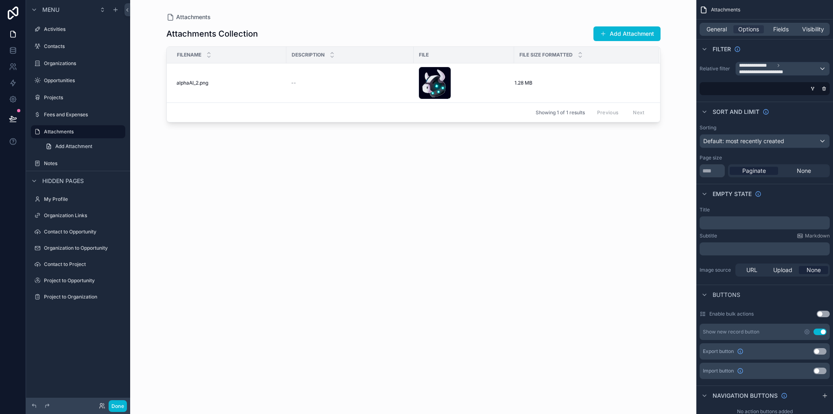
click at [534, 203] on div "Attachments Collection Add Attachment Filename Description File File Size Forma…" at bounding box center [413, 212] width 494 height 383
click at [57, 162] on label "Notes" at bounding box center [76, 163] width 65 height 7
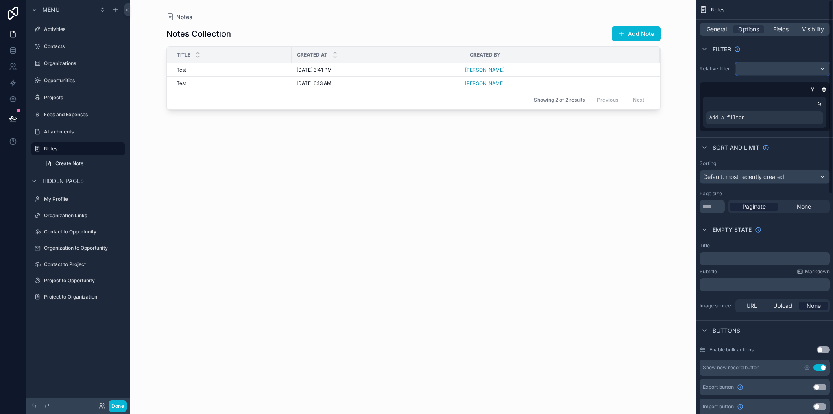
click at [766, 65] on div "scrollable content" at bounding box center [783, 68] width 94 height 13
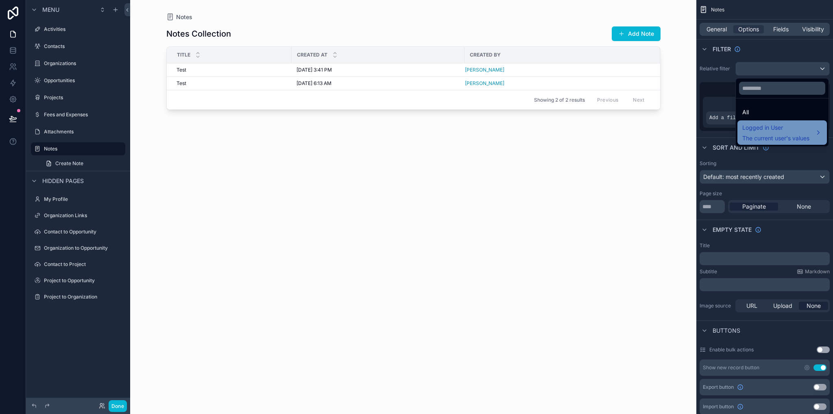
click at [765, 134] on span "The current user's values" at bounding box center [775, 138] width 67 height 8
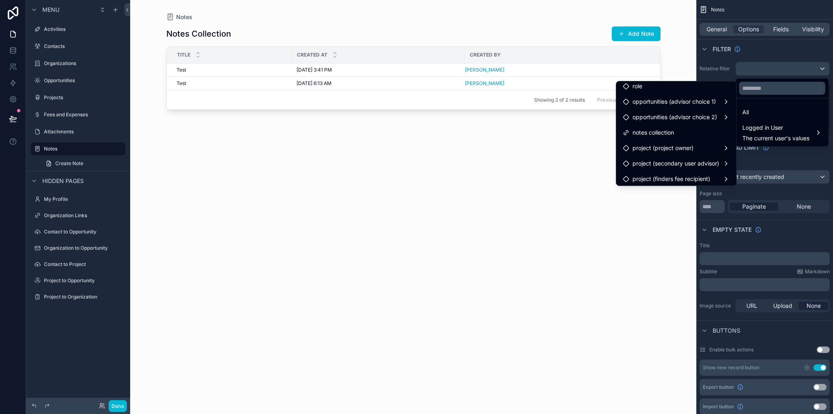
scroll to position [22, 0]
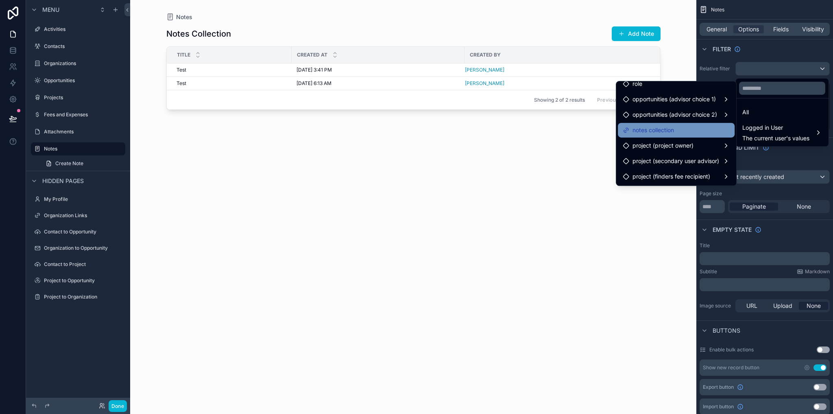
click at [658, 131] on span "notes collection" at bounding box center [652, 130] width 41 height 10
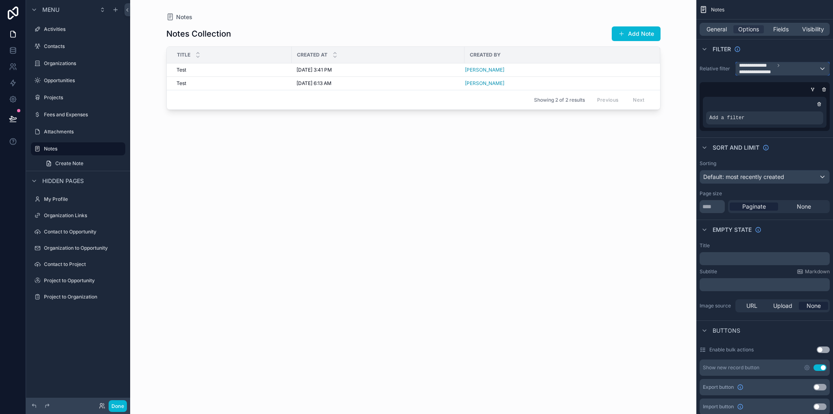
click at [819, 68] on div "**********" at bounding box center [783, 68] width 94 height 13
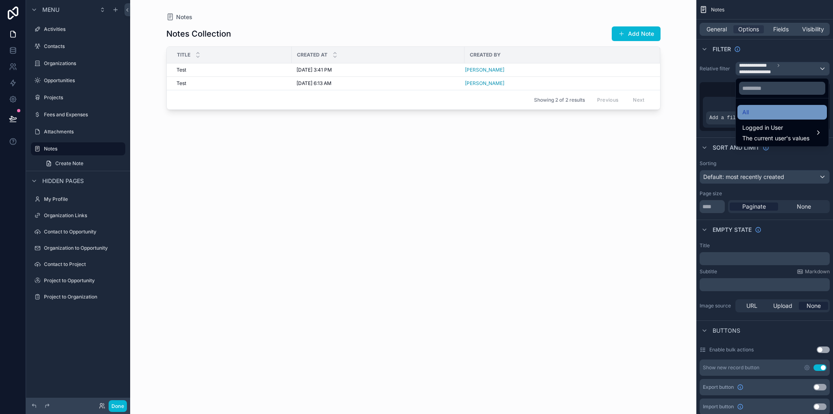
click at [754, 113] on div "All" at bounding box center [782, 112] width 80 height 10
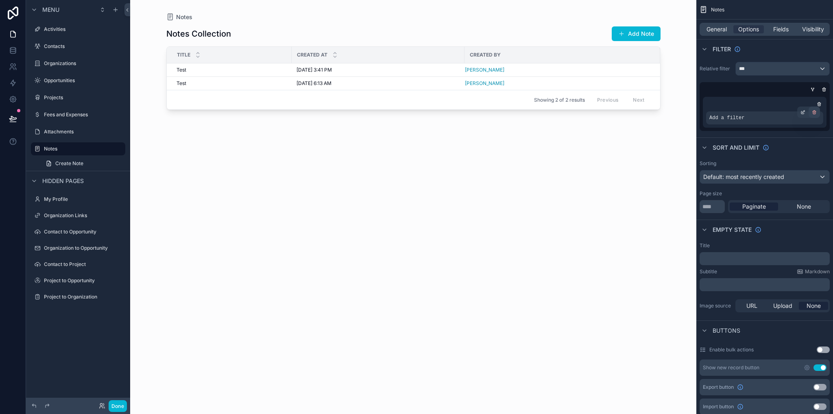
click at [811, 116] on div "scrollable content" at bounding box center [814, 112] width 11 height 11
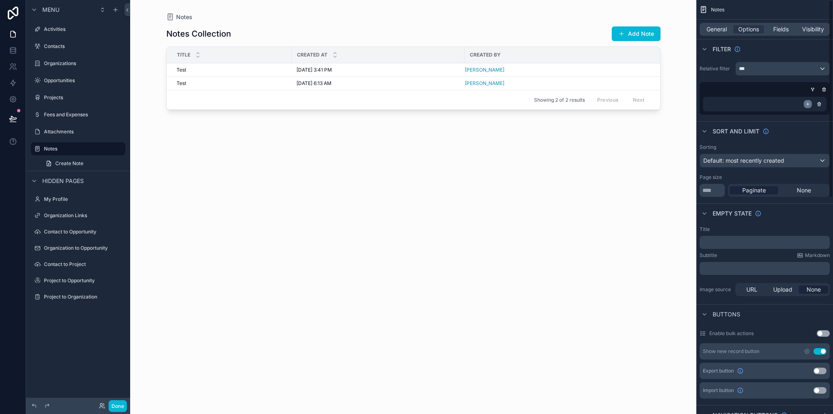
click at [809, 104] on icon "scrollable content" at bounding box center [807, 104] width 5 height 5
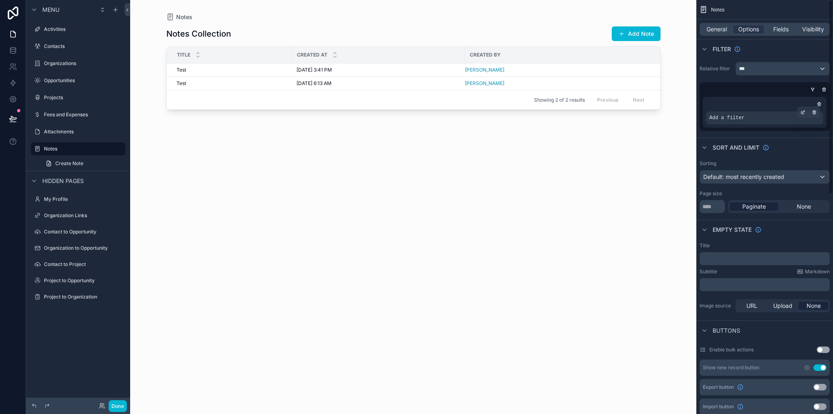
click at [750, 117] on div "Add a filter" at bounding box center [764, 117] width 117 height 13
click at [804, 115] on div "scrollable content" at bounding box center [802, 112] width 11 height 11
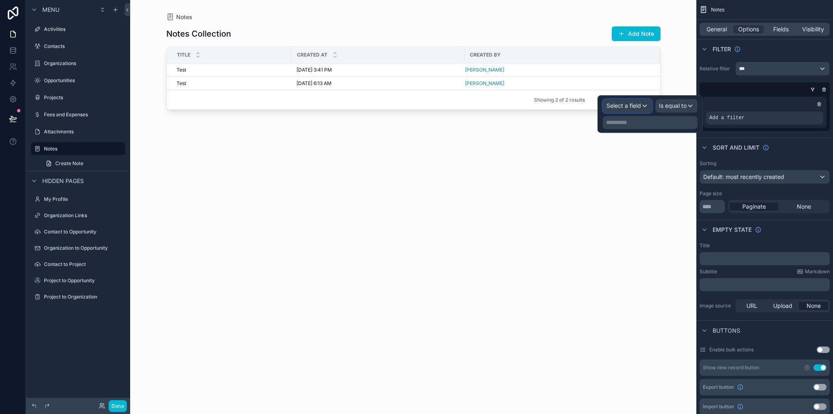
click at [632, 103] on span "Select a field" at bounding box center [623, 105] width 35 height 7
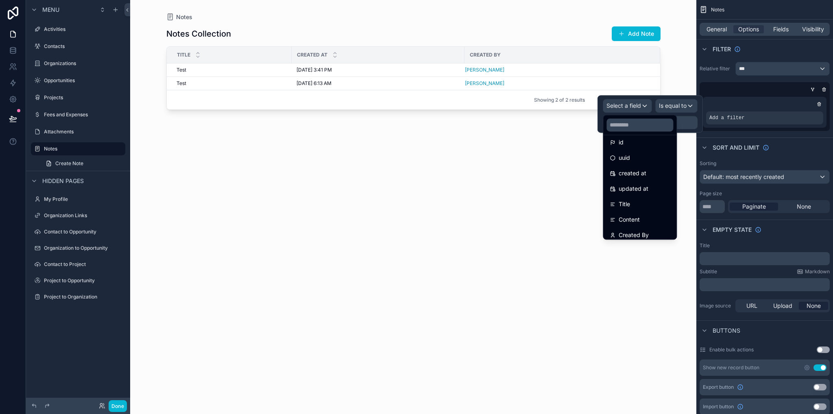
scroll to position [0, 0]
click at [483, 166] on div "scrollable content" at bounding box center [413, 202] width 520 height 404
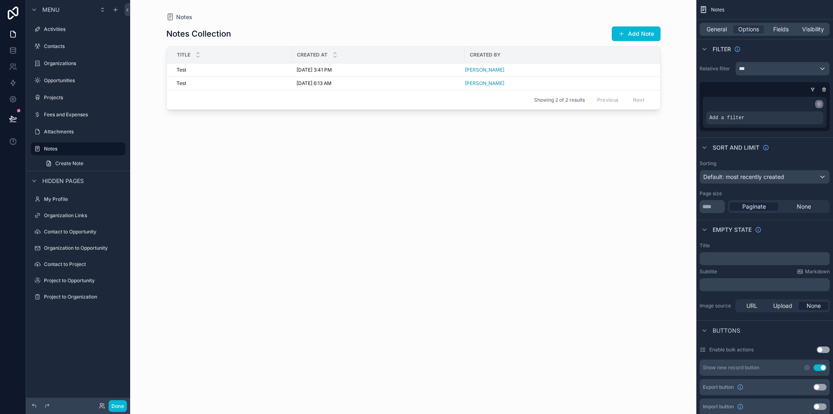
click at [818, 106] on icon "scrollable content" at bounding box center [819, 104] width 3 height 3
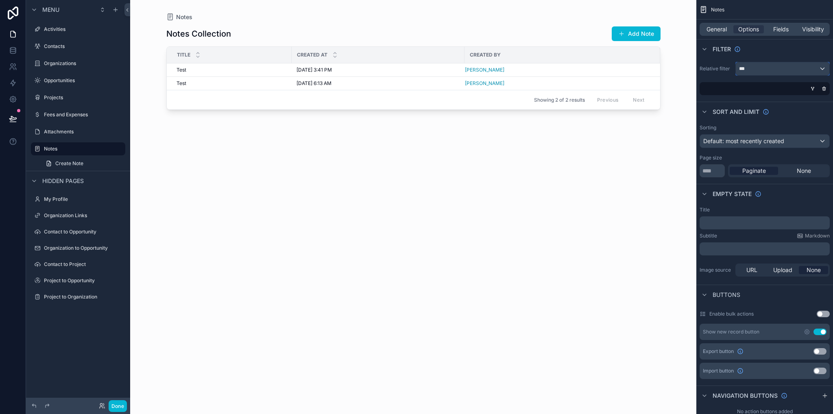
click at [773, 69] on div "***" at bounding box center [783, 68] width 94 height 13
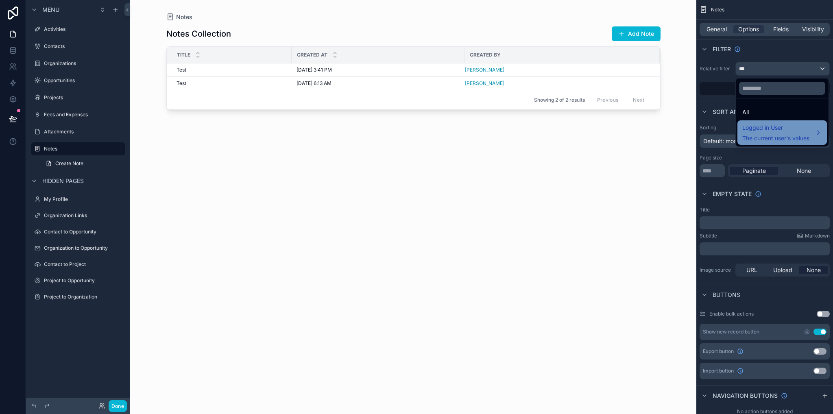
click at [771, 127] on span "Logged in User" at bounding box center [775, 128] width 67 height 10
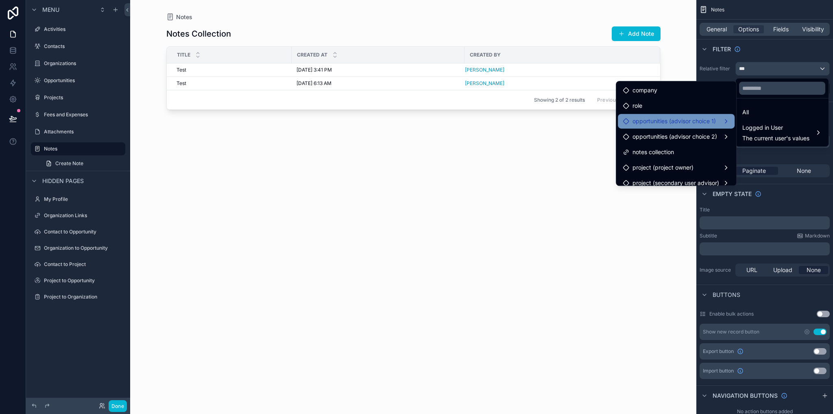
scroll to position [22, 0]
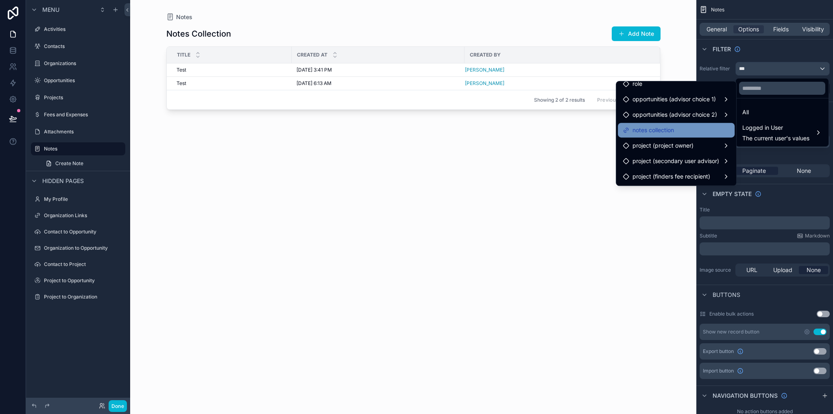
click at [653, 134] on span "notes collection" at bounding box center [652, 130] width 41 height 10
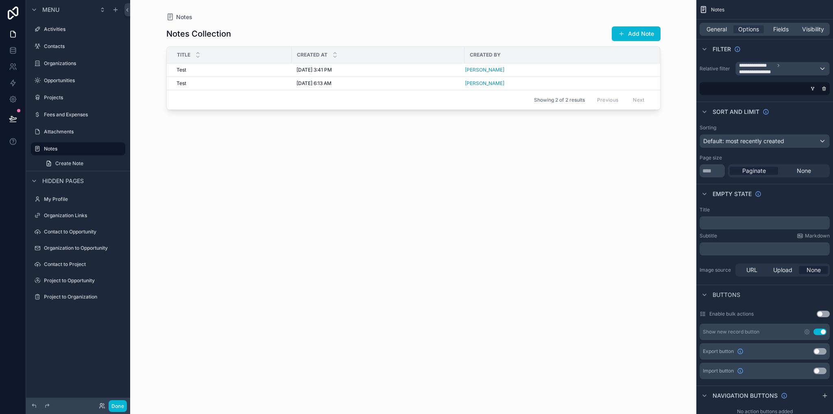
click at [500, 178] on div "Notes Collection Add Note Title Created at Created By Test Test 8/29/2025 3:41 …" at bounding box center [413, 212] width 494 height 383
click at [57, 120] on div "Fees and Expenses" at bounding box center [78, 114] width 91 height 13
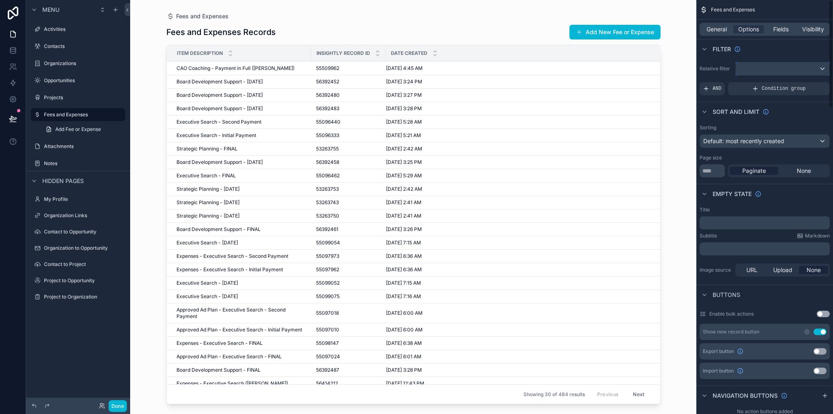
click at [780, 72] on div "scrollable content" at bounding box center [783, 68] width 94 height 13
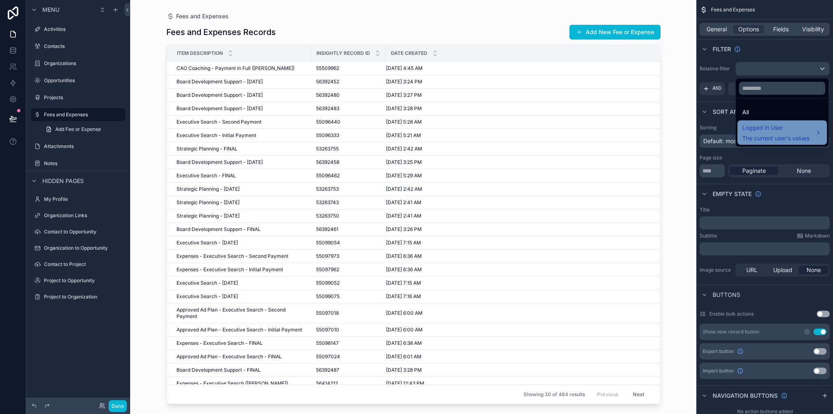
click at [772, 139] on span "The current user's values" at bounding box center [775, 138] width 67 height 8
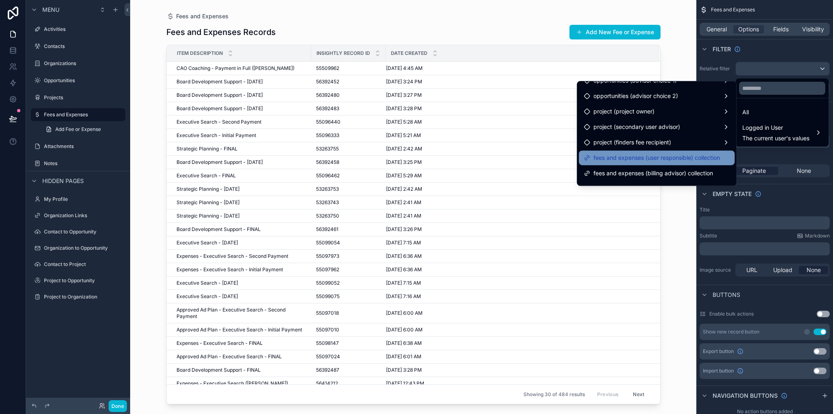
scroll to position [53, 0]
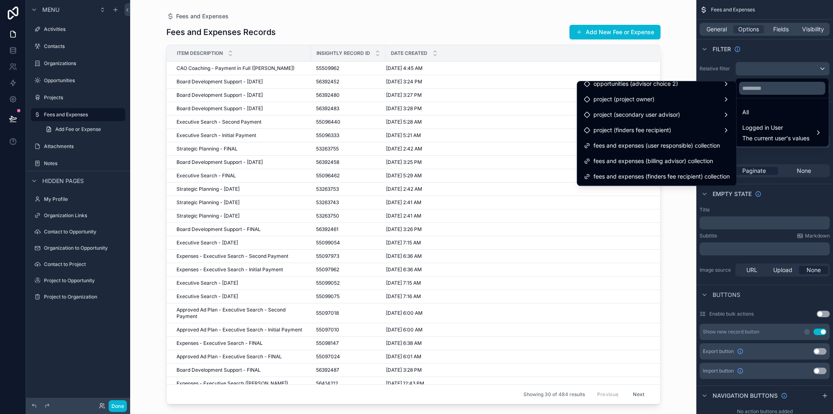
click at [677, 59] on div "Fees and Expenses Fees and Expenses Records Add New Fee or Expense Item Descrip…" at bounding box center [413, 207] width 566 height 414
click at [776, 96] on div at bounding box center [782, 88] width 93 height 20
click at [796, 69] on div "scrollable content" at bounding box center [416, 207] width 833 height 414
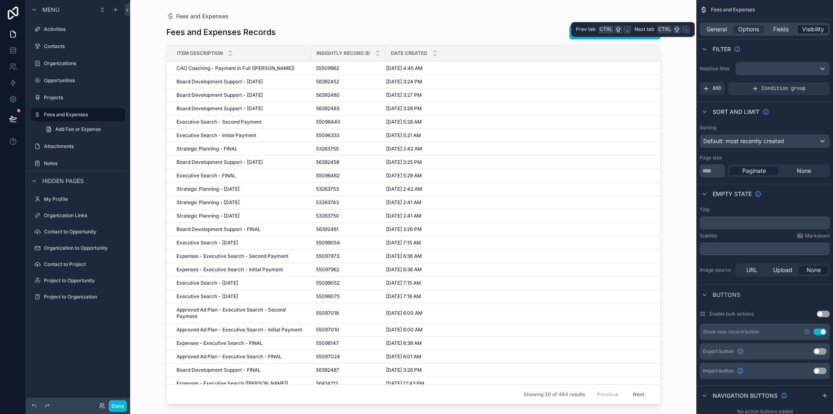
click at [810, 30] on span "Visibility" at bounding box center [813, 29] width 22 height 8
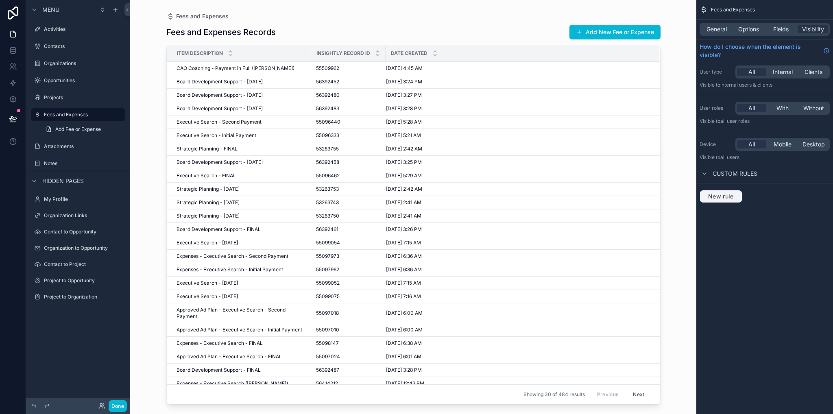
click at [724, 192] on button "New rule" at bounding box center [721, 196] width 43 height 13
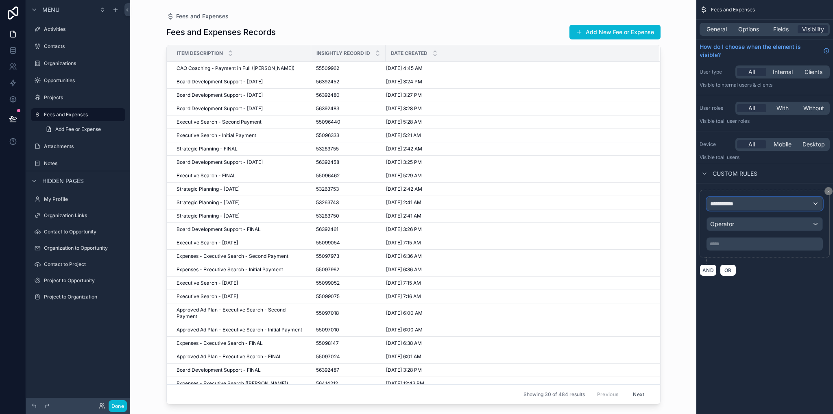
click at [724, 205] on span "**********" at bounding box center [725, 204] width 30 height 8
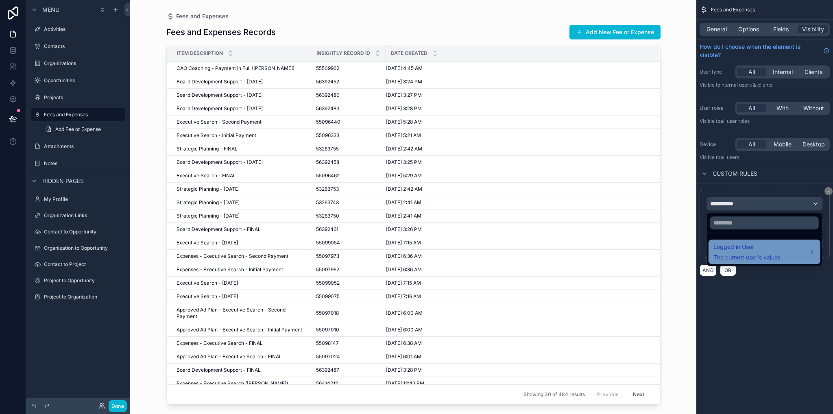
click at [729, 249] on span "Logged in User" at bounding box center [746, 247] width 67 height 10
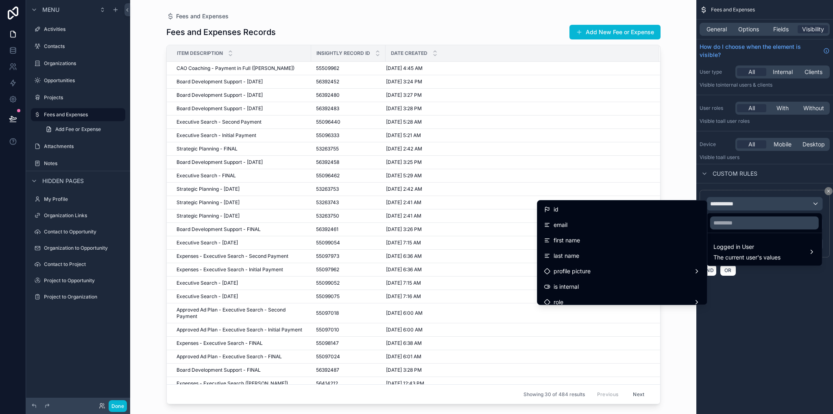
scroll to position [41, 0]
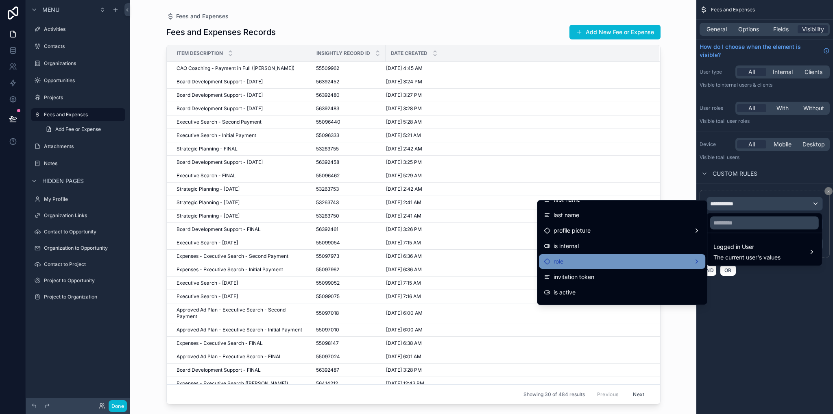
click at [559, 265] on div "role" at bounding box center [622, 262] width 157 height 10
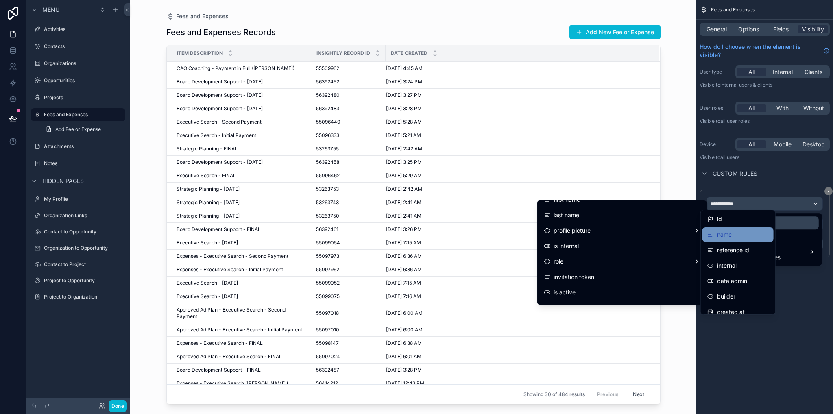
click at [714, 235] on div "name" at bounding box center [719, 235] width 24 height 10
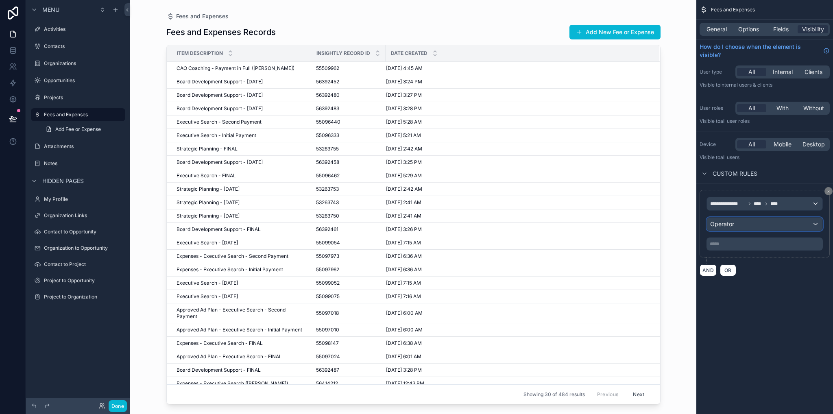
click at [729, 223] on span "Operator" at bounding box center [722, 223] width 24 height 7
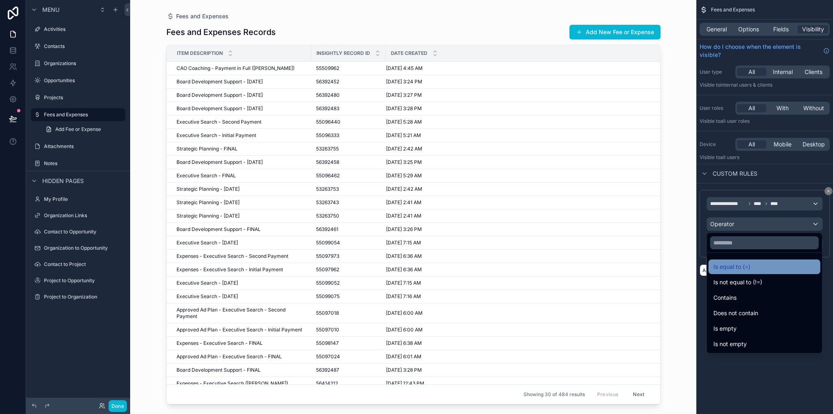
click at [742, 262] on span "Is equal to (=)" at bounding box center [731, 267] width 37 height 10
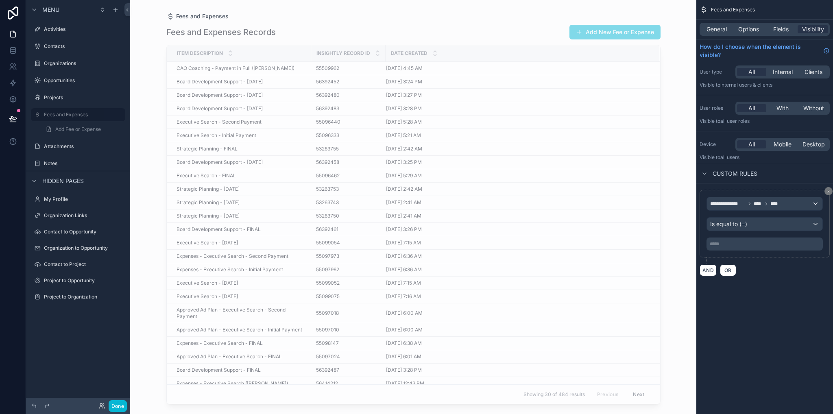
click at [735, 243] on p "***** ﻿" at bounding box center [765, 244] width 111 height 7
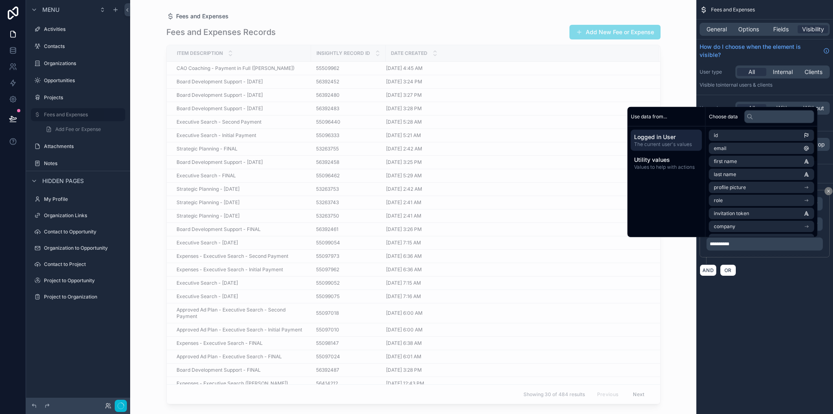
click at [774, 324] on div "**********" at bounding box center [764, 207] width 137 height 414
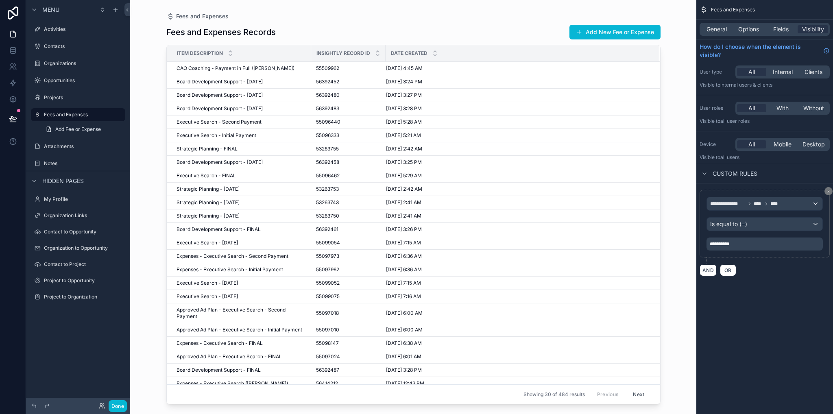
click at [767, 292] on div "**********" at bounding box center [764, 148] width 137 height 296
click at [799, 186] on div "**********" at bounding box center [764, 232] width 137 height 99
click at [747, 242] on p "**********" at bounding box center [765, 244] width 111 height 7
click at [765, 292] on div "**********" at bounding box center [764, 148] width 137 height 296
click at [52, 95] on label "Projects" at bounding box center [76, 97] width 65 height 7
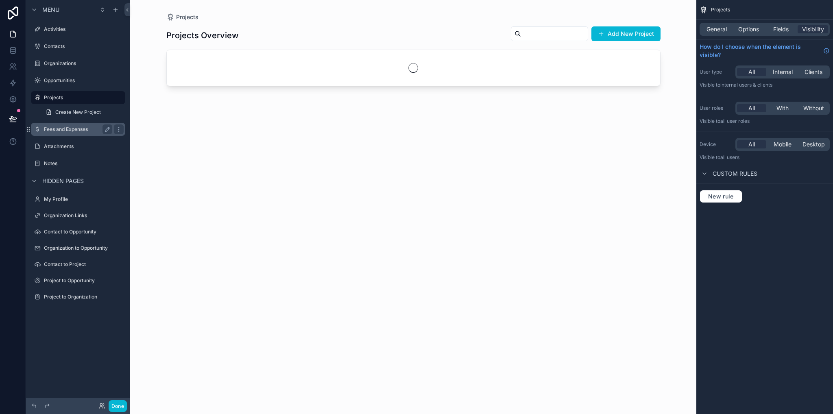
click at [58, 125] on div "Fees and Expenses" at bounding box center [78, 129] width 68 height 10
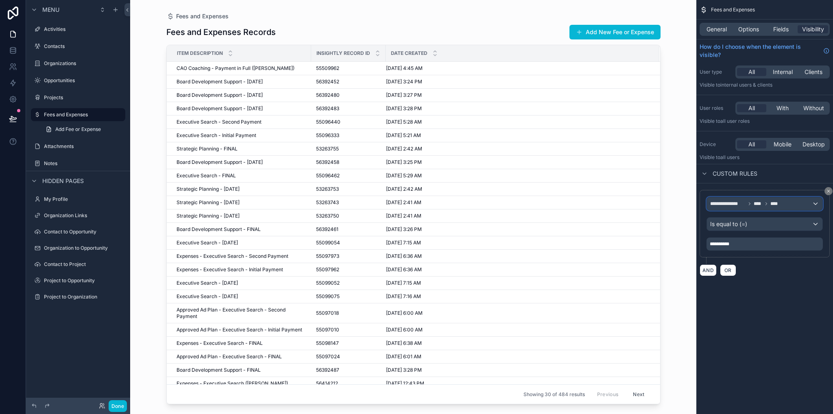
click at [785, 203] on div "**********" at bounding box center [765, 203] width 116 height 13
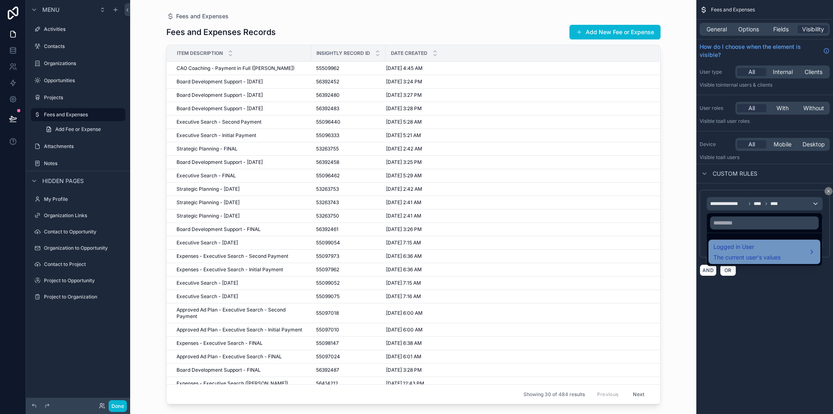
click at [759, 256] on span "The current user's values" at bounding box center [746, 257] width 67 height 8
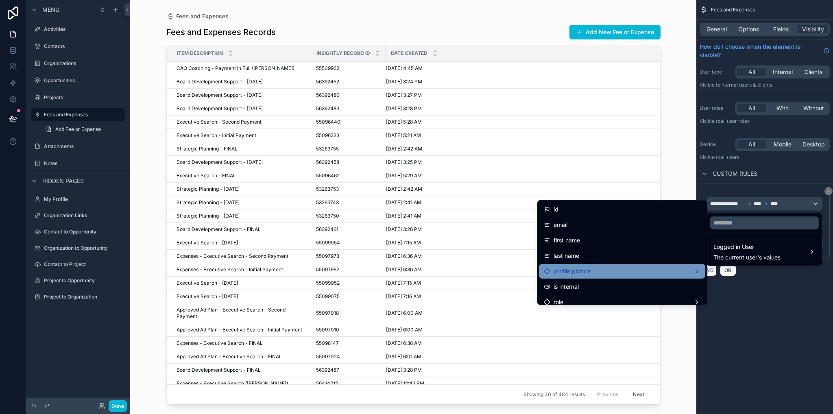
click at [576, 268] on span "profile picture" at bounding box center [572, 271] width 37 height 10
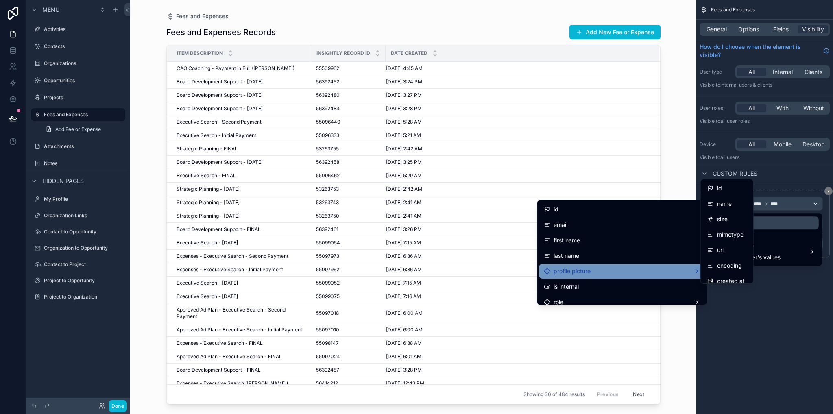
scroll to position [41, 0]
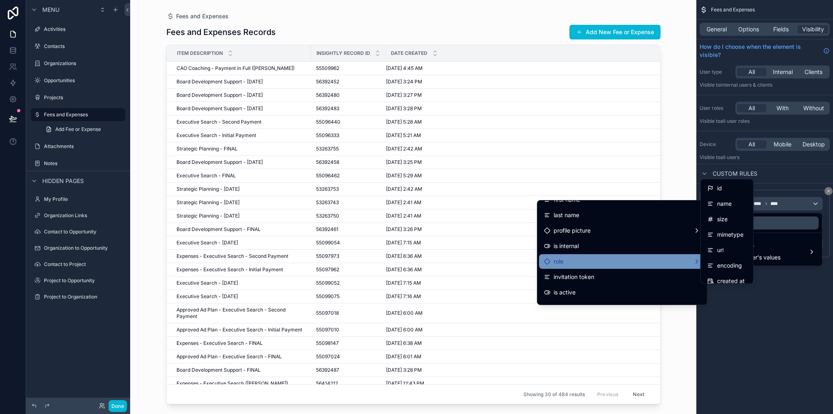
click at [563, 262] on div "role" at bounding box center [622, 262] width 157 height 10
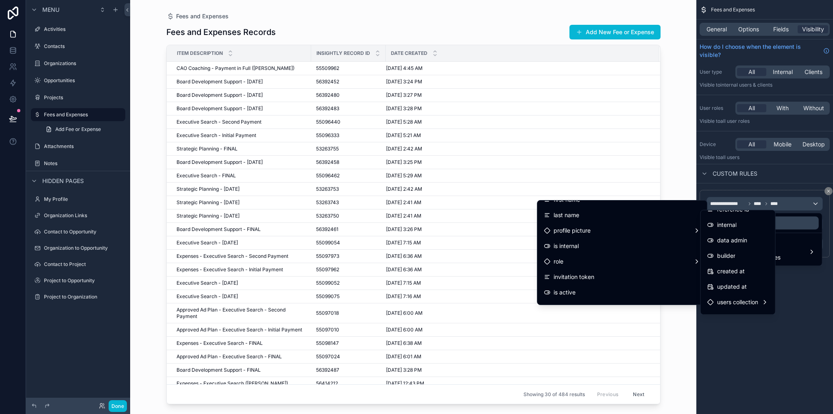
scroll to position [53, 0]
click at [790, 357] on div "scrollable content" at bounding box center [416, 207] width 833 height 414
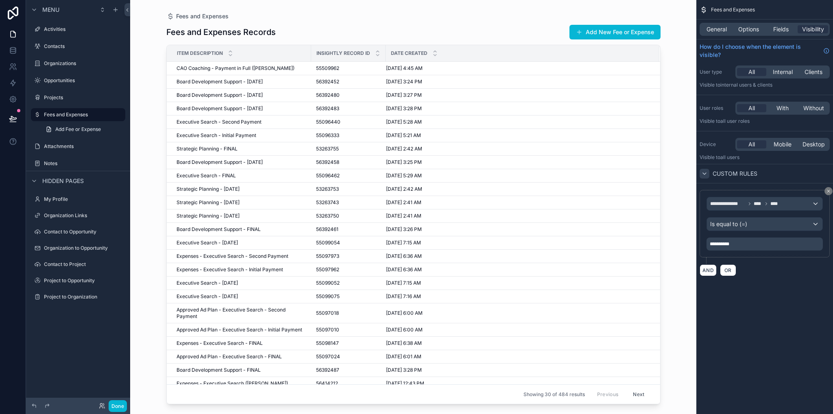
click at [703, 173] on icon "scrollable content" at bounding box center [704, 174] width 3 height 2
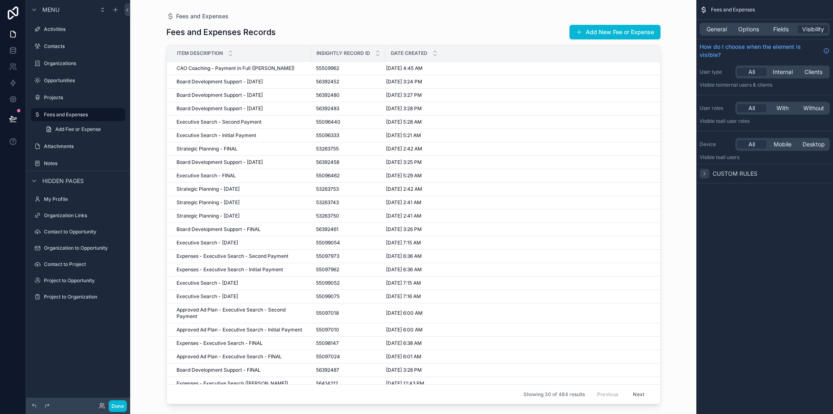
click at [704, 173] on icon "scrollable content" at bounding box center [704, 173] width 7 height 7
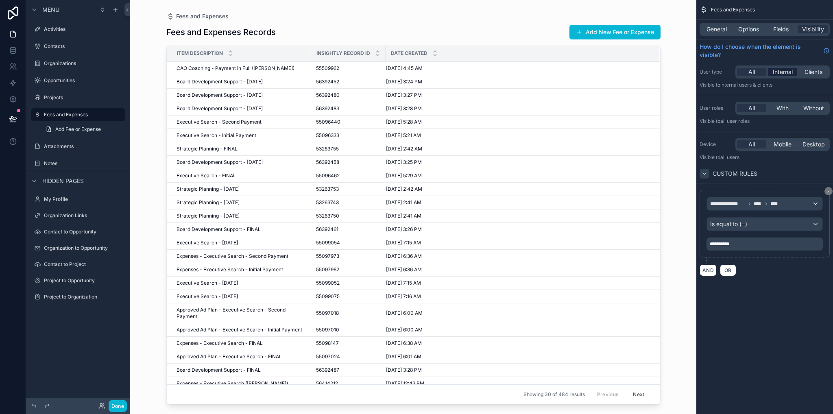
click at [780, 72] on span "Internal" at bounding box center [783, 72] width 20 height 8
click at [753, 73] on span "All" at bounding box center [751, 72] width 7 height 8
drag, startPoint x: 828, startPoint y: 190, endPoint x: 823, endPoint y: 186, distance: 7.0
click at [829, 190] on icon "scrollable content" at bounding box center [828, 191] width 2 height 2
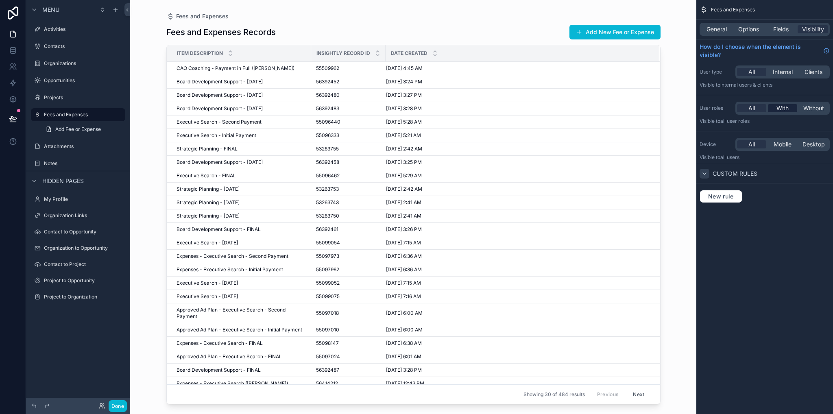
click at [788, 110] on span "With" at bounding box center [782, 108] width 12 height 8
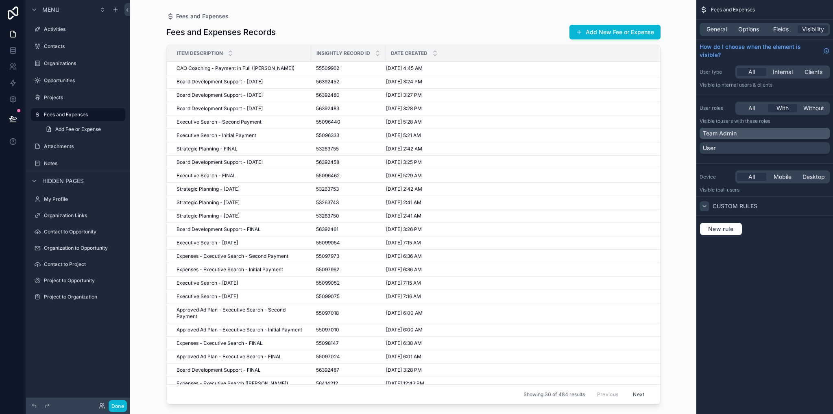
click at [743, 133] on div "Team Admin" at bounding box center [765, 133] width 124 height 8
click at [807, 135] on div "Team Admin" at bounding box center [760, 133] width 114 height 8
click at [755, 109] on div "All" at bounding box center [751, 108] width 29 height 8
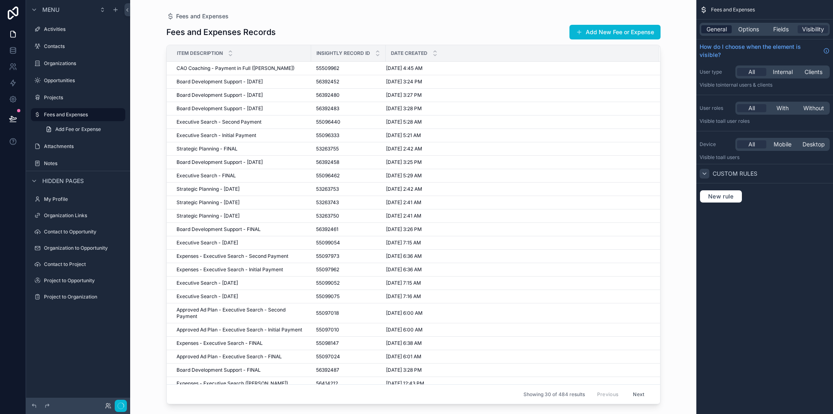
click at [721, 28] on span "General" at bounding box center [716, 29] width 20 height 8
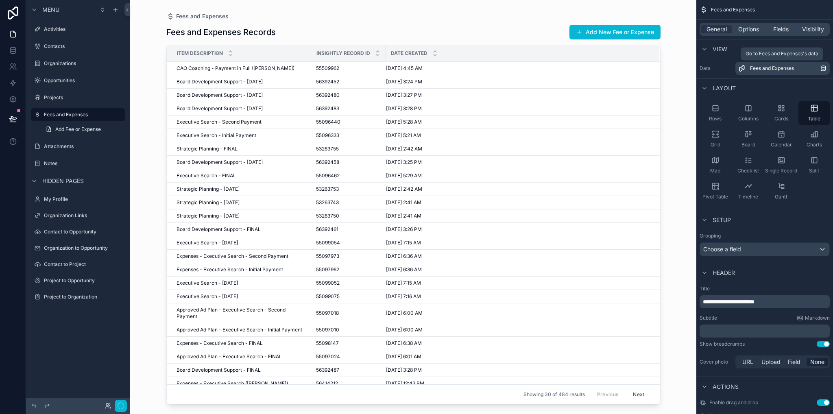
click at [759, 68] on span "Fees and Expenses" at bounding box center [772, 68] width 44 height 7
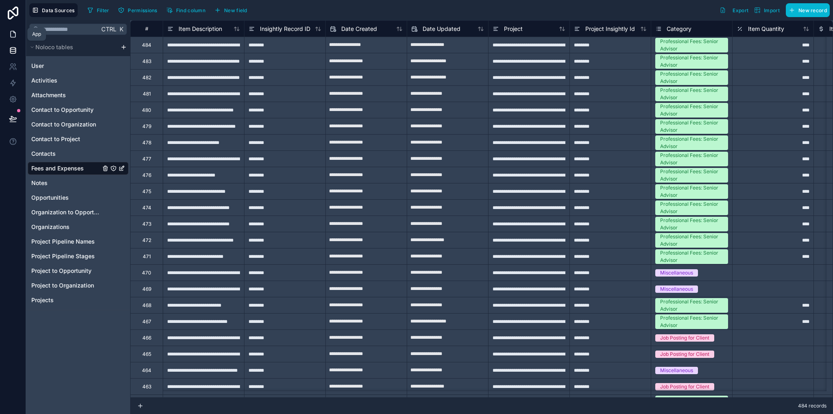
click at [10, 33] on icon at bounding box center [13, 34] width 8 height 8
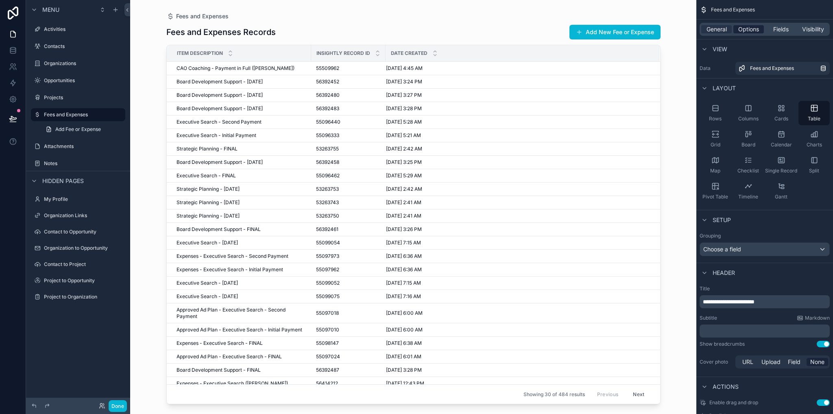
click at [751, 28] on span "Options" at bounding box center [748, 29] width 21 height 8
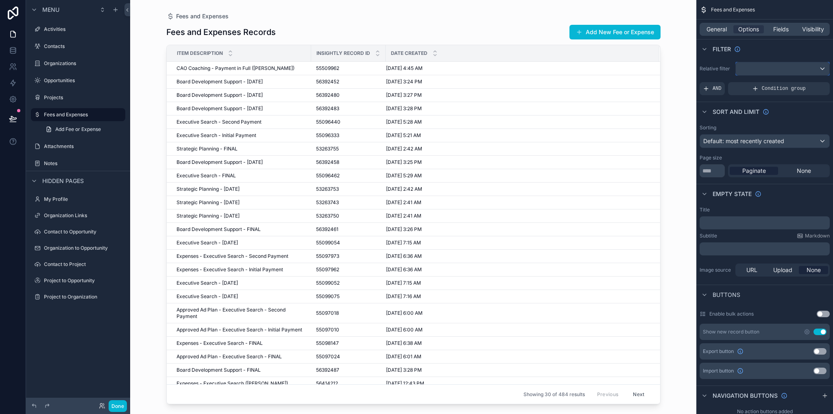
click at [758, 66] on div "scrollable content" at bounding box center [783, 68] width 94 height 13
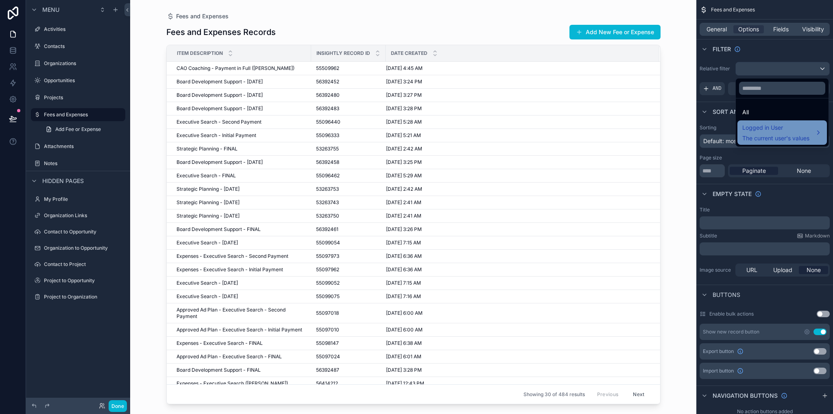
click at [774, 132] on div "Logged in User The current user's values" at bounding box center [775, 133] width 67 height 20
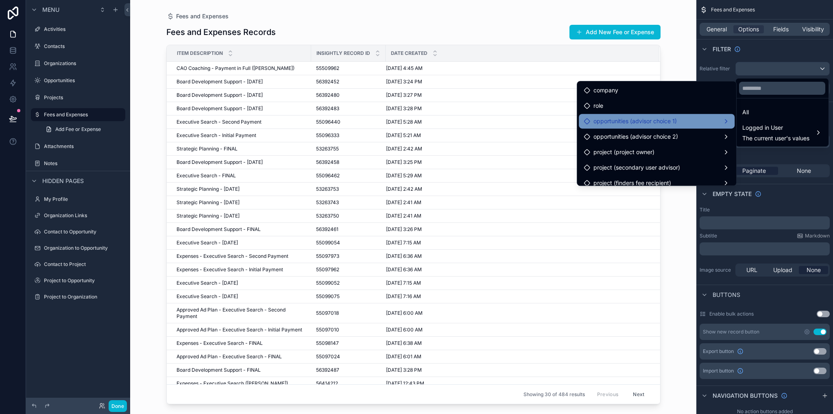
scroll to position [53, 0]
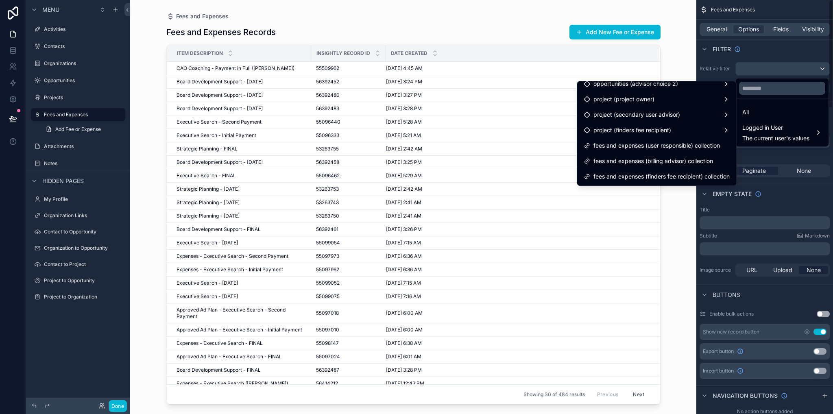
click at [773, 53] on div "scrollable content" at bounding box center [416, 207] width 833 height 414
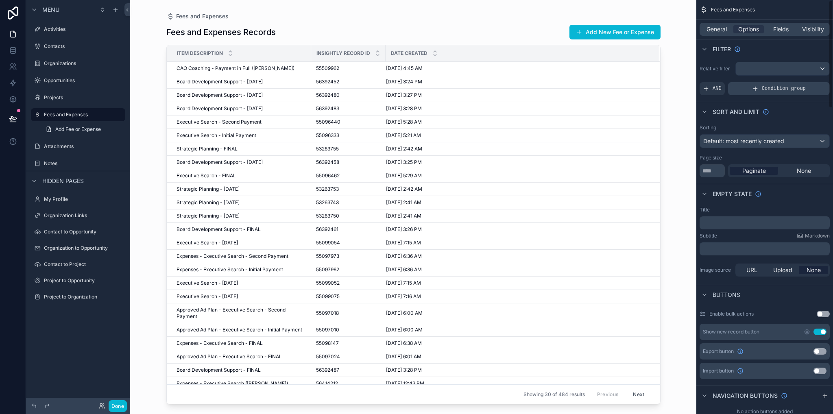
click at [762, 88] on div "Condition group" at bounding box center [779, 88] width 102 height 13
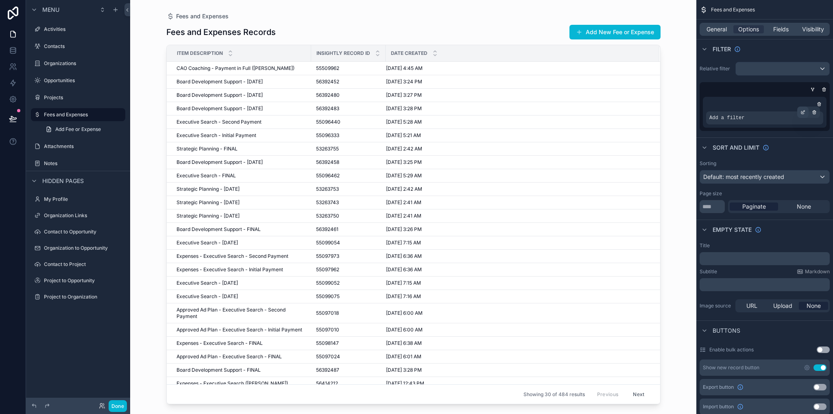
click at [802, 111] on icon "scrollable content" at bounding box center [802, 112] width 5 height 5
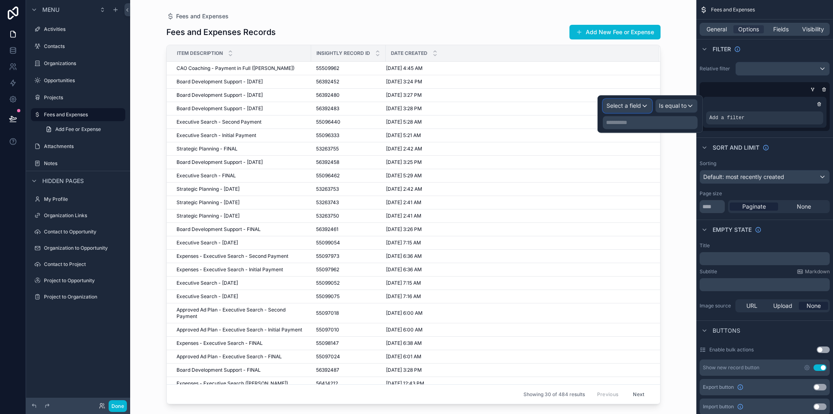
click at [633, 107] on span "Select a field" at bounding box center [623, 105] width 35 height 7
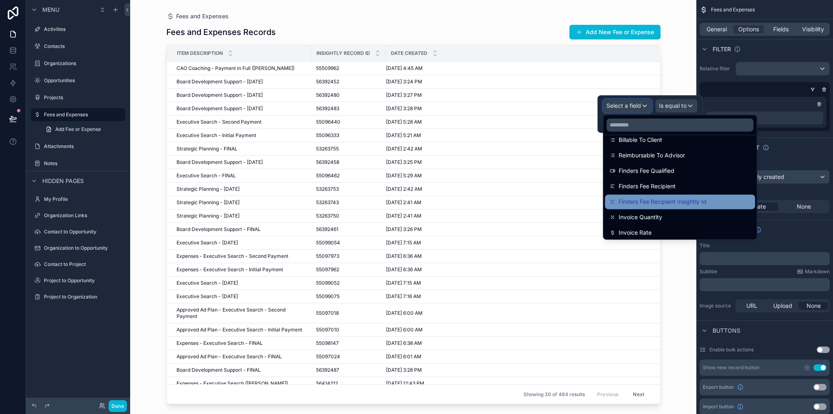
scroll to position [676, 0]
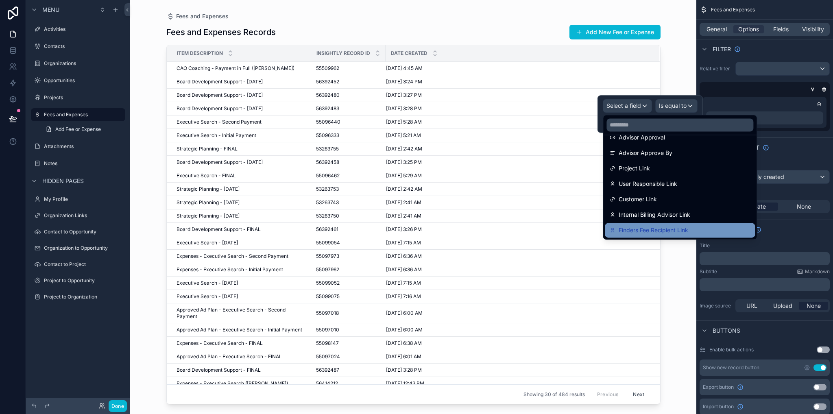
click at [679, 230] on span "Finders Fee Recipient Link" at bounding box center [654, 230] width 70 height 10
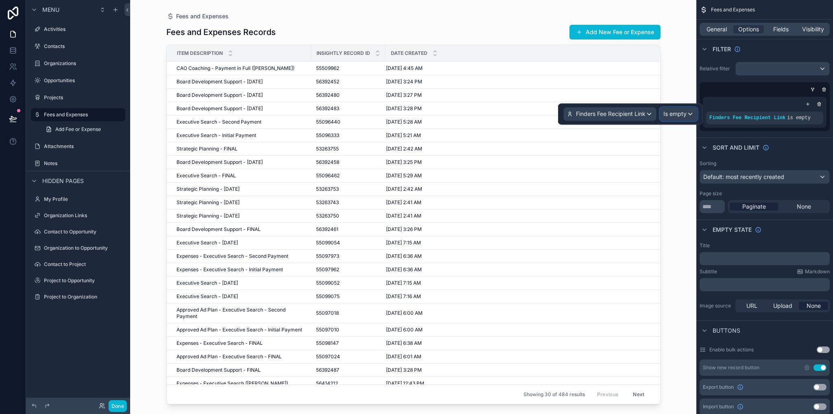
click at [670, 113] on span "Is empty" at bounding box center [674, 114] width 23 height 8
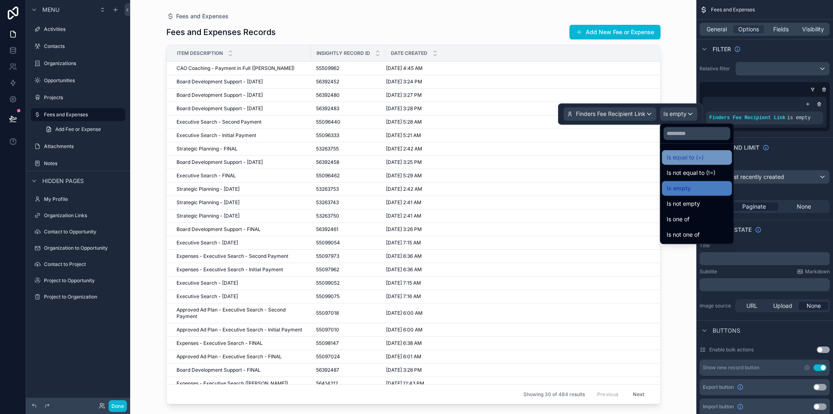
click at [690, 158] on span "Is equal to (=)" at bounding box center [685, 158] width 37 height 10
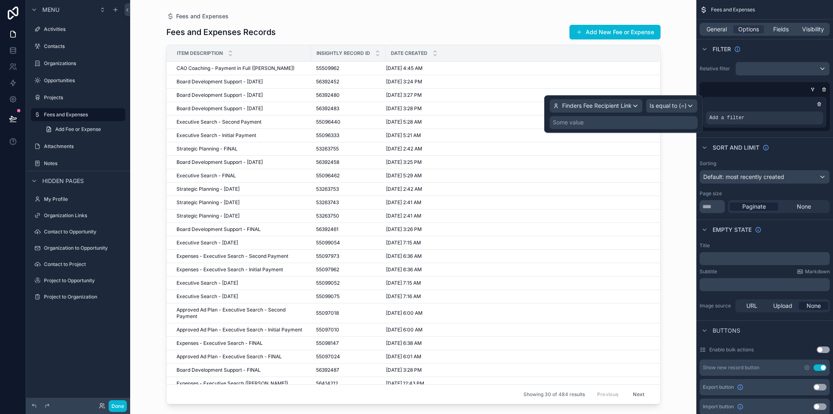
click at [602, 125] on div "Some value" at bounding box center [623, 122] width 148 height 13
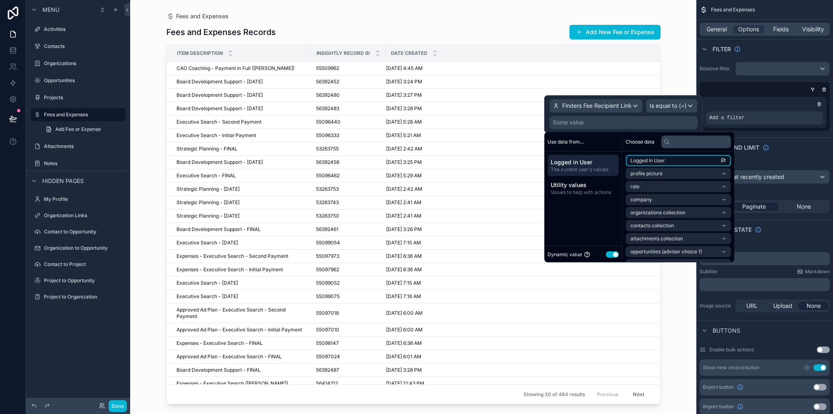
click at [643, 162] on span "Logged in User" at bounding box center [647, 160] width 35 height 7
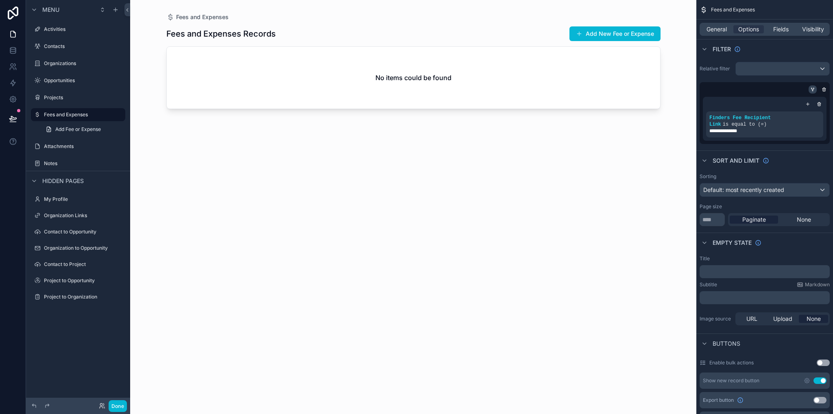
click at [815, 87] on icon "scrollable content" at bounding box center [812, 89] width 5 height 5
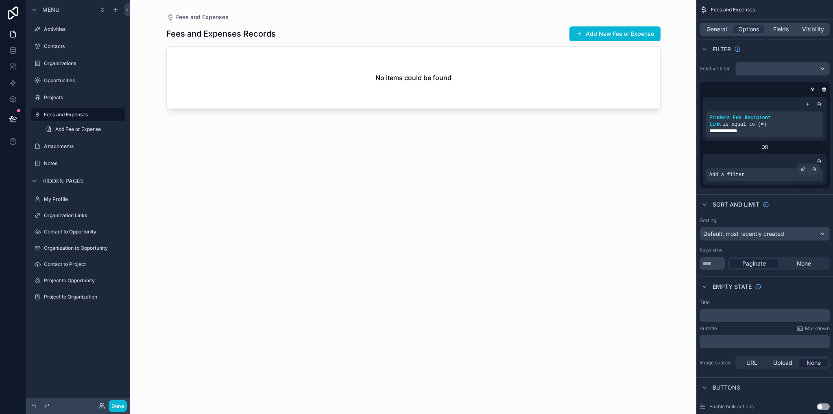
click at [750, 177] on div "Add a filter" at bounding box center [764, 174] width 117 height 13
click at [800, 169] on div "scrollable content" at bounding box center [802, 168] width 11 height 11
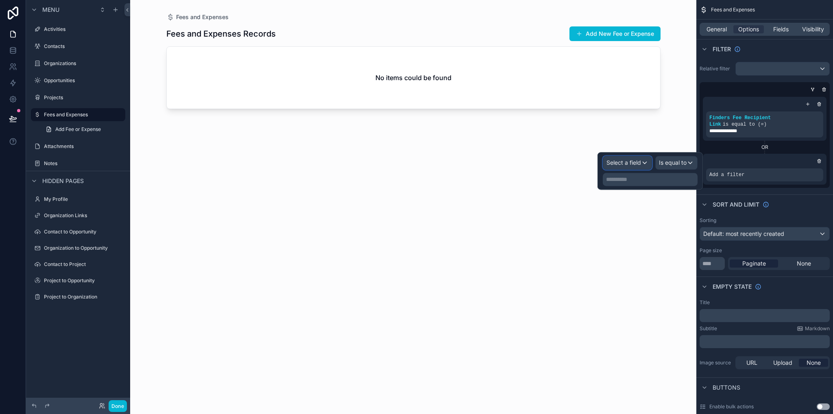
click at [639, 165] on span "Select a field" at bounding box center [623, 162] width 35 height 7
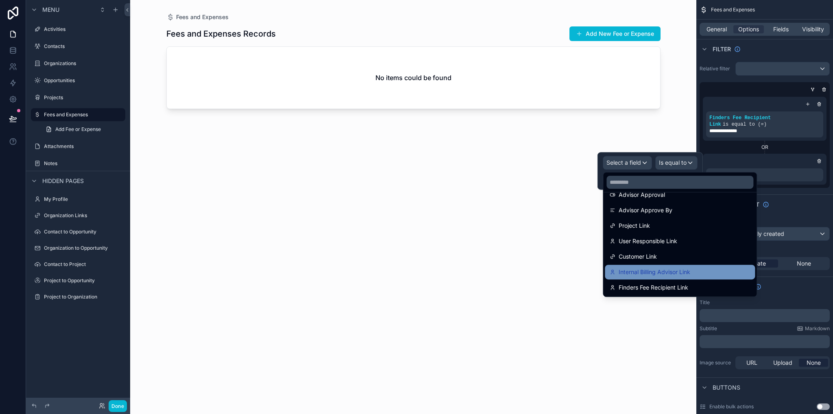
click at [690, 272] on span "Internal Billing Advisor Link" at bounding box center [655, 272] width 72 height 10
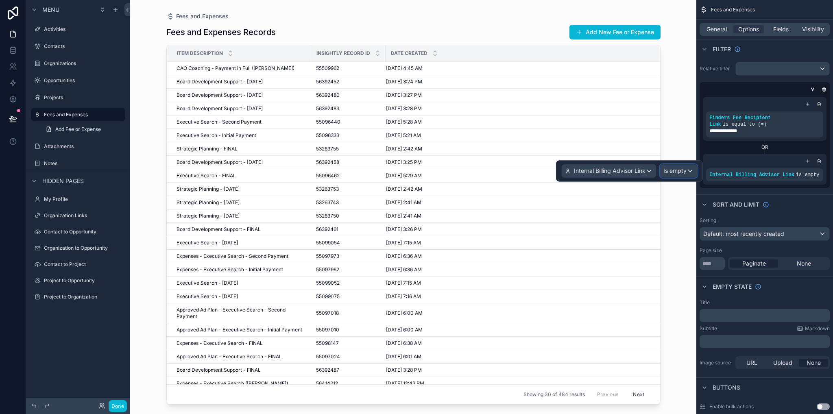
click at [669, 173] on span "Is empty" at bounding box center [674, 171] width 23 height 8
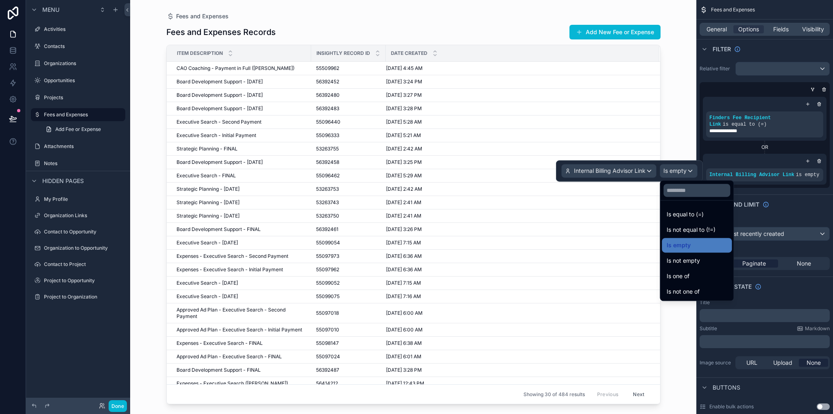
click at [684, 214] on span "Is equal to (=)" at bounding box center [685, 214] width 37 height 10
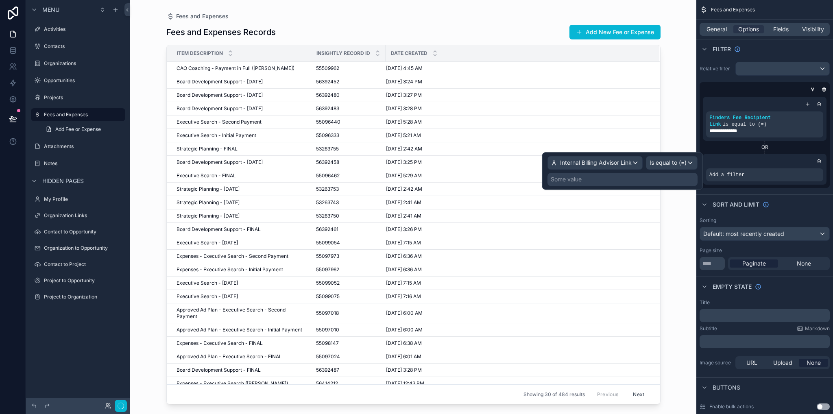
click at [613, 180] on div "Some value" at bounding box center [622, 179] width 150 height 13
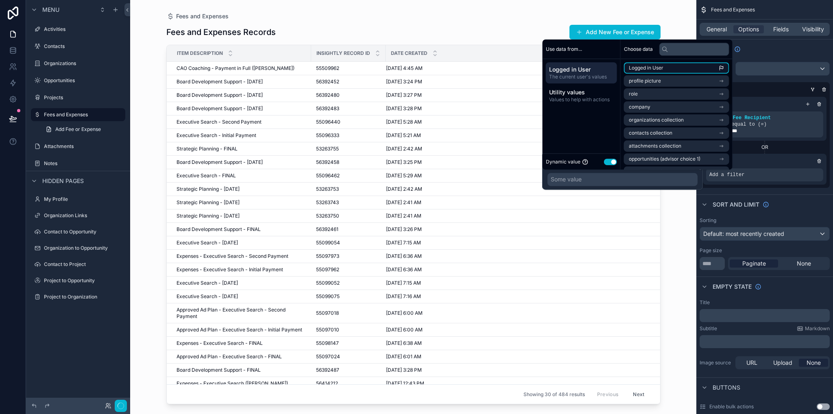
click at [649, 69] on span "Logged in User" at bounding box center [646, 68] width 35 height 7
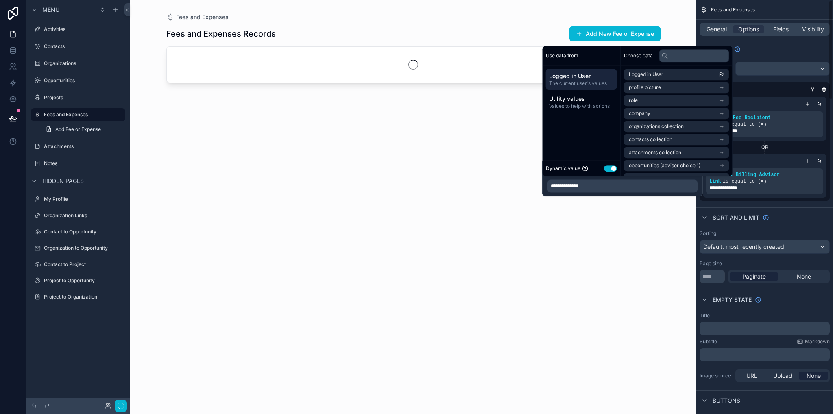
click at [803, 214] on div "Sort And Limit" at bounding box center [764, 217] width 137 height 20
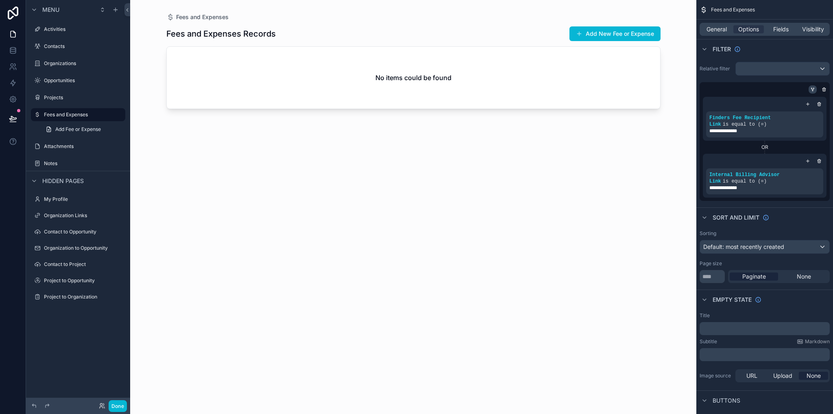
click at [815, 90] on icon "scrollable content" at bounding box center [812, 89] width 5 height 5
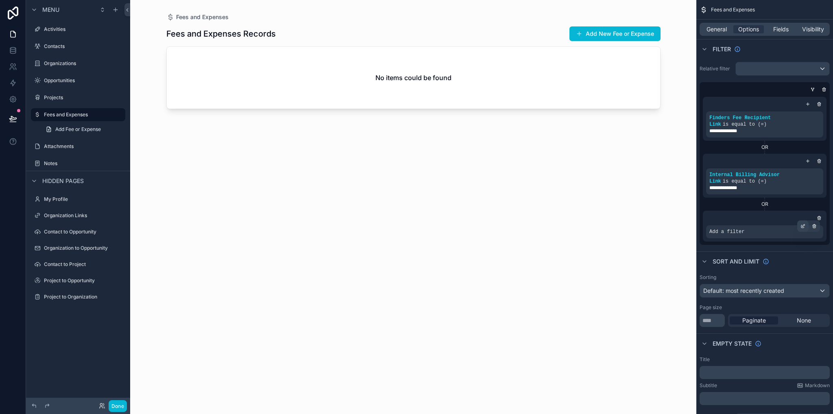
click at [806, 227] on div "scrollable content" at bounding box center [802, 225] width 11 height 11
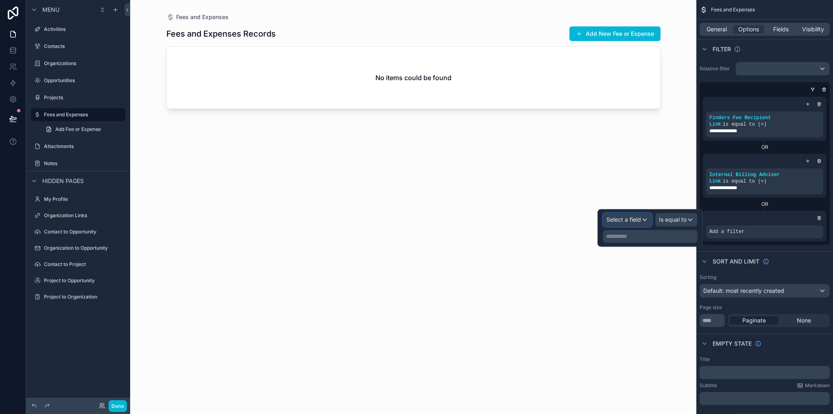
click at [617, 214] on div "Select a field" at bounding box center [627, 219] width 48 height 13
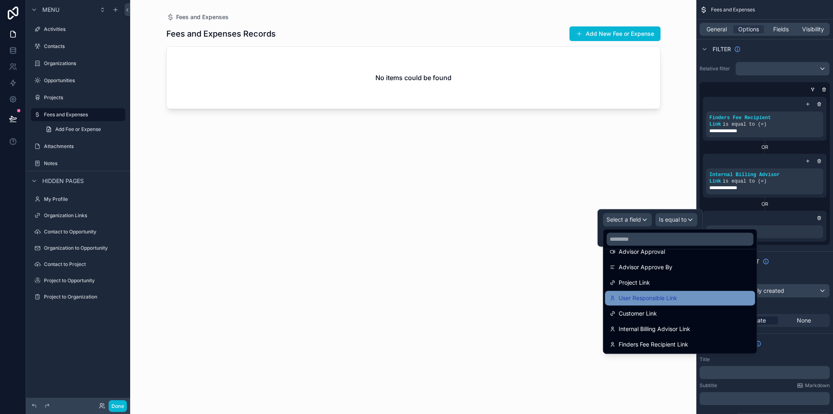
click at [662, 299] on span "User Responsible Link" at bounding box center [648, 298] width 59 height 10
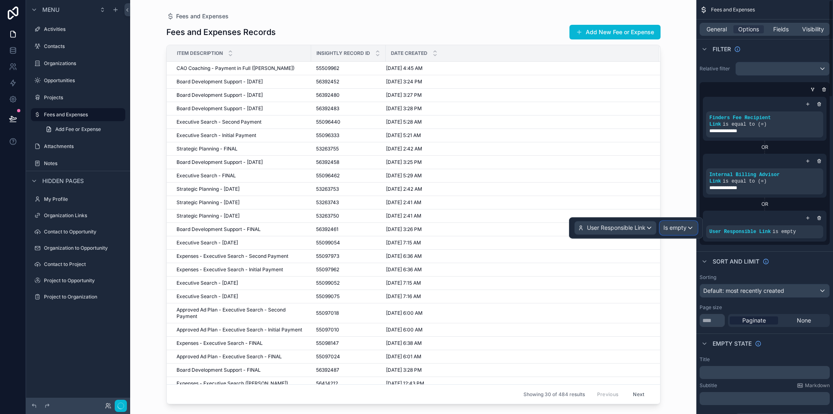
click at [670, 230] on span "Is empty" at bounding box center [674, 228] width 23 height 8
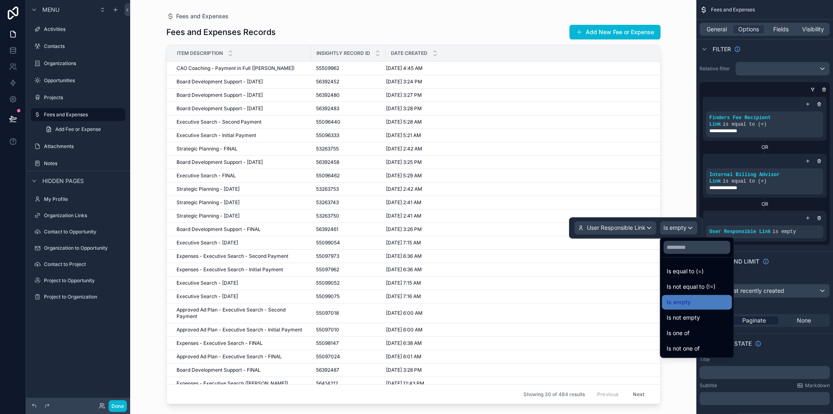
click at [684, 270] on span "Is equal to (=)" at bounding box center [685, 271] width 37 height 10
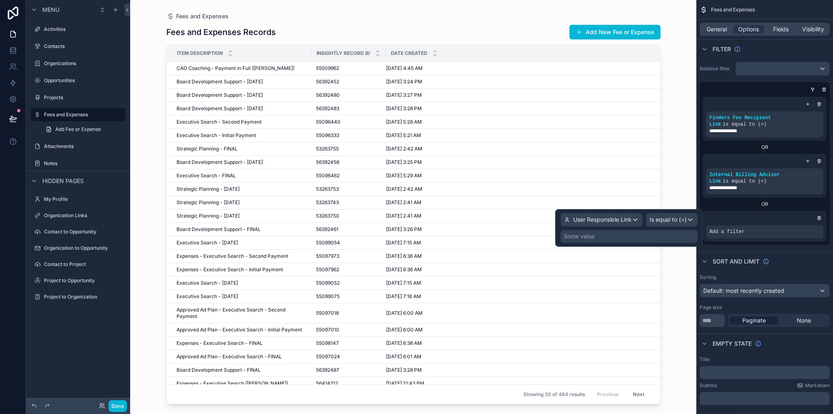
click at [589, 231] on div "Some value" at bounding box center [628, 236] width 137 height 13
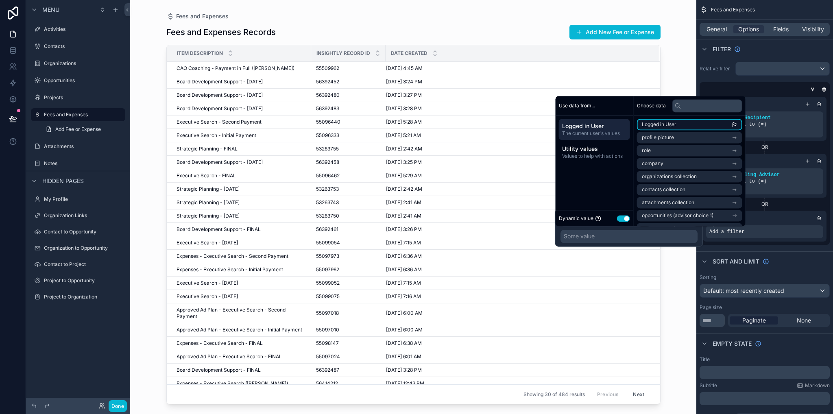
click at [660, 124] on span "Logged in User" at bounding box center [659, 124] width 35 height 7
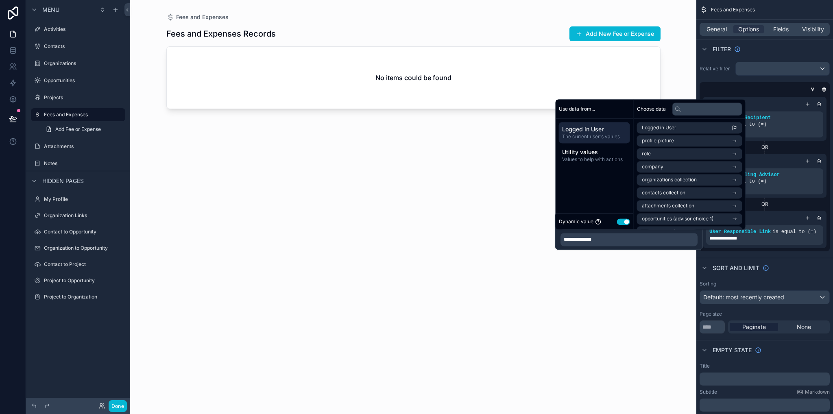
click at [683, 76] on div "Fees and Expenses Fees and Expenses Records Add New Fee or Expense No items cou…" at bounding box center [413, 207] width 566 height 414
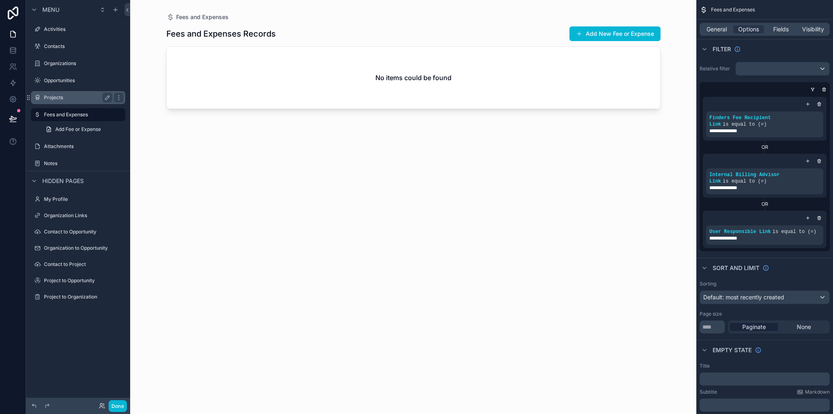
click at [55, 97] on label "Projects" at bounding box center [76, 97] width 65 height 7
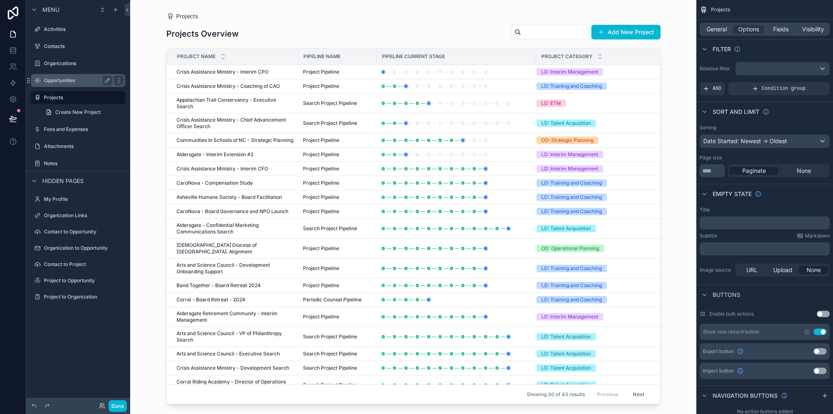
click at [70, 82] on label "Opportunities" at bounding box center [76, 80] width 65 height 7
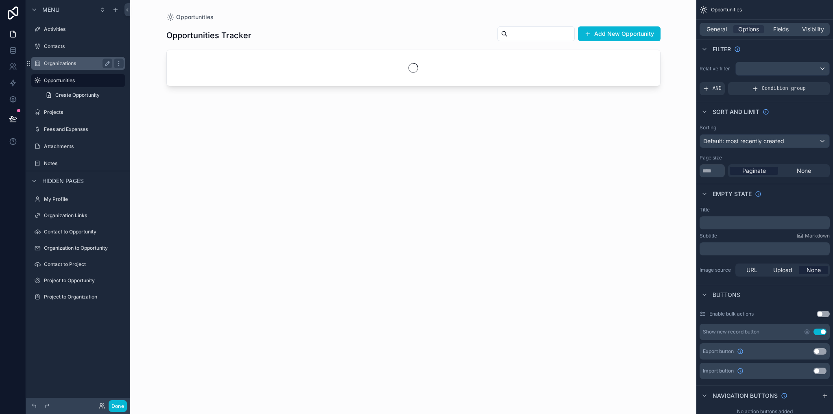
click at [65, 62] on label "Organizations" at bounding box center [76, 63] width 65 height 7
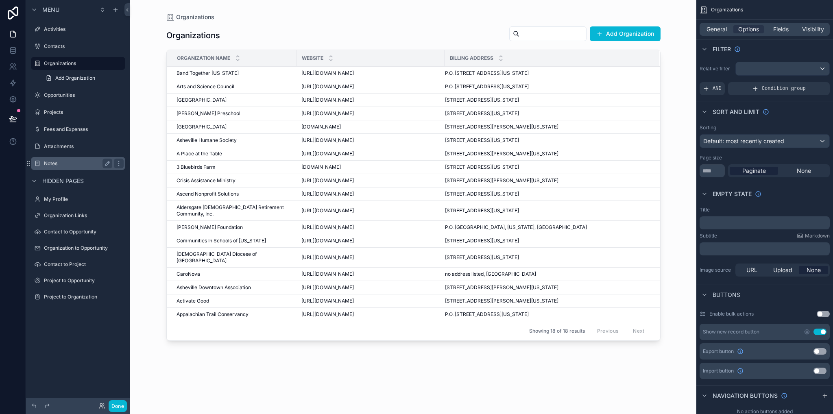
click at [57, 166] on label "Notes" at bounding box center [76, 163] width 65 height 7
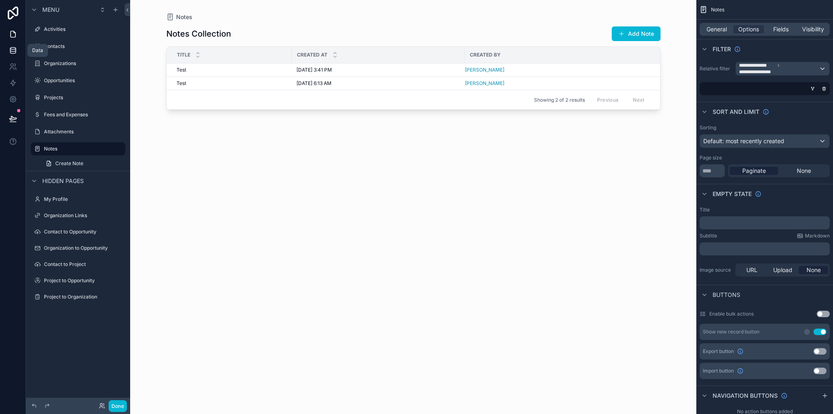
click at [11, 49] on icon at bounding box center [13, 50] width 8 height 8
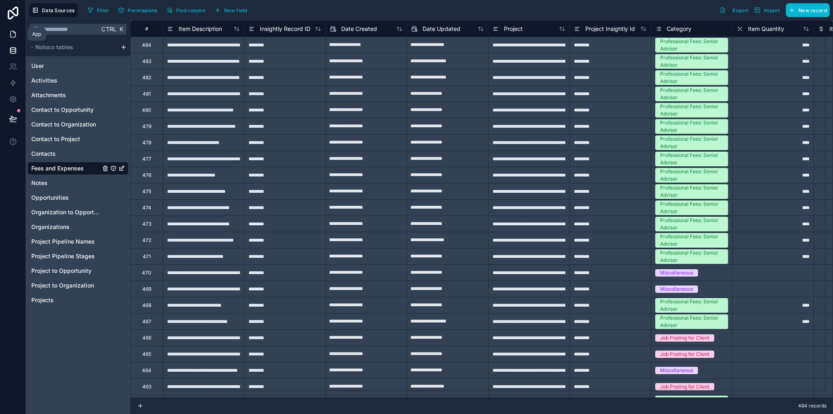
click at [14, 36] on icon at bounding box center [13, 34] width 8 height 8
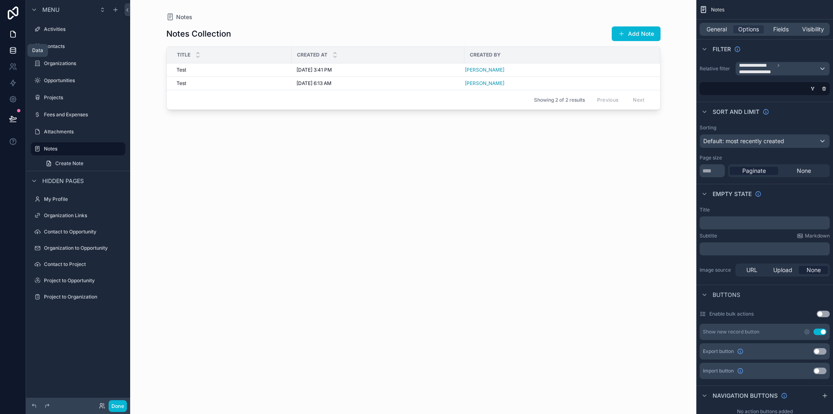
click at [14, 53] on icon at bounding box center [12, 51] width 5 height 3
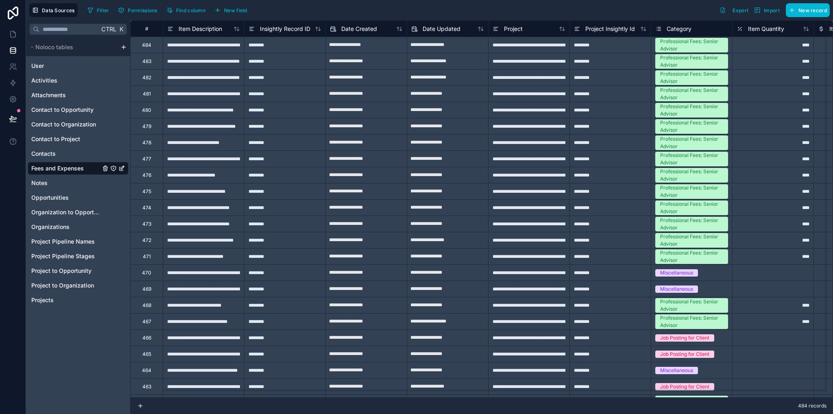
click at [113, 169] on icon "Fees and Expenses" at bounding box center [113, 168] width 7 height 7
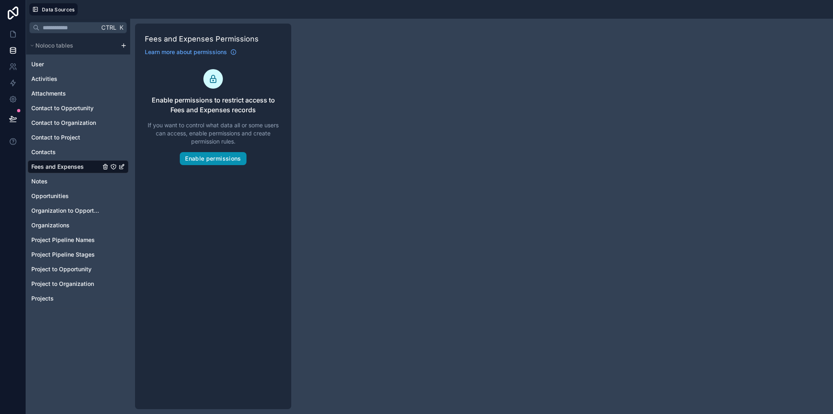
click at [207, 159] on button "Enable permissions" at bounding box center [213, 158] width 66 height 13
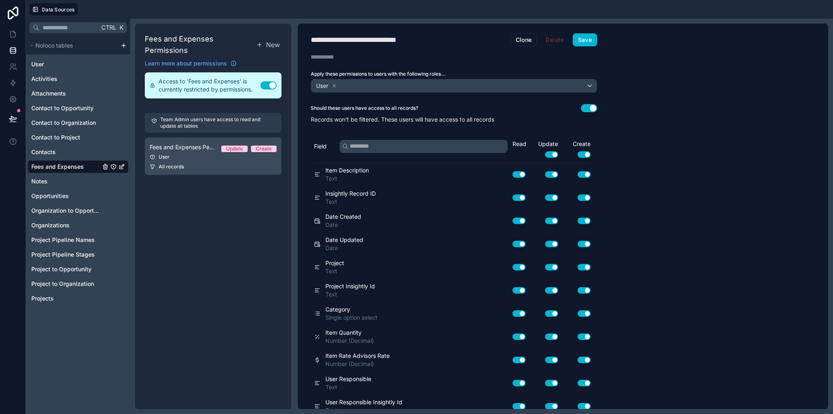
click at [200, 148] on span "Fees and Expenses Permission 1" at bounding box center [182, 147] width 65 height 8
click at [594, 111] on button "Use setting" at bounding box center [589, 108] width 16 height 8
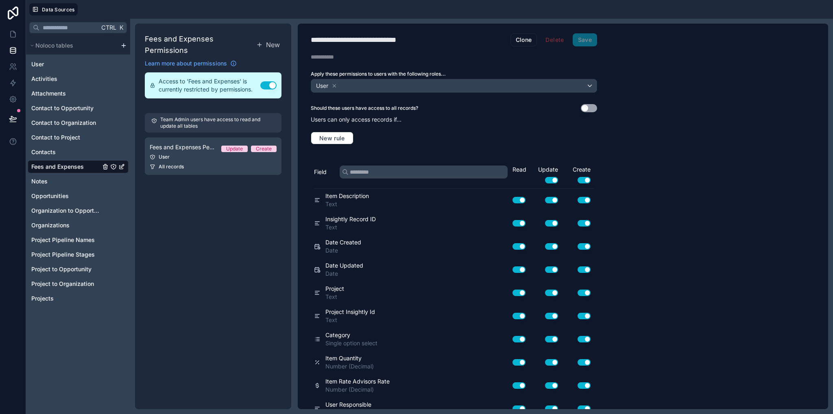
click at [592, 107] on button "Use setting" at bounding box center [589, 108] width 16 height 8
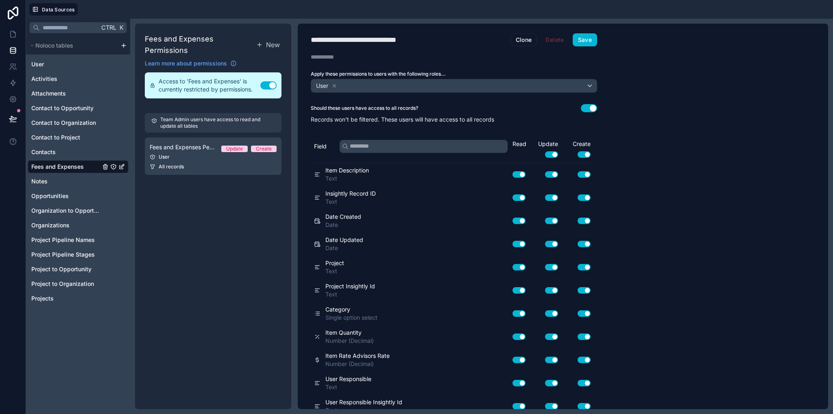
click at [592, 107] on button "Use setting" at bounding box center [589, 108] width 16 height 8
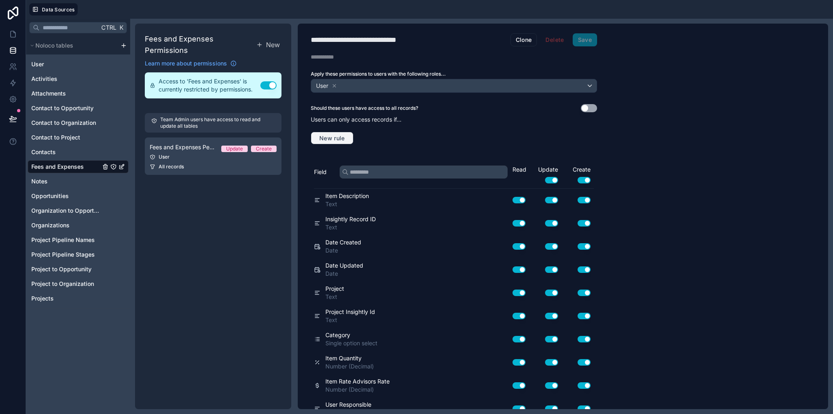
click at [342, 141] on button "New rule" at bounding box center [332, 138] width 43 height 13
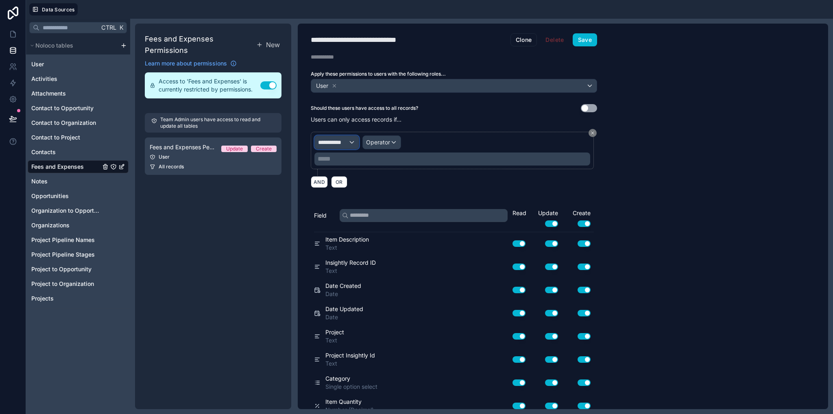
click at [342, 144] on span "**********" at bounding box center [333, 142] width 30 height 8
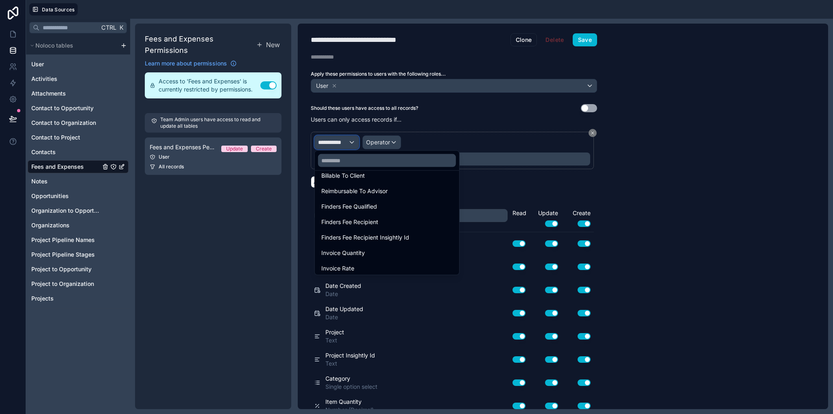
scroll to position [676, 0]
click at [662, 210] on div at bounding box center [416, 207] width 833 height 414
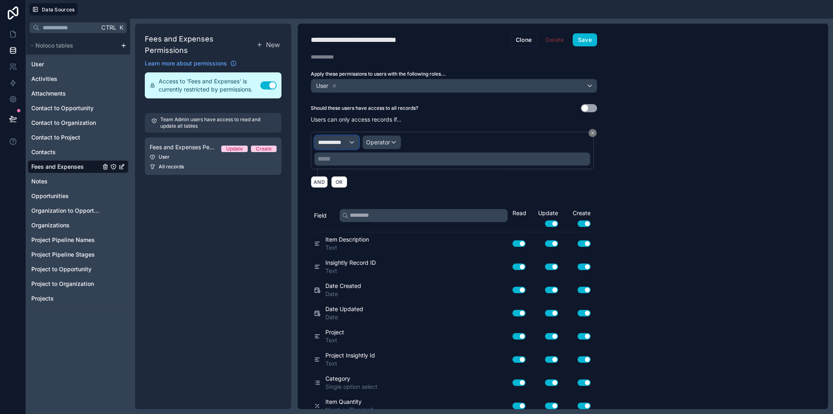
click at [335, 138] on span "**********" at bounding box center [333, 142] width 30 height 8
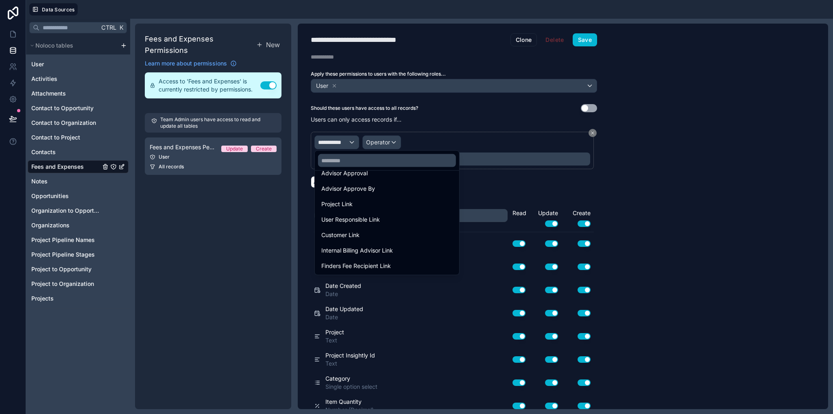
click at [366, 218] on span "User Responsible Link" at bounding box center [350, 220] width 59 height 10
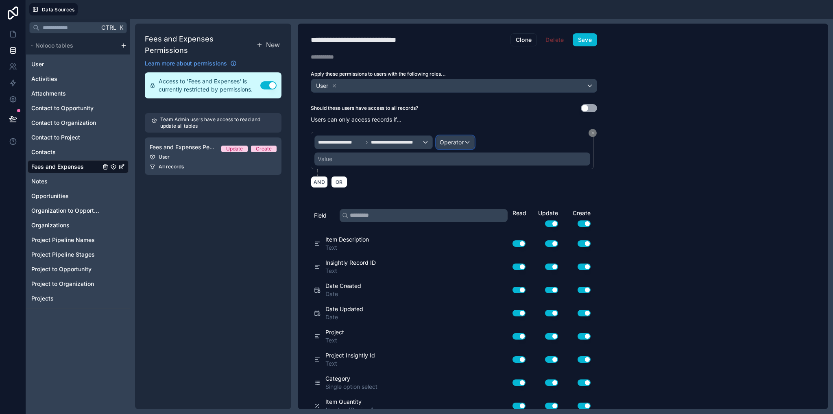
click at [441, 146] on div "Operator" at bounding box center [455, 142] width 38 height 13
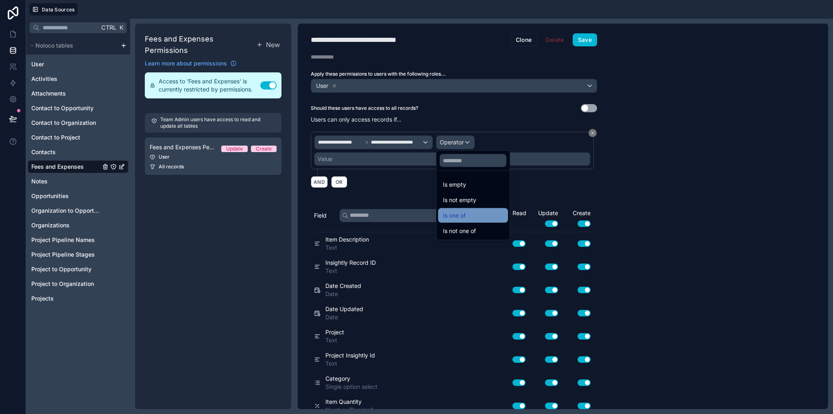
click at [470, 213] on div "Is one of" at bounding box center [473, 216] width 60 height 10
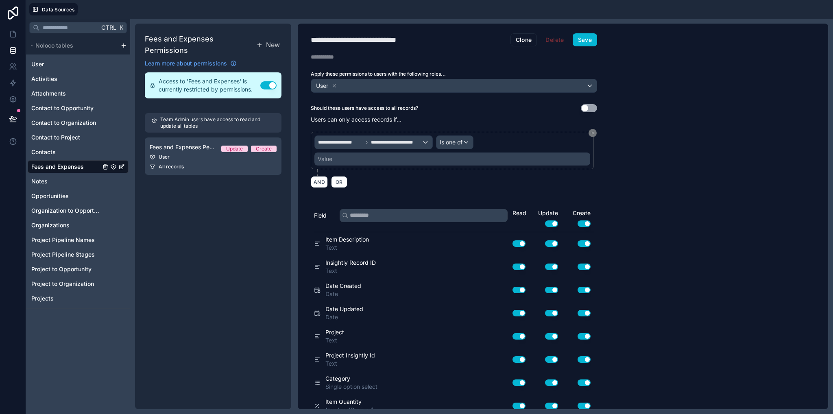
click at [377, 157] on div "Value" at bounding box center [452, 159] width 276 height 13
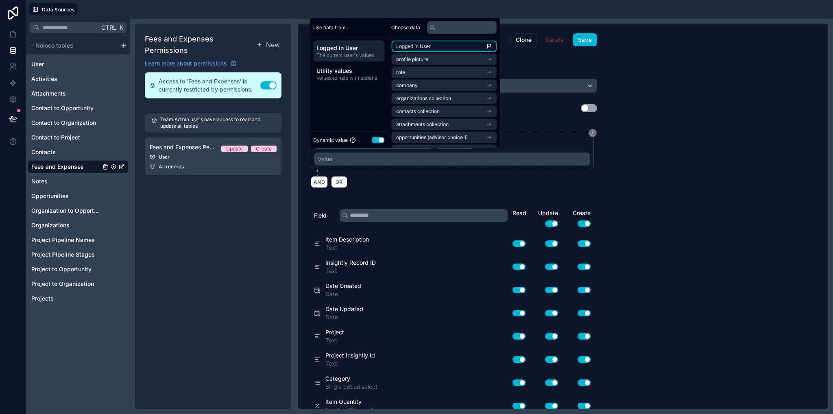
click at [417, 46] on span "Logged in User" at bounding box center [413, 46] width 35 height 7
click at [650, 128] on div "**********" at bounding box center [563, 217] width 530 height 386
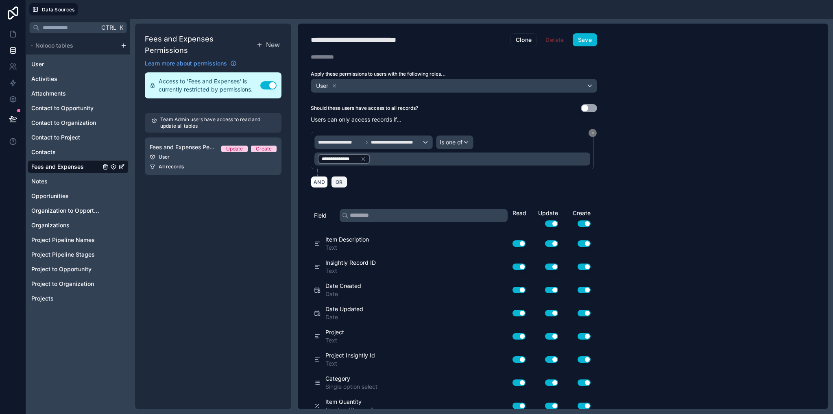
click at [334, 184] on button "OR" at bounding box center [339, 182] width 16 height 12
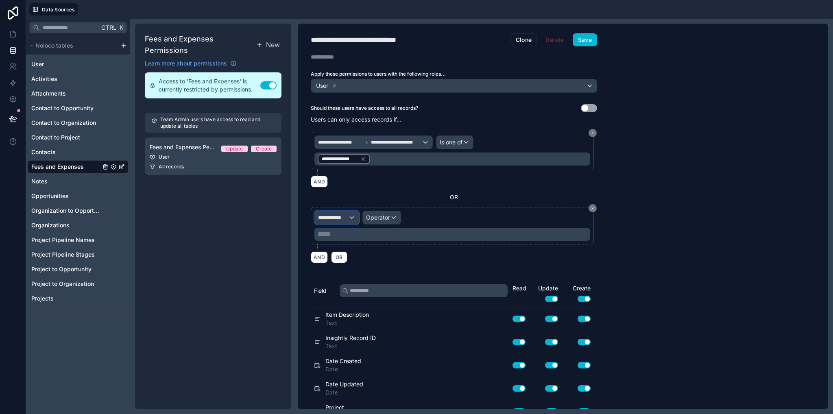
click at [345, 214] on span "**********" at bounding box center [333, 218] width 30 height 8
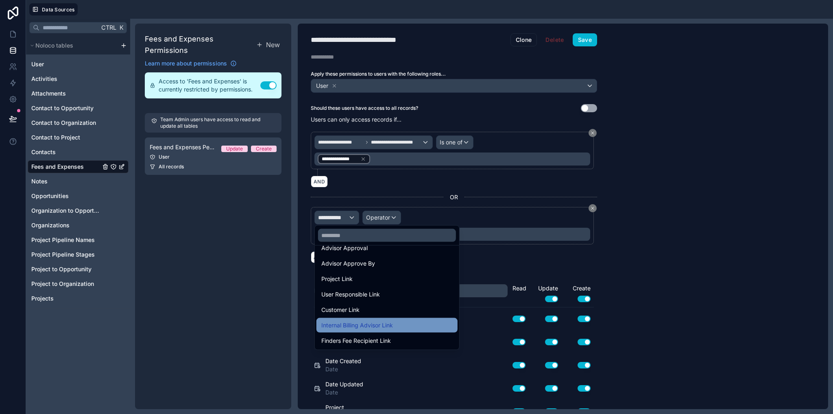
click at [380, 327] on span "Internal Billing Advisor Link" at bounding box center [357, 325] width 72 height 10
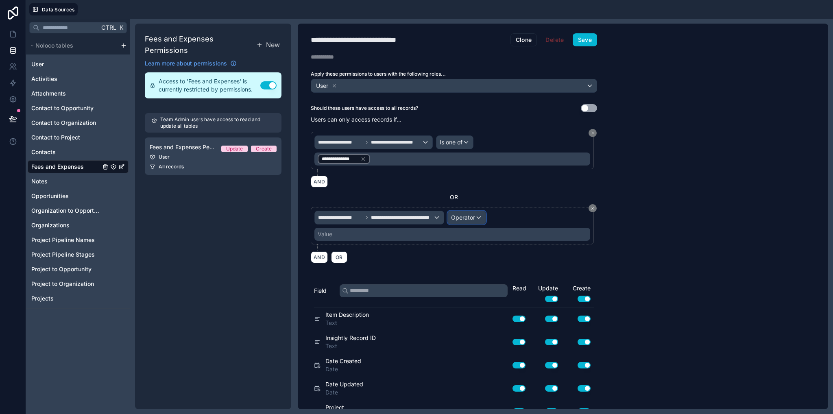
click at [461, 214] on span "Operator" at bounding box center [463, 217] width 24 height 7
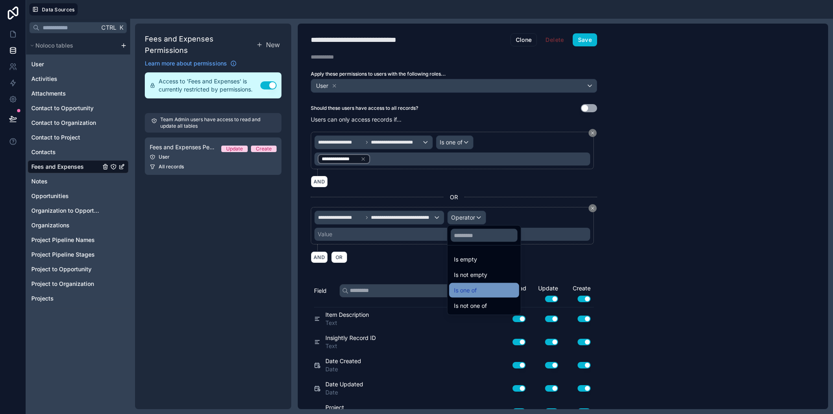
click at [483, 288] on div "Is one of" at bounding box center [484, 291] width 60 height 10
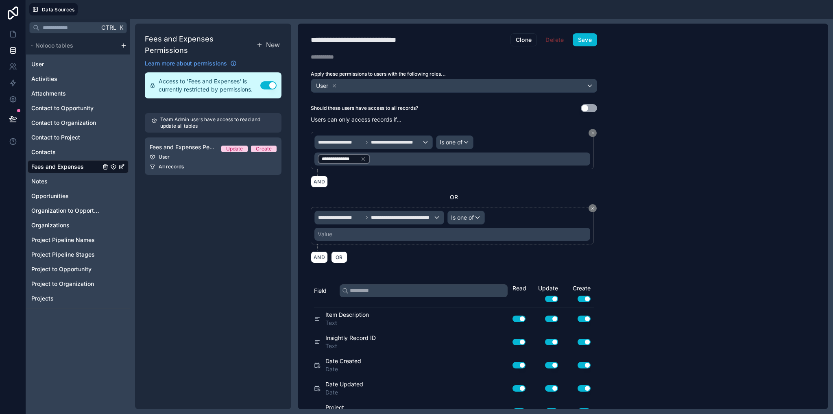
click at [360, 234] on div "Value" at bounding box center [452, 234] width 276 height 13
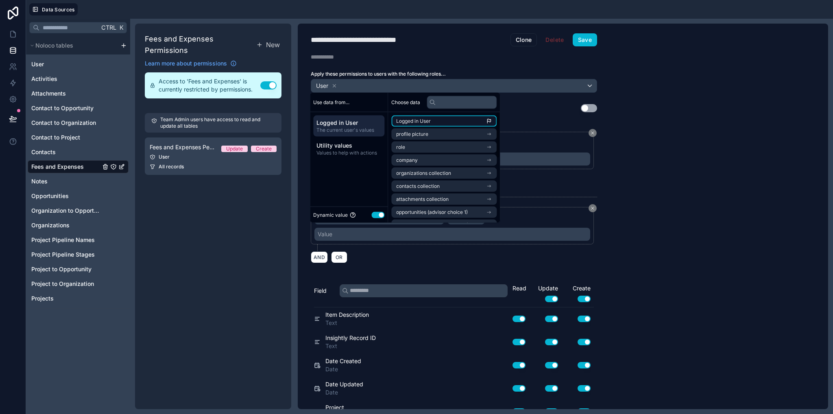
click at [413, 125] on li "Logged in User" at bounding box center [443, 121] width 105 height 11
click at [383, 253] on div "AND OR" at bounding box center [454, 257] width 286 height 12
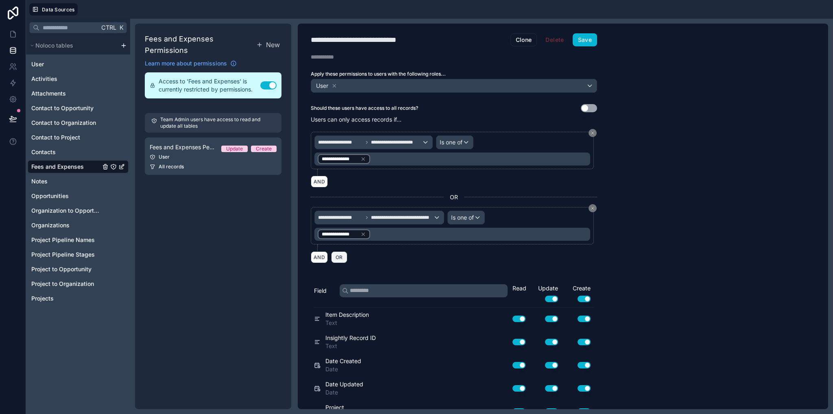
click at [338, 257] on span "OR" at bounding box center [339, 257] width 11 height 6
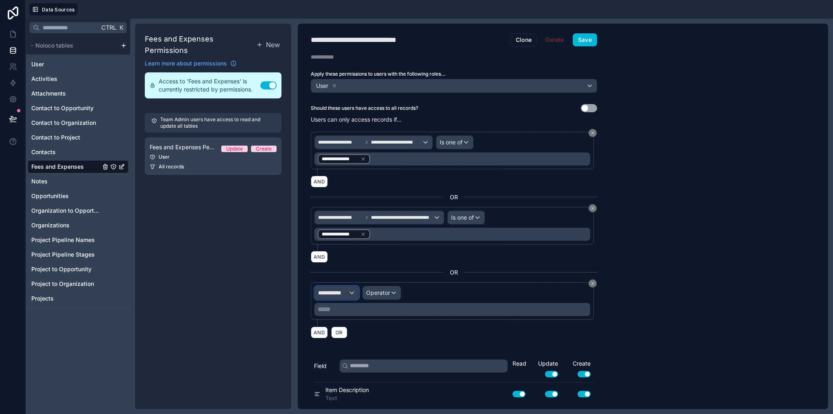
click at [340, 297] on div "**********" at bounding box center [337, 292] width 44 height 13
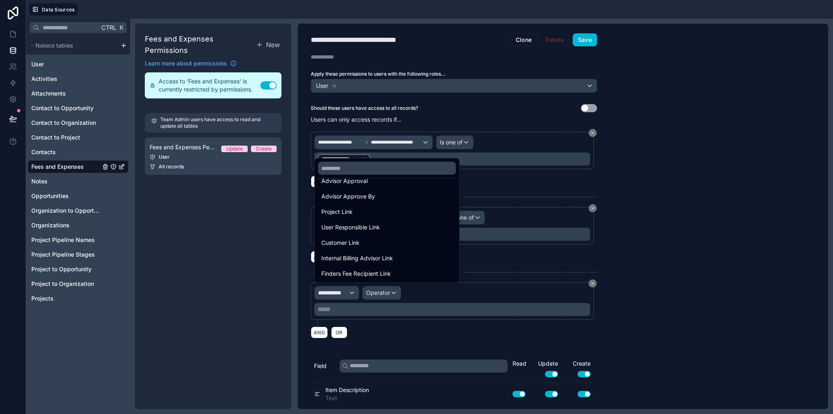
click at [373, 271] on span "Finders Fee Recipient Link" at bounding box center [356, 274] width 70 height 10
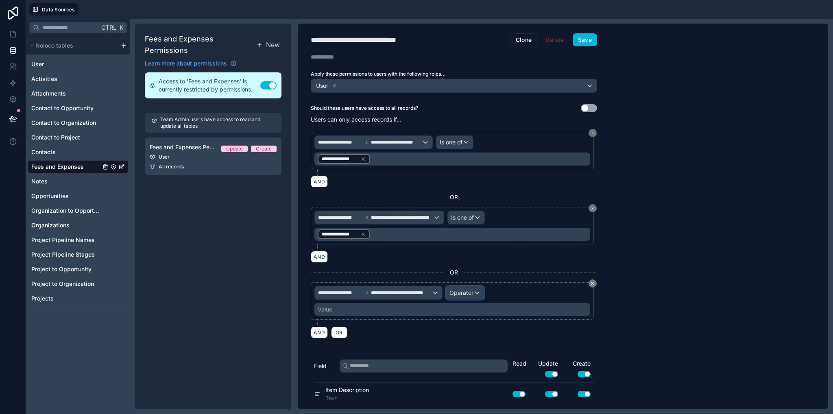
click at [464, 294] on span "Operator" at bounding box center [461, 293] width 24 height 8
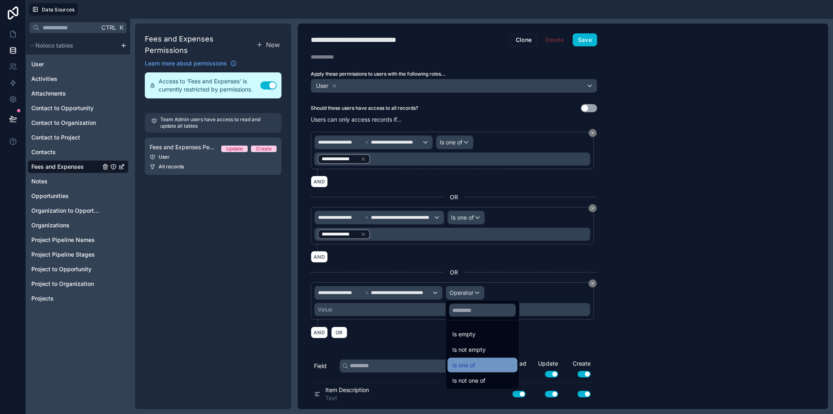
drag, startPoint x: 475, startPoint y: 332, endPoint x: 473, endPoint y: 365, distance: 32.6
click at [473, 365] on ul "Is empty Is not empty Is one of Is not one of" at bounding box center [482, 354] width 73 height 69
click at [473, 365] on span "Is one of" at bounding box center [463, 365] width 23 height 10
click at [453, 307] on div "Value" at bounding box center [452, 309] width 276 height 13
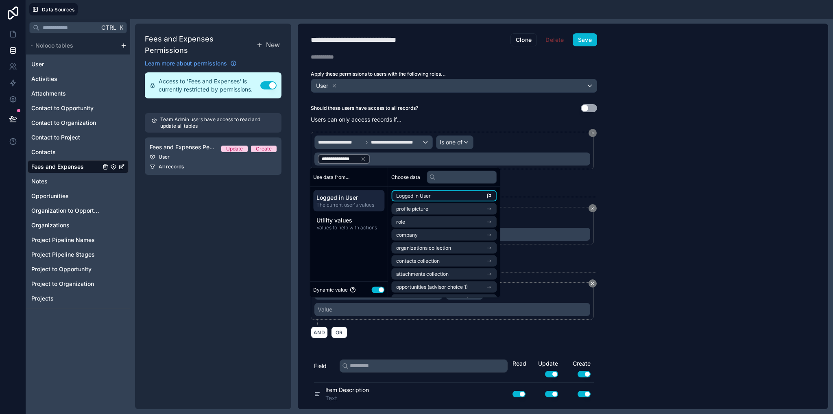
click at [410, 195] on span "Logged in User" at bounding box center [413, 196] width 35 height 7
click at [712, 242] on div "**********" at bounding box center [563, 217] width 530 height 386
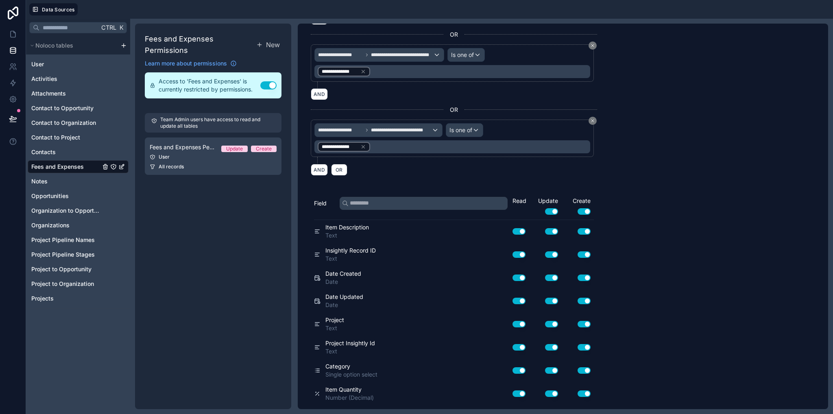
scroll to position [41, 0]
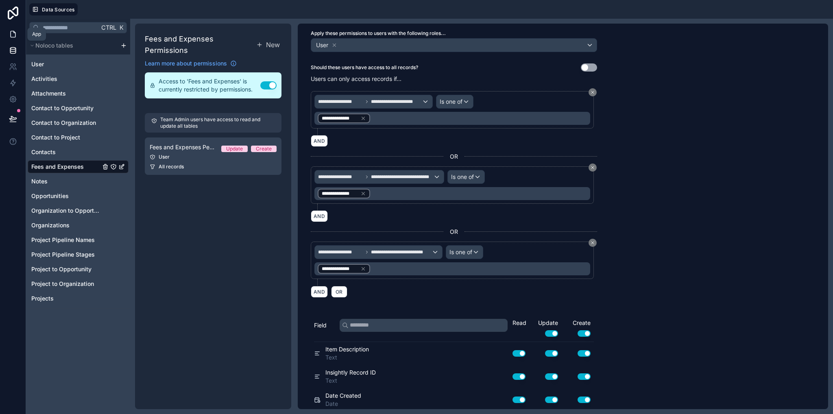
click at [11, 36] on icon at bounding box center [13, 34] width 5 height 6
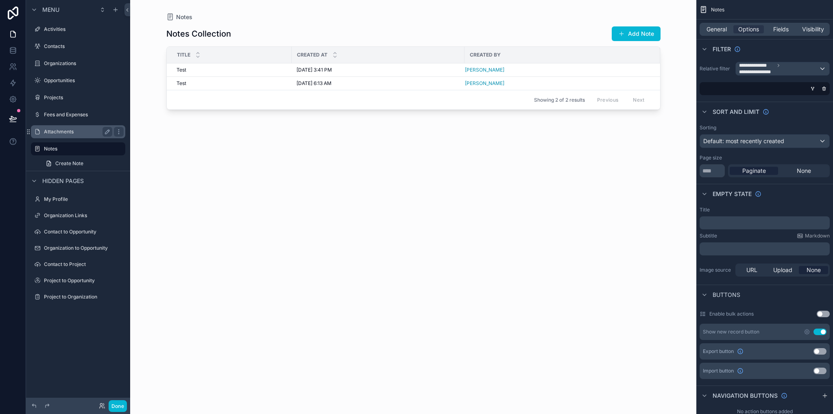
click at [54, 134] on label "Attachments" at bounding box center [76, 132] width 65 height 7
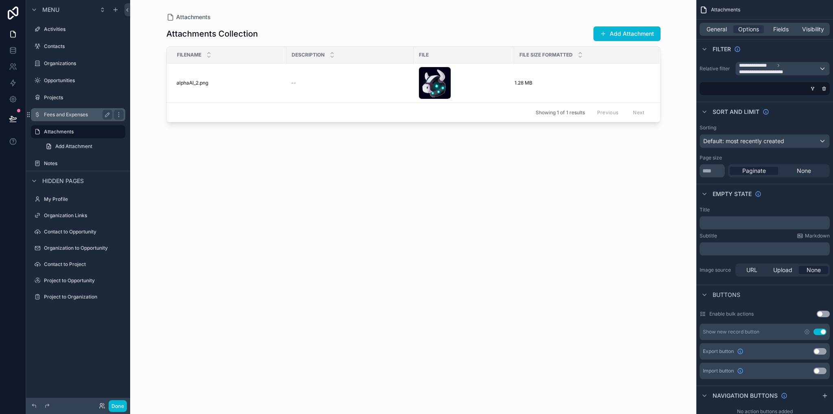
click at [66, 113] on label "Fees and Expenses" at bounding box center [76, 114] width 65 height 7
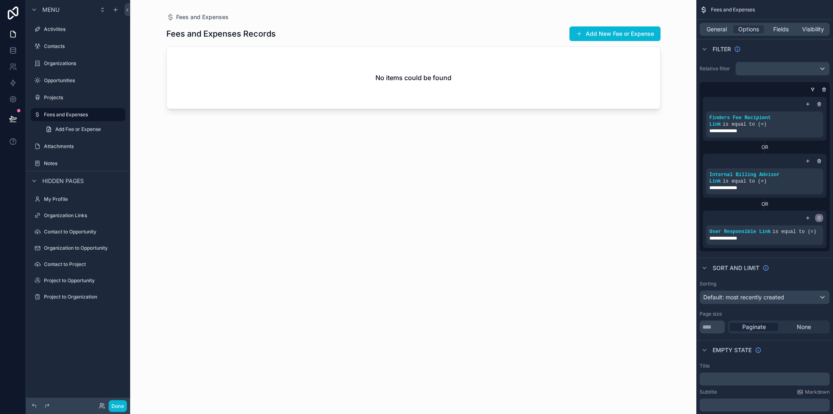
click at [818, 218] on icon "scrollable content" at bounding box center [819, 218] width 3 height 3
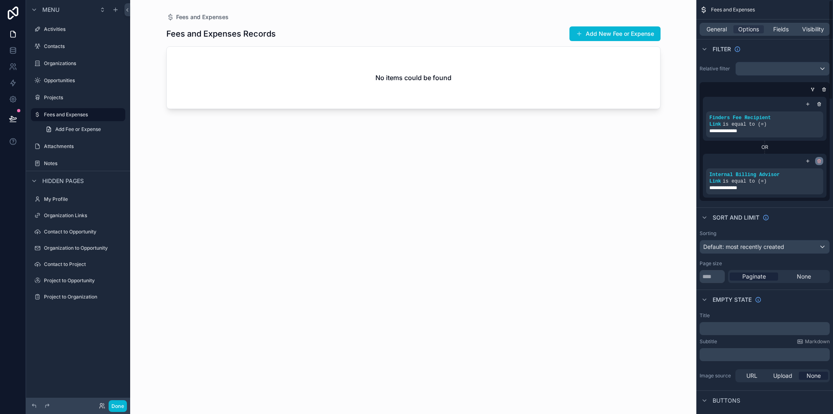
click at [818, 161] on icon "scrollable content" at bounding box center [819, 161] width 5 height 5
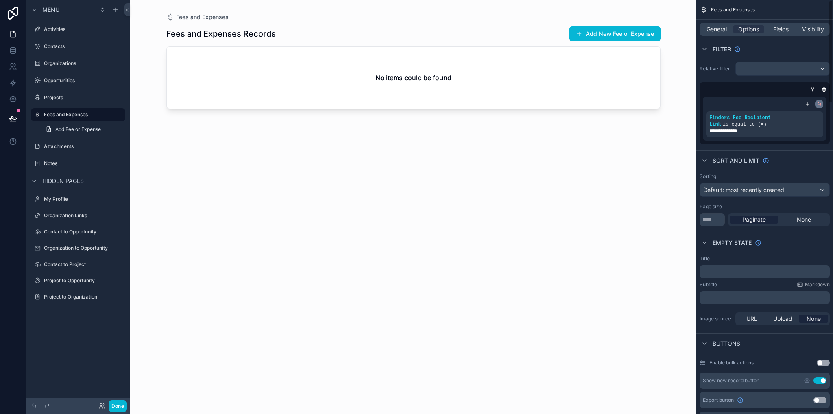
click at [821, 105] on icon "scrollable content" at bounding box center [819, 104] width 5 height 5
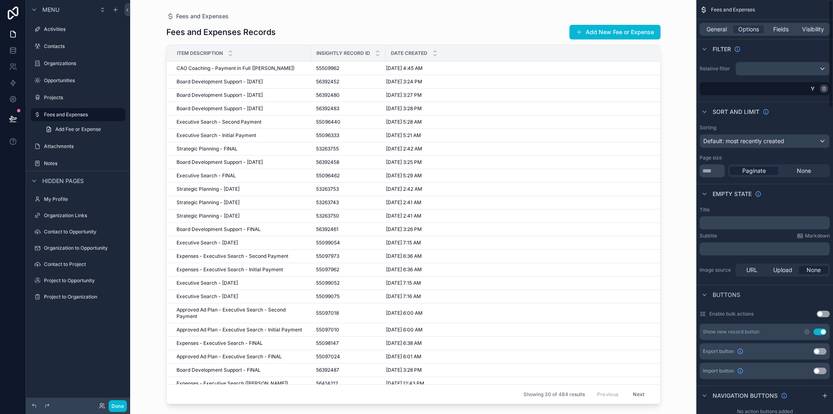
click at [824, 89] on icon "scrollable content" at bounding box center [824, 89] width 0 height 1
click at [13, 46] on icon at bounding box center [13, 50] width 8 height 8
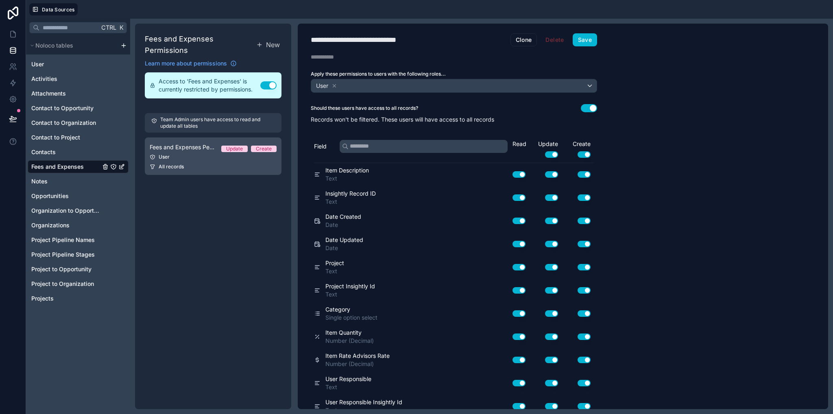
click at [194, 160] on link "Fees and Expenses Permission 1 Update Create User All records" at bounding box center [213, 155] width 137 height 37
click at [589, 108] on button "Use setting" at bounding box center [589, 108] width 16 height 8
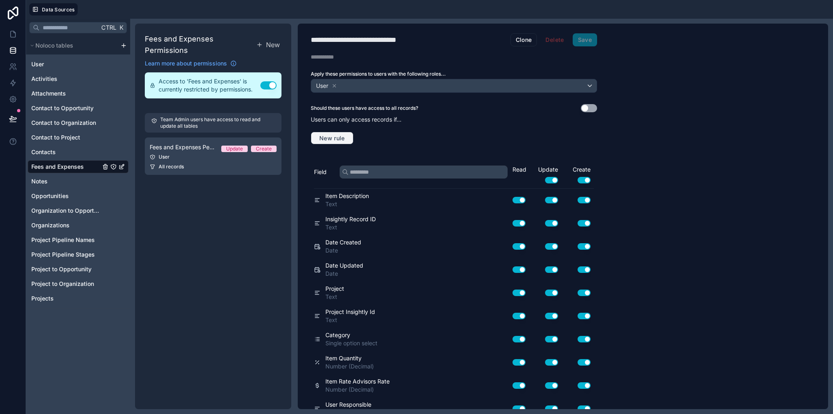
click at [325, 136] on span "New rule" at bounding box center [332, 138] width 32 height 7
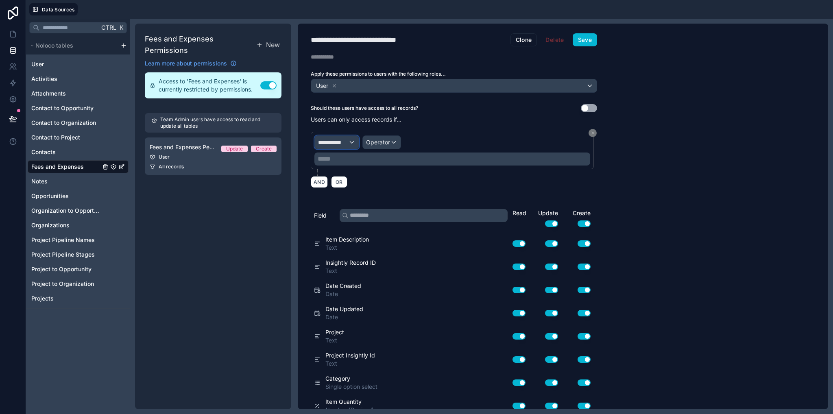
click at [327, 142] on span "**********" at bounding box center [333, 142] width 30 height 8
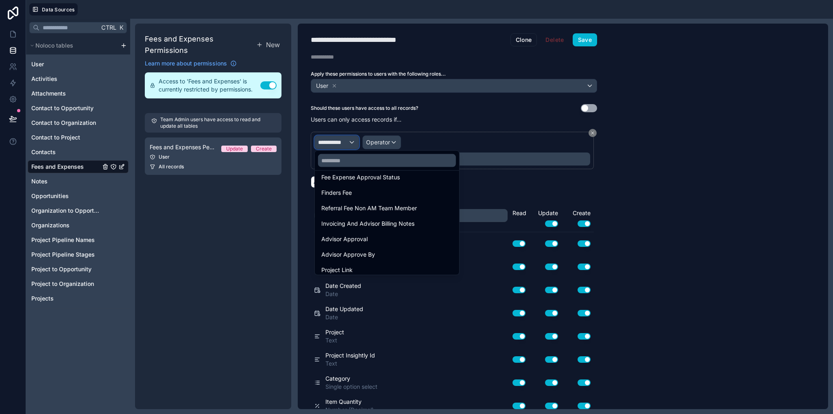
scroll to position [676, 0]
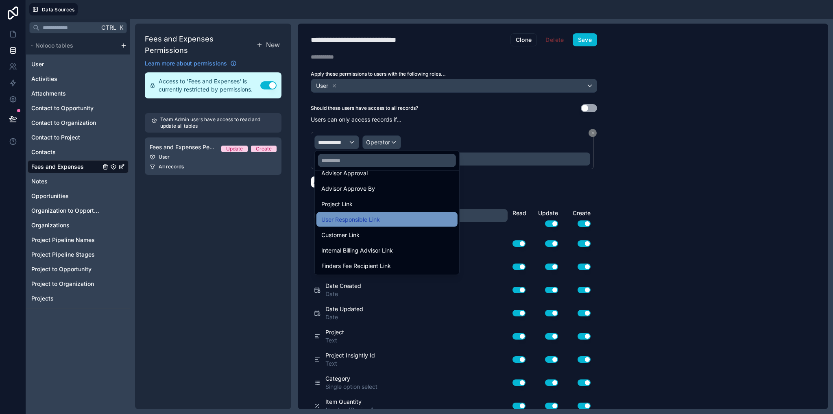
click at [361, 222] on span "User Responsible Link" at bounding box center [350, 220] width 59 height 10
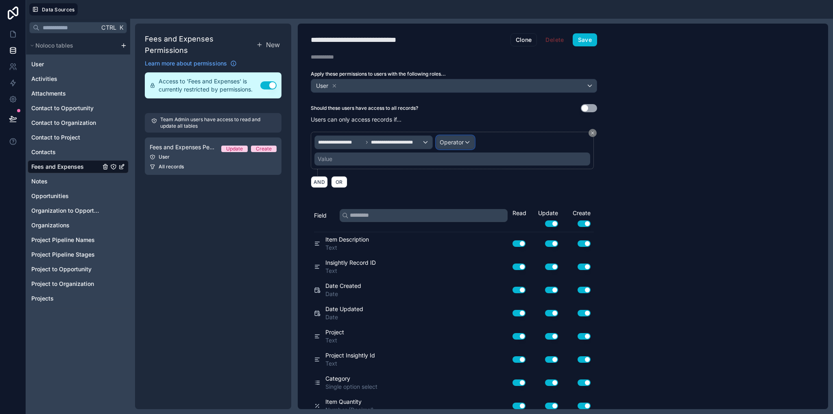
click at [448, 139] on span "Operator" at bounding box center [452, 142] width 24 height 7
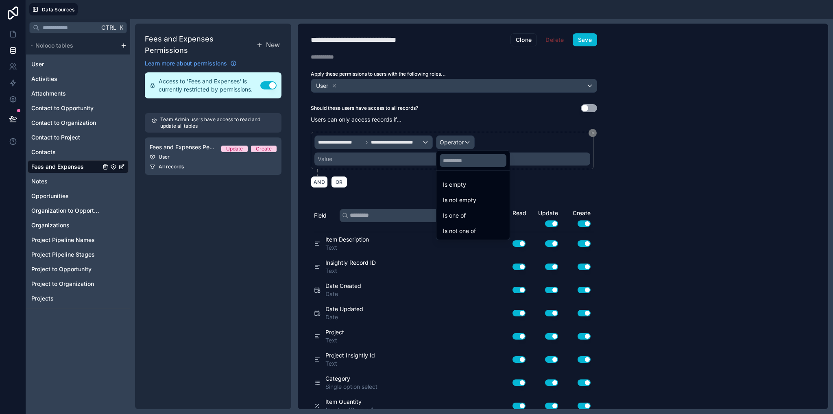
click at [462, 214] on span "Is one of" at bounding box center [454, 216] width 23 height 10
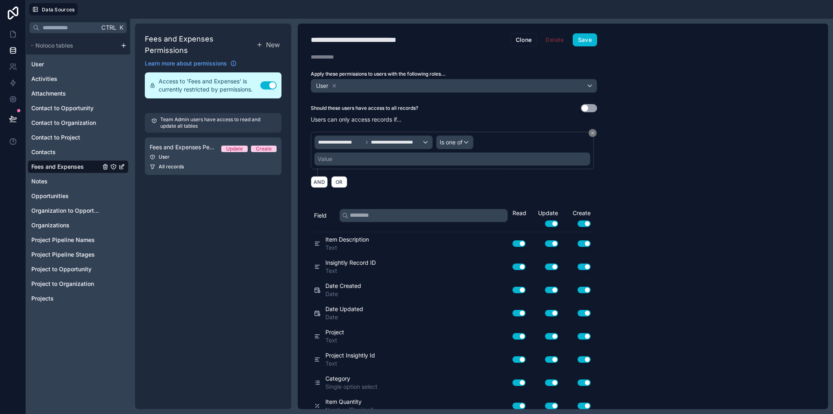
click at [402, 160] on div "Value" at bounding box center [452, 159] width 276 height 13
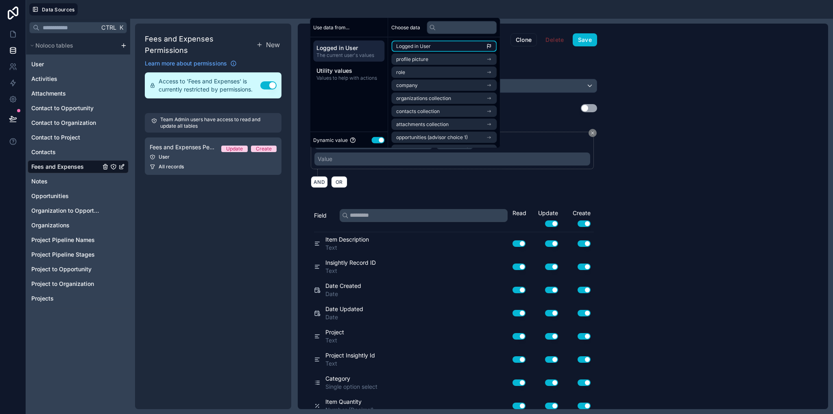
click at [413, 44] on span "Logged in User" at bounding box center [413, 46] width 35 height 7
drag, startPoint x: 688, startPoint y: 148, endPoint x: 508, endPoint y: 152, distance: 179.4
click at [689, 150] on div "**********" at bounding box center [563, 217] width 530 height 386
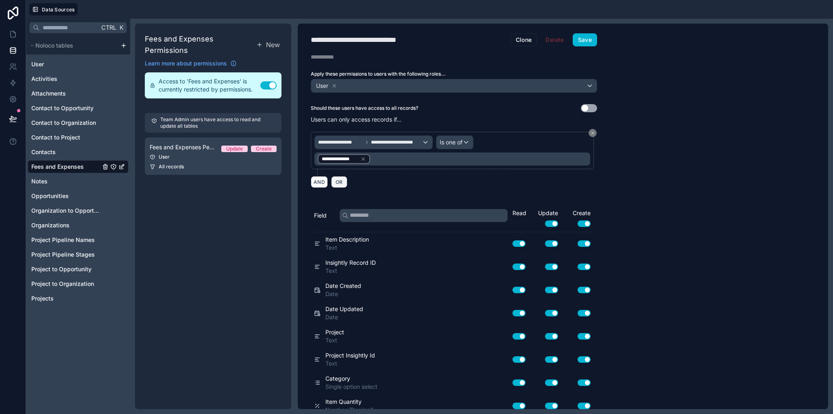
click at [336, 182] on span "OR" at bounding box center [339, 182] width 11 height 6
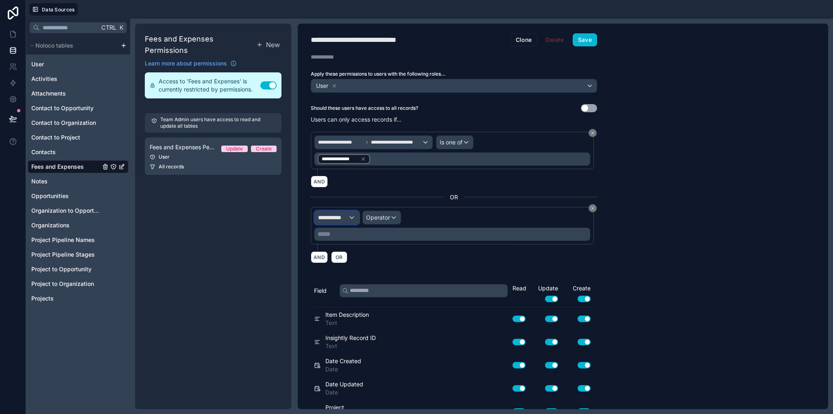
click at [343, 217] on span "**********" at bounding box center [333, 218] width 30 height 8
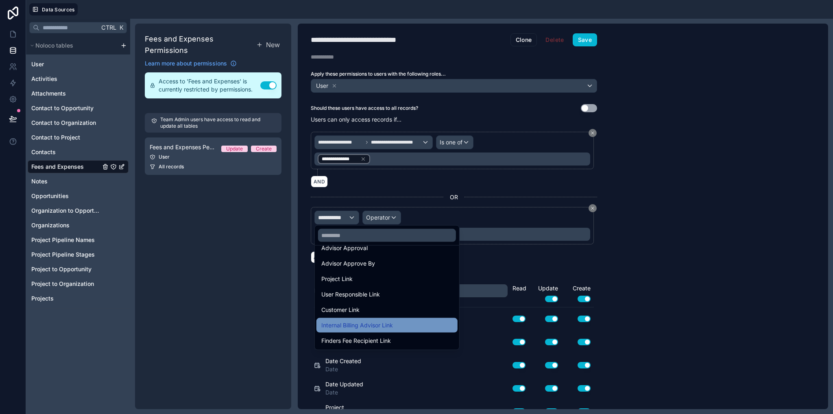
click at [367, 324] on span "Internal Billing Advisor Link" at bounding box center [357, 325] width 72 height 10
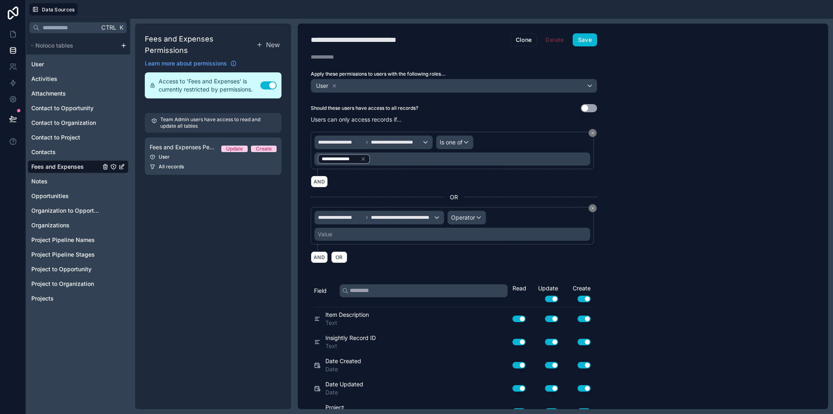
click at [452, 209] on div "**********" at bounding box center [452, 225] width 283 height 37
click at [456, 214] on span "Operator" at bounding box center [463, 217] width 24 height 7
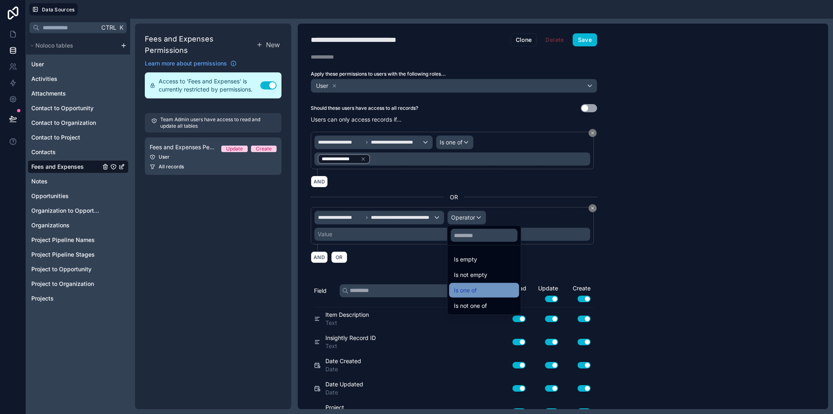
click at [473, 293] on span "Is one of" at bounding box center [465, 291] width 23 height 10
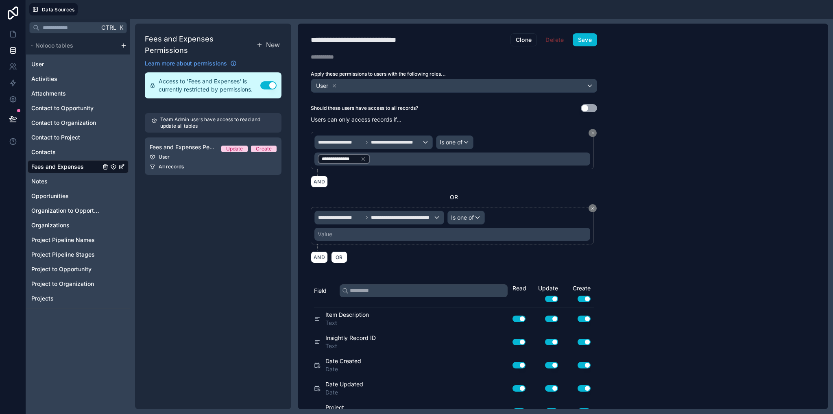
click at [411, 232] on div "Value" at bounding box center [452, 234] width 276 height 13
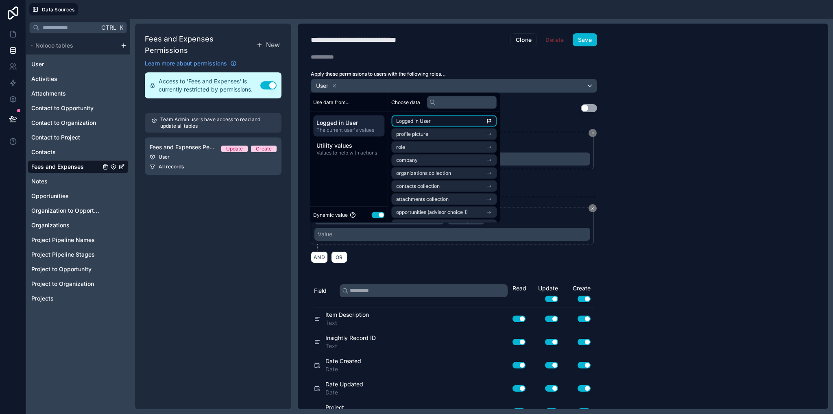
click at [416, 124] on span "Logged in User" at bounding box center [413, 121] width 35 height 7
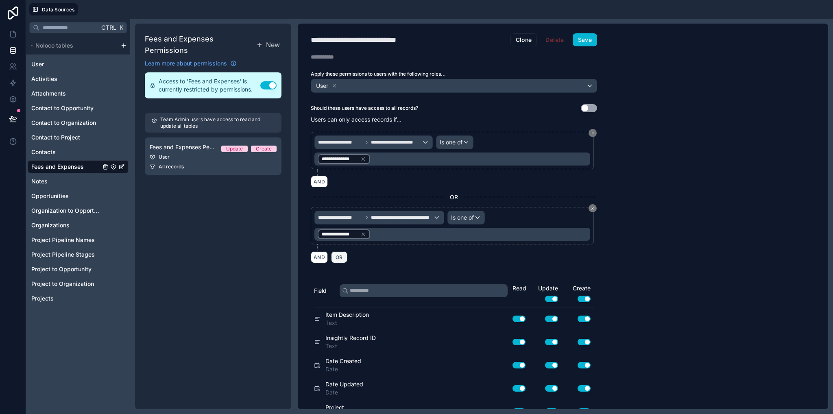
click at [337, 254] on span "OR" at bounding box center [339, 257] width 11 height 6
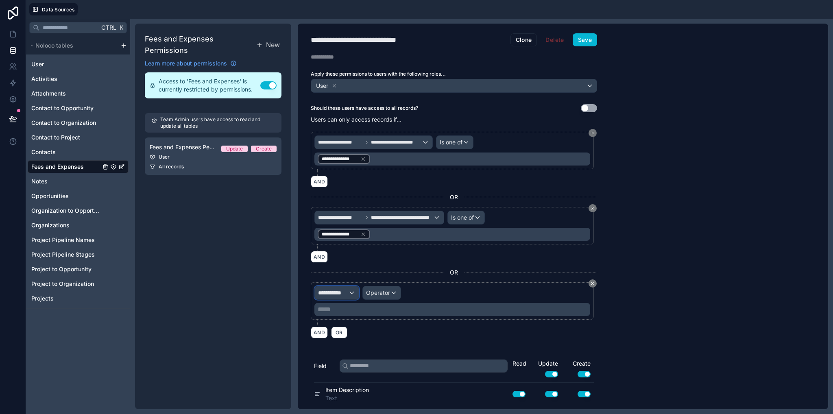
click at [340, 289] on span "**********" at bounding box center [333, 293] width 30 height 8
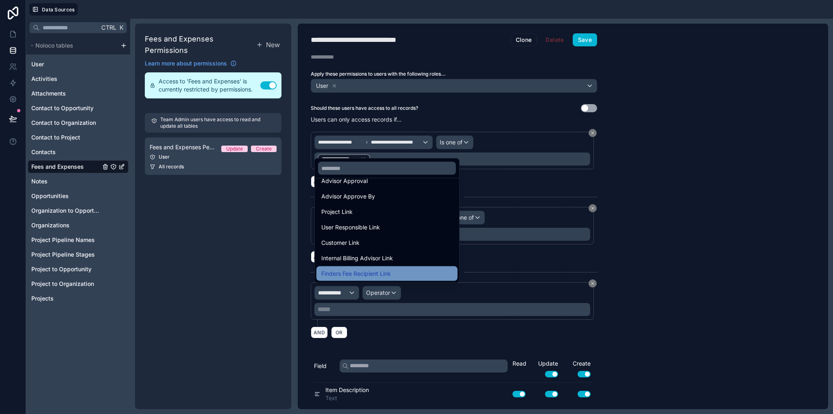
click at [379, 275] on span "Finders Fee Recipient Link" at bounding box center [356, 274] width 70 height 10
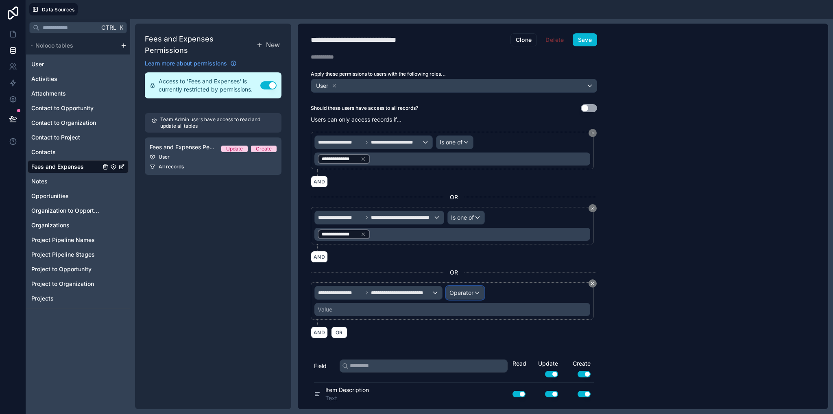
click at [469, 294] on span "Operator" at bounding box center [461, 293] width 24 height 8
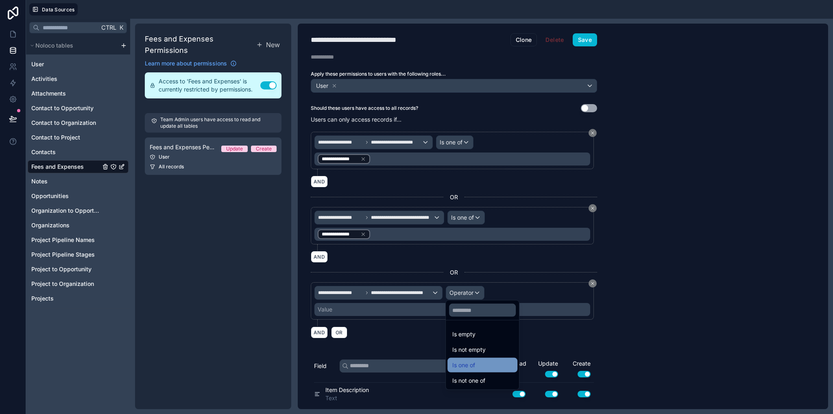
click at [471, 362] on span "Is one of" at bounding box center [463, 365] width 23 height 10
click at [402, 309] on div "Value" at bounding box center [452, 309] width 276 height 13
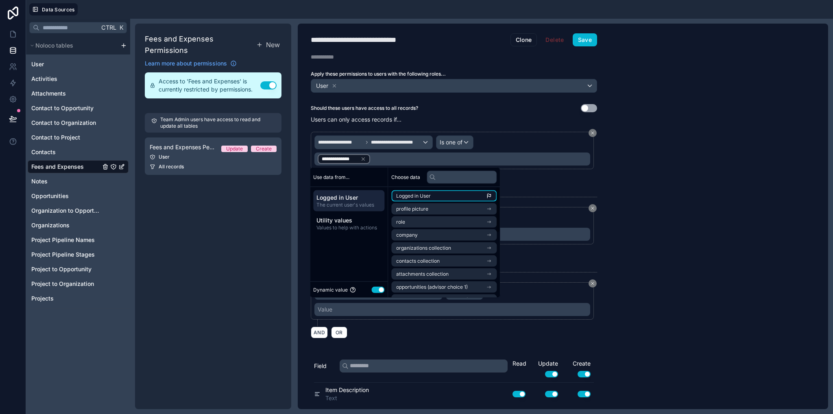
click at [420, 196] on span "Logged in User" at bounding box center [413, 196] width 35 height 7
click at [753, 257] on div "**********" at bounding box center [563, 217] width 530 height 386
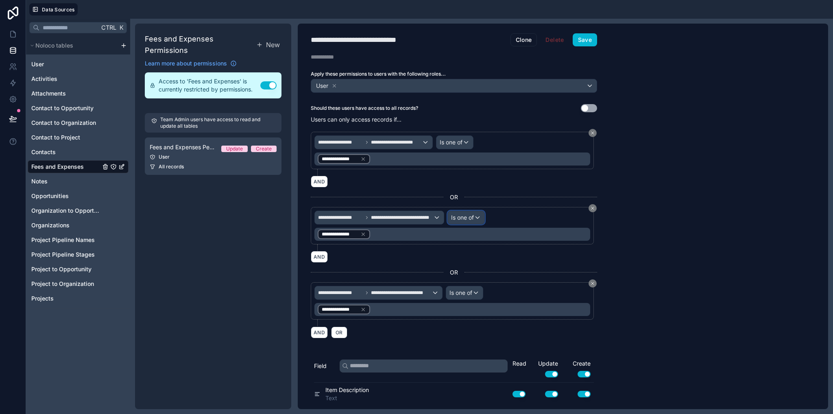
click at [462, 218] on span "Is one of" at bounding box center [462, 218] width 23 height 8
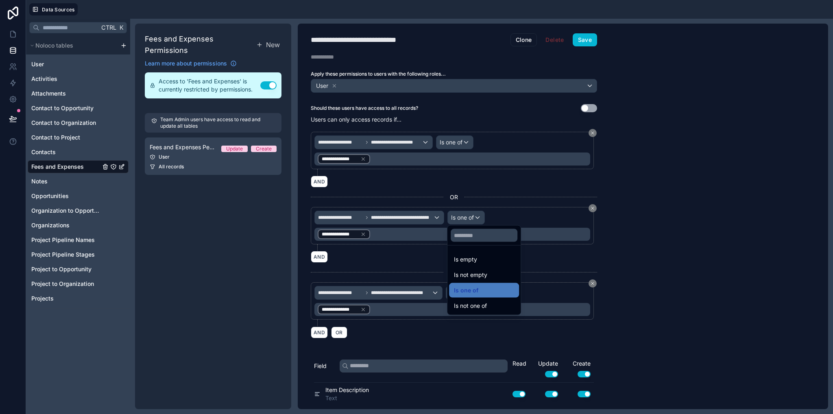
click at [693, 199] on div at bounding box center [416, 207] width 833 height 414
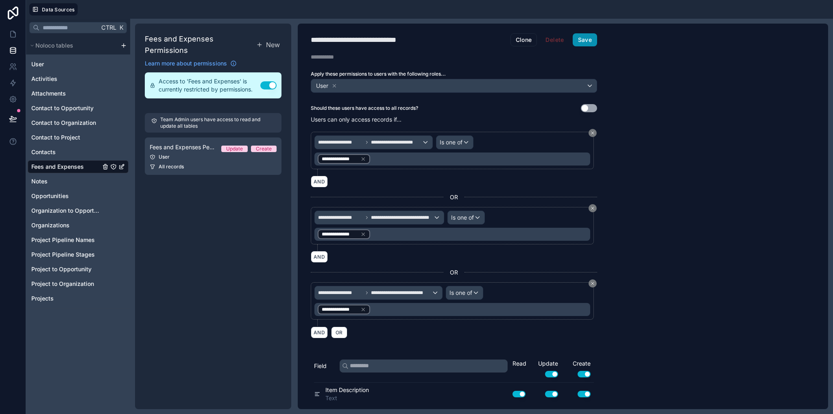
click at [581, 41] on button "Save" at bounding box center [585, 39] width 24 height 13
click at [13, 30] on icon at bounding box center [13, 34] width 8 height 8
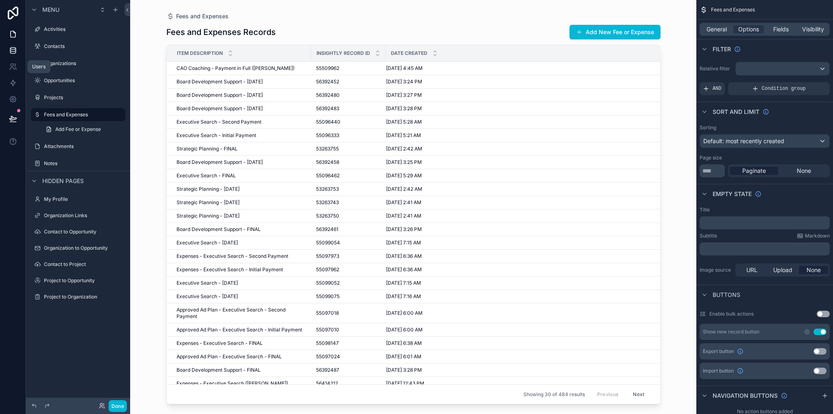
click at [11, 50] on icon at bounding box center [13, 50] width 8 height 8
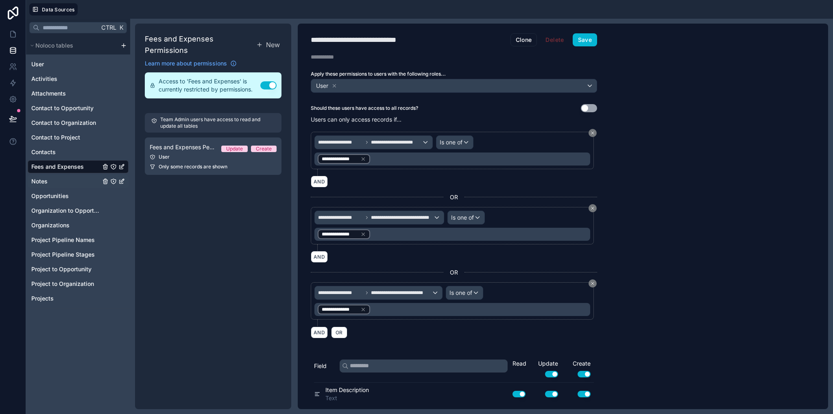
click at [40, 183] on span "Notes" at bounding box center [39, 181] width 16 height 8
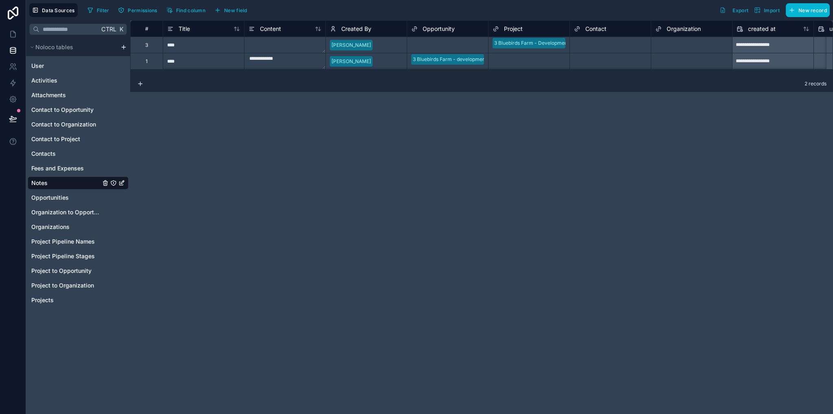
click at [116, 182] on icon "Notes" at bounding box center [113, 183] width 5 height 5
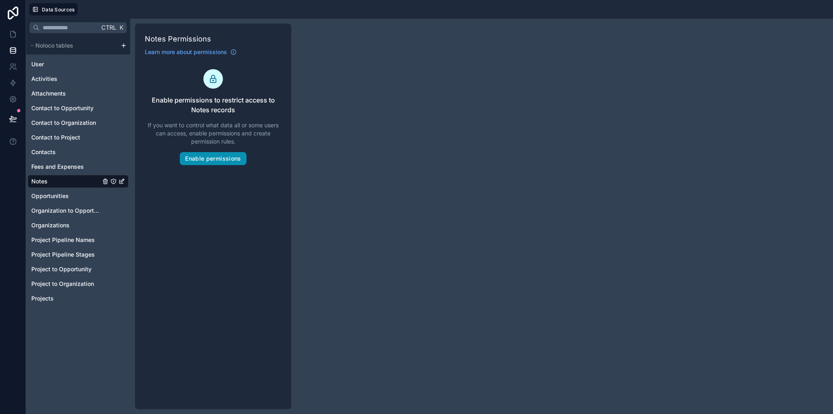
click at [228, 161] on button "Enable permissions" at bounding box center [213, 158] width 66 height 13
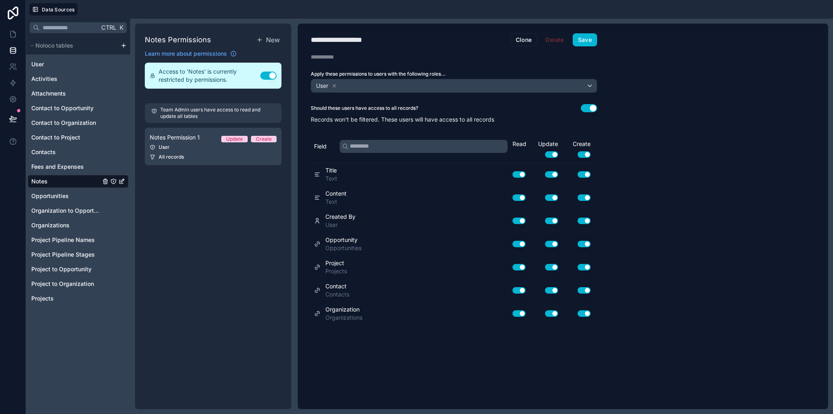
click at [591, 107] on button "Use setting" at bounding box center [589, 108] width 16 height 8
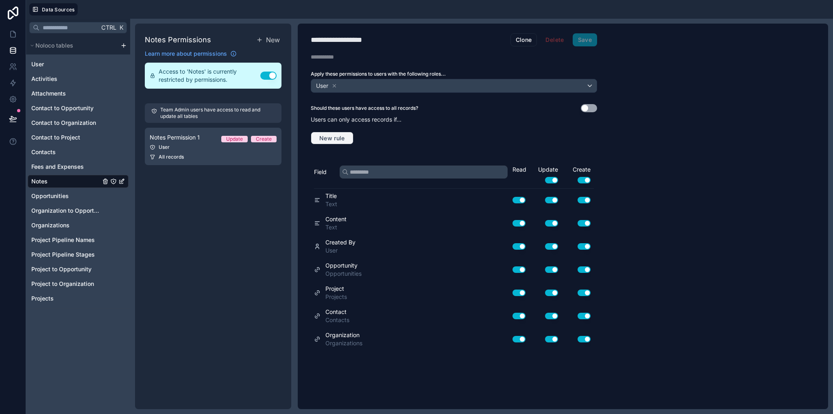
click at [330, 139] on span "New rule" at bounding box center [332, 138] width 32 height 7
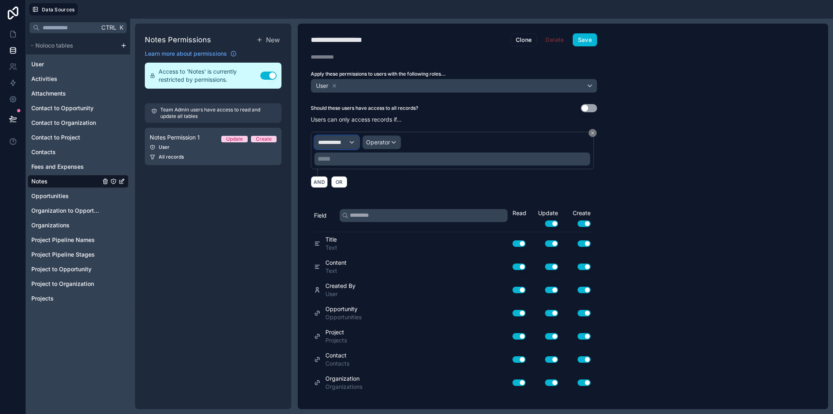
click at [333, 139] on span "**********" at bounding box center [333, 142] width 30 height 8
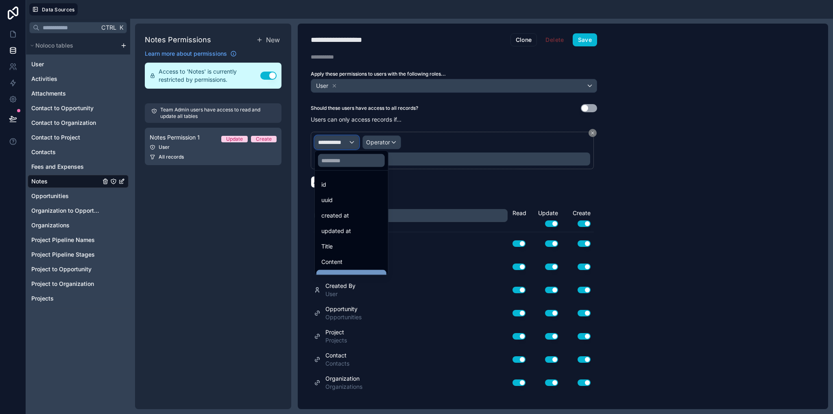
scroll to position [73, 0]
click at [356, 205] on div "Created By" at bounding box center [351, 204] width 60 height 10
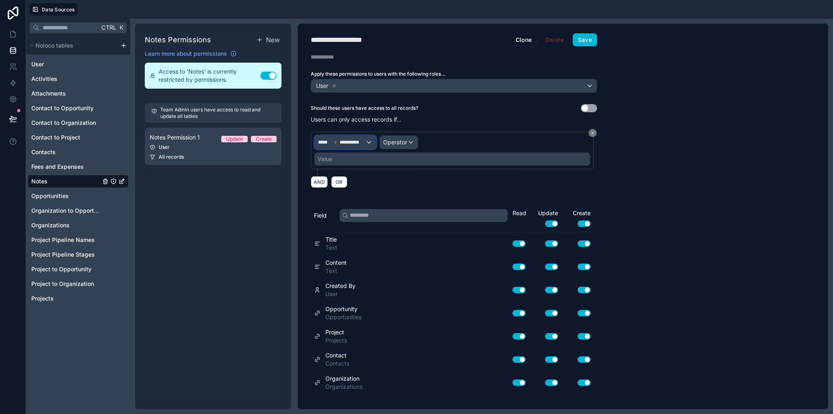
click at [348, 141] on span "**********" at bounding box center [353, 142] width 26 height 7
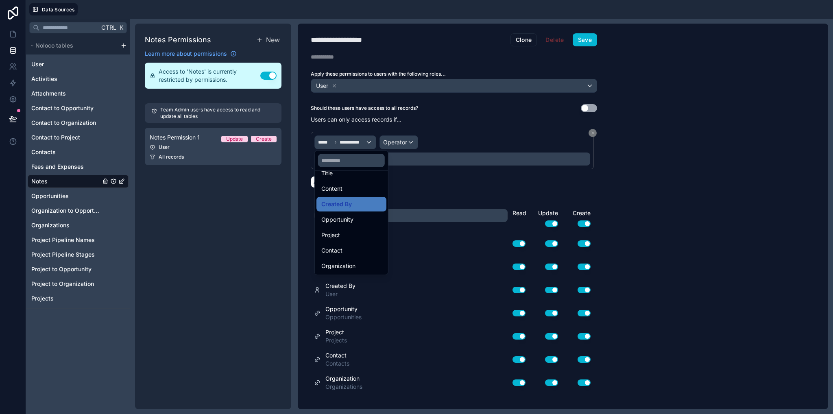
click at [350, 225] on div "Opportunity" at bounding box center [351, 219] width 70 height 15
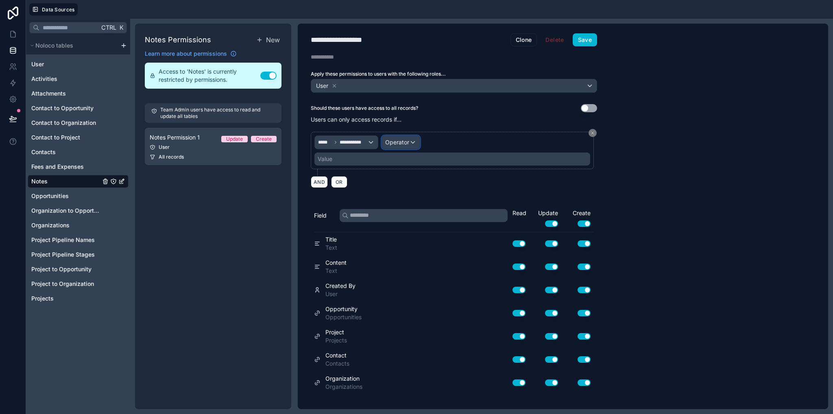
click at [393, 141] on span "Operator" at bounding box center [397, 142] width 24 height 7
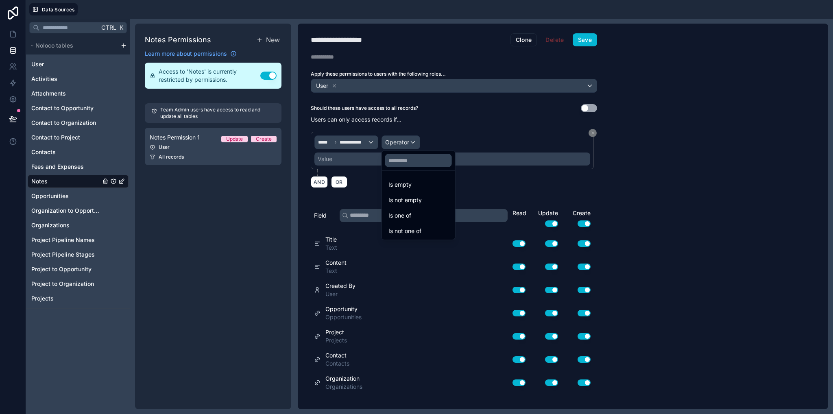
click at [669, 153] on div at bounding box center [416, 207] width 833 height 414
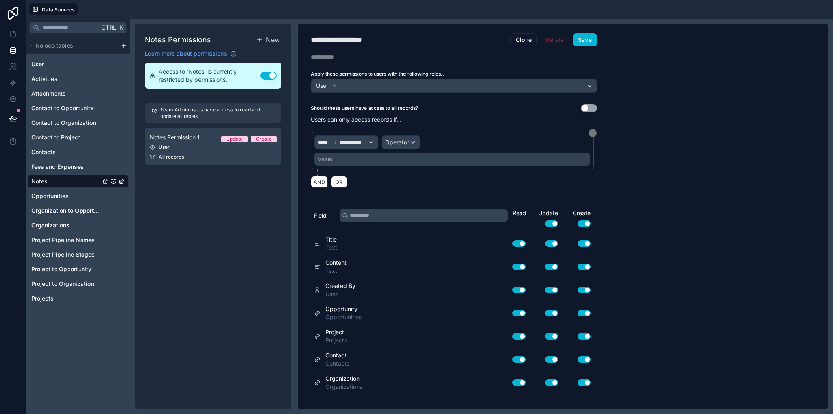
click at [592, 109] on button "Use setting" at bounding box center [589, 108] width 16 height 8
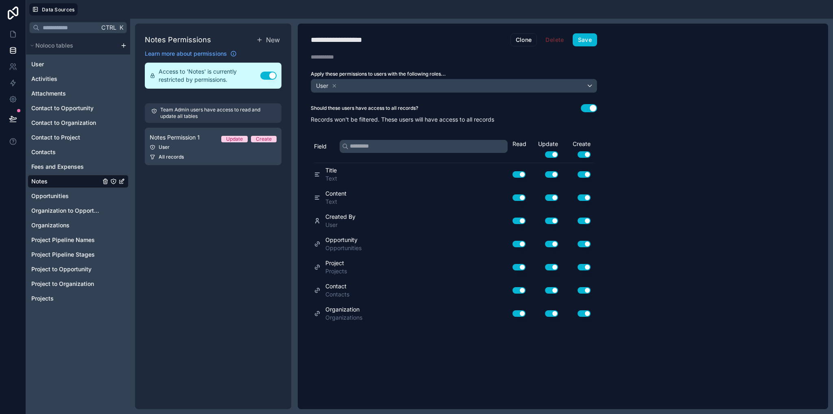
click at [272, 75] on button "Use setting" at bounding box center [268, 76] width 16 height 8
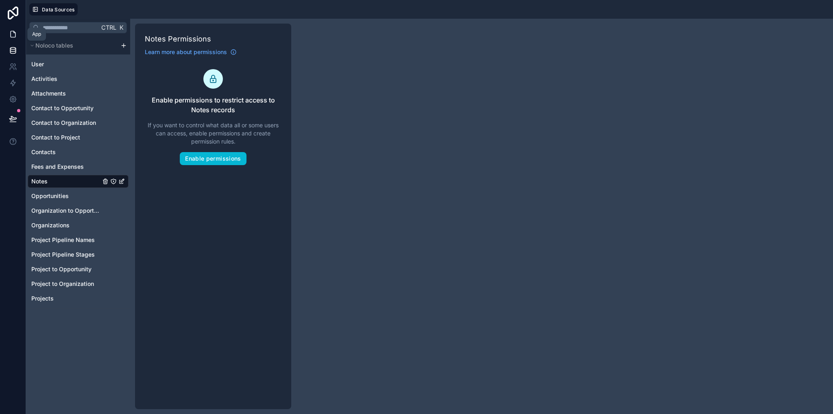
click at [9, 33] on link at bounding box center [13, 34] width 26 height 16
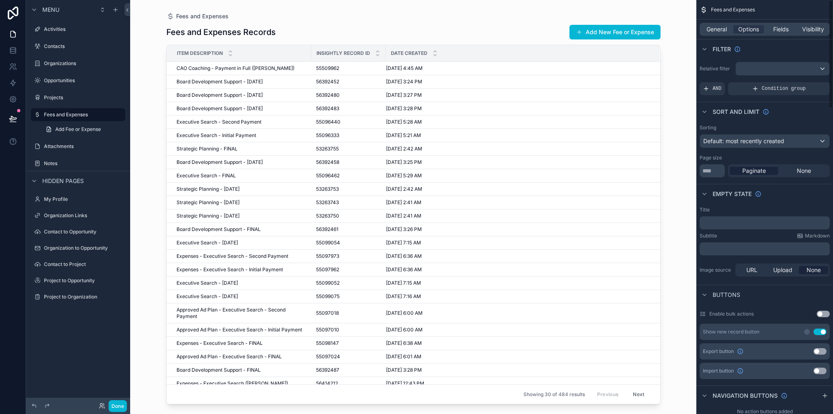
drag, startPoint x: 654, startPoint y: 137, endPoint x: 656, endPoint y: 170, distance: 32.6
click at [656, 170] on div "scrollable content" at bounding box center [413, 202] width 520 height 404
click at [67, 95] on label "Projects" at bounding box center [76, 97] width 65 height 7
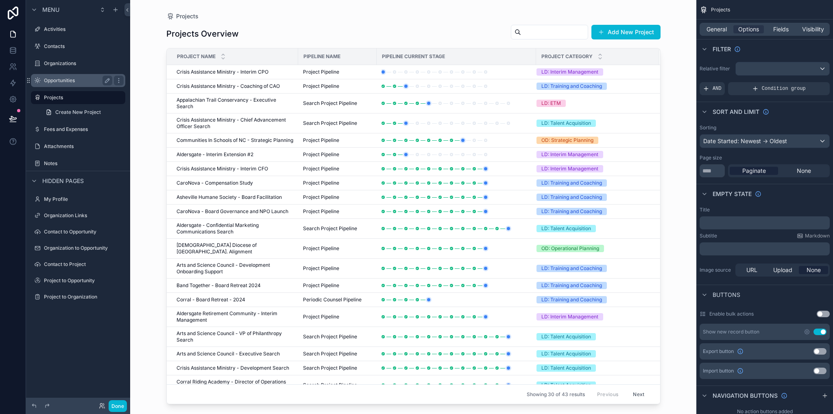
click at [54, 83] on label "Opportunities" at bounding box center [76, 80] width 65 height 7
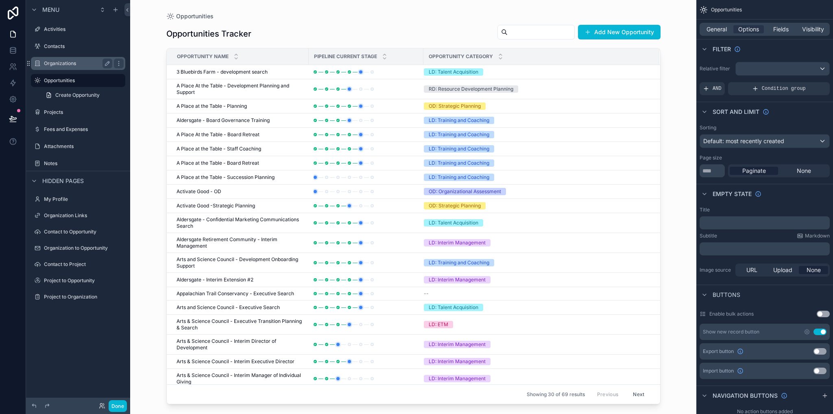
click at [57, 65] on label "Organizations" at bounding box center [76, 63] width 65 height 7
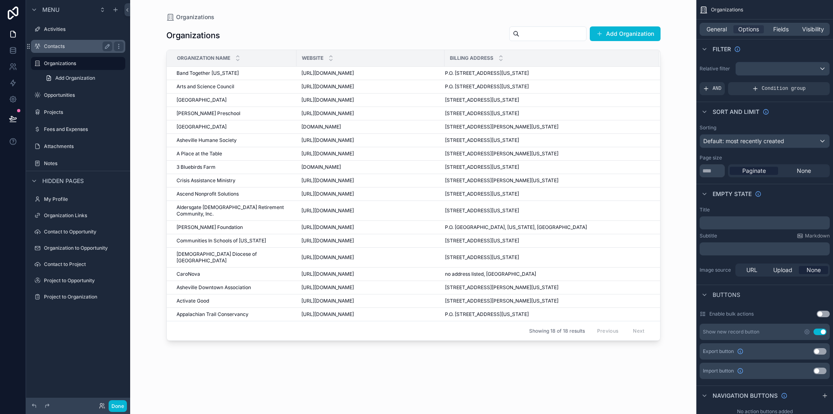
click at [53, 48] on label "Contacts" at bounding box center [76, 46] width 65 height 7
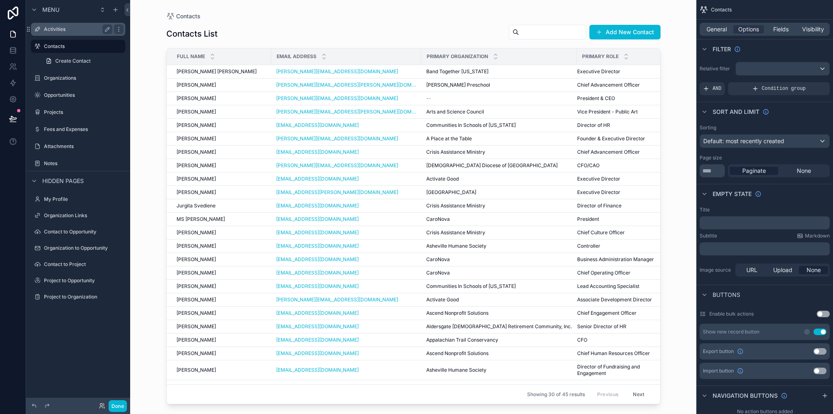
click at [55, 28] on label "Activities" at bounding box center [76, 29] width 65 height 7
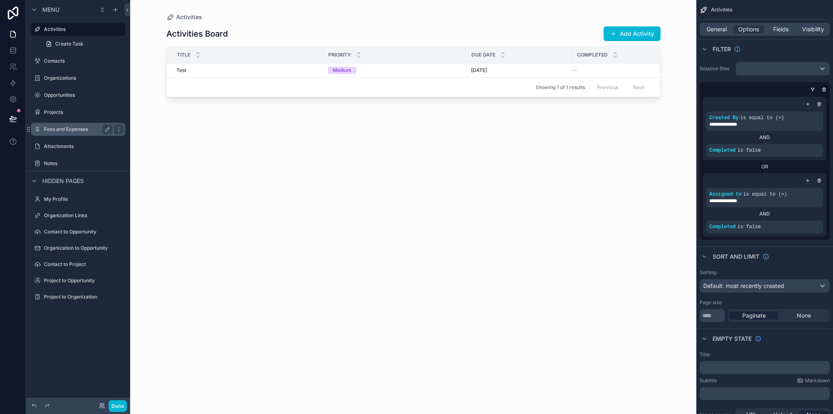
click at [57, 132] on label "Fees and Expenses" at bounding box center [76, 129] width 65 height 7
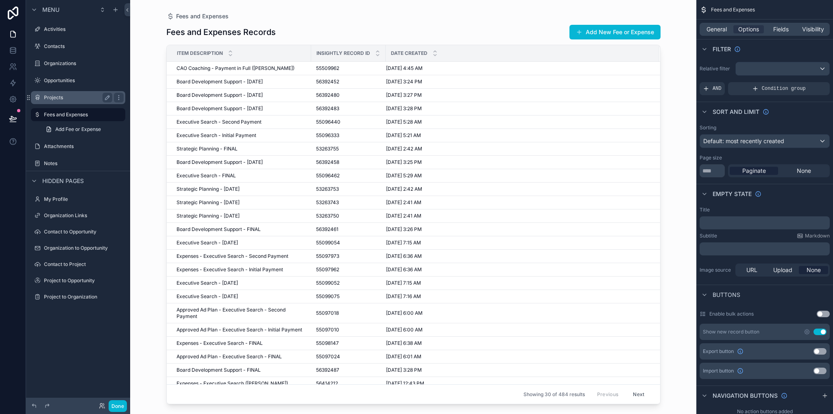
click at [55, 98] on label "Projects" at bounding box center [76, 97] width 65 height 7
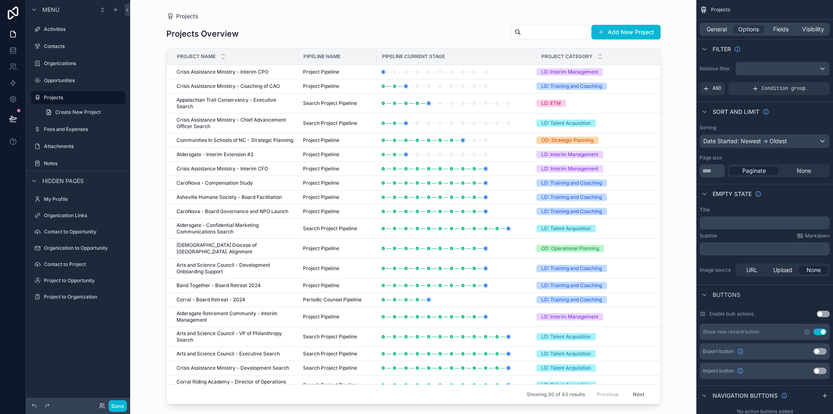
click at [219, 74] on div "scrollable content" at bounding box center [413, 202] width 520 height 404
click at [218, 70] on span "Crisis Assistance Ministry - Interim CPO" at bounding box center [223, 72] width 92 height 7
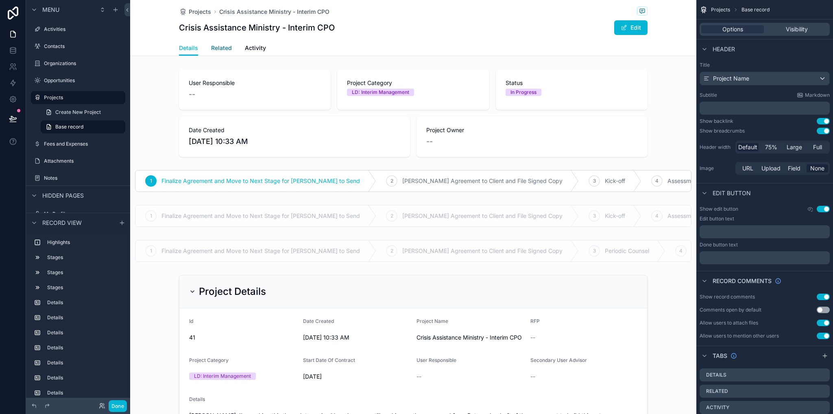
click at [219, 48] on span "Related" at bounding box center [221, 48] width 21 height 8
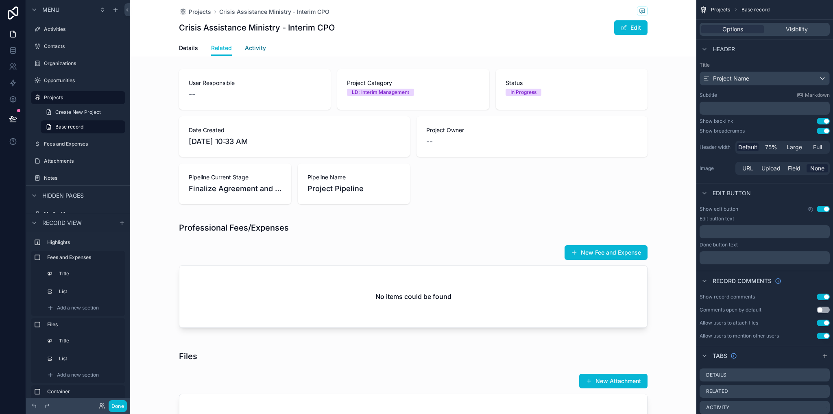
click at [247, 49] on span "Activity" at bounding box center [255, 48] width 21 height 8
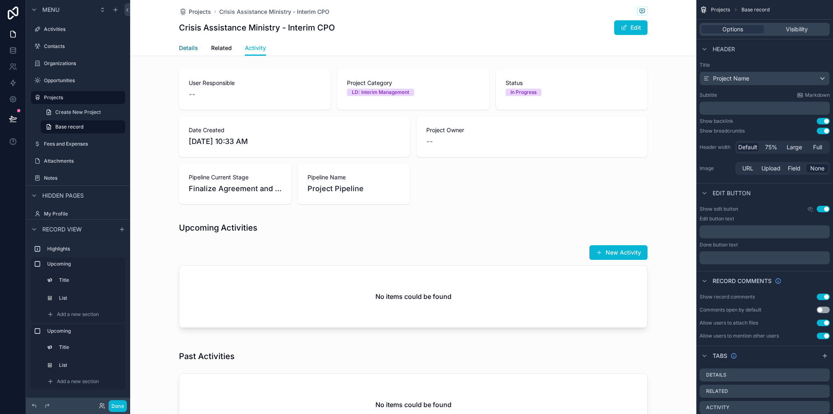
click at [190, 48] on span "Details" at bounding box center [188, 48] width 19 height 8
